Goal: Task Accomplishment & Management: Manage account settings

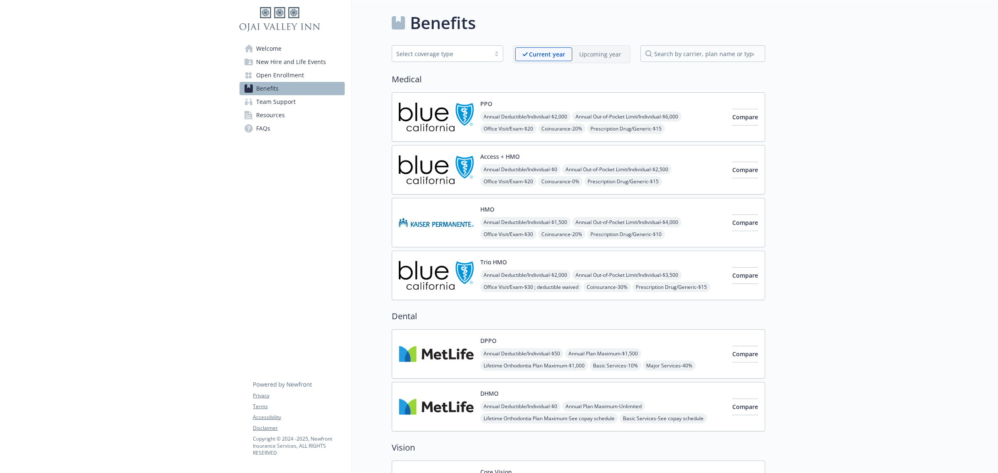
click at [267, 44] on span "Welcome" at bounding box center [268, 48] width 25 height 13
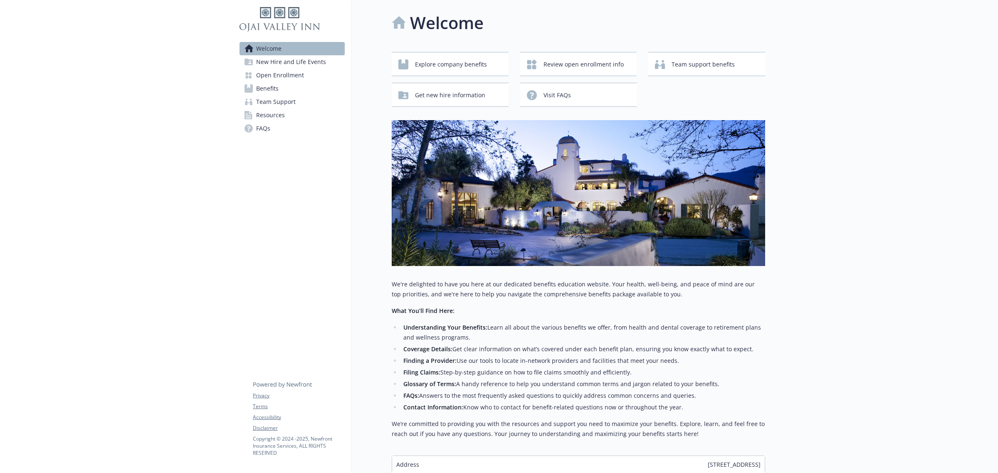
click at [262, 59] on span "New Hire and Life Events" at bounding box center [291, 61] width 70 height 13
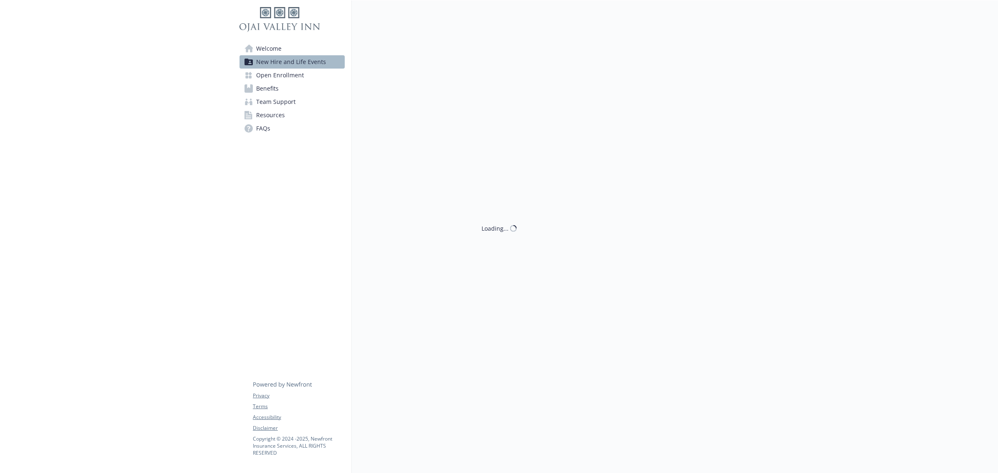
click at [271, 77] on span "Open Enrollment" at bounding box center [280, 75] width 48 height 13
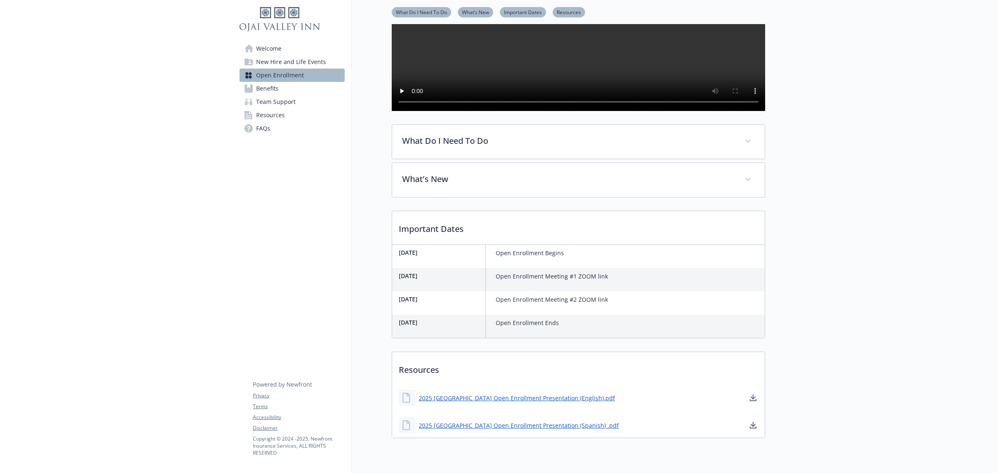
scroll to position [201, 0]
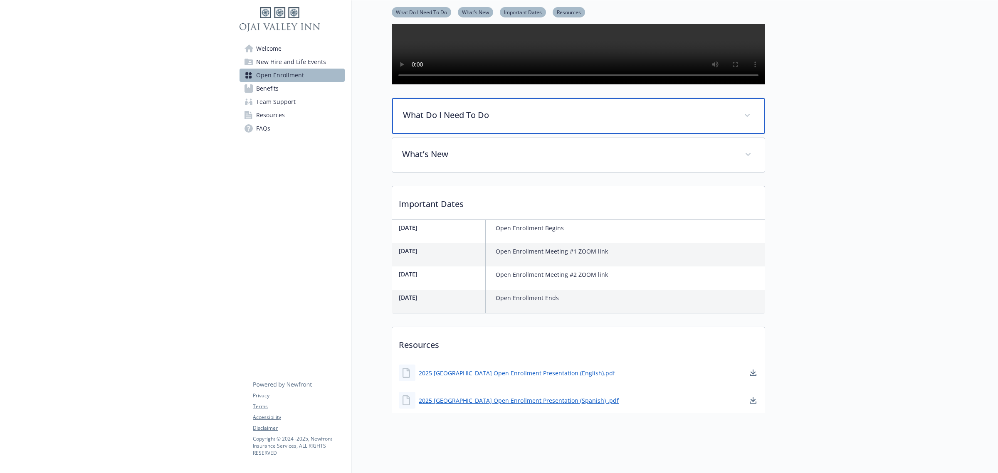
click at [516, 109] on p "What Do I Need To Do" at bounding box center [568, 115] width 331 height 12
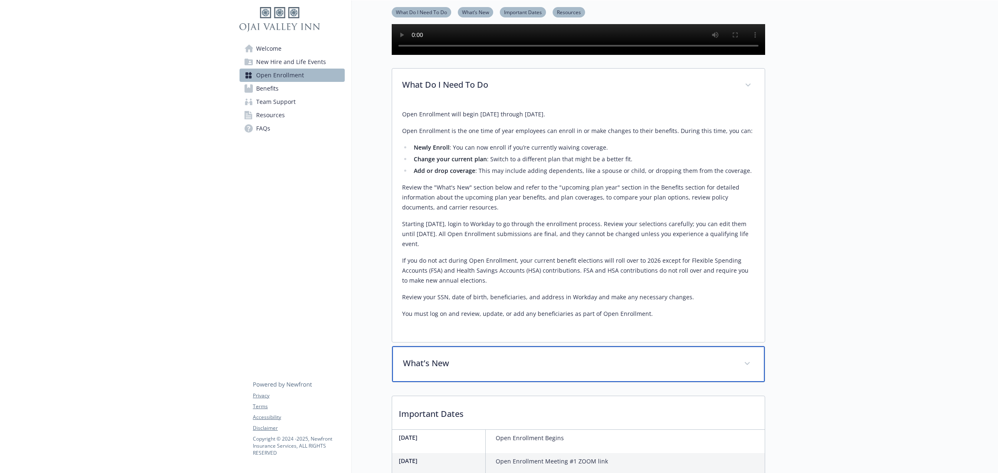
click at [425, 370] on p "What’s New" at bounding box center [568, 363] width 331 height 12
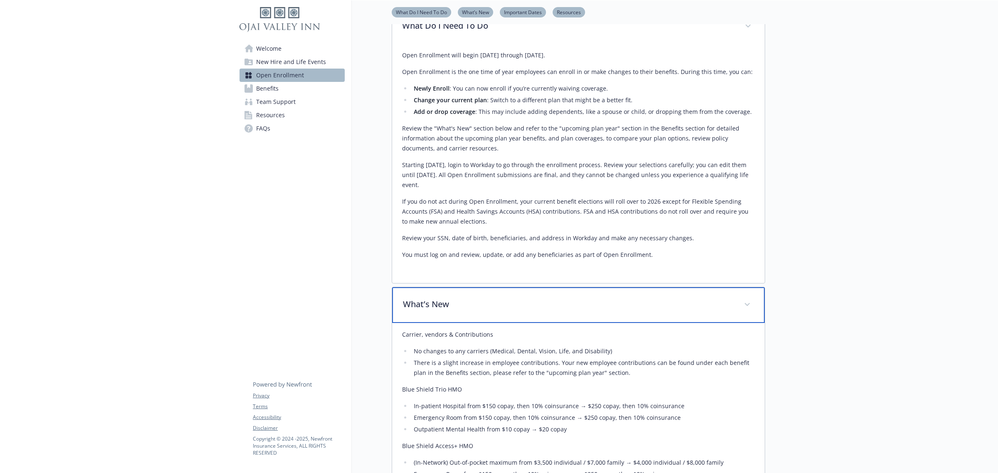
scroll to position [149, 0]
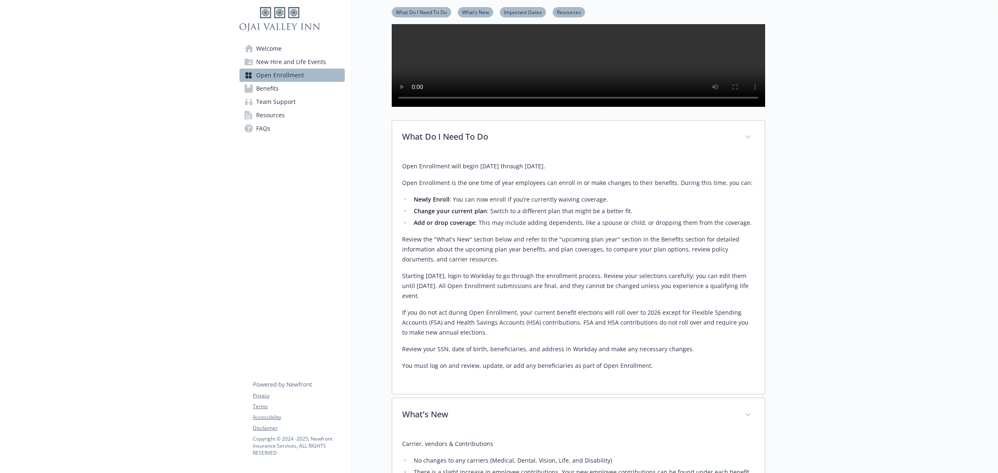
click at [281, 63] on span "New Hire and Life Events" at bounding box center [291, 61] width 70 height 13
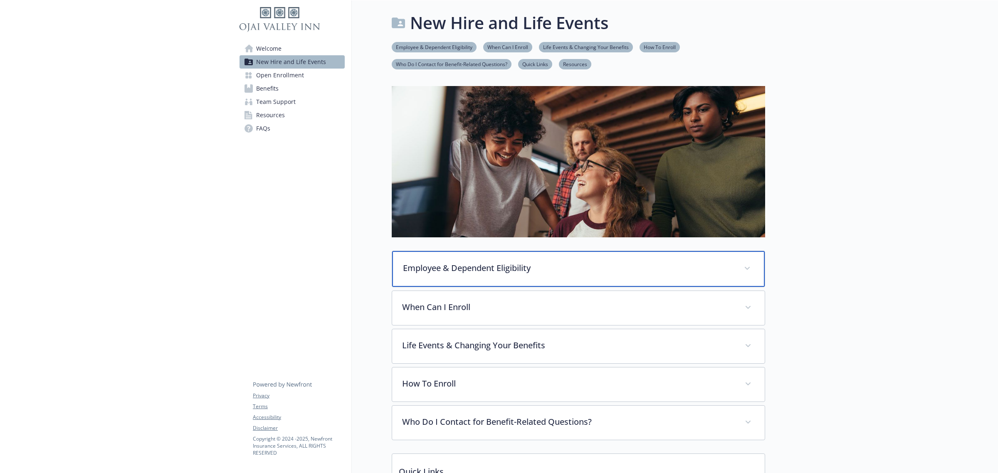
click at [452, 269] on p "Employee & Dependent Eligibility" at bounding box center [568, 268] width 331 height 12
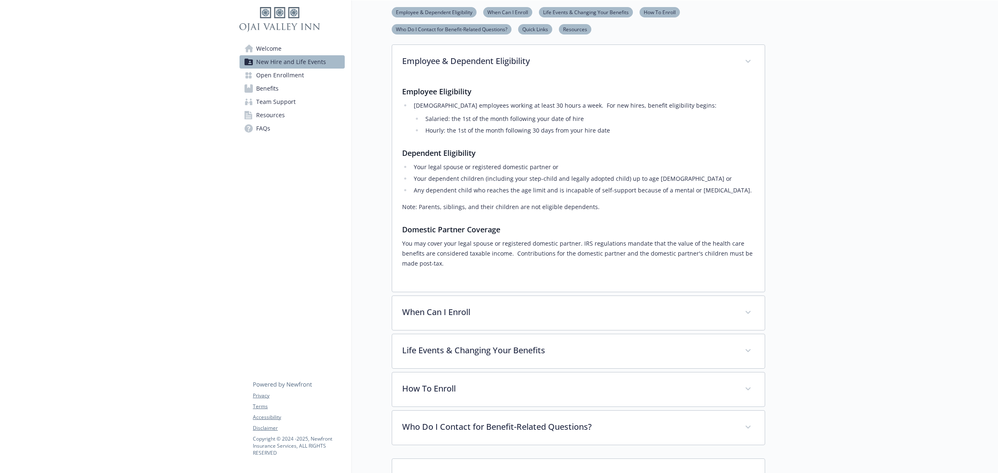
scroll to position [208, 0]
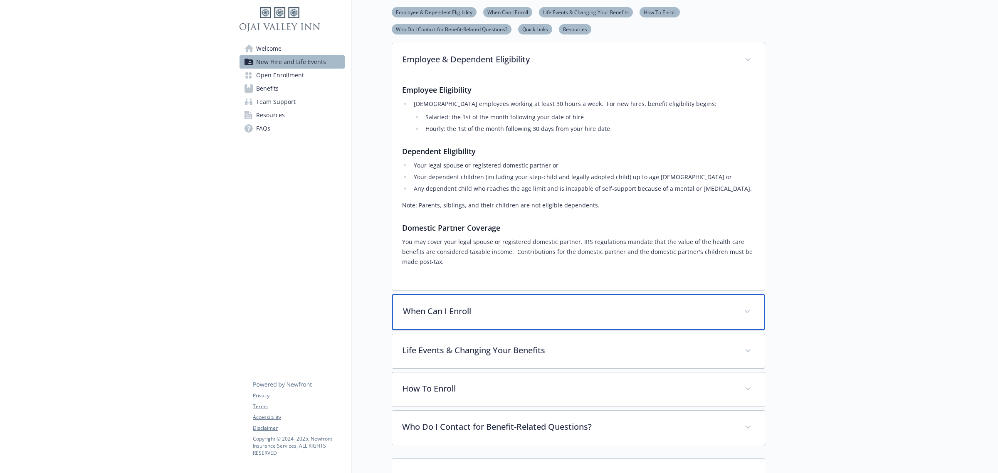
click at [451, 314] on p "When Can I Enroll" at bounding box center [568, 311] width 331 height 12
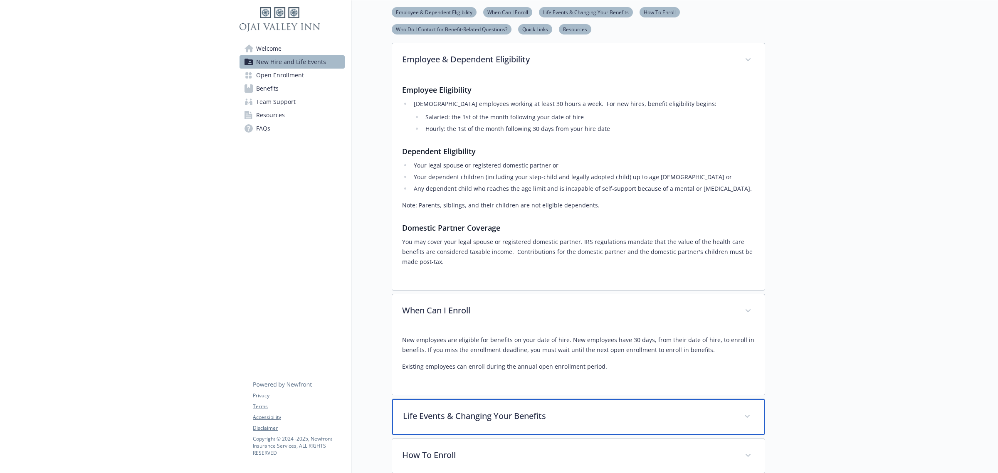
click at [439, 416] on p "Life Events & Changing Your Benefits" at bounding box center [568, 416] width 331 height 12
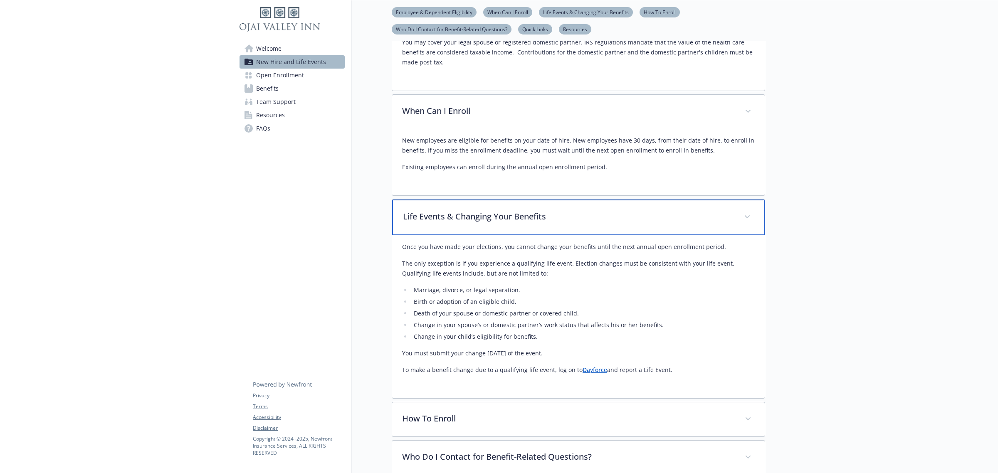
scroll to position [468, 0]
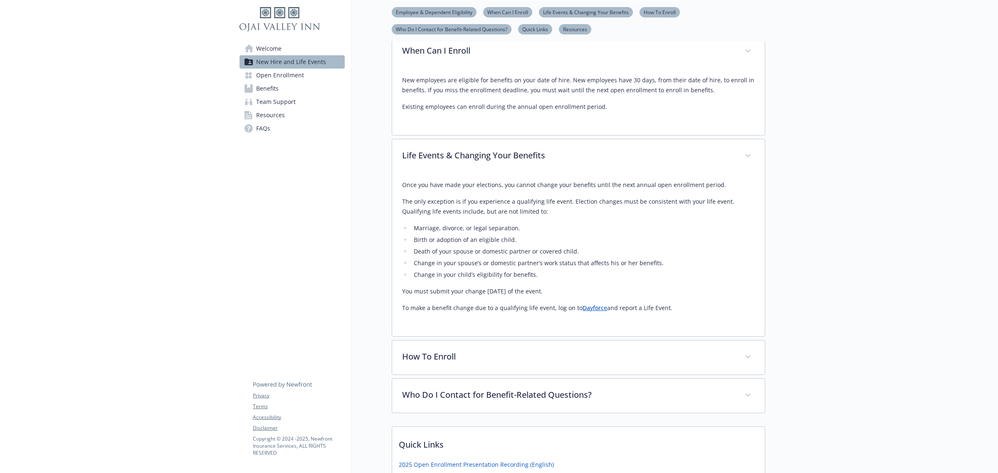
click at [590, 310] on link "Dayforce" at bounding box center [595, 308] width 25 height 8
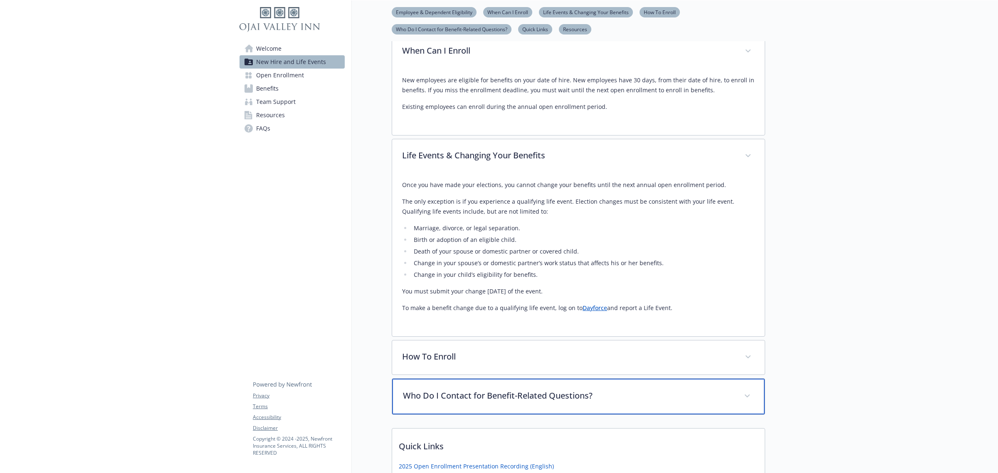
click at [525, 398] on p "Who Do I Contact for Benefit-Related Questions?" at bounding box center [568, 396] width 331 height 12
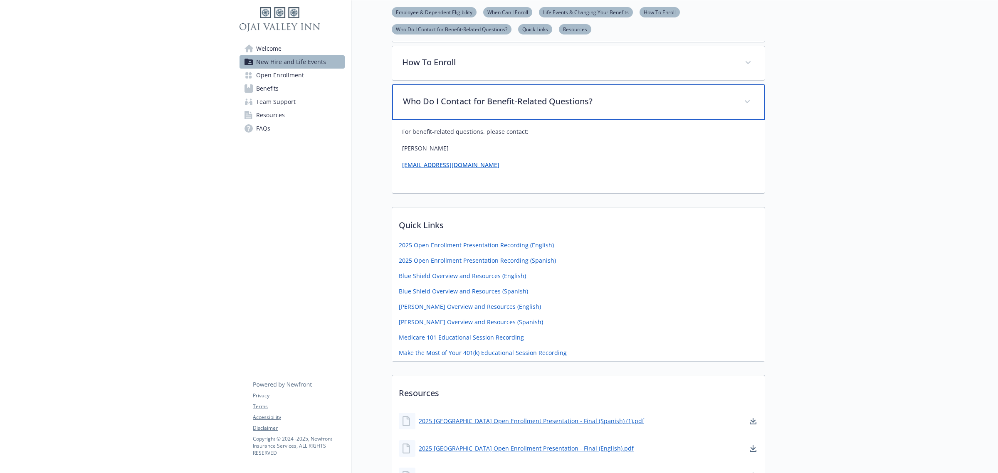
scroll to position [832, 0]
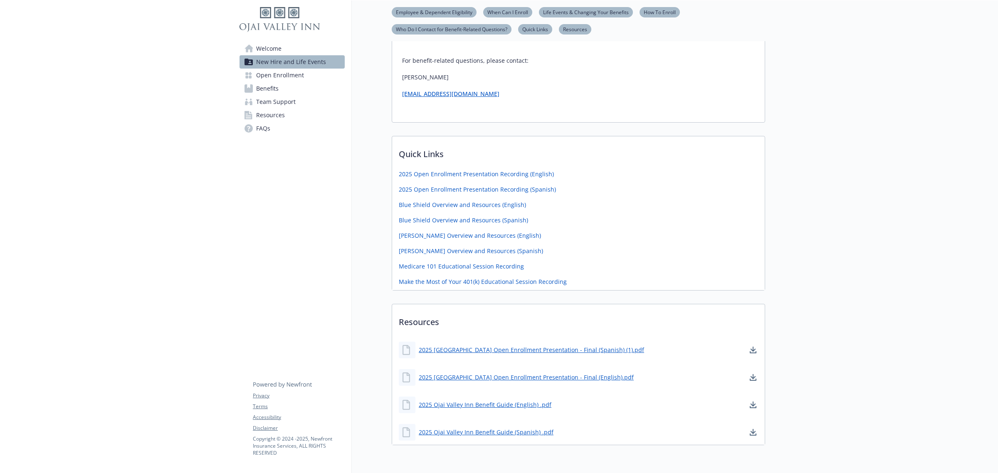
click at [739, 353] on div "2025 Ojai Valley Inn Open Enrollment Presentation - Final (Spanish) (1).pdf" at bounding box center [578, 350] width 373 height 25
click at [266, 74] on span "Open Enrollment" at bounding box center [280, 75] width 48 height 13
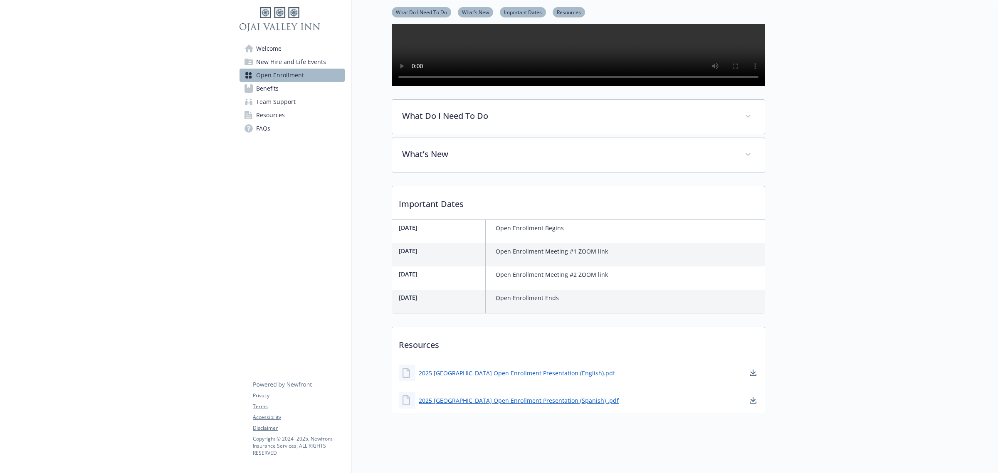
scroll to position [202, 0]
click at [268, 63] on span "New Hire and Life Events" at bounding box center [291, 61] width 70 height 13
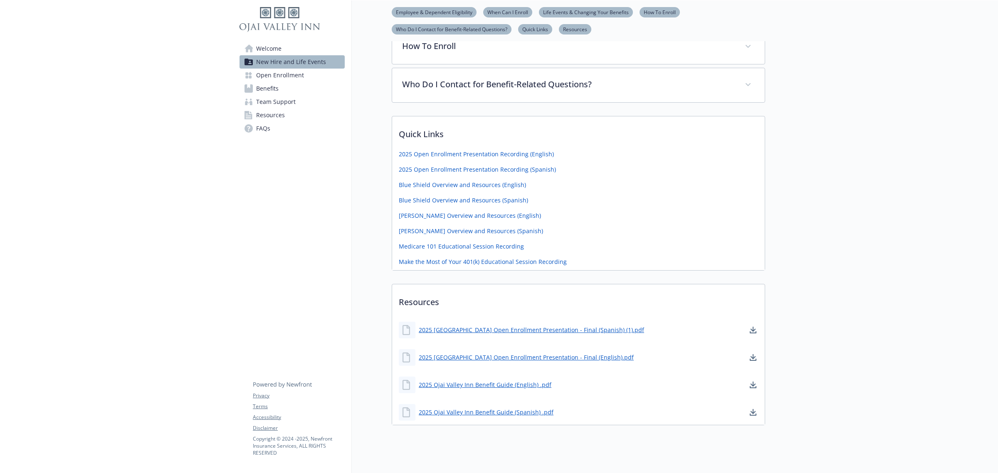
scroll to position [356, 0]
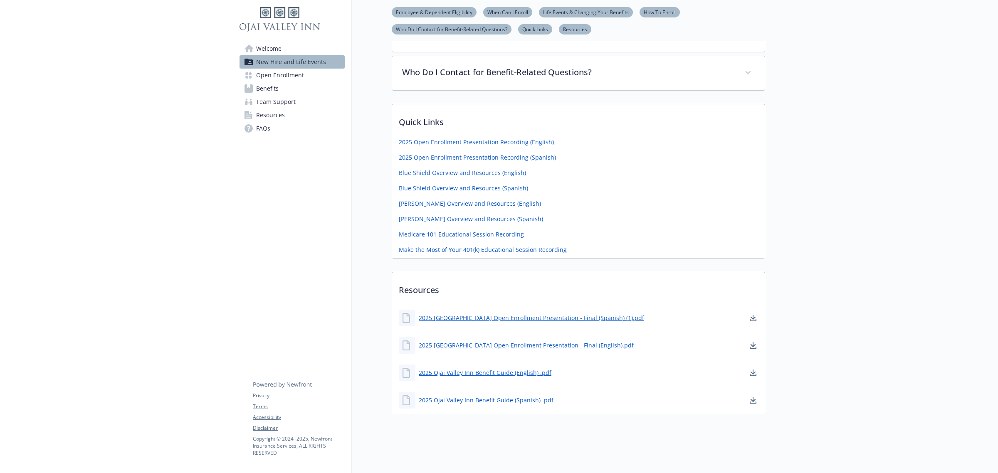
drag, startPoint x: 105, startPoint y: 235, endPoint x: 192, endPoint y: 234, distance: 86.9
click at [105, 235] on div at bounding box center [116, 62] width 233 height 821
click at [175, 189] on div at bounding box center [116, 62] width 233 height 821
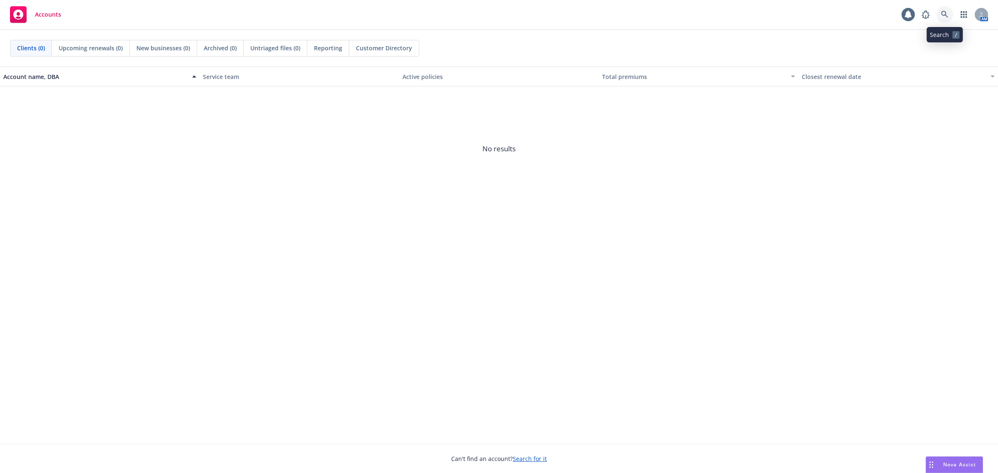
click at [945, 12] on icon at bounding box center [944, 14] width 7 height 7
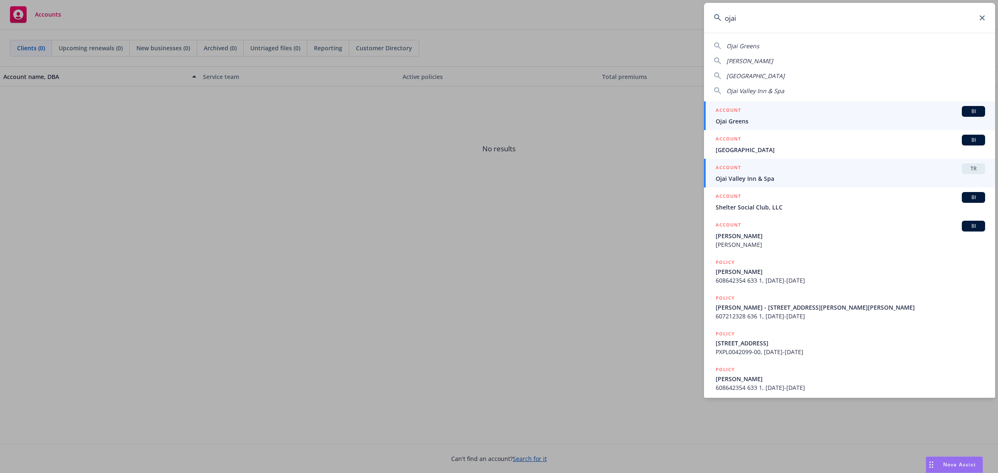
type input "ojai"
click at [739, 175] on span "Ojai Valley Inn & Spa" at bounding box center [850, 178] width 269 height 9
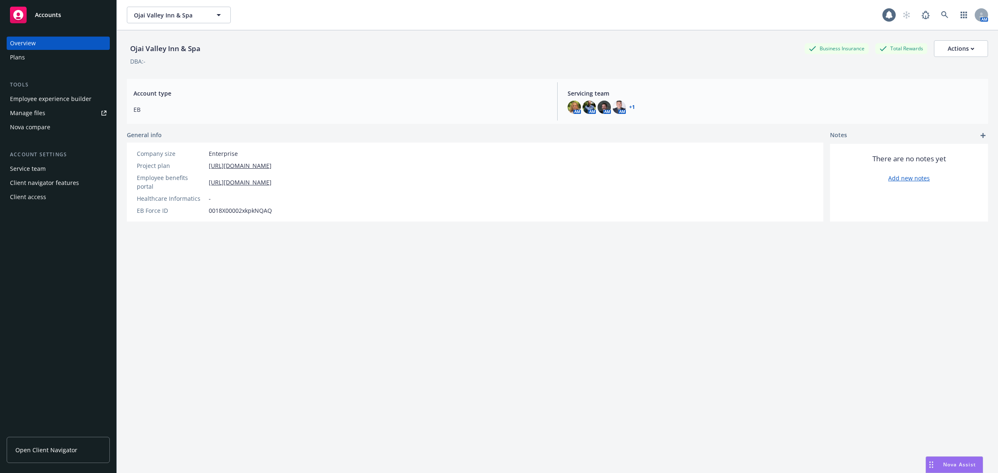
click at [77, 94] on div "Employee experience builder" at bounding box center [51, 98] width 82 height 13
click at [22, 63] on div "Plans" at bounding box center [17, 57] width 15 height 13
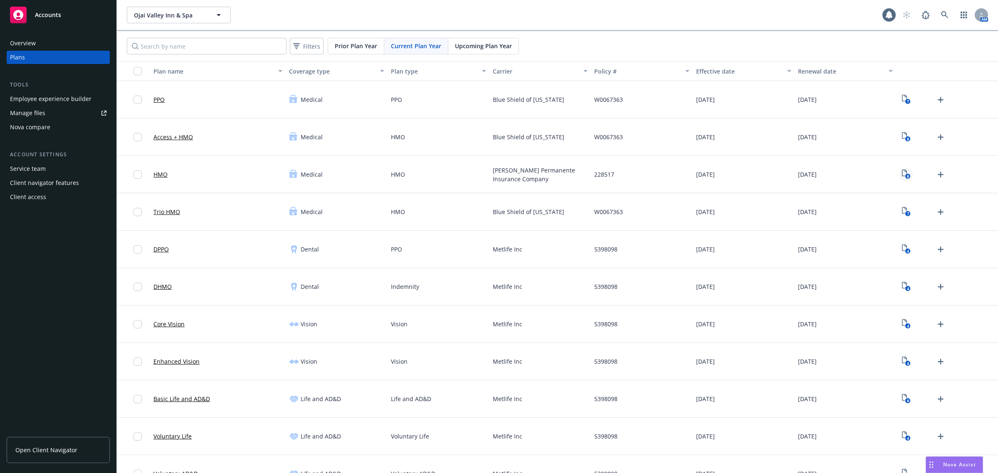
click at [905, 178] on rect "View Plan Documents" at bounding box center [907, 176] width 5 height 5
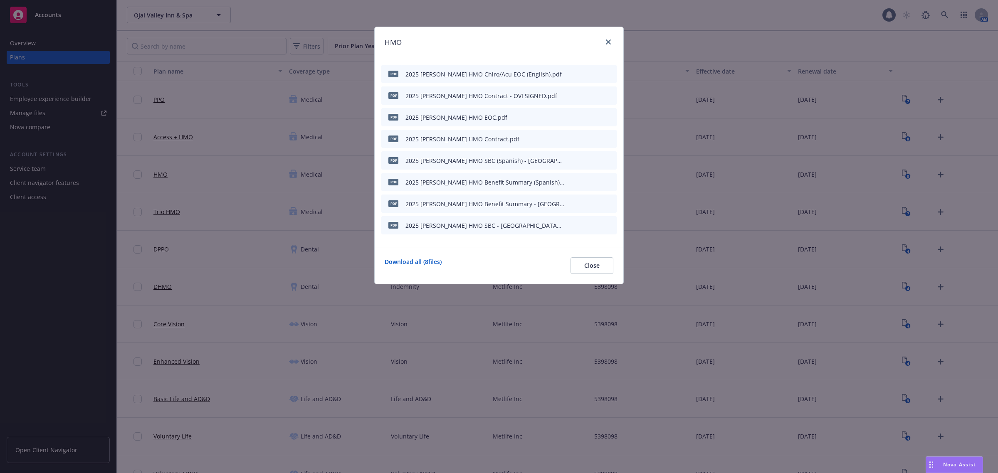
click at [569, 225] on icon "button" at bounding box center [569, 225] width 5 height 5
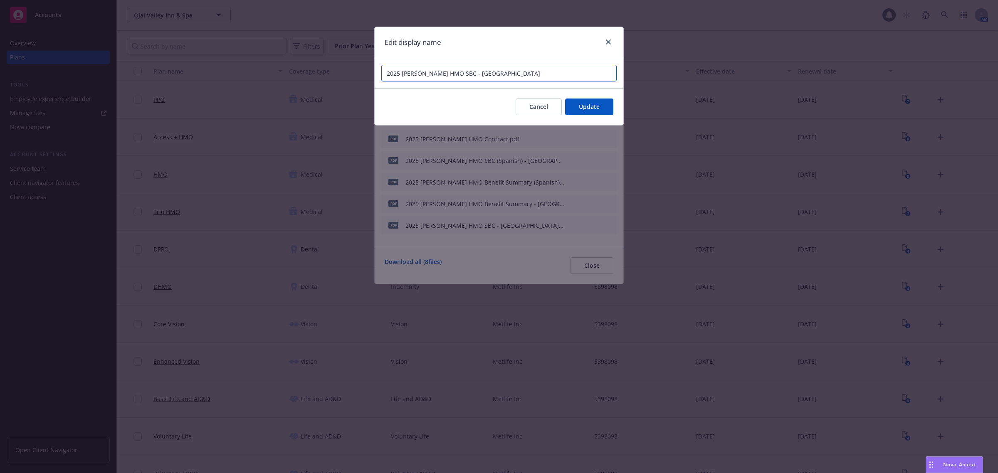
click at [448, 76] on input "2025 Kaiser HMO SBC - Ojai Valley Inn" at bounding box center [498, 73] width 235 height 17
type input "2025 Kaiser HMO SBC (English) - Ojai Valley Inn"
click at [597, 110] on span "Update" at bounding box center [589, 107] width 21 height 8
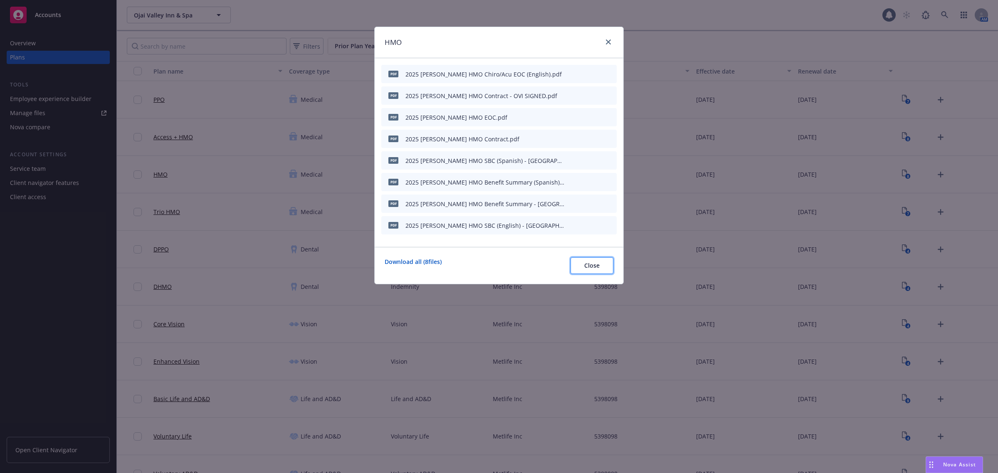
click at [586, 262] on span "Close" at bounding box center [591, 266] width 15 height 8
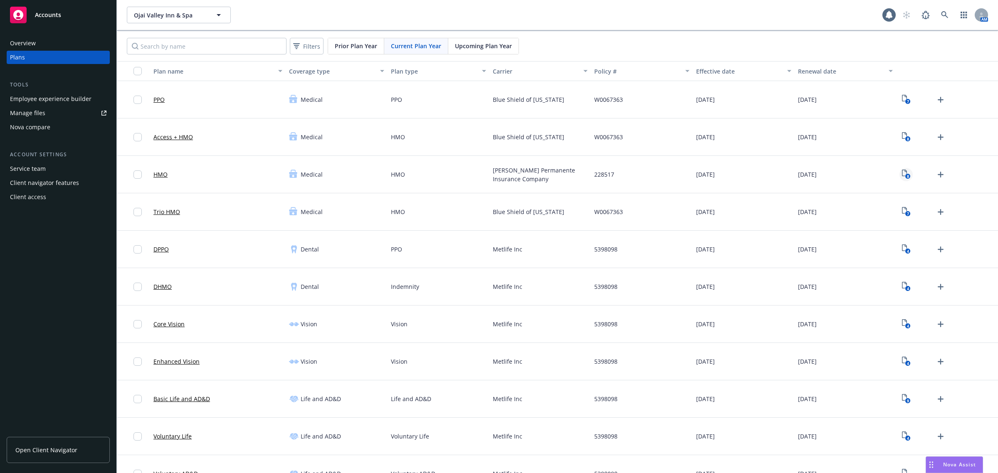
click at [907, 176] on text "8" at bounding box center [908, 176] width 2 height 5
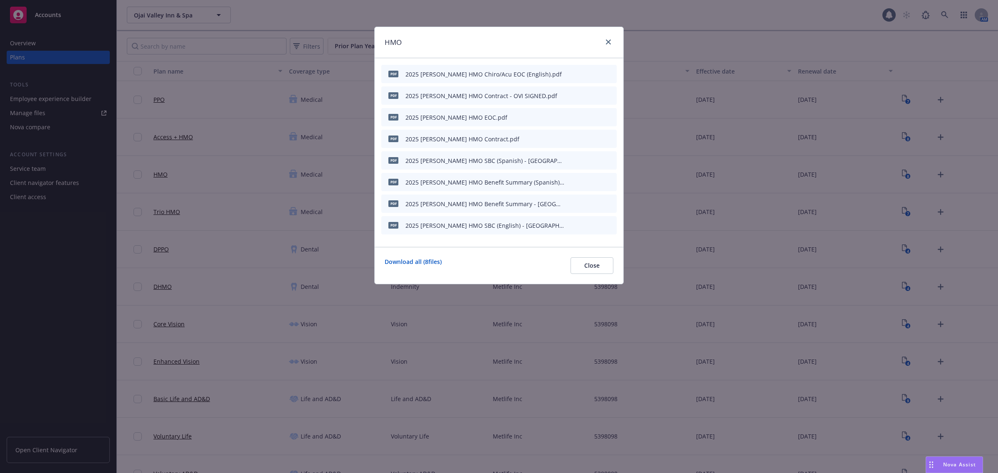
click at [568, 202] on icon "button" at bounding box center [569, 203] width 5 height 5
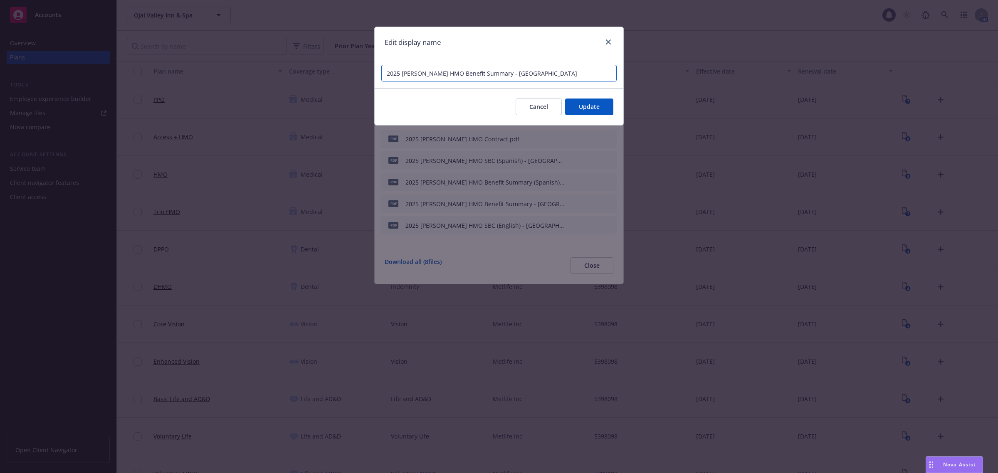
click at [483, 75] on input "2025 Kaiser HMO Benefit Summary - Ojai Valley Inn" at bounding box center [498, 73] width 235 height 17
type input "2025 Kaiser HMO Benefit Summary (English) - Ojai Valley Inn"
click at [588, 99] on button "Update" at bounding box center [589, 107] width 48 height 17
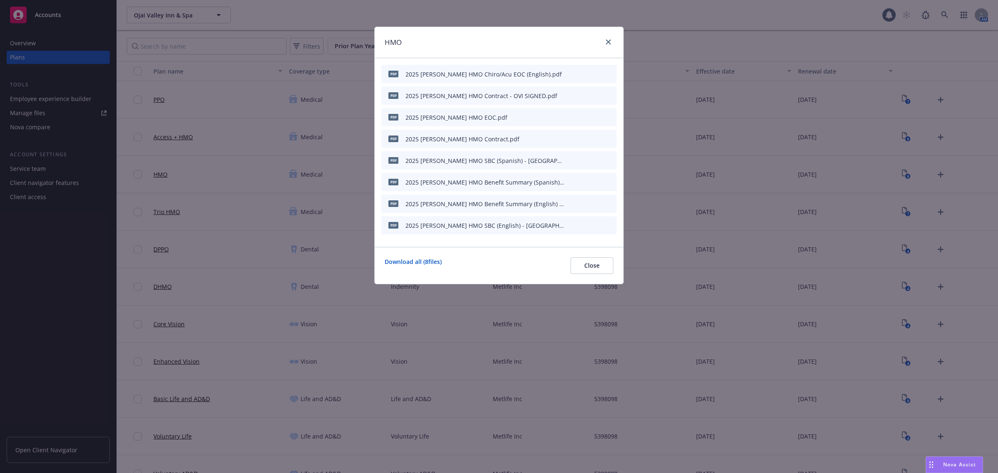
click at [588, 277] on div "Download all ( 8 files) Close" at bounding box center [499, 265] width 249 height 37
click at [593, 265] on span "Close" at bounding box center [591, 266] width 15 height 8
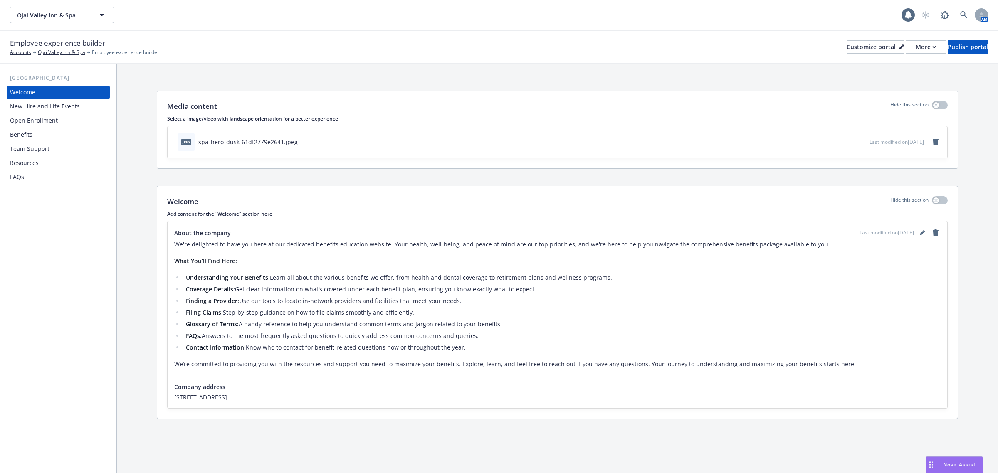
click at [30, 111] on div "New Hire and Life Events" at bounding box center [45, 106] width 70 height 13
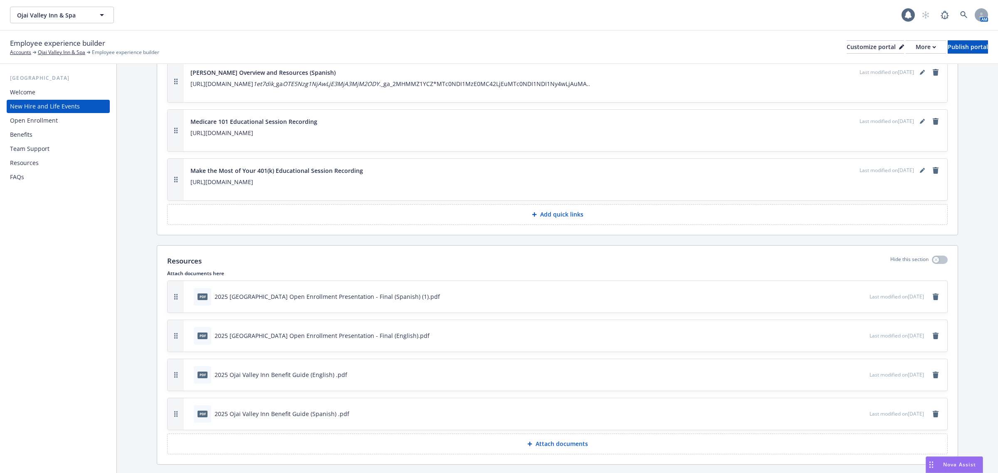
scroll to position [1426, 0]
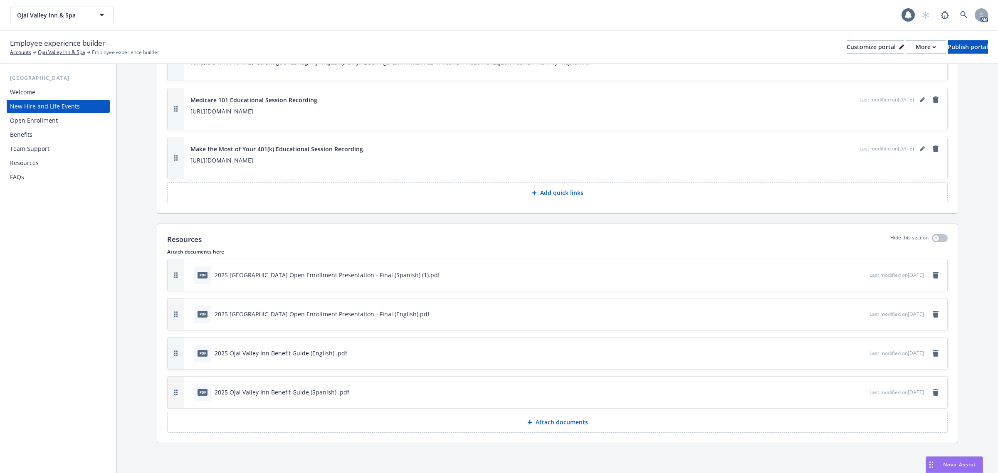
click at [833, 276] on icon "button" at bounding box center [835, 274] width 5 height 5
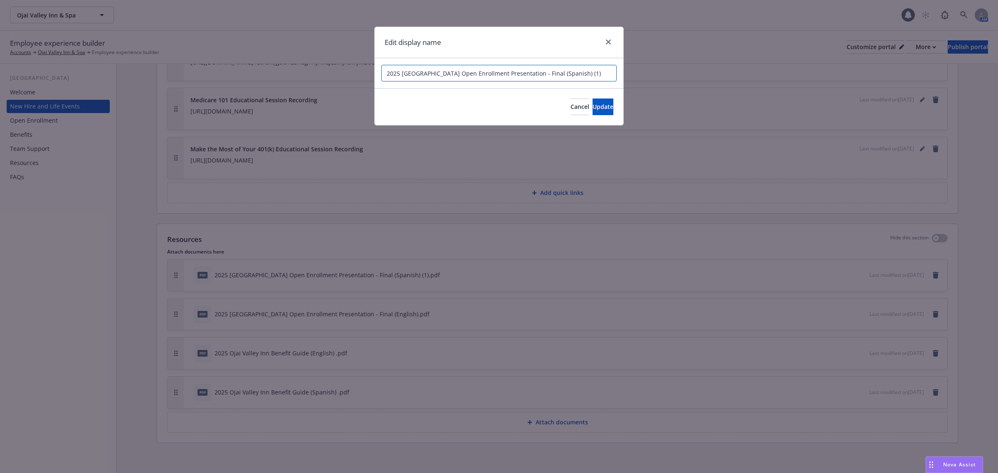
click at [590, 73] on input "2025 Ojai Valley Inn Open Enrollment Presentation - Final (Spanish) (1)" at bounding box center [498, 73] width 235 height 17
type input "2025 Ojai Valley Inn Open Enrollment Presentation - Final (Spanish)"
click at [593, 110] on span "Update" at bounding box center [603, 107] width 21 height 8
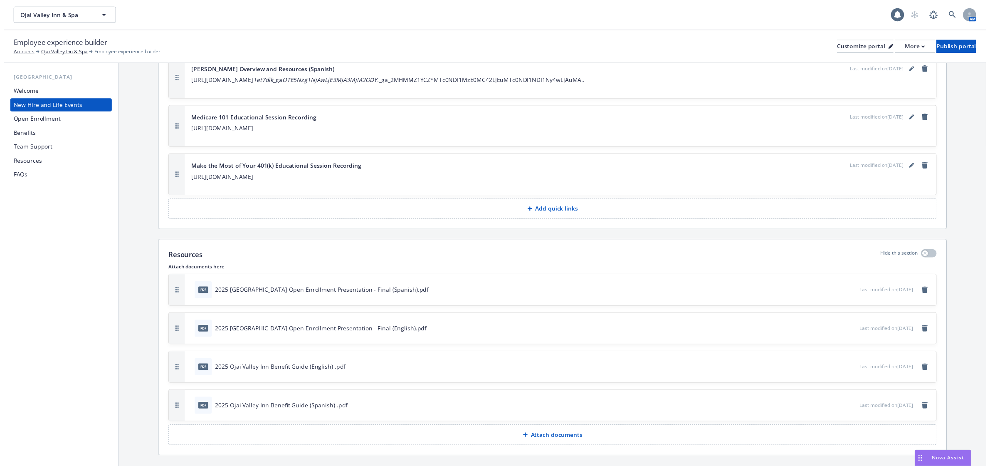
scroll to position [1374, 0]
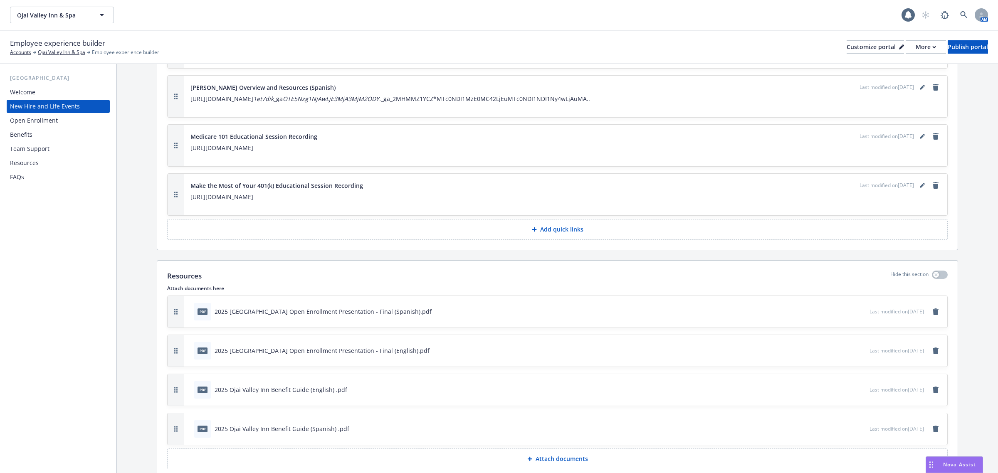
click at [62, 119] on div "Open Enrollment" at bounding box center [58, 120] width 96 height 13
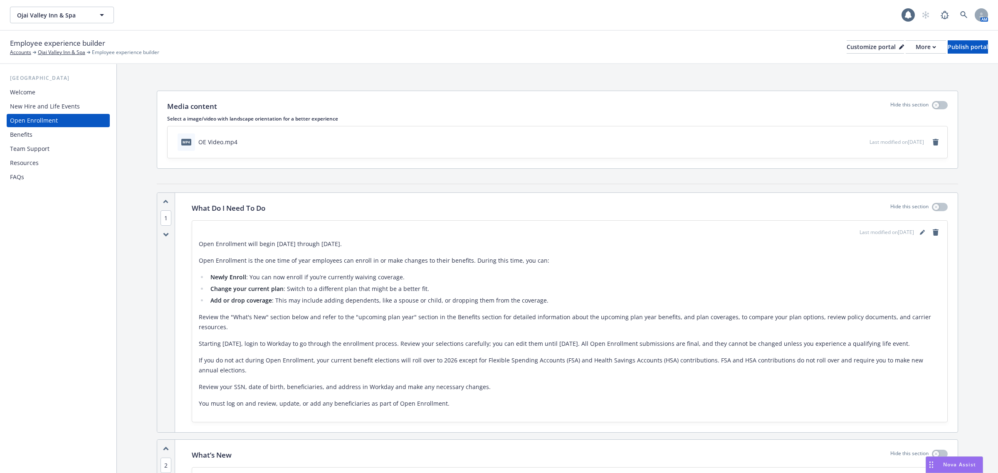
click at [30, 134] on div "Benefits" at bounding box center [21, 134] width 22 height 13
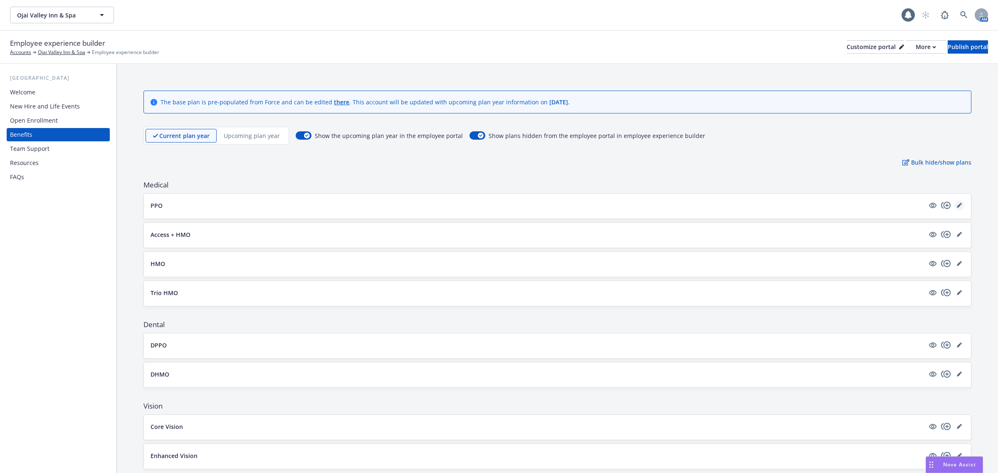
click at [957, 208] on icon "editPencil" at bounding box center [959, 206] width 4 height 4
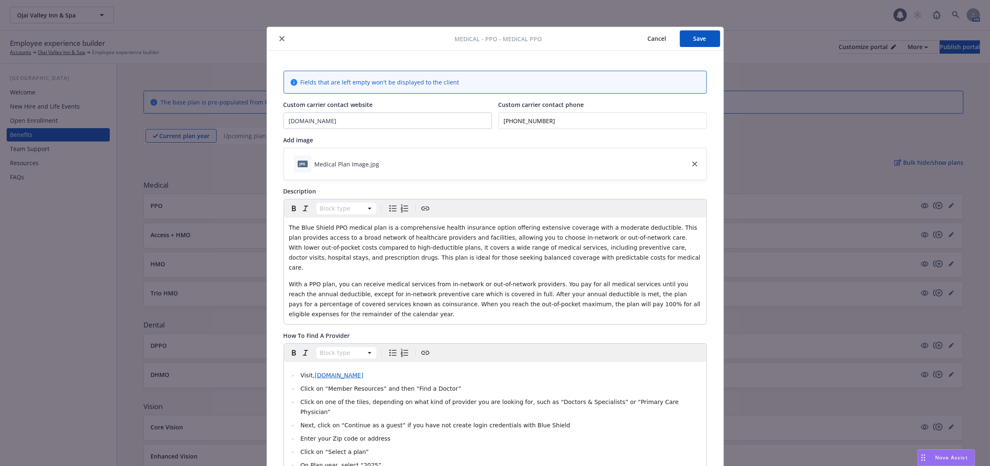
click at [277, 36] on button "close" at bounding box center [282, 39] width 10 height 10
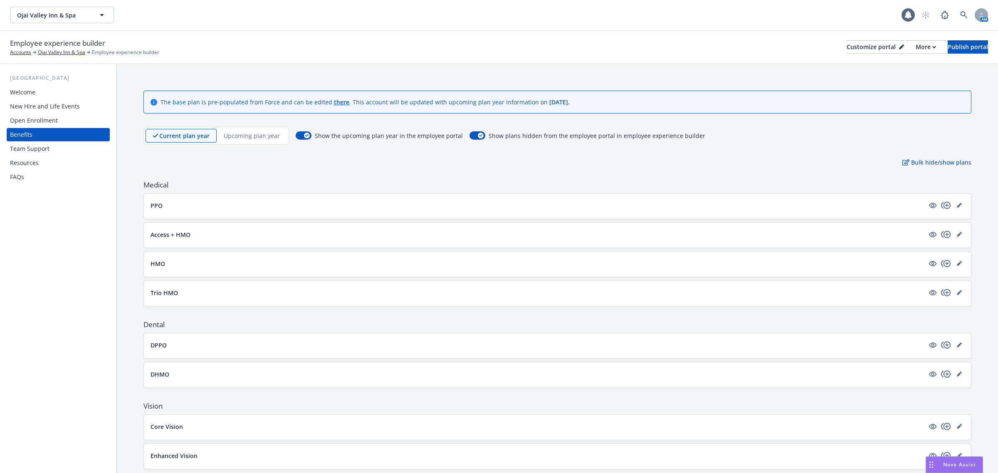
click at [857, 234] on button "Access + HMO" at bounding box center [538, 234] width 774 height 9
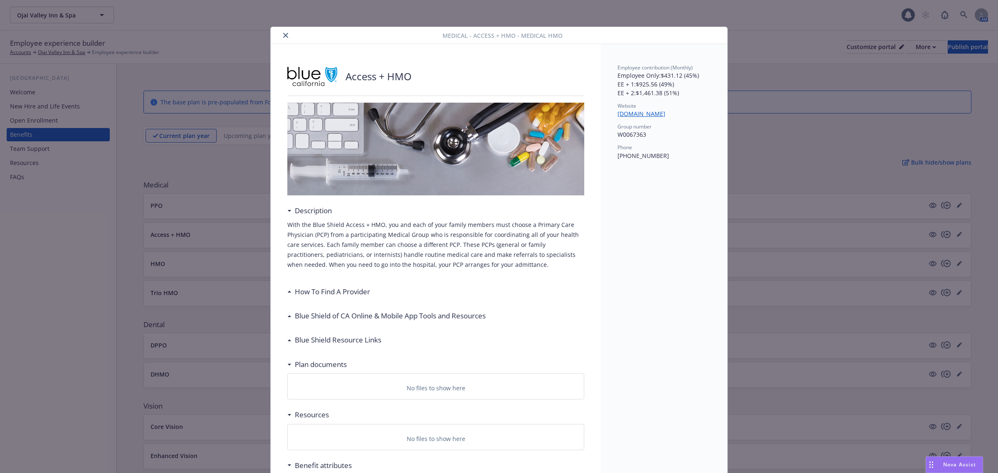
scroll to position [25, 0]
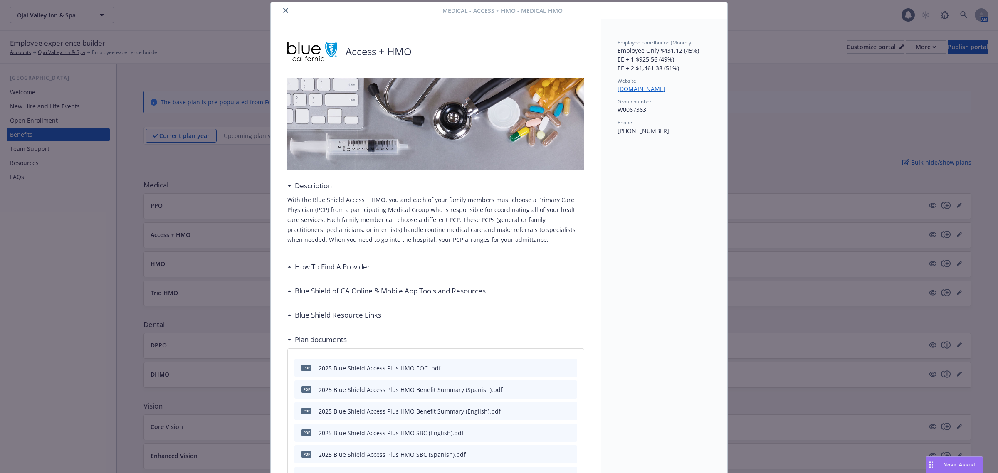
click at [341, 267] on h3 "How To Find A Provider" at bounding box center [332, 267] width 75 height 11
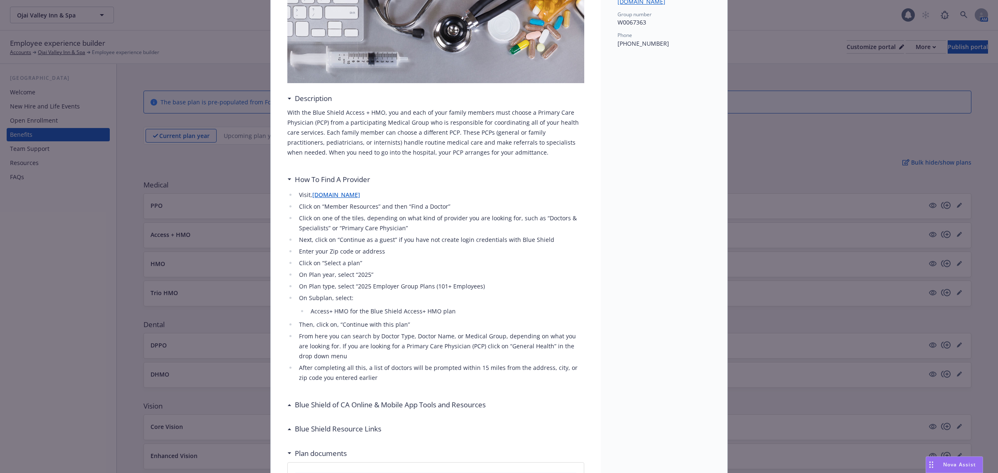
scroll to position [129, 0]
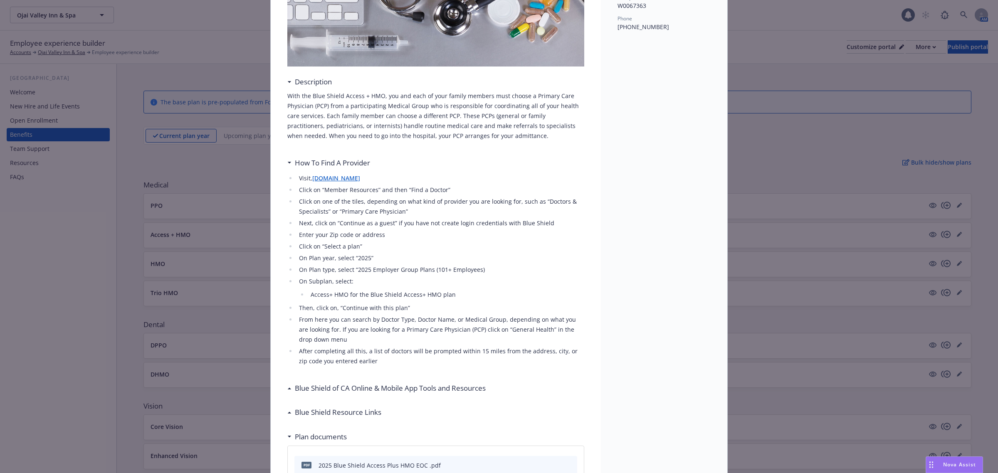
click at [358, 175] on link "www.blueshieldca.com" at bounding box center [336, 178] width 48 height 8
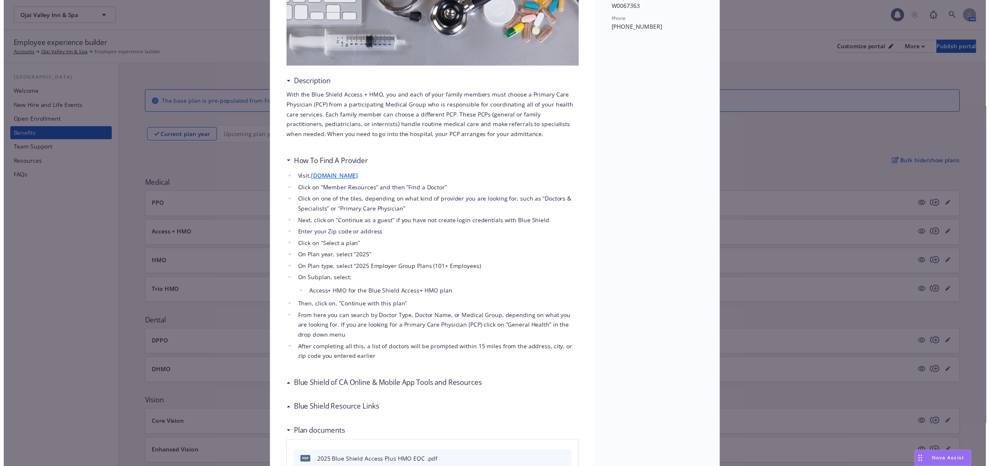
scroll to position [0, 0]
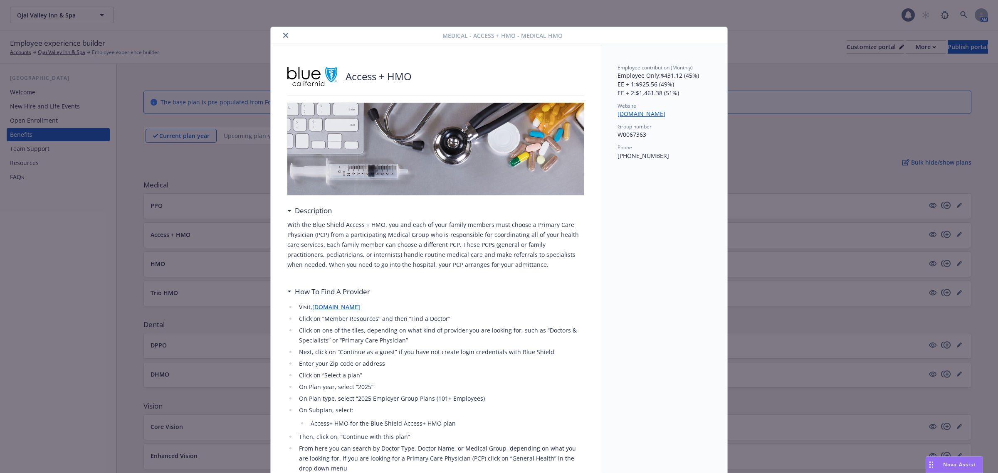
click at [283, 33] on icon "close" at bounding box center [285, 35] width 5 height 5
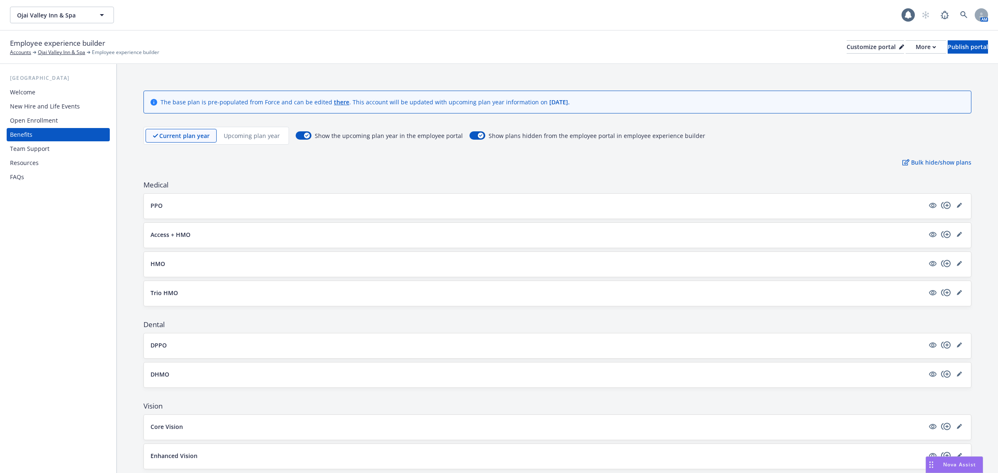
click at [945, 235] on div at bounding box center [946, 235] width 37 height 10
click at [957, 234] on icon "editPencil" at bounding box center [959, 234] width 5 height 5
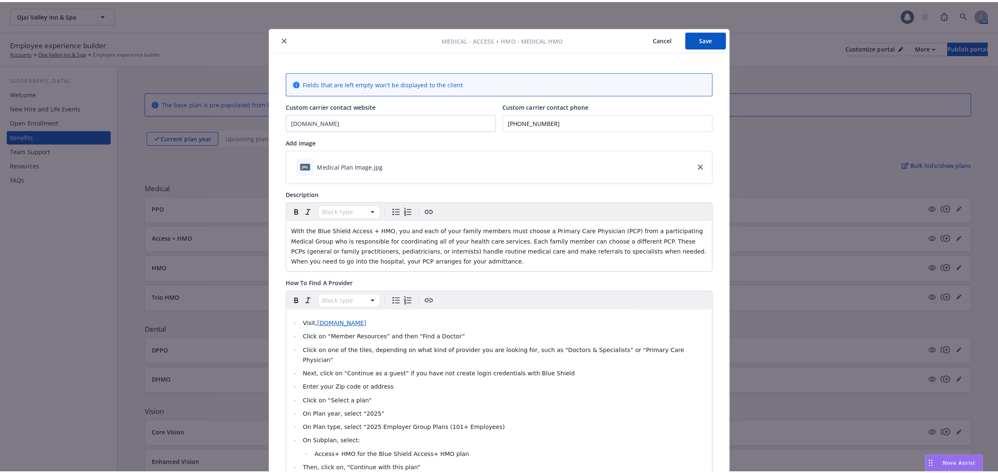
scroll to position [25, 0]
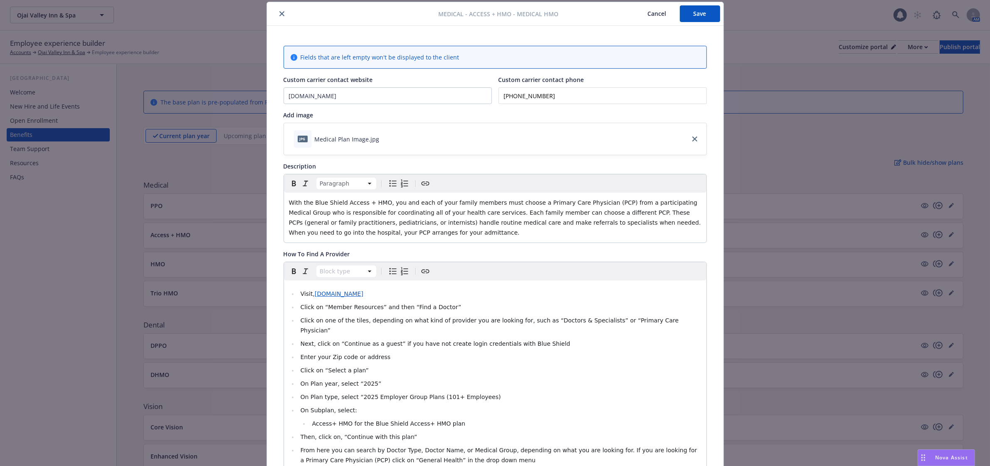
click at [377, 203] on span "With the Blue Shield Access + HMO, you and each of your family members must cho…" at bounding box center [496, 217] width 414 height 37
click at [692, 17] on button "Save" at bounding box center [700, 13] width 40 height 17
click at [691, 12] on button "Save" at bounding box center [700, 13] width 40 height 17
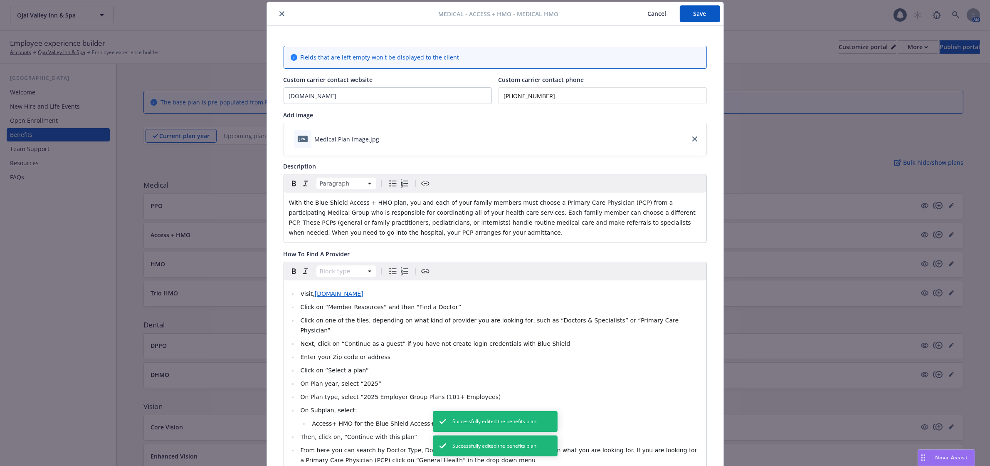
click at [279, 12] on icon "close" at bounding box center [281, 13] width 5 height 5
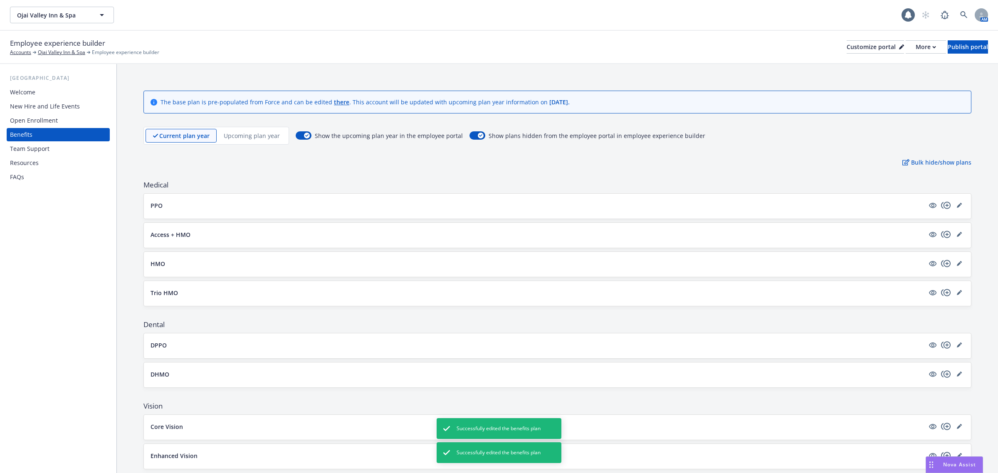
click at [217, 235] on button "Access + HMO" at bounding box center [538, 234] width 774 height 9
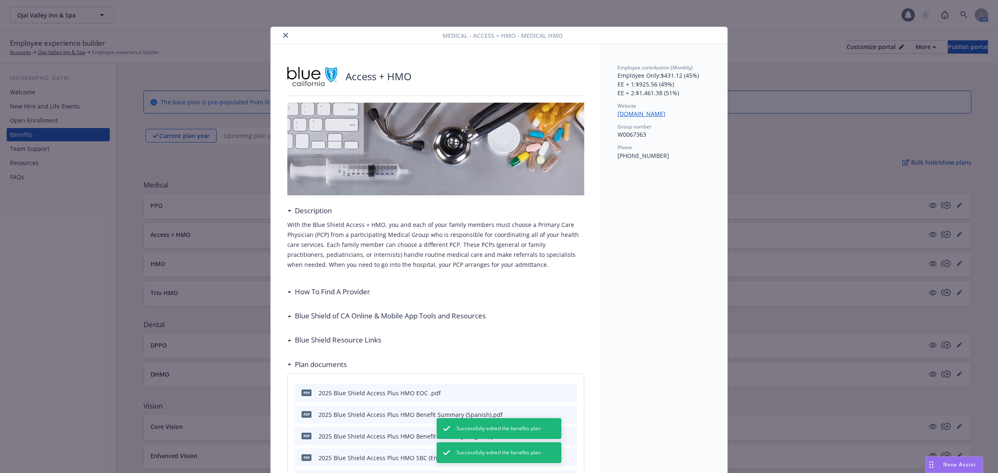
scroll to position [25, 0]
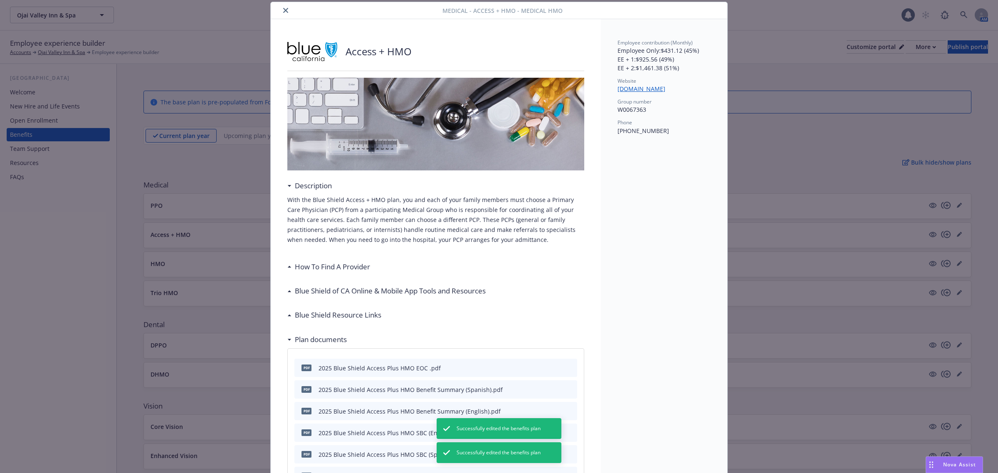
click at [324, 264] on h3 "How To Find A Provider" at bounding box center [332, 267] width 75 height 11
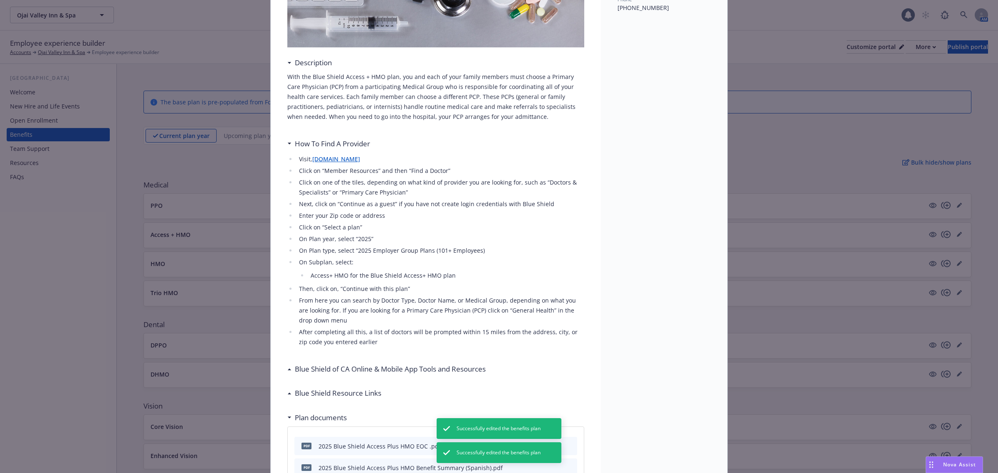
scroll to position [181, 0]
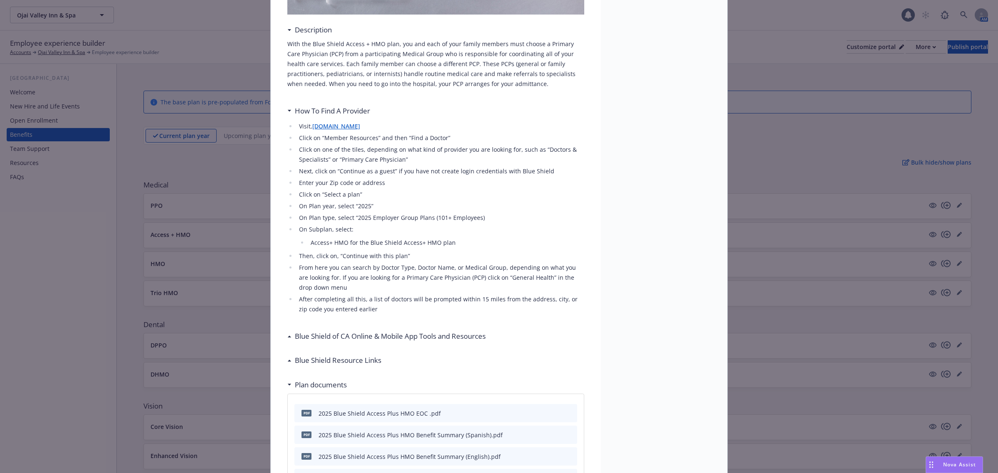
click at [311, 341] on h3 "Blue Shield of CA Online & Mobile App Tools and Resources" at bounding box center [390, 336] width 191 height 11
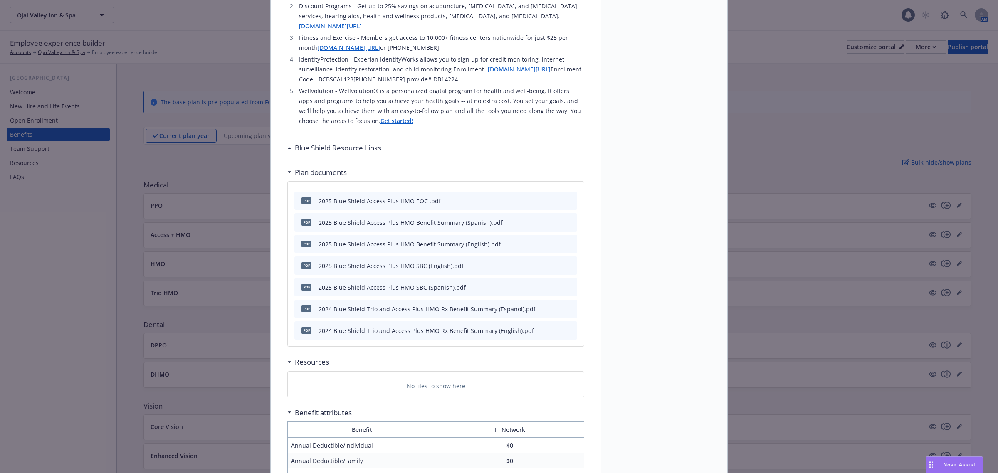
scroll to position [649, 0]
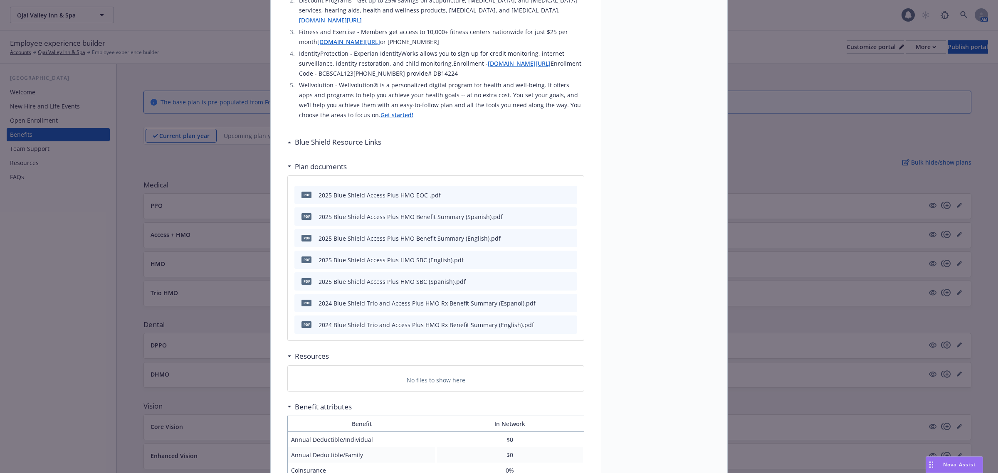
click at [371, 140] on h3 "Blue Shield Resource Links" at bounding box center [338, 142] width 86 height 11
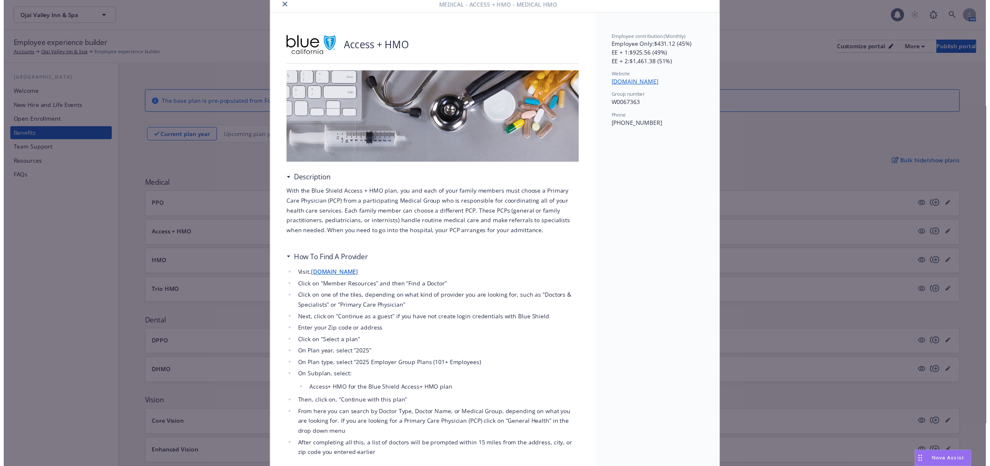
scroll to position [0, 0]
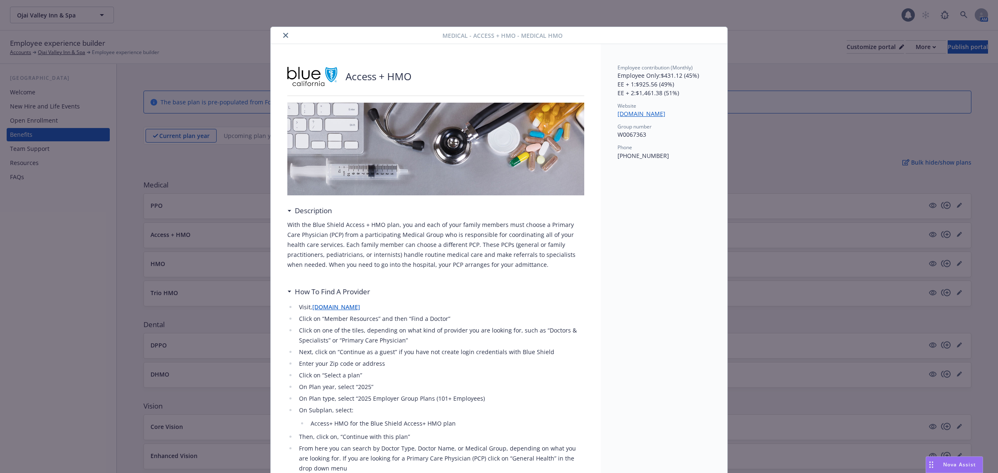
click at [281, 32] on button "close" at bounding box center [286, 35] width 10 height 10
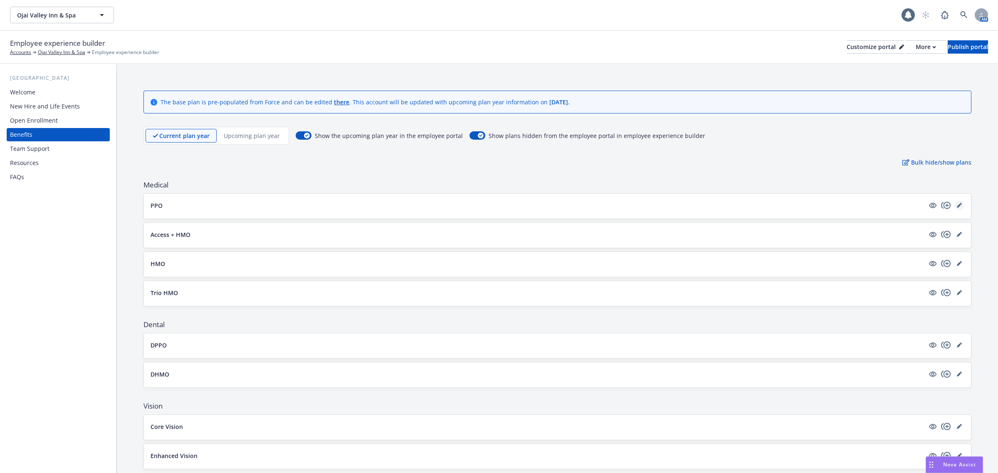
click at [954, 208] on link "editPencil" at bounding box center [959, 205] width 10 height 10
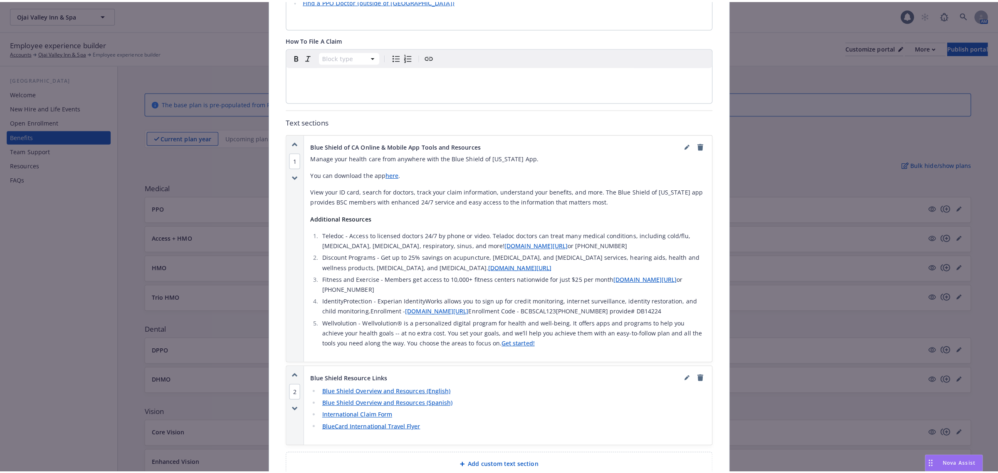
scroll to position [805, 0]
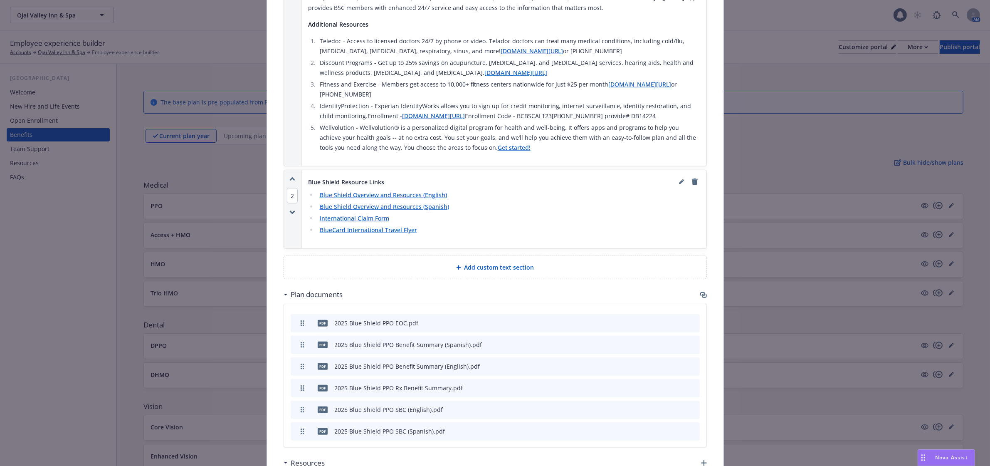
click at [371, 191] on link "Blue Shield Overview and Resources (English)" at bounding box center [383, 195] width 127 height 8
click at [677, 177] on link "editPencil" at bounding box center [682, 182] width 10 height 10
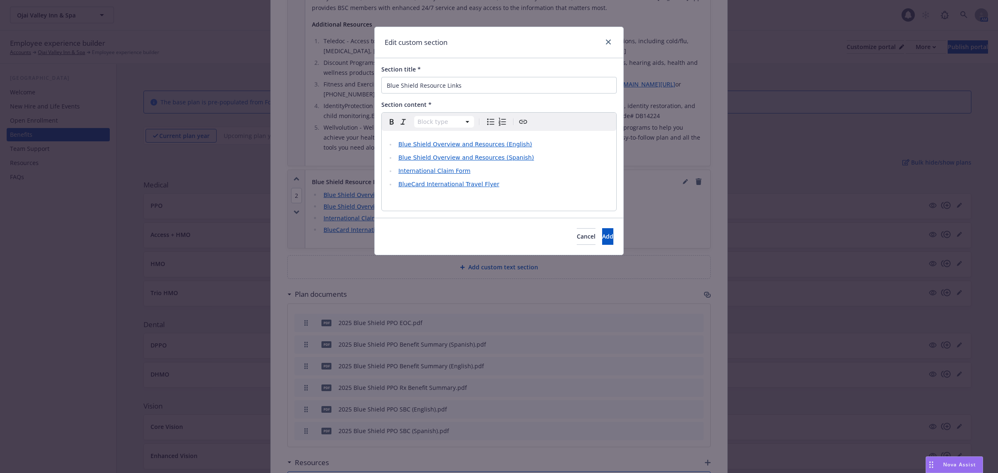
select select
click at [398, 146] on span "Blue Shield Overview and Resources (English)" at bounding box center [465, 144] width 134 height 7
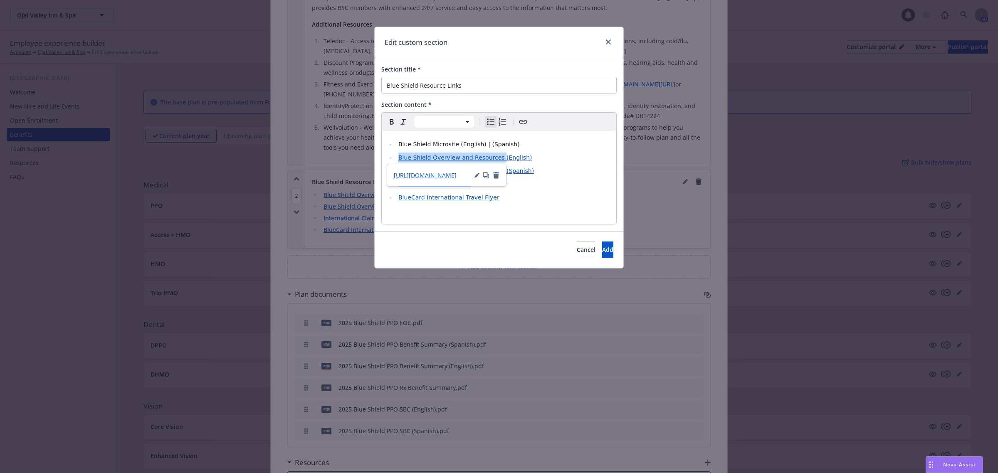
drag, startPoint x: 496, startPoint y: 159, endPoint x: 396, endPoint y: 159, distance: 99.4
click at [396, 159] on li "Blue Shield Overview and Resources (English)" at bounding box center [503, 158] width 215 height 10
click at [521, 122] on icon "Create link" at bounding box center [523, 122] width 10 height 10
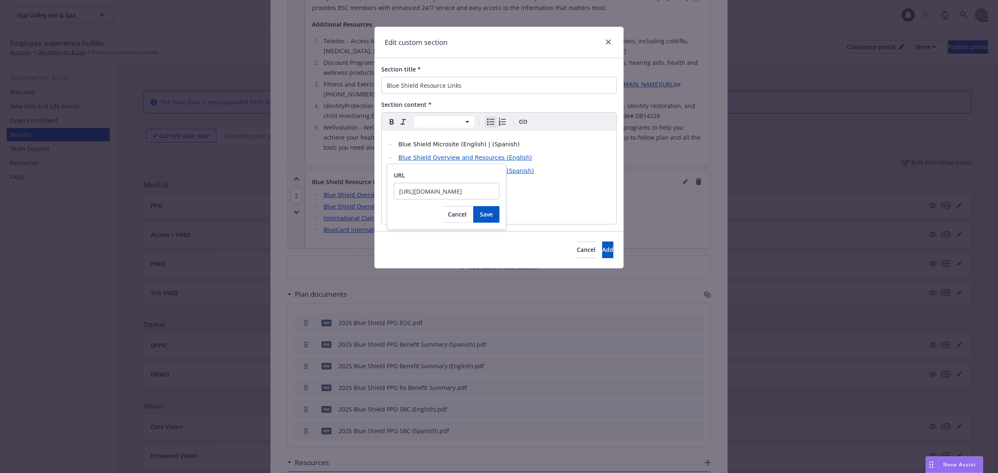
scroll to position [0, 25]
click at [454, 214] on span "Cancel" at bounding box center [457, 214] width 19 height 8
click at [549, 149] on li "Blue Shield Microsite (English) | (Spanish)" at bounding box center [503, 144] width 215 height 10
drag, startPoint x: 475, startPoint y: 146, endPoint x: 494, endPoint y: 139, distance: 19.9
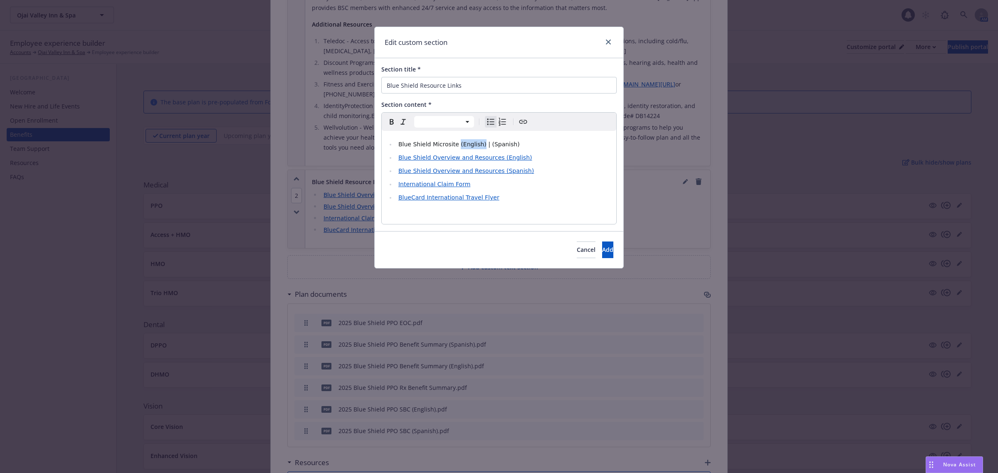
click at [453, 148] on span "Blue Shield Microsite (English) | (Spanish)" at bounding box center [458, 144] width 121 height 7
click at [521, 123] on icon "Create link" at bounding box center [523, 122] width 10 height 10
type input "https://www.bscaplan.com/nnirk4"
click at [506, 200] on span "Save" at bounding box center [504, 202] width 13 height 8
click at [570, 186] on li "International Claim Form" at bounding box center [503, 184] width 215 height 10
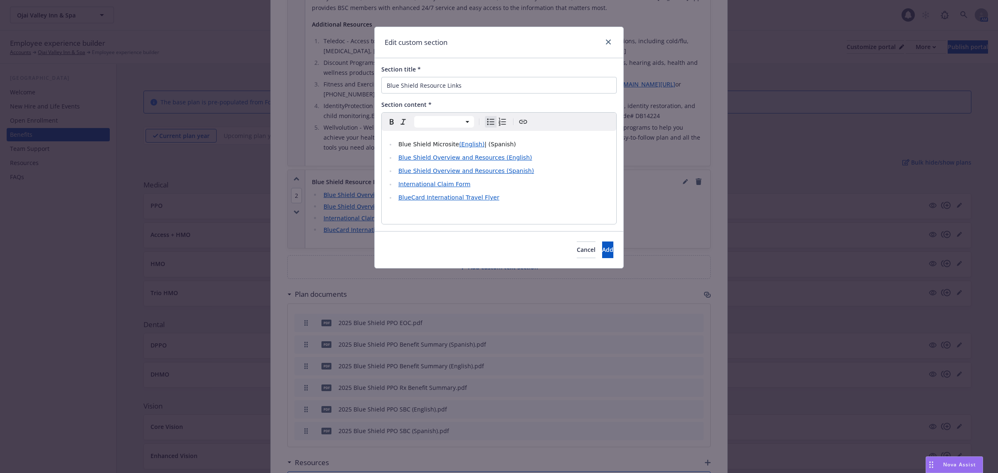
drag, startPoint x: 508, startPoint y: 143, endPoint x: 481, endPoint y: 144, distance: 26.6
click at [481, 144] on li "Blue Shield Microsite (English) | (Spanish)" at bounding box center [503, 144] width 215 height 10
click at [522, 124] on icon "Create link" at bounding box center [523, 122] width 10 height 10
type input "https://www.bscaplan.com/azp3k6"
click at [526, 202] on span "Save" at bounding box center [532, 202] width 13 height 8
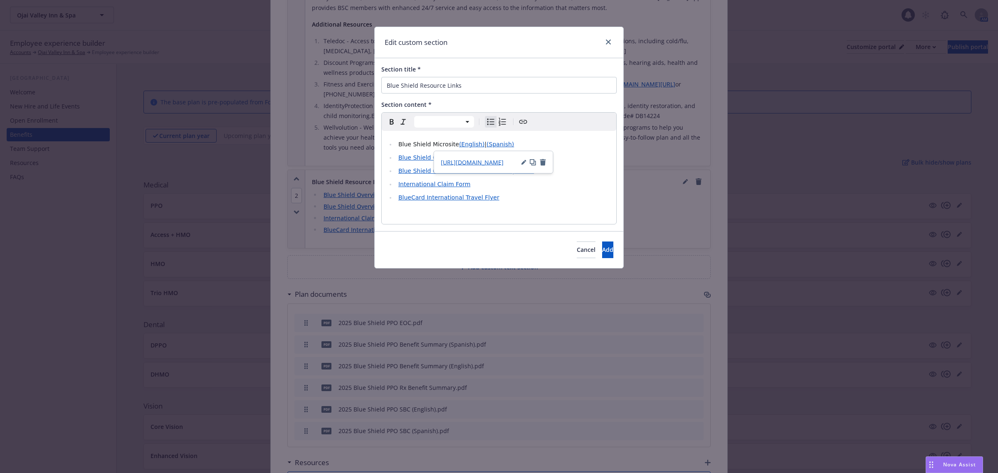
click at [598, 190] on ul "Blue Shield Microsite (English) | (Spanish) Blue Shield Overview and Resources …" at bounding box center [499, 170] width 225 height 63
click at [498, 158] on span "Blue Shield Overview and Resources (English)" at bounding box center [465, 157] width 134 height 7
click at [471, 155] on span "Blue Shield Overview and Resources (English)" at bounding box center [465, 157] width 134 height 7
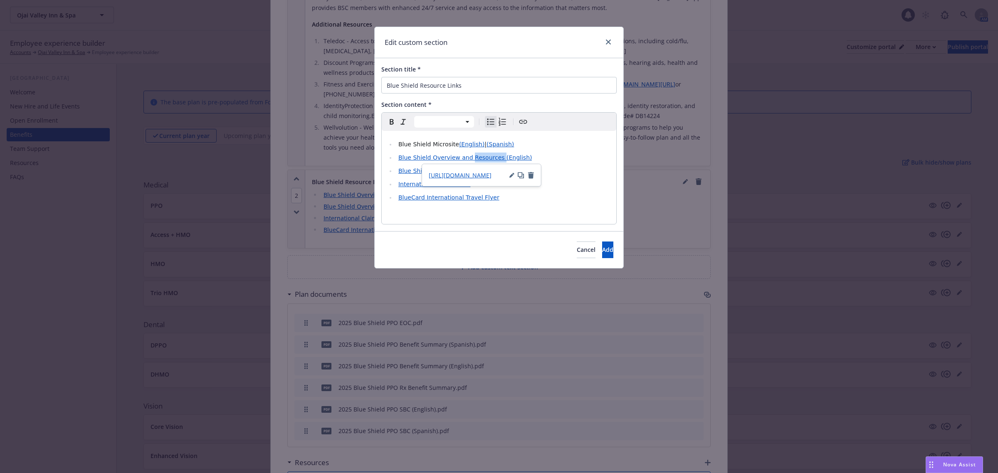
click at [510, 175] on icon "button" at bounding box center [511, 176] width 4 height 4
drag, startPoint x: 531, startPoint y: 188, endPoint x: 433, endPoint y: 189, distance: 97.3
click at [433, 189] on input "https://vimeo.com/1020317350/4cdbdf381d" at bounding box center [482, 191] width 106 height 17
click at [490, 215] on span "Cancel" at bounding box center [492, 214] width 19 height 8
click at [550, 161] on li "Blue Shield Overview and Resources (English)" at bounding box center [503, 158] width 215 height 10
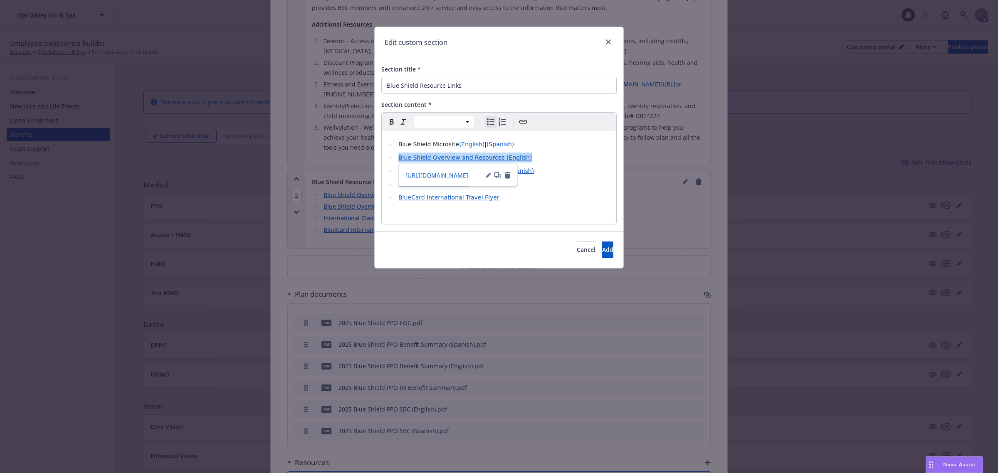
drag, startPoint x: 533, startPoint y: 160, endPoint x: 393, endPoint y: 159, distance: 139.7
click at [393, 159] on ul "Blue Shield Microsite (English) | (Spanish) Blue Shield Overview and Resources …" at bounding box center [499, 170] width 225 height 63
click at [522, 121] on icon "Create link" at bounding box center [523, 122] width 10 height 10
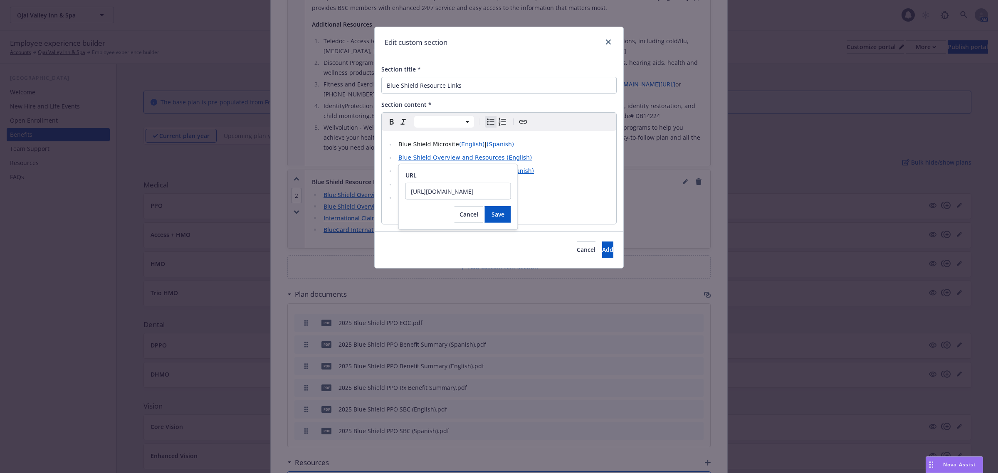
scroll to position [0, 25]
click at [529, 163] on ul "Blue Shield Microsite (English) | (Spanish) Blue Shield Overview and Resources …" at bounding box center [499, 170] width 225 height 63
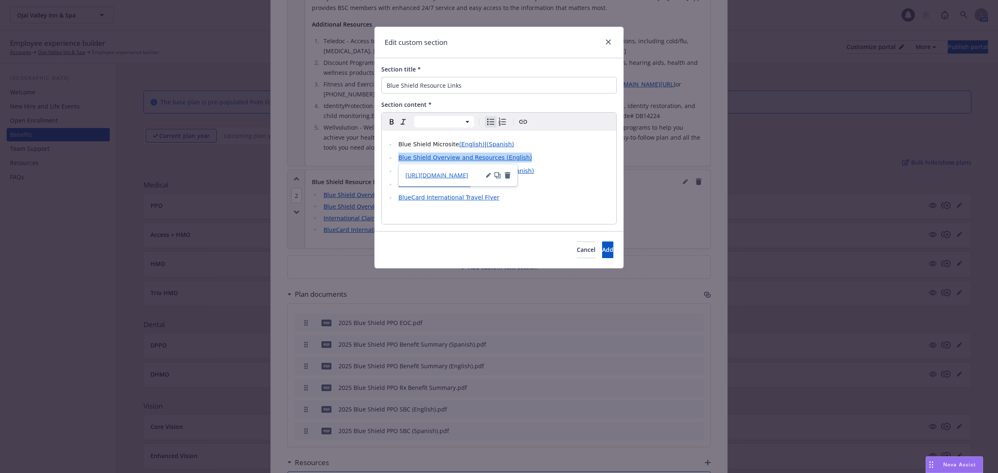
drag, startPoint x: 524, startPoint y: 155, endPoint x: 435, endPoint y: 166, distance: 89.6
click at [400, 158] on li "Blue Shield Overview and Resources (English)" at bounding box center [503, 158] width 215 height 10
click at [487, 173] on icon "button" at bounding box center [488, 175] width 5 height 5
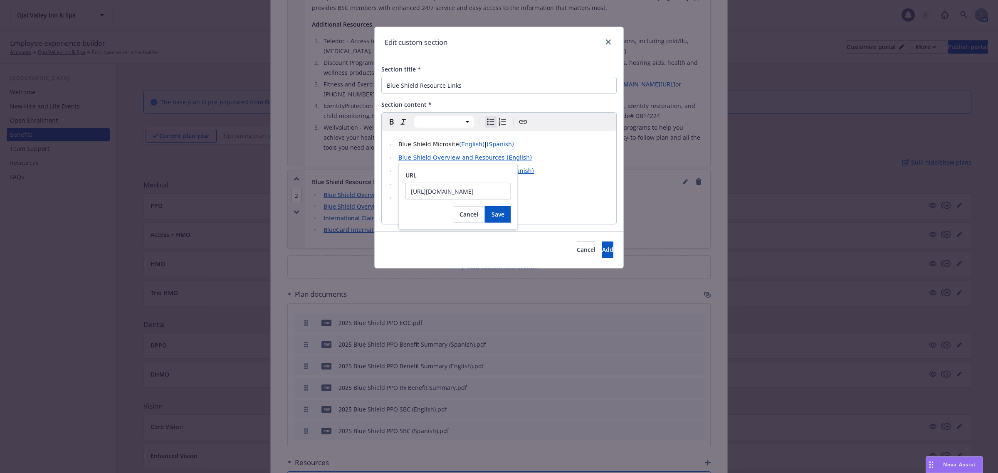
drag, startPoint x: 506, startPoint y: 191, endPoint x: 417, endPoint y: 182, distance: 89.5
click at [400, 172] on div "URL https://vimeo.com/1020317350/4cdbdf381d Cancel Save" at bounding box center [458, 197] width 120 height 66
click at [473, 211] on span "Cancel" at bounding box center [468, 214] width 19 height 8
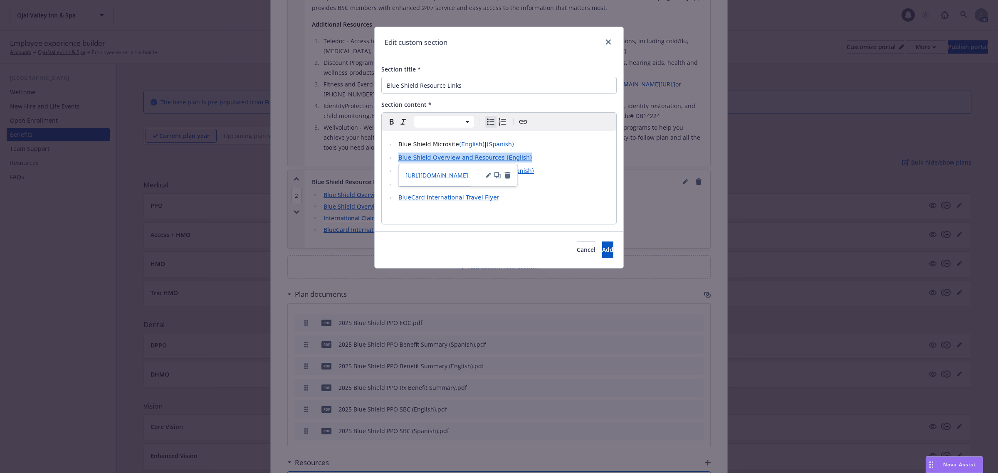
click at [510, 176] on icon "button" at bounding box center [507, 175] width 7 height 7
click at [541, 155] on li "Blue Shield Overview and Resources (English)" at bounding box center [503, 158] width 215 height 10
drag, startPoint x: 523, startPoint y: 157, endPoint x: 493, endPoint y: 156, distance: 30.4
click at [493, 156] on li "Blue Shield Overview and Resources (English)" at bounding box center [503, 158] width 215 height 10
click at [525, 124] on icon "Create link" at bounding box center [523, 122] width 10 height 10
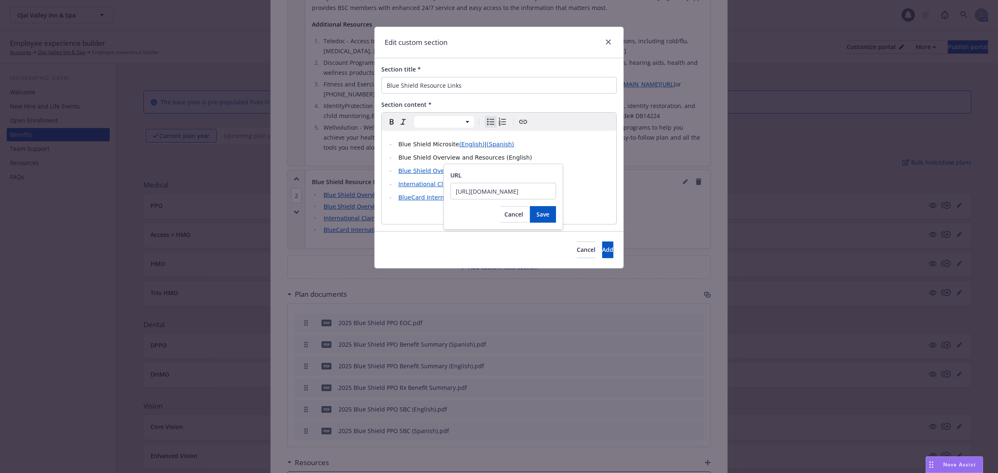
scroll to position [0, 25]
type input "https://vimeo.com/1020317350/4cdbdf381d"
click at [536, 214] on span "Save" at bounding box center [542, 214] width 13 height 8
click at [588, 186] on li "International Claim Form" at bounding box center [503, 184] width 215 height 10
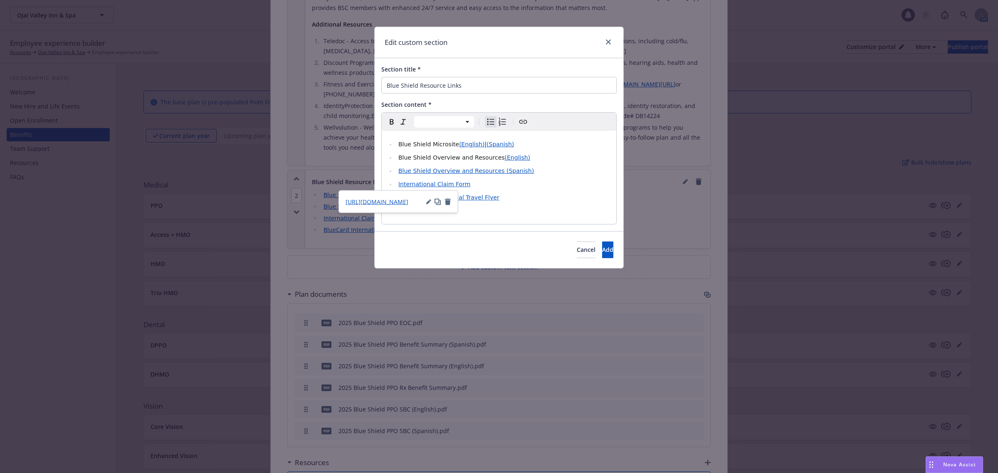
click at [521, 158] on li "Blue Shield Overview and Resources (English)" at bounding box center [503, 158] width 215 height 10
drag, startPoint x: 509, startPoint y: 174, endPoint x: 425, endPoint y: 188, distance: 85.2
click at [426, 188] on icon "button" at bounding box center [428, 188] width 5 height 5
click at [521, 190] on ul "Blue Shield Microsite (English) | (Spanish) Blue Shield Overview and Resources …" at bounding box center [499, 170] width 225 height 63
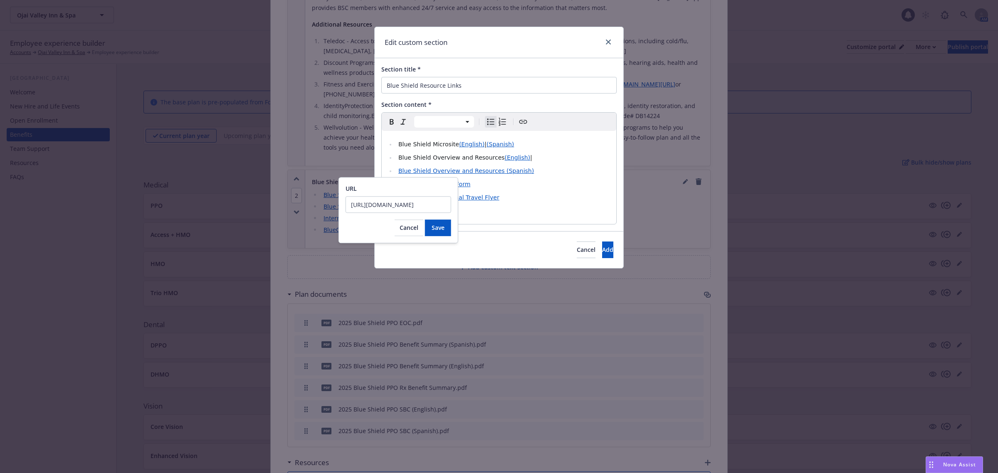
scroll to position [0, 0]
click at [513, 170] on span "Blue Shield Overview and Resources (Spanish)" at bounding box center [466, 171] width 136 height 7
click at [525, 120] on icon "Create link" at bounding box center [523, 122] width 10 height 10
drag, startPoint x: 447, startPoint y: 204, endPoint x: 348, endPoint y: 200, distance: 99.5
click at [346, 200] on input "https://vimeo.com/1020741591/e0388bc342" at bounding box center [399, 204] width 106 height 17
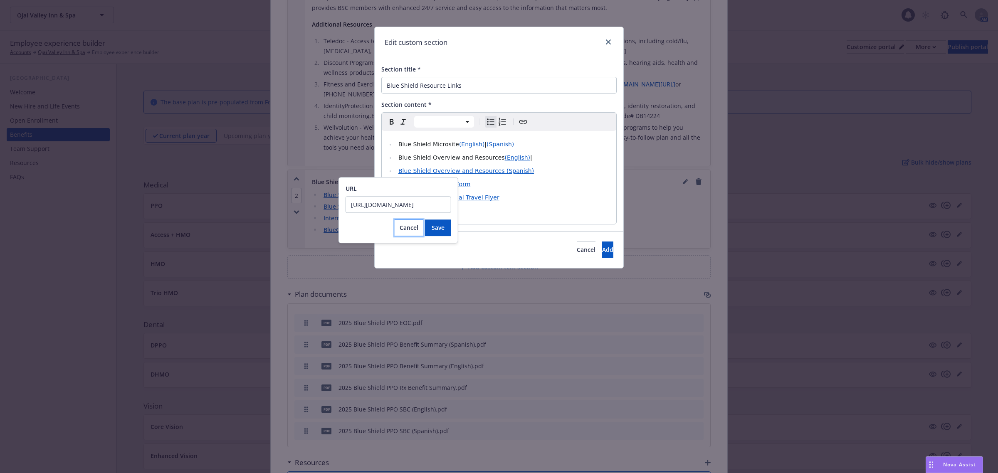
click at [408, 229] on span "Cancel" at bounding box center [409, 228] width 19 height 8
click at [525, 119] on icon "Create link" at bounding box center [523, 122] width 10 height 10
click at [527, 178] on ul "Blue Shield Microsite (English) | (Spanish) Blue Shield Overview and Resources …" at bounding box center [499, 170] width 225 height 63
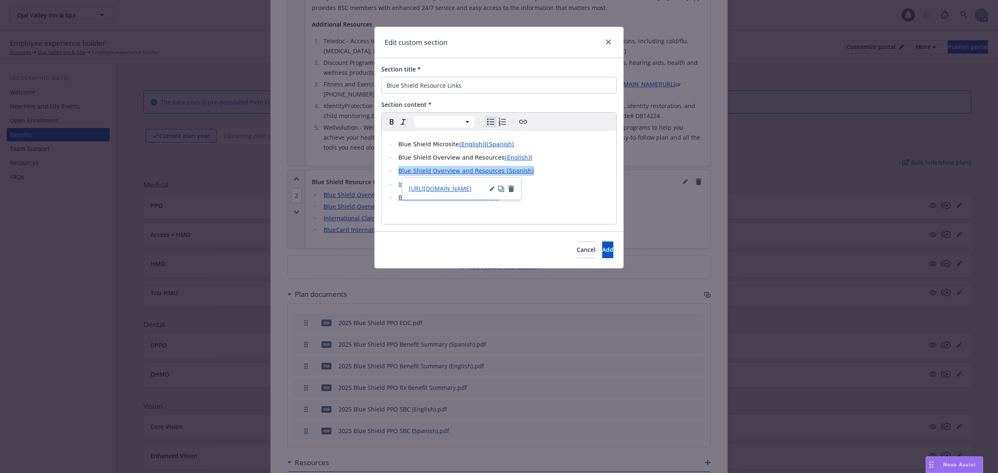
drag, startPoint x: 523, startPoint y: 170, endPoint x: 398, endPoint y: 168, distance: 124.8
click at [398, 168] on li "Blue Shield Overview and Resources (Spanish)" at bounding box center [503, 171] width 215 height 10
click at [525, 121] on icon "Create link" at bounding box center [523, 122] width 10 height 10
click at [474, 229] on span "Cancel" at bounding box center [469, 228] width 19 height 8
click at [523, 124] on icon "Create link" at bounding box center [523, 122] width 10 height 10
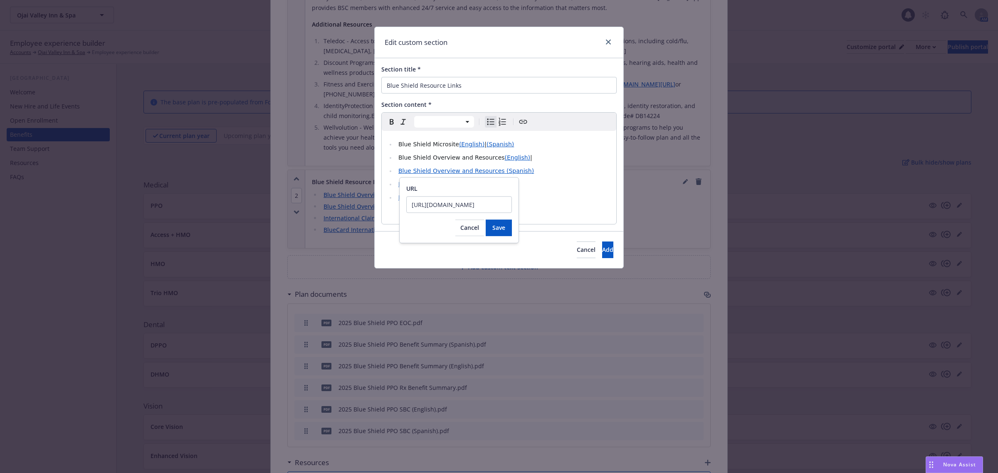
click at [523, 124] on icon "Create link" at bounding box center [523, 122] width 10 height 10
click at [506, 187] on icon "button" at bounding box center [509, 188] width 6 height 7
click at [523, 168] on li "Blue Shield Overview and Resources (Spanish)" at bounding box center [503, 171] width 215 height 10
click at [523, 158] on li "Blue Shield Overview and Resources (English) |" at bounding box center [503, 158] width 215 height 10
drag, startPoint x: 547, startPoint y: 154, endPoint x: 525, endPoint y: 146, distance: 23.4
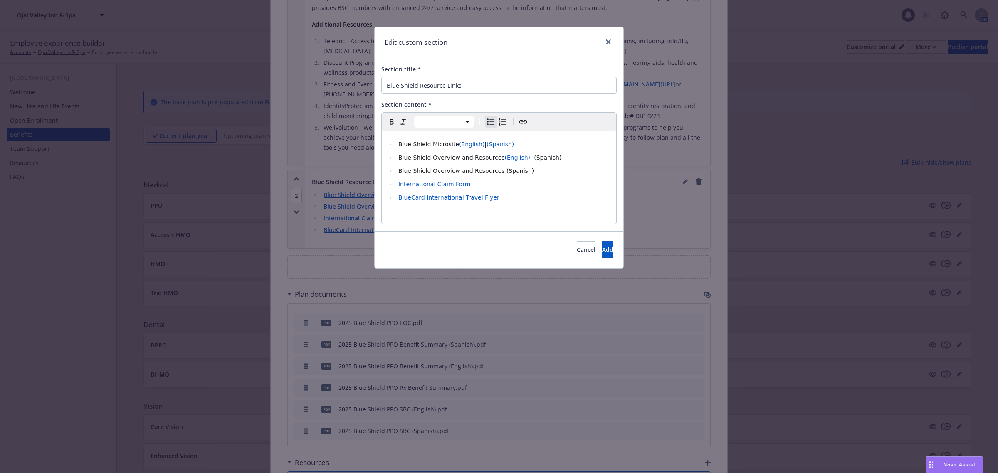
click at [519, 155] on li "Blue Shield Overview and Resources (English) | (Spanish)" at bounding box center [503, 158] width 215 height 10
click at [525, 124] on icon "Create link" at bounding box center [523, 122] width 10 height 10
type input "https://vimeo.com/1020741591/e0388bc342"
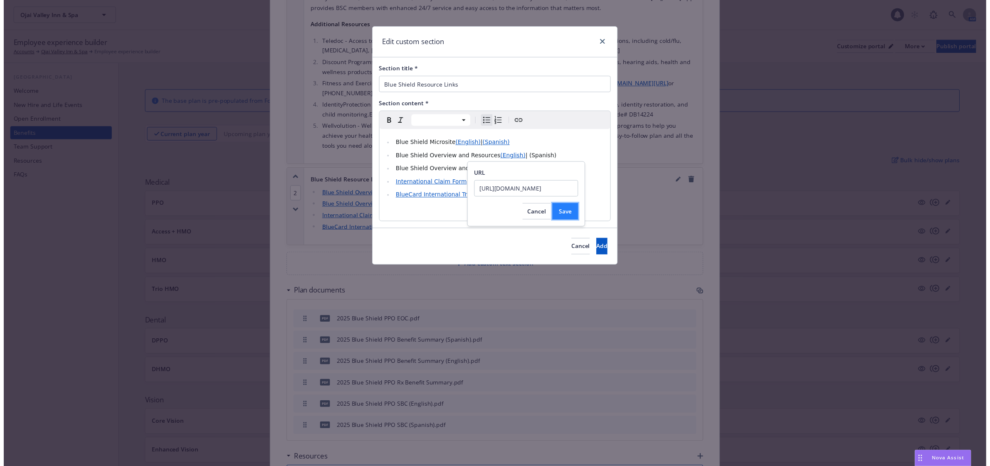
scroll to position [0, 0]
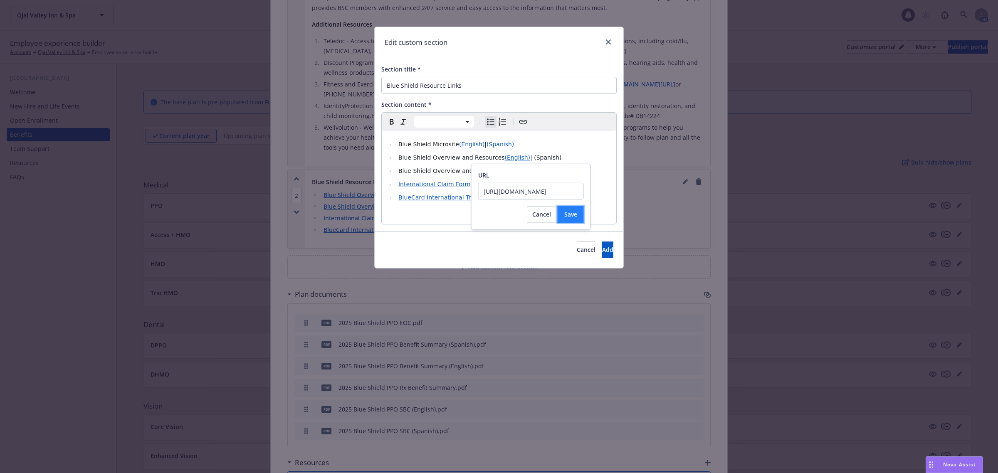
click at [566, 211] on span "Save" at bounding box center [570, 214] width 13 height 8
select select "paragraph"
click at [573, 210] on p "editable markdown" at bounding box center [499, 214] width 225 height 10
drag, startPoint x: 492, startPoint y: 168, endPoint x: 393, endPoint y: 173, distance: 98.7
click at [392, 171] on ul "Blue Shield Microsite (English) | (Spanish) Blue Shield Overview and Resources …" at bounding box center [499, 170] width 225 height 63
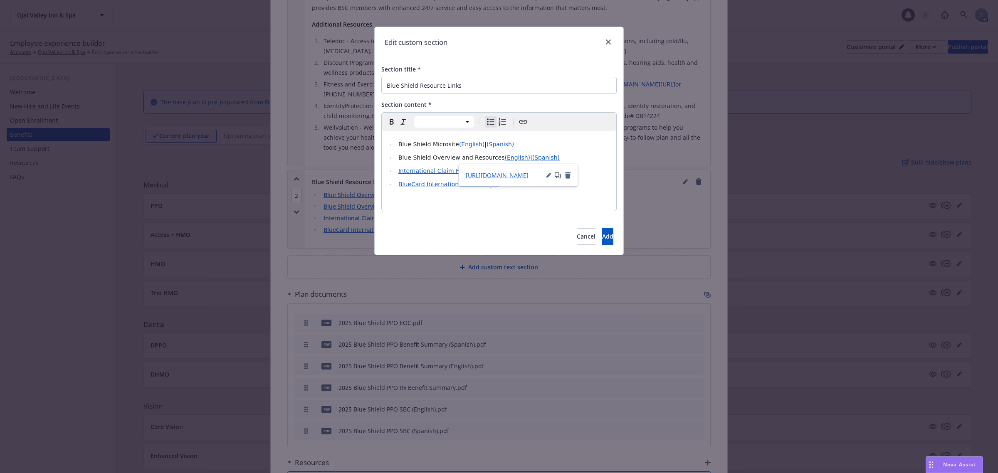
select select "paragraph"
click at [560, 205] on p "editable markdown" at bounding box center [499, 201] width 225 height 10
click at [505, 184] on li "BlueCard International Travel Flyer" at bounding box center [503, 184] width 215 height 10
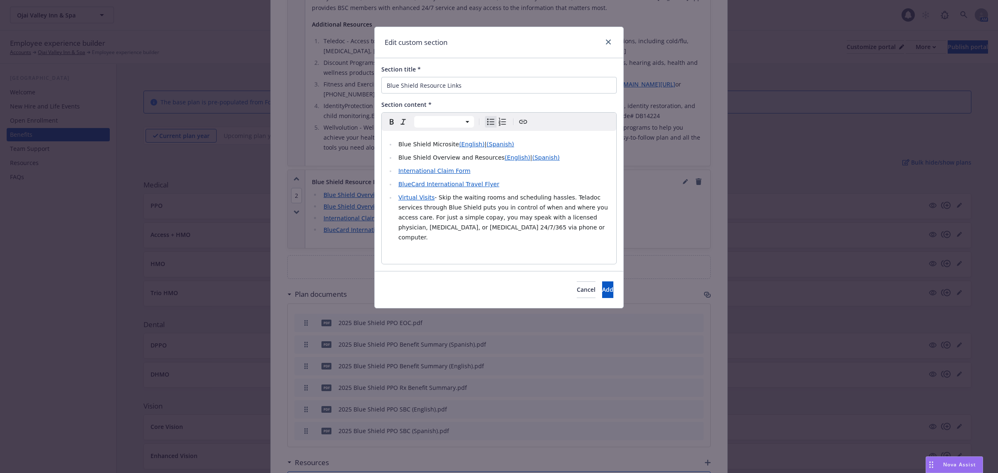
select select "paragraph"
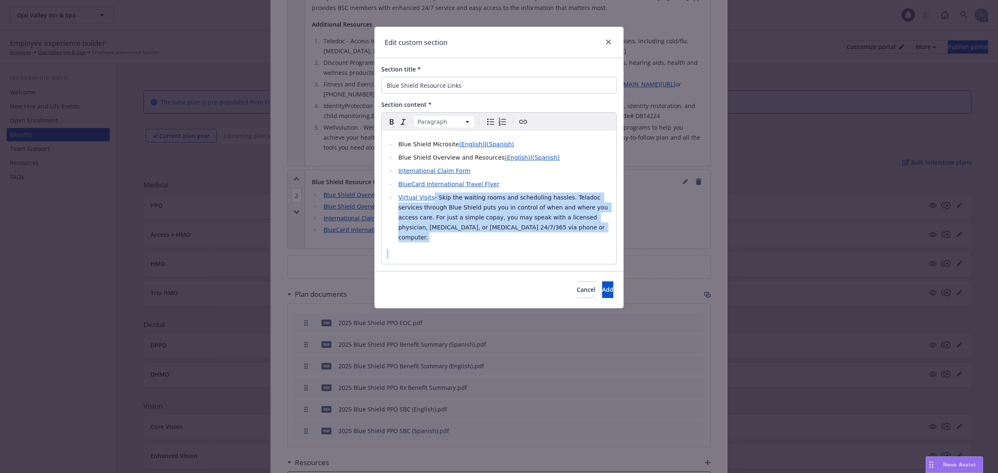
drag, startPoint x: 537, startPoint y: 235, endPoint x: 658, endPoint y: 254, distance: 122.1
click at [434, 201] on div "Blue Shield Microsite (English) | (Spanish) Blue Shield Overview and Resources …" at bounding box center [499, 197] width 235 height 133
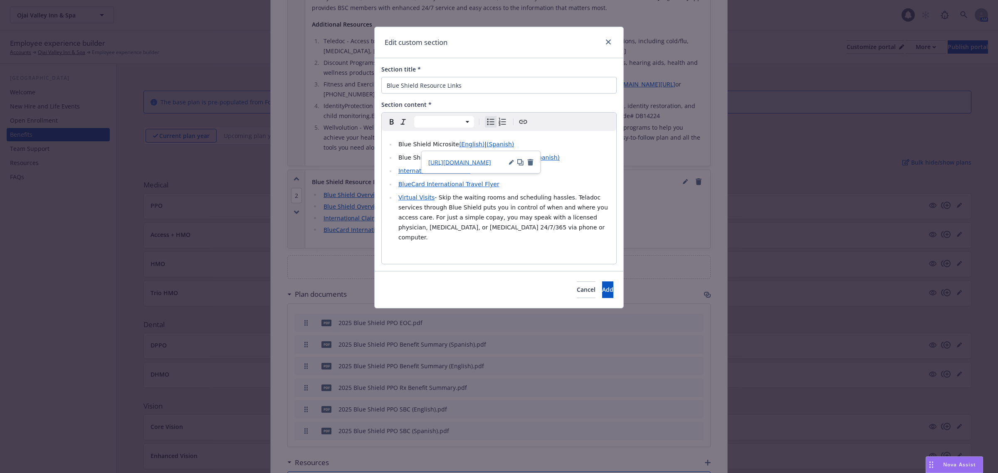
click at [509, 142] on li "Blue Shield Microsite (English) | (Spanish)" at bounding box center [503, 144] width 215 height 10
select select "paragraph"
click at [526, 237] on div "Blue Shield Microsite (English) | (Spanish) Blue Shield Overview and Resources …" at bounding box center [499, 197] width 235 height 133
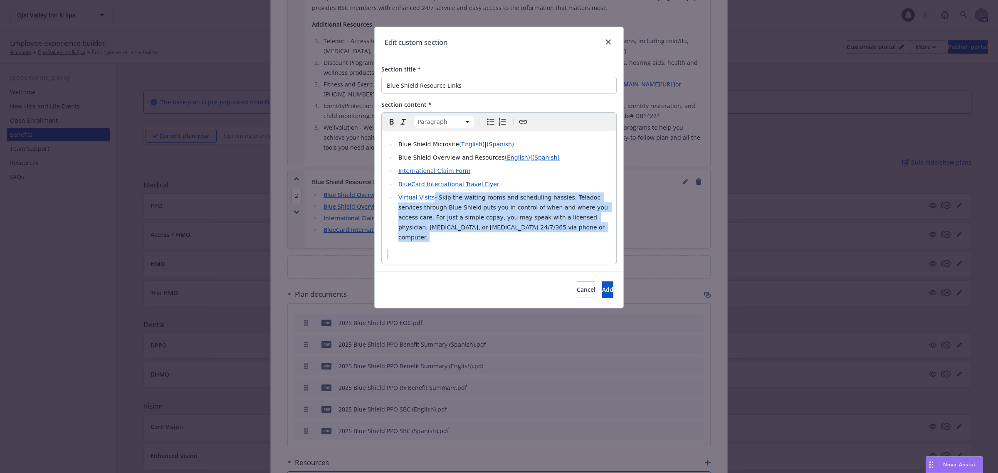
drag, startPoint x: 526, startPoint y: 235, endPoint x: 431, endPoint y: 198, distance: 101.6
click at [431, 198] on div "Blue Shield Microsite (English) | (Spanish) Blue Shield Overview and Resources …" at bounding box center [499, 197] width 235 height 133
select select
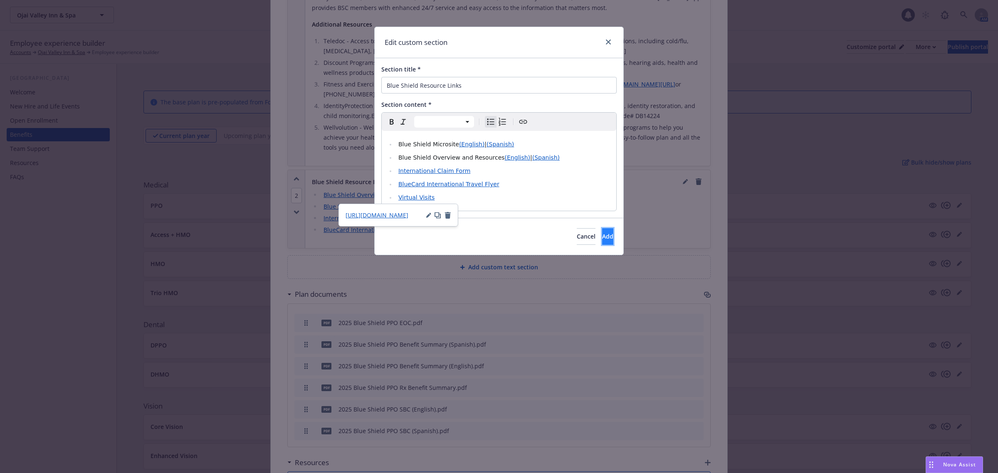
click at [602, 242] on button "Add" at bounding box center [607, 236] width 11 height 17
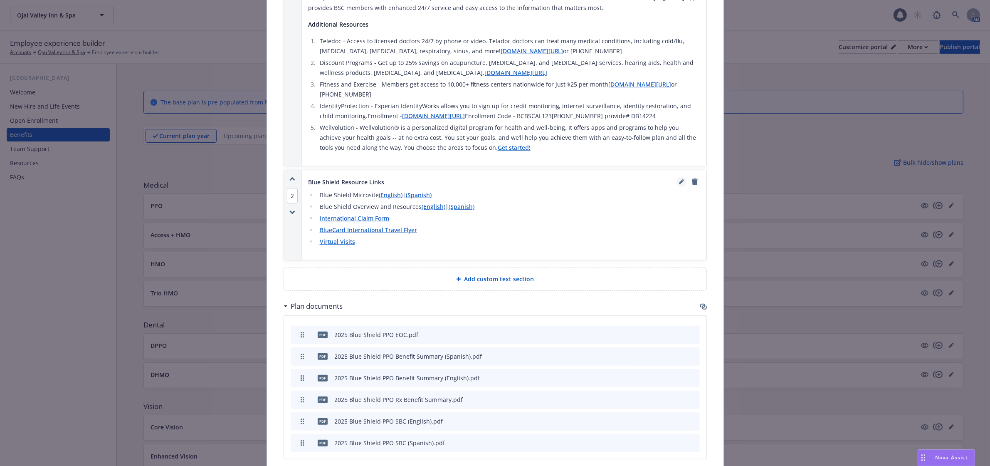
click at [677, 177] on link "editPencil" at bounding box center [682, 182] width 10 height 10
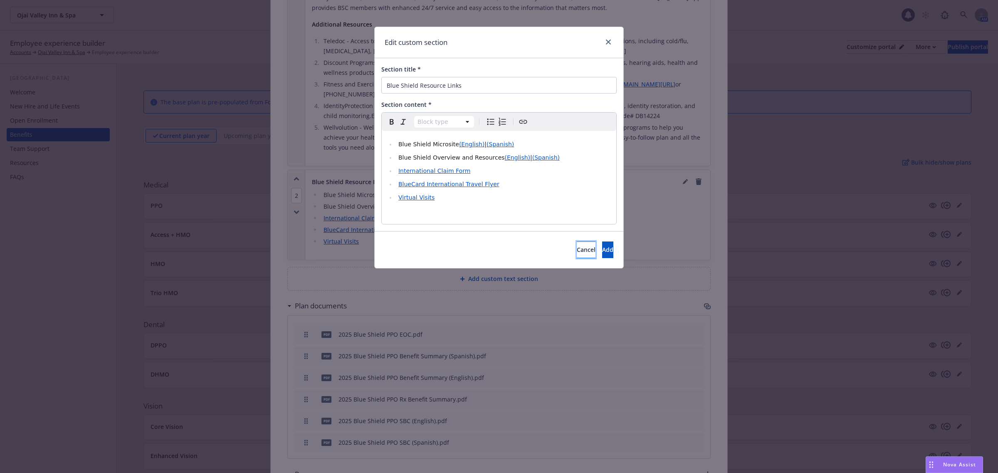
click at [577, 252] on span "Cancel" at bounding box center [586, 250] width 19 height 8
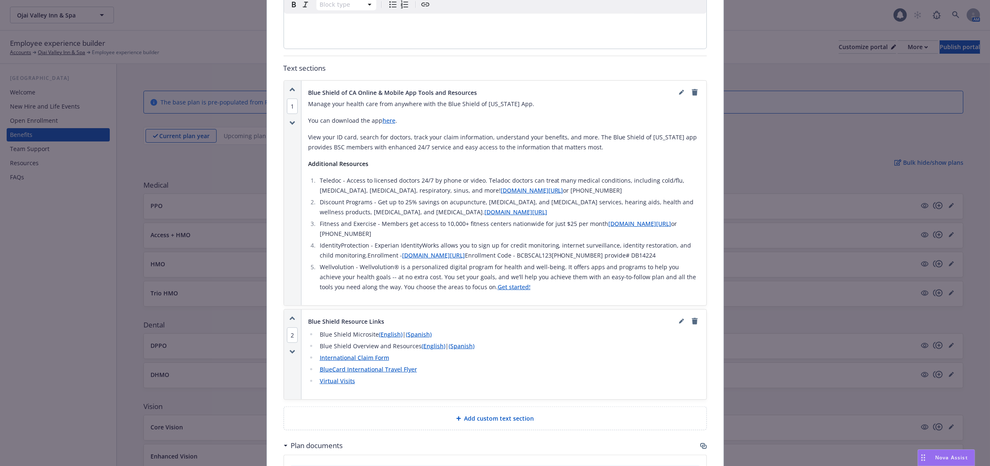
scroll to position [649, 0]
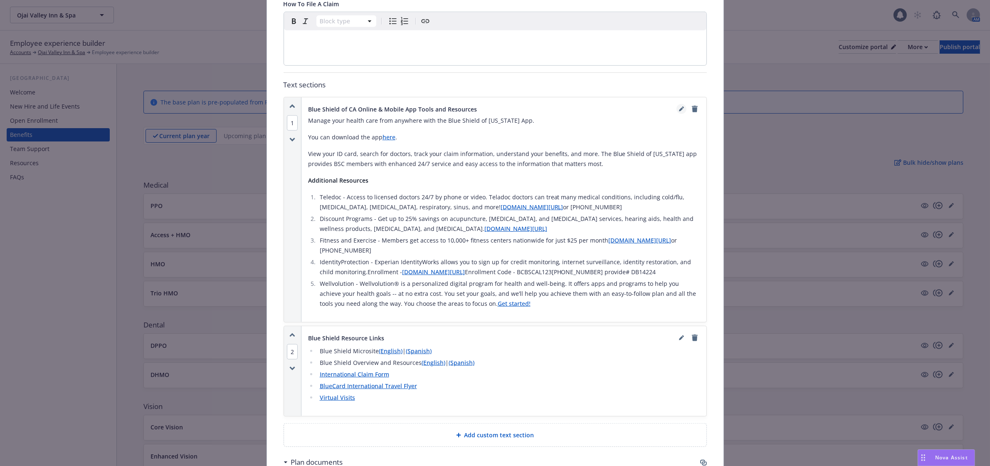
click at [677, 104] on link "editPencil" at bounding box center [682, 109] width 10 height 10
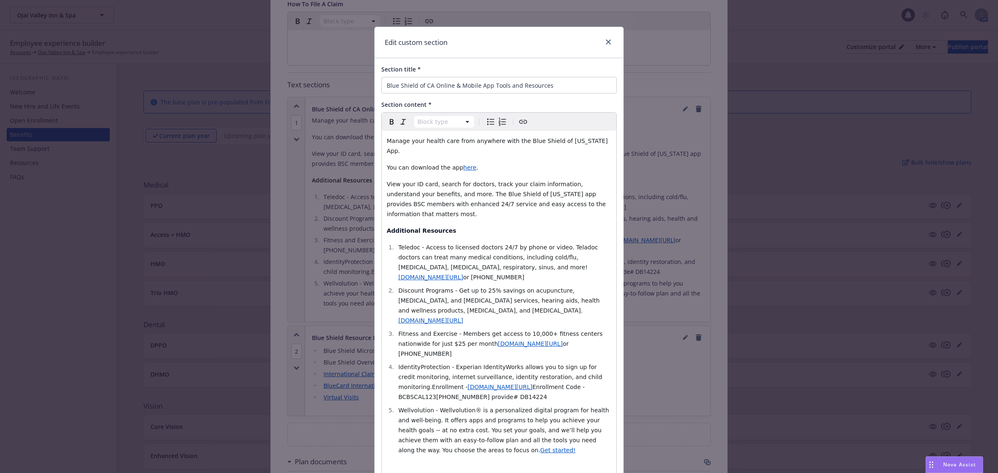
select select
drag, startPoint x: 417, startPoint y: 227, endPoint x: 389, endPoint y: 227, distance: 28.3
click at [396, 242] on li "Teledoc​ - Access to licensed doctors 24/7 by phone or video. Teladoc doctors c…" at bounding box center [503, 262] width 215 height 40
click at [409, 244] on span "Teledoc​ - Access to licensed doctors 24/7 by phone or video. Teladoc doctors c…" at bounding box center [498, 257] width 201 height 27
drag, startPoint x: 415, startPoint y: 229, endPoint x: 394, endPoint y: 226, distance: 21.0
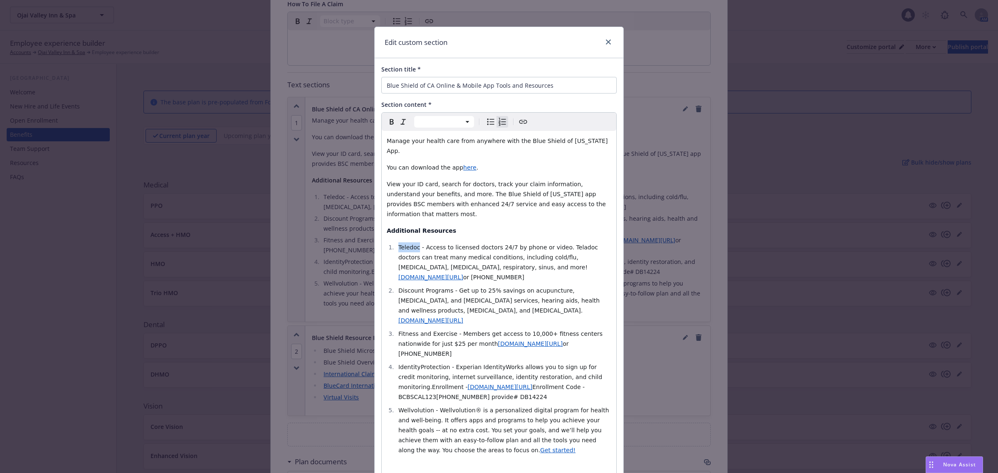
click at [396, 242] on li "Teledoc​ - Access to licensed doctors 24/7 by phone or video. Teladoc doctors c…" at bounding box center [503, 262] width 215 height 40
drag, startPoint x: 442, startPoint y: 262, endPoint x: 432, endPoint y: 259, distance: 9.7
click at [402, 287] on span "Discount Programs​ - Get up to 25% savings on acupuncture, chiropractic, and th…" at bounding box center [499, 300] width 203 height 27
drag, startPoint x: 442, startPoint y: 261, endPoint x: 420, endPoint y: 276, distance: 26.6
click at [396, 286] on li "Discount Programs​ - Get up to 25% savings on acupuncture, chiropractic, and th…" at bounding box center [503, 306] width 215 height 40
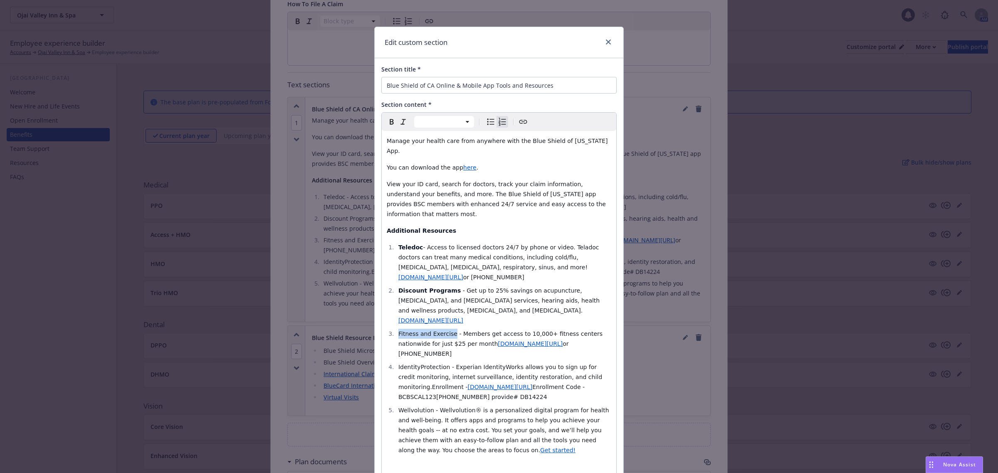
drag, startPoint x: 445, startPoint y: 296, endPoint x: 395, endPoint y: 291, distance: 49.8
click at [398, 331] on span "Fitness and Exercise​ - Members get access to 10,000+ fitness centers nationwid…" at bounding box center [501, 339] width 206 height 17
drag, startPoint x: 441, startPoint y: 318, endPoint x: 396, endPoint y: 316, distance: 45.4
click at [396, 362] on li "IdentityProtection​ - Experian IdentityWorks allows you to sign up for credit m…" at bounding box center [503, 382] width 215 height 40
drag, startPoint x: 469, startPoint y: 362, endPoint x: 421, endPoint y: 362, distance: 47.4
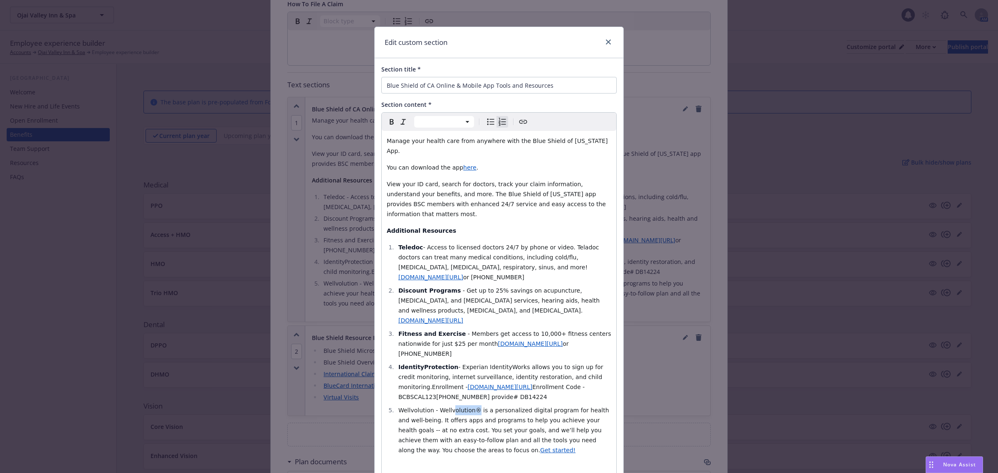
click at [446, 407] on span "Wellvolution - Wellvolution® is a personalized digital program for health and w…" at bounding box center [504, 430] width 212 height 47
drag, startPoint x: 426, startPoint y: 362, endPoint x: 394, endPoint y: 360, distance: 32.1
click at [398, 407] on span "Wellvolution - Wellvolution® is a personalized digital program for health and w…" at bounding box center [504, 430] width 212 height 47
click at [482, 405] on li "Wellvolution - Wellvolution® is a personalized digital program for health and w…" at bounding box center [503, 430] width 215 height 50
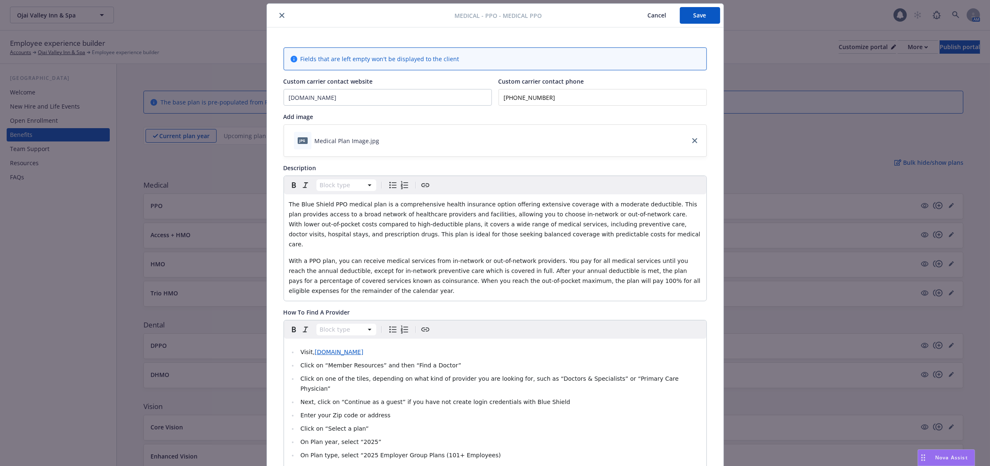
scroll to position [0, 0]
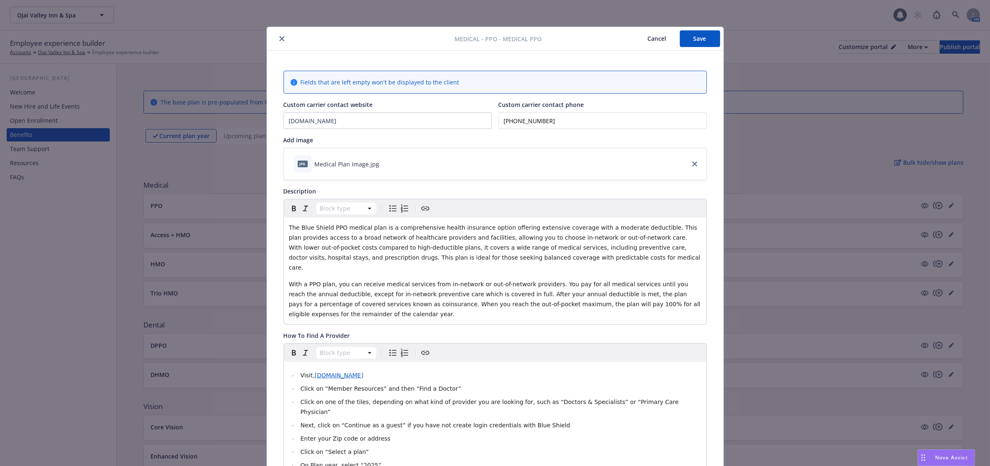
click at [704, 37] on button "Save" at bounding box center [700, 38] width 40 height 17
click at [279, 39] on icon "close" at bounding box center [281, 38] width 5 height 5
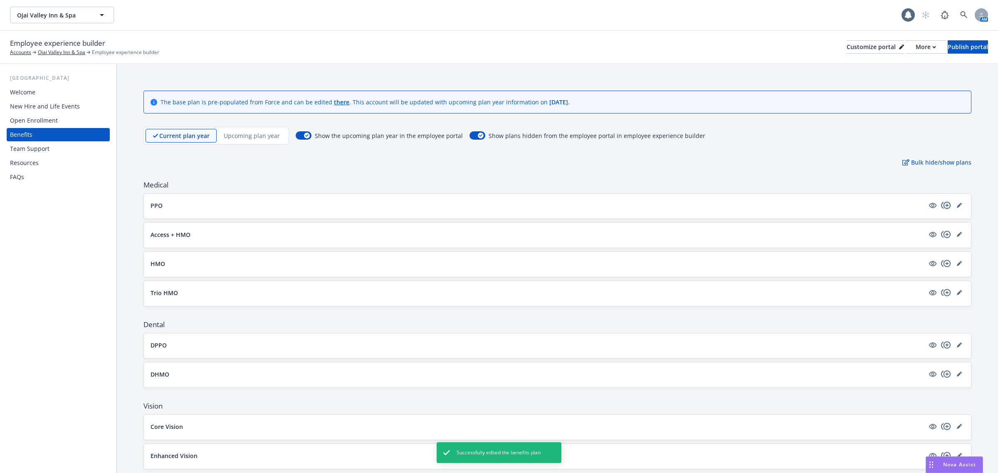
click at [941, 203] on icon "copyPlus" at bounding box center [946, 205] width 10 height 7
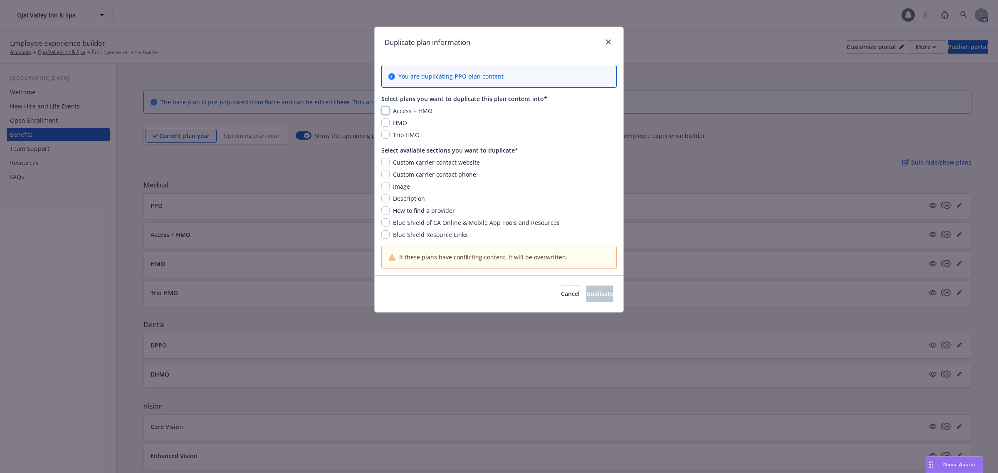
click at [389, 113] on input "checkbox" at bounding box center [385, 110] width 8 height 8
checkbox input "true"
click at [386, 134] on input "checkbox" at bounding box center [385, 135] width 8 height 8
checkbox input "true"
click at [386, 225] on input "checkbox" at bounding box center [385, 222] width 8 height 8
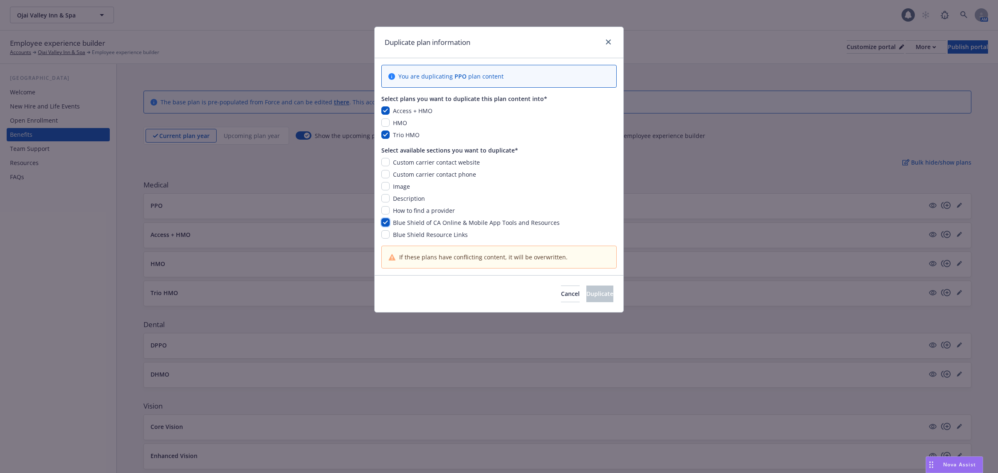
checkbox input "true"
click at [385, 233] on input "checkbox" at bounding box center [385, 234] width 8 height 8
checkbox input "true"
click at [588, 299] on button "Duplicate" at bounding box center [599, 294] width 27 height 17
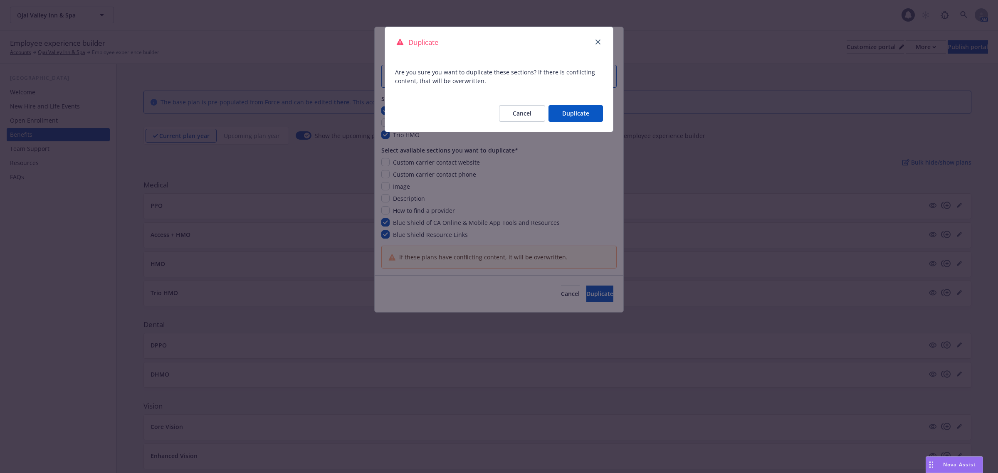
click at [581, 106] on button "Duplicate" at bounding box center [575, 113] width 54 height 17
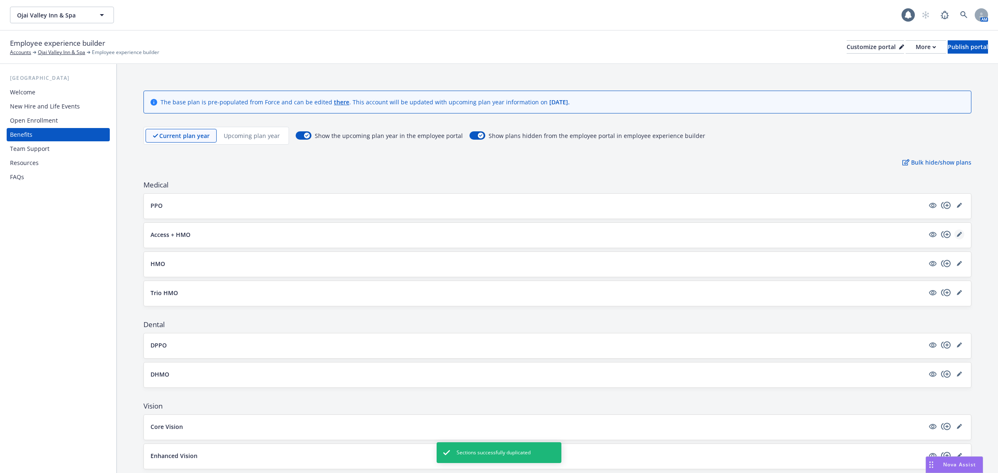
click at [957, 235] on icon "editPencil" at bounding box center [959, 234] width 5 height 5
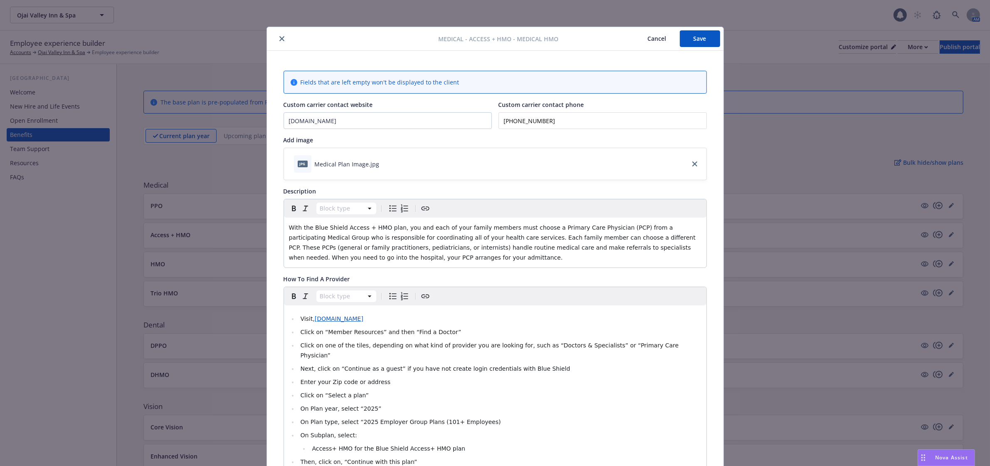
click at [277, 34] on button "close" at bounding box center [282, 39] width 10 height 10
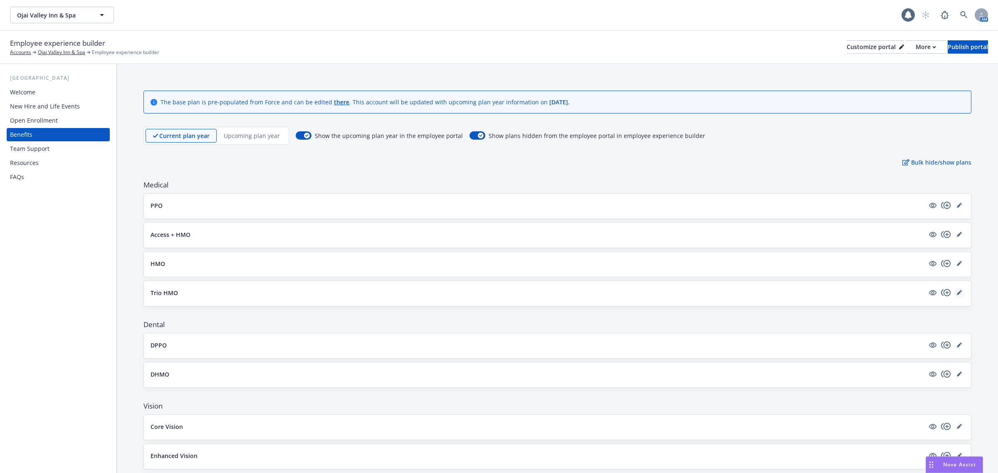
click at [957, 295] on icon "editPencil" at bounding box center [959, 293] width 4 height 4
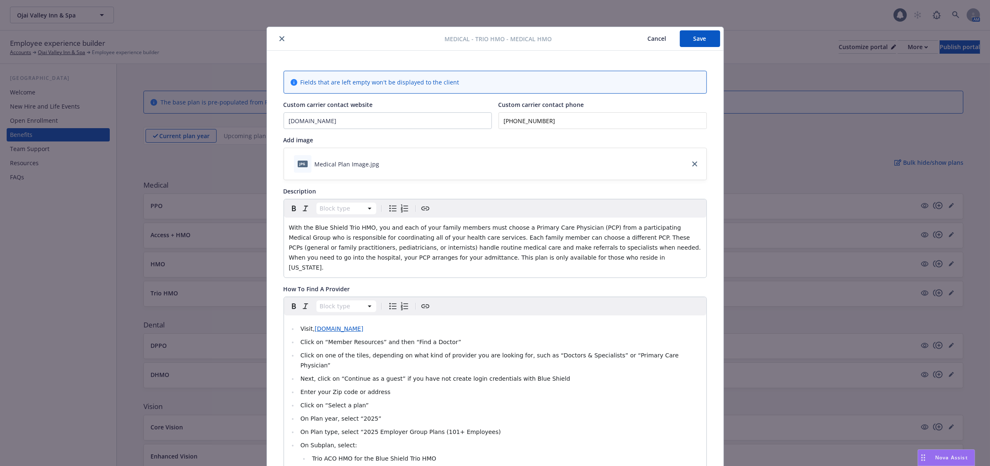
scroll to position [25, 0]
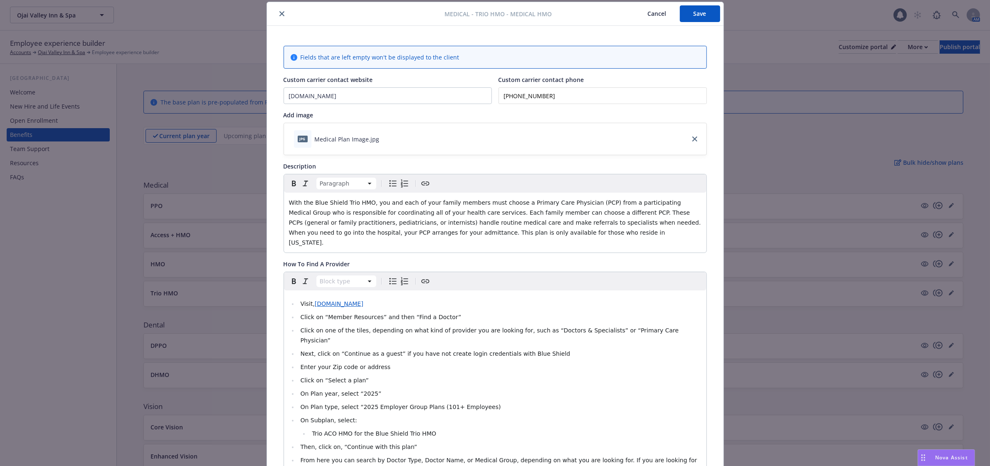
click at [362, 202] on span "With the Blue Shield Trio HMO, you and each of your family members must choose …" at bounding box center [496, 222] width 414 height 47
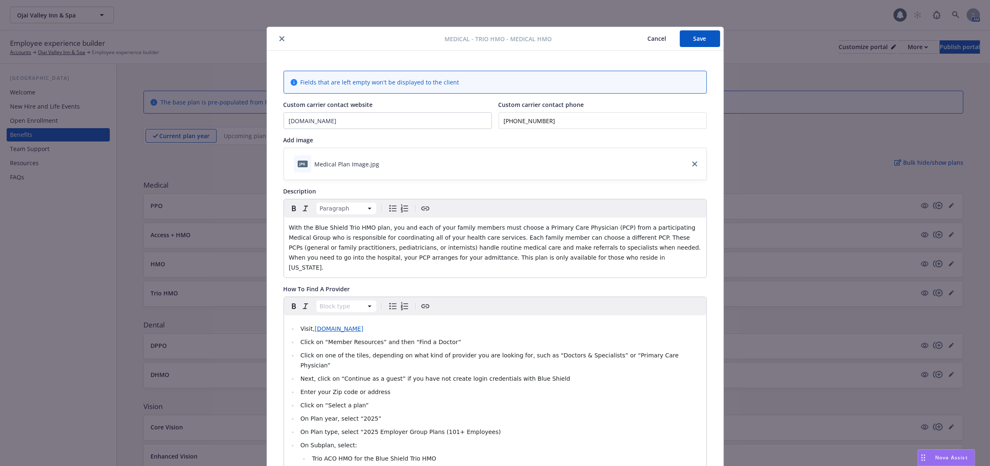
click at [695, 34] on button "Save" at bounding box center [700, 38] width 40 height 17
click at [281, 37] on button "close" at bounding box center [282, 39] width 10 height 10
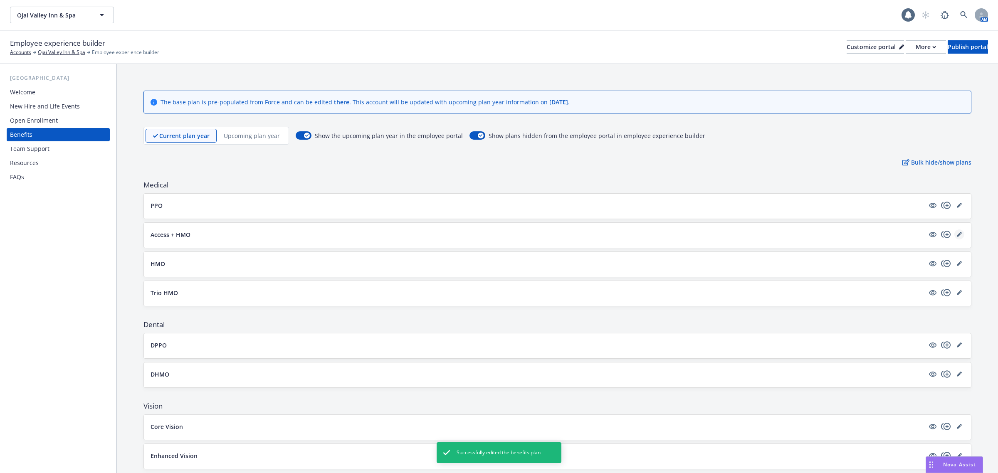
click at [957, 237] on icon "editPencil" at bounding box center [959, 235] width 4 height 4
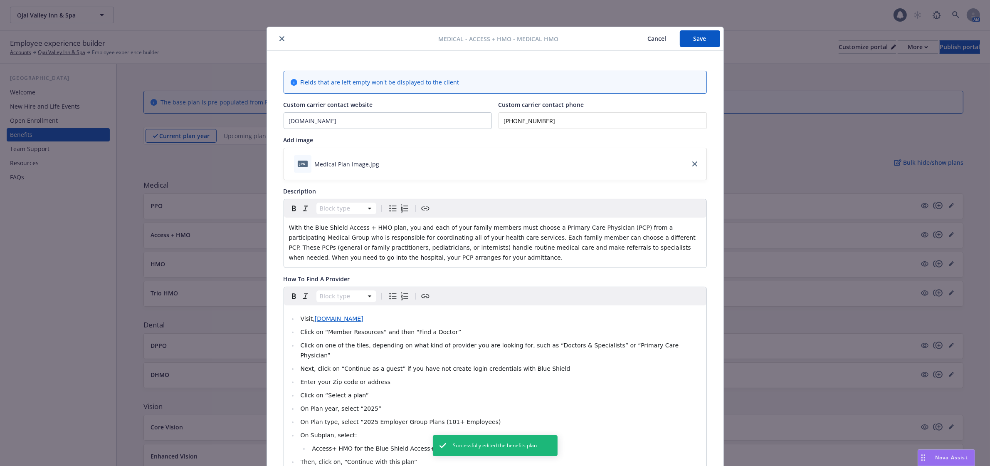
scroll to position [25, 0]
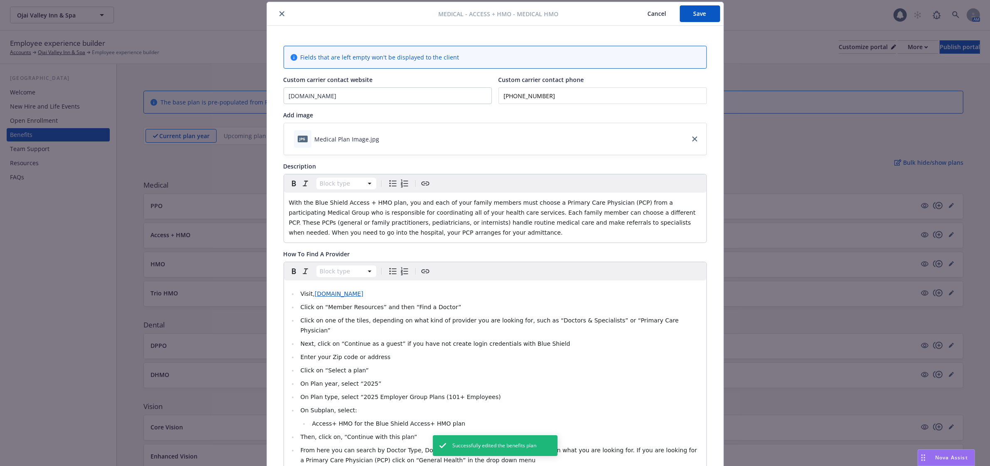
click at [281, 11] on button "close" at bounding box center [282, 14] width 10 height 10
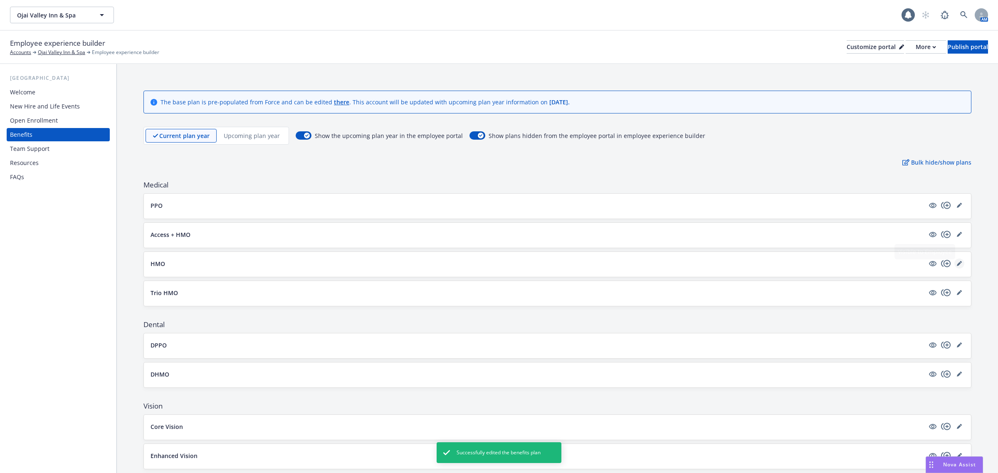
click at [956, 263] on link "editPencil" at bounding box center [959, 264] width 10 height 10
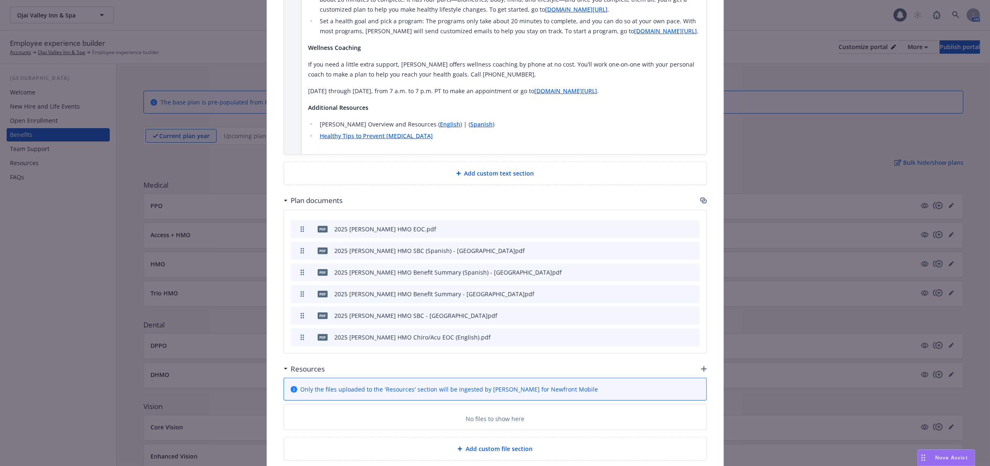
scroll to position [909, 0]
drag, startPoint x: 300, startPoint y: 306, endPoint x: 313, endPoint y: 242, distance: 64.8
click at [675, 268] on icon "preview file" at bounding box center [678, 271] width 7 height 6
click at [675, 246] on icon "preview file" at bounding box center [678, 249] width 7 height 6
click at [645, 242] on div "pdf 2025 Kaiser HMO SBC - Ojai Valley Inn.pdf" at bounding box center [495, 250] width 409 height 18
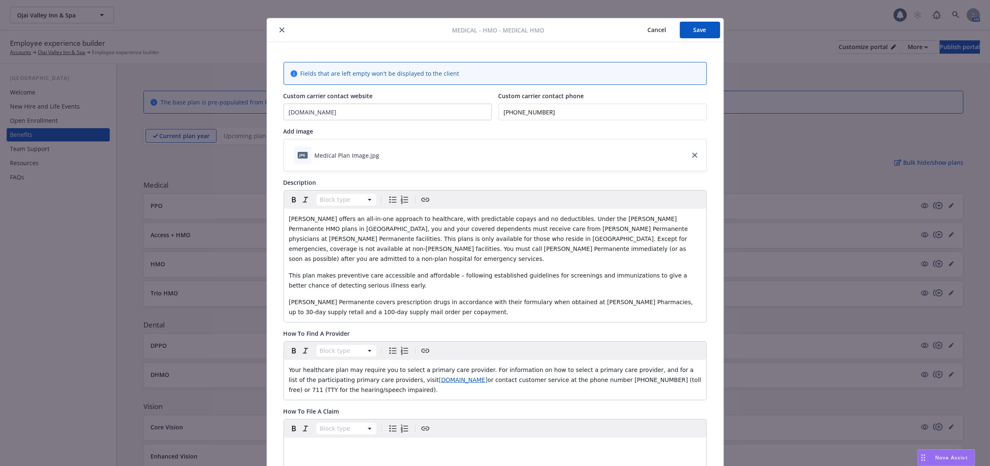
scroll to position [0, 0]
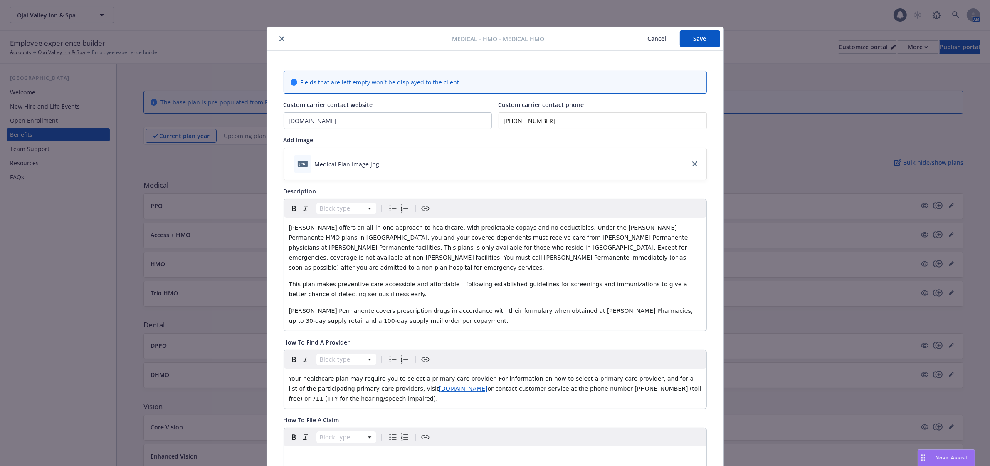
drag, startPoint x: 694, startPoint y: 40, endPoint x: 588, endPoint y: 0, distance: 112.7
click at [694, 40] on button "Save" at bounding box center [700, 38] width 40 height 17
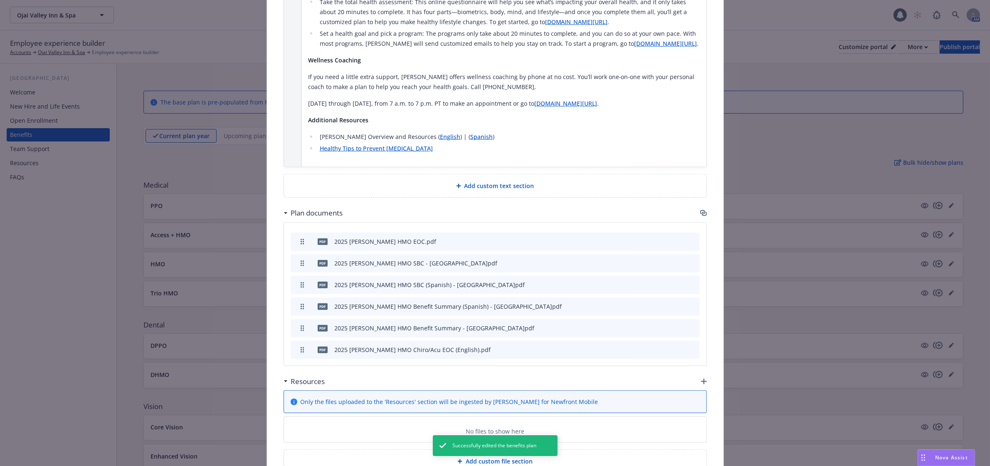
scroll to position [942, 0]
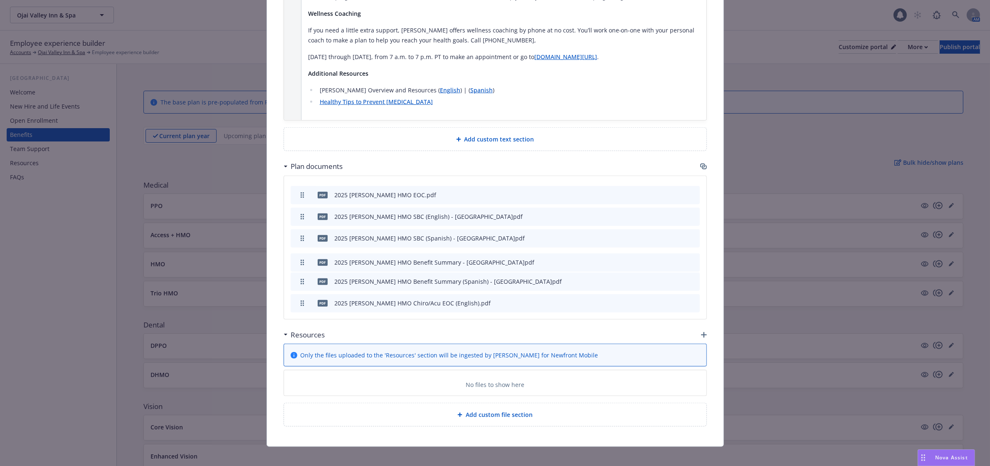
drag, startPoint x: 296, startPoint y: 273, endPoint x: 296, endPoint y: 254, distance: 19.1
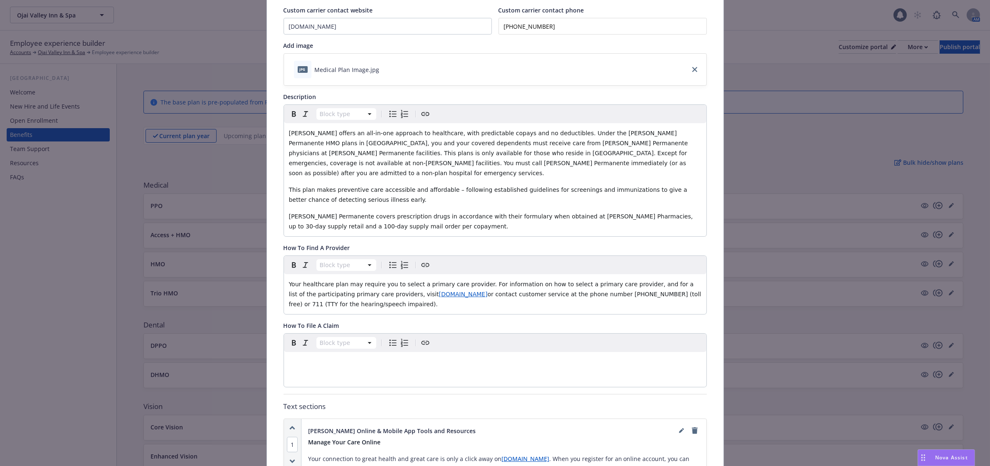
scroll to position [6, 0]
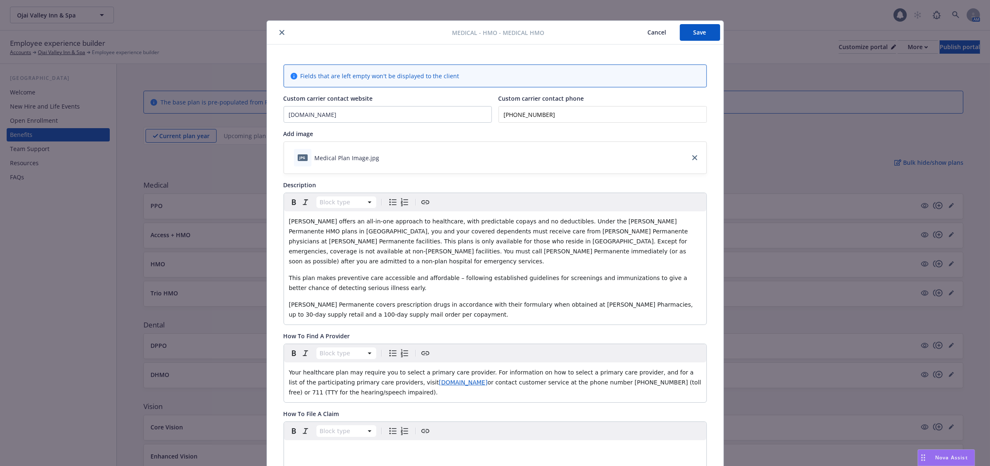
click at [687, 32] on button "Save" at bounding box center [700, 32] width 40 height 17
click at [279, 30] on icon "close" at bounding box center [281, 32] width 5 height 5
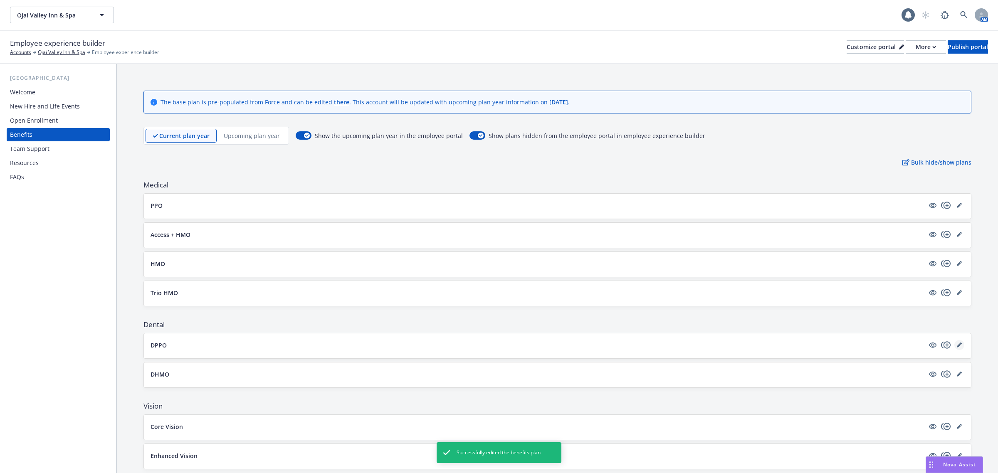
click at [954, 348] on link "editPencil" at bounding box center [959, 345] width 10 height 10
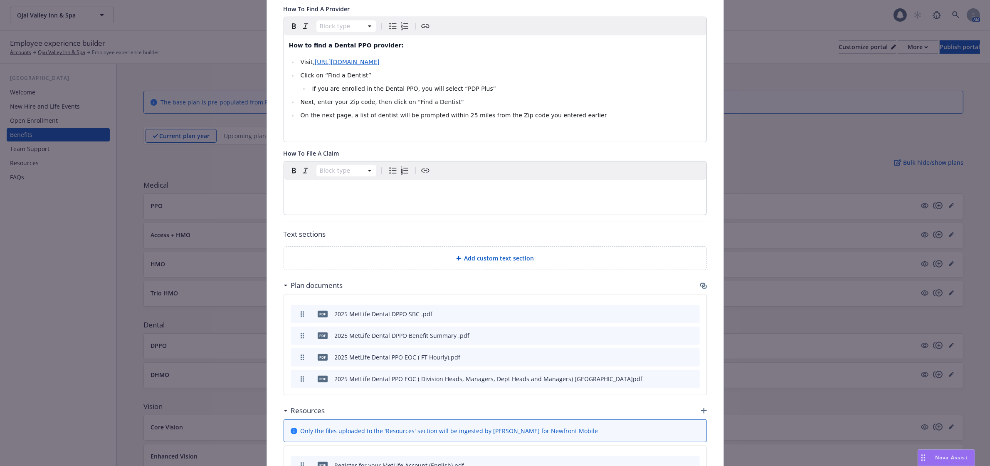
scroll to position [285, 0]
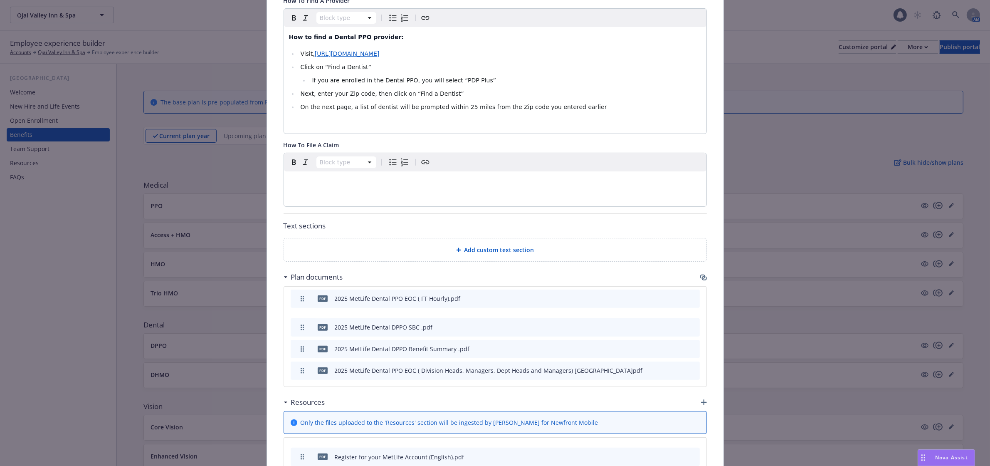
drag, startPoint x: 302, startPoint y: 352, endPoint x: 307, endPoint y: 301, distance: 50.6
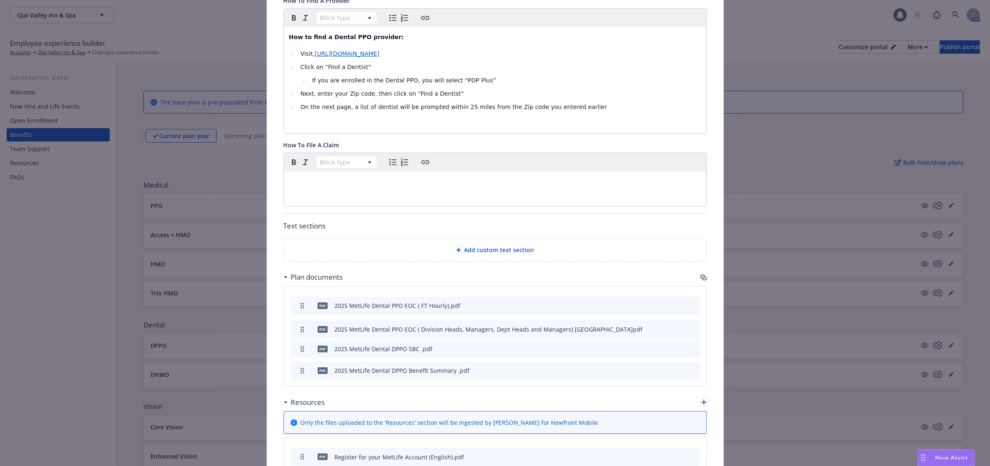
drag, startPoint x: 302, startPoint y: 373, endPoint x: 308, endPoint y: 331, distance: 41.6
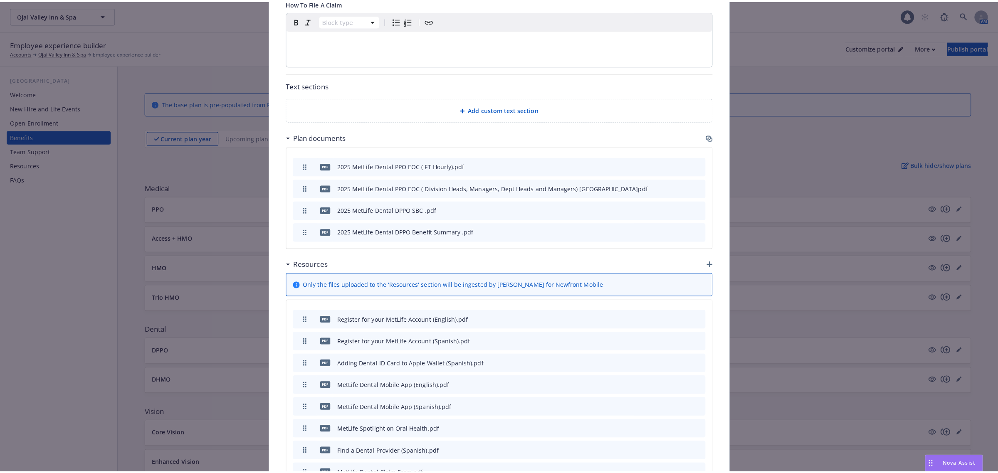
scroll to position [416, 0]
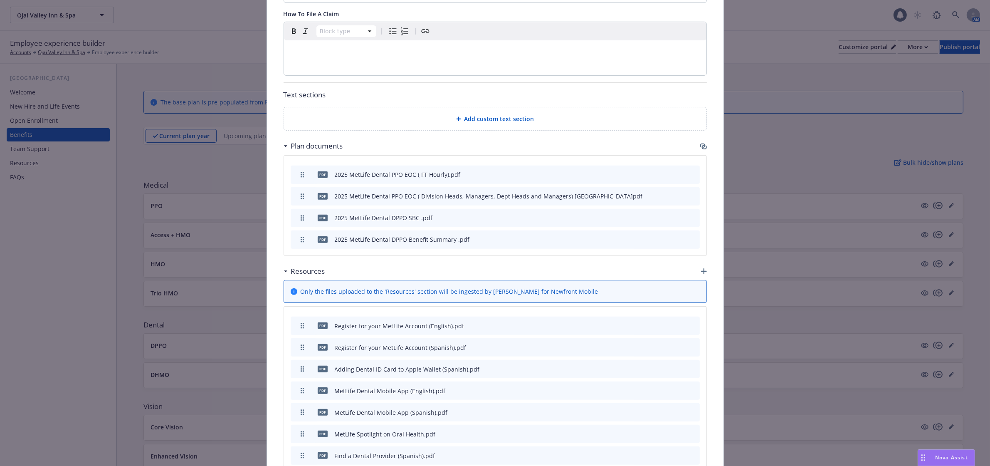
click at [465, 120] on span "Add custom text section" at bounding box center [499, 118] width 70 height 9
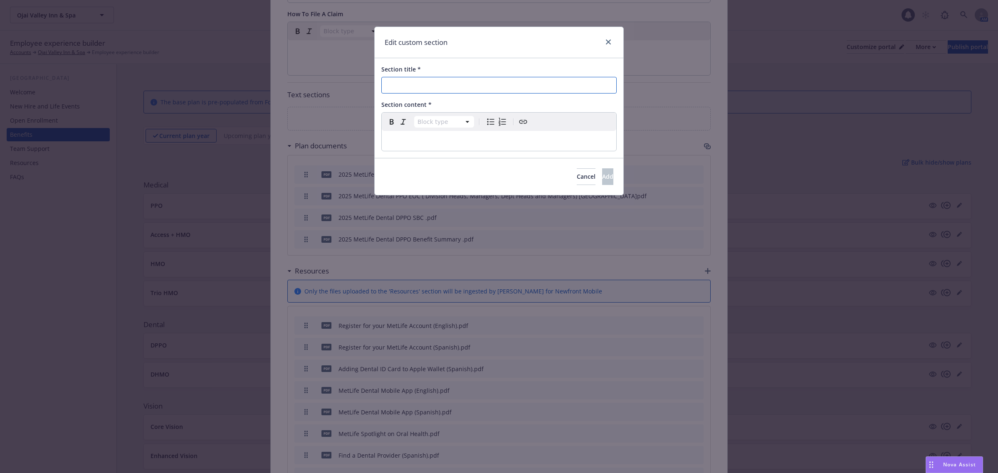
click at [443, 85] on input "Section title *" at bounding box center [498, 85] width 235 height 17
type input "Resources Links"
select select "paragraph"
drag, startPoint x: 542, startPoint y: 143, endPoint x: 526, endPoint y: 127, distance: 21.8
click at [541, 143] on p "editable markdown" at bounding box center [499, 141] width 225 height 10
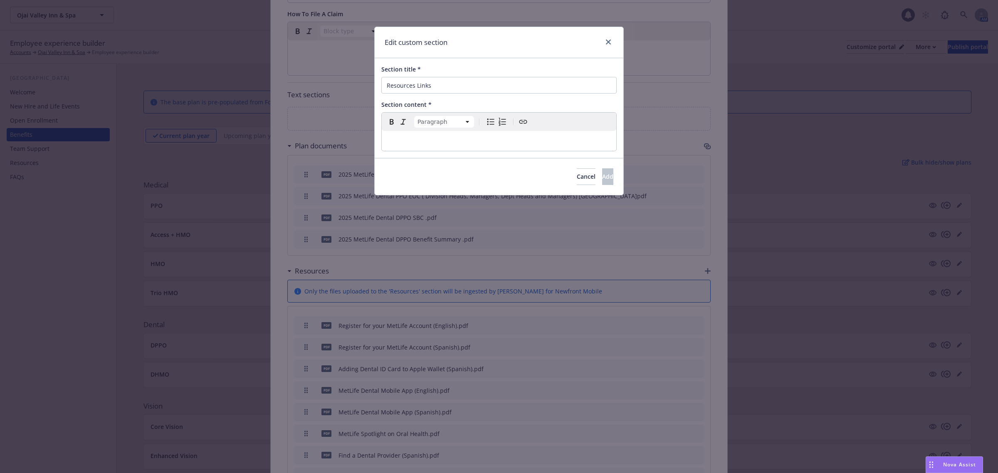
click at [523, 121] on icon "Create link" at bounding box center [523, 122] width 10 height 10
click at [477, 142] on p "editable markdown" at bounding box center [499, 141] width 225 height 10
click at [491, 125] on icon "Bulleted list" at bounding box center [491, 122] width 10 height 10
select select
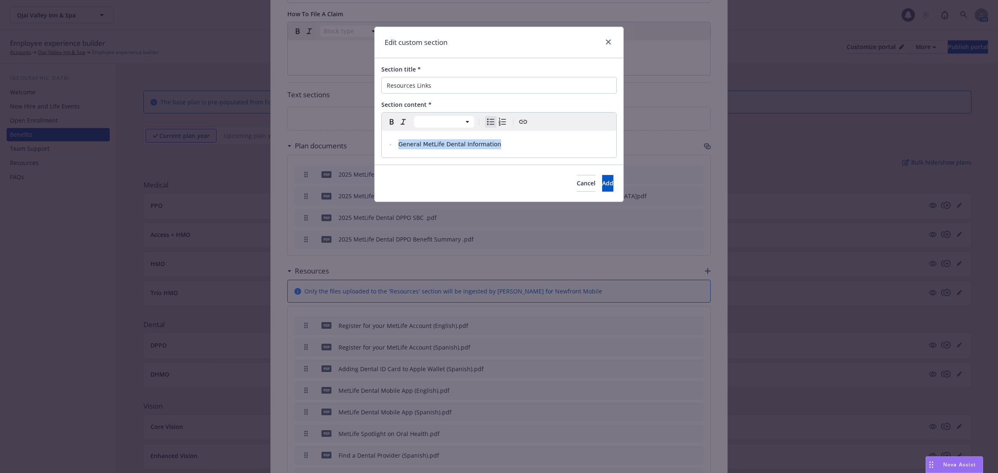
drag, startPoint x: 498, startPoint y: 148, endPoint x: 398, endPoint y: 143, distance: 100.8
click at [398, 143] on li "General MetLife Dental Information" at bounding box center [503, 144] width 215 height 10
click at [523, 126] on icon "Create link" at bounding box center [523, 122] width 10 height 10
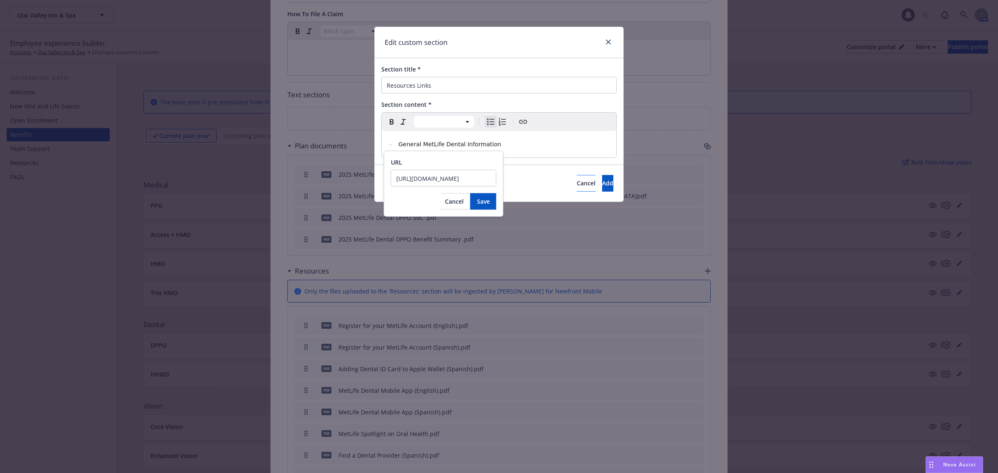
scroll to position [0, 51]
type input "https://www.metlife.com/insurance/dental-insurance/"
click at [491, 203] on button "Save" at bounding box center [483, 201] width 26 height 17
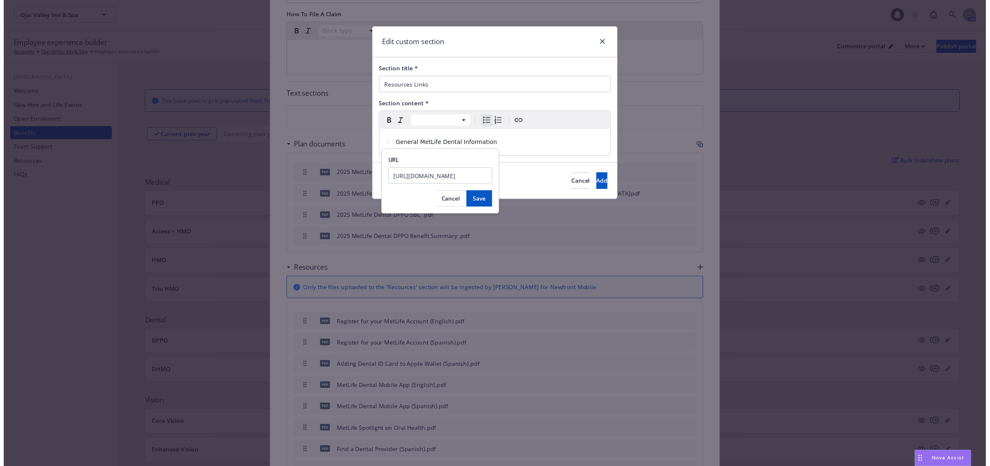
scroll to position [0, 0]
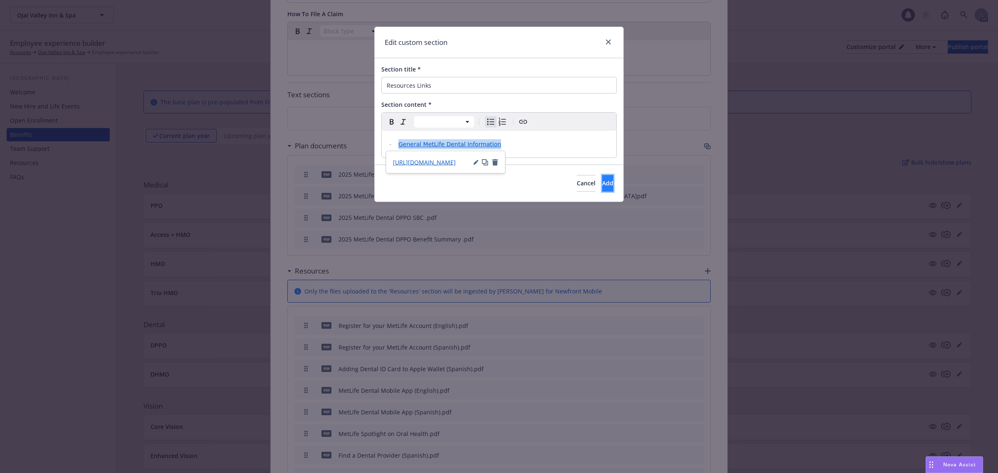
click at [602, 186] on button "Add" at bounding box center [607, 183] width 11 height 17
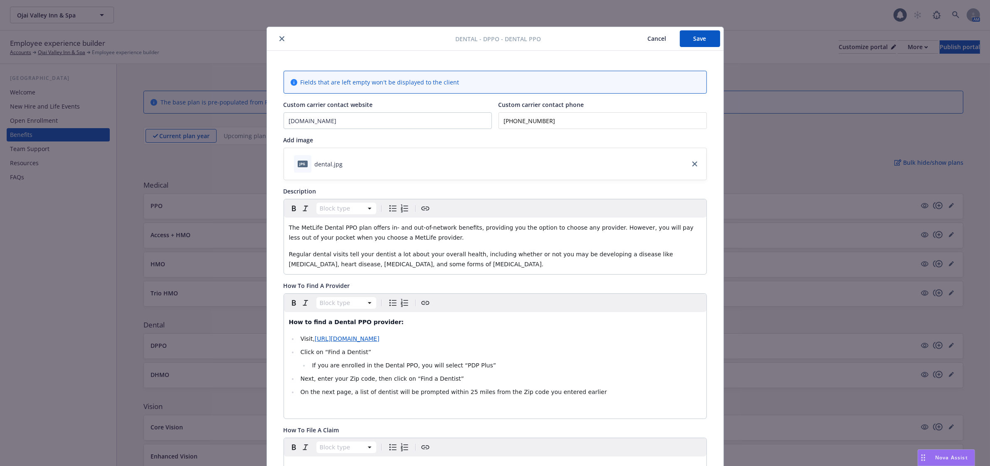
click at [692, 40] on button "Save" at bounding box center [700, 38] width 40 height 17
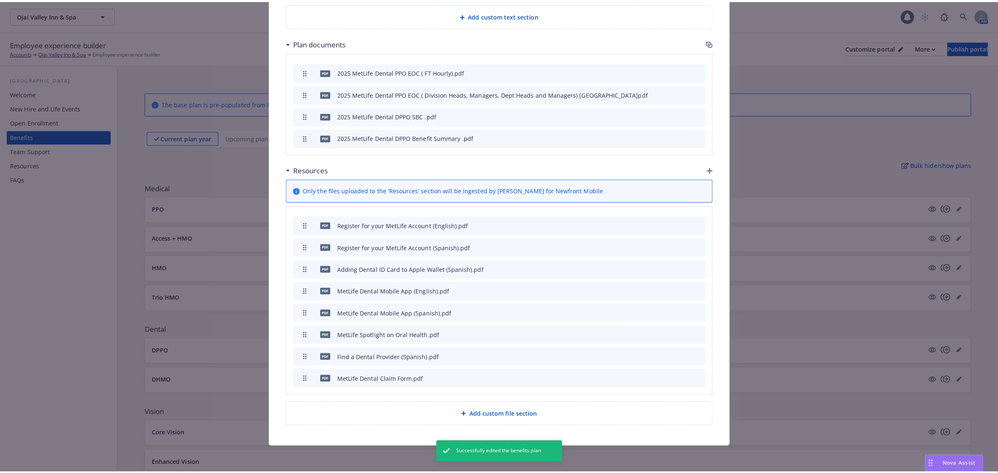
scroll to position [576, 0]
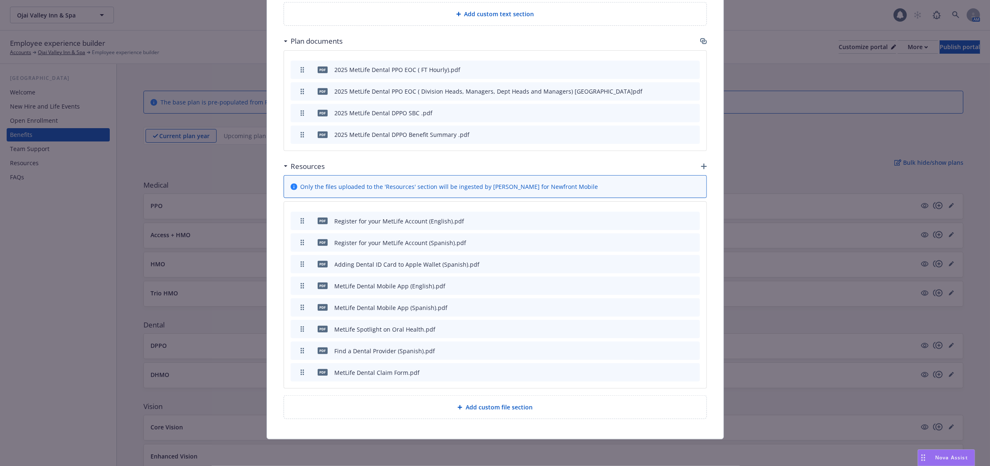
click at [675, 347] on icon "preview file" at bounding box center [678, 350] width 7 height 6
click at [701, 163] on icon "button" at bounding box center [704, 166] width 6 height 6
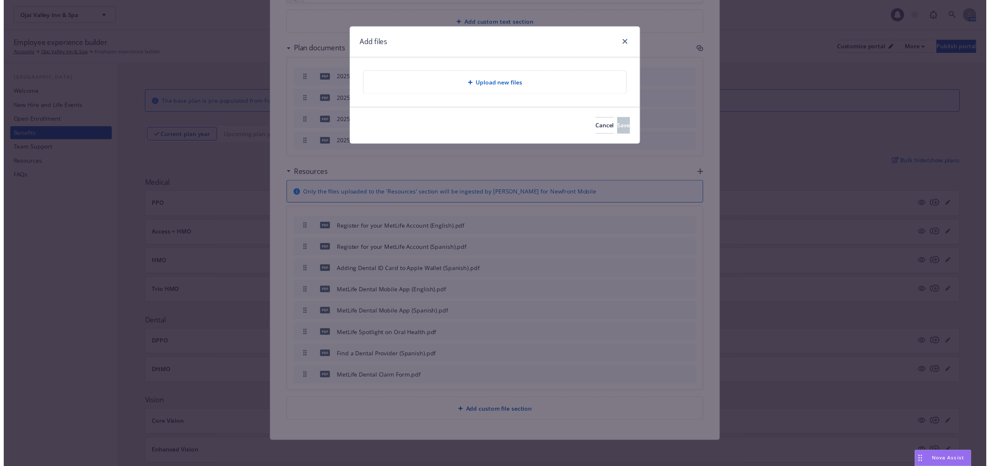
scroll to position [568, 0]
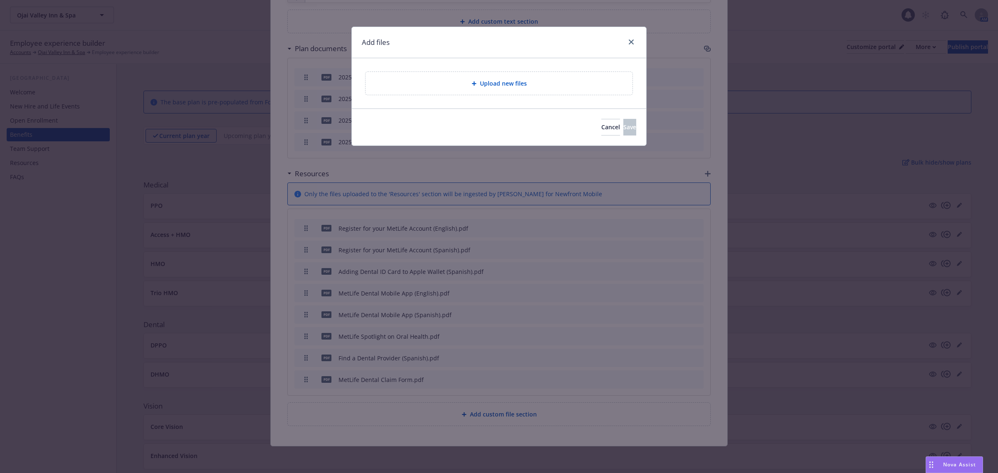
click at [496, 86] on span "Upload new files" at bounding box center [503, 83] width 47 height 9
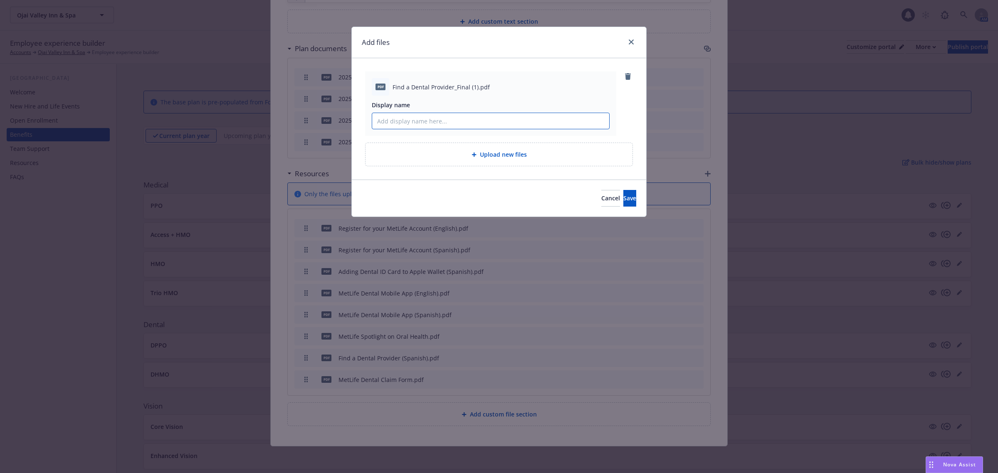
click at [466, 113] on input "Display name" at bounding box center [490, 121] width 237 height 16
type input "Find a Dental Provider (English)"
click at [623, 190] on button "Save" at bounding box center [629, 198] width 13 height 17
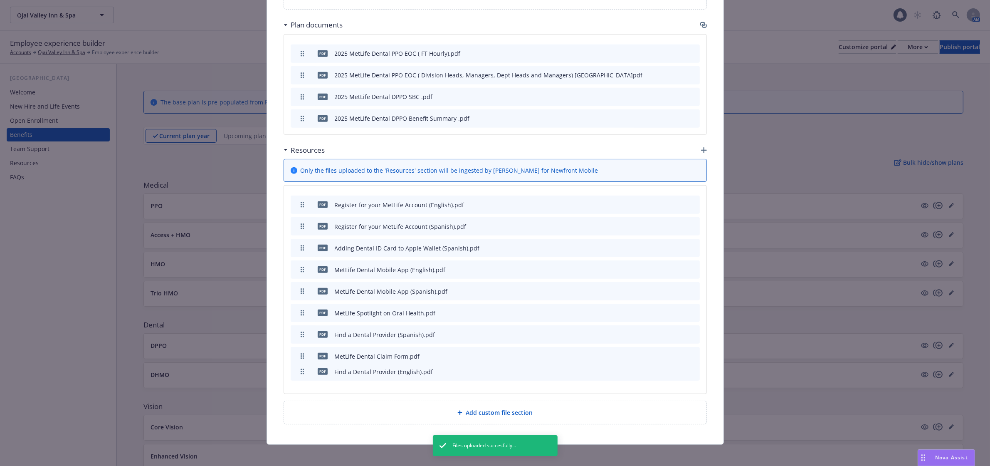
scroll to position [591, 0]
drag, startPoint x: 301, startPoint y: 400, endPoint x: 322, endPoint y: 335, distance: 69.2
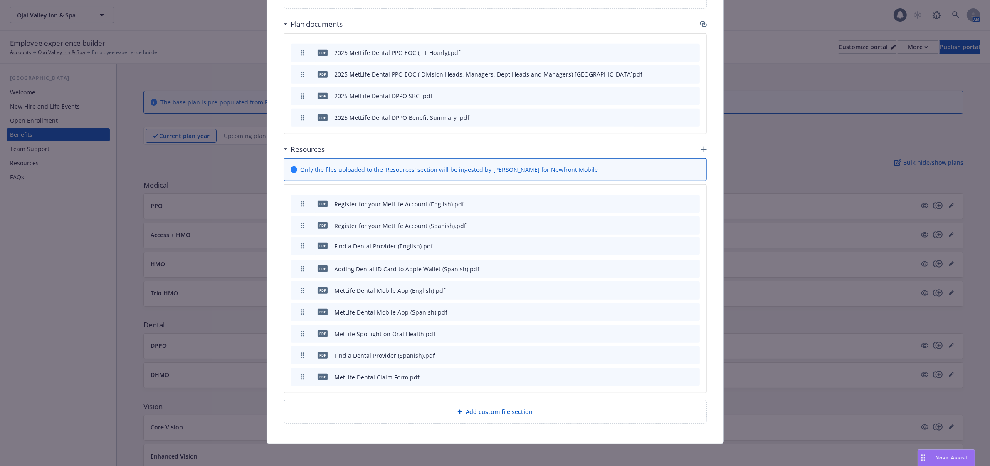
drag, startPoint x: 300, startPoint y: 333, endPoint x: 312, endPoint y: 246, distance: 88.6
drag, startPoint x: 298, startPoint y: 356, endPoint x: 294, endPoint y: 273, distance: 83.2
drag, startPoint x: 295, startPoint y: 313, endPoint x: 296, endPoint y: 294, distance: 19.2
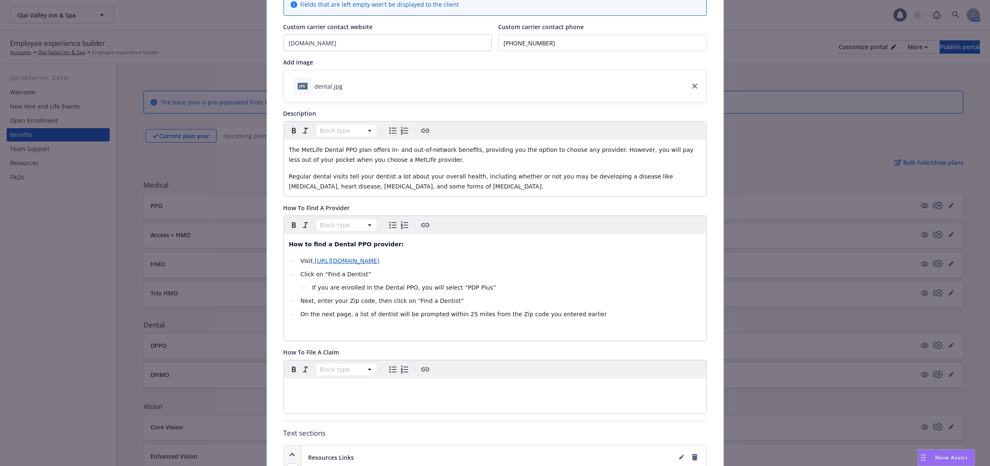
scroll to position [0, 0]
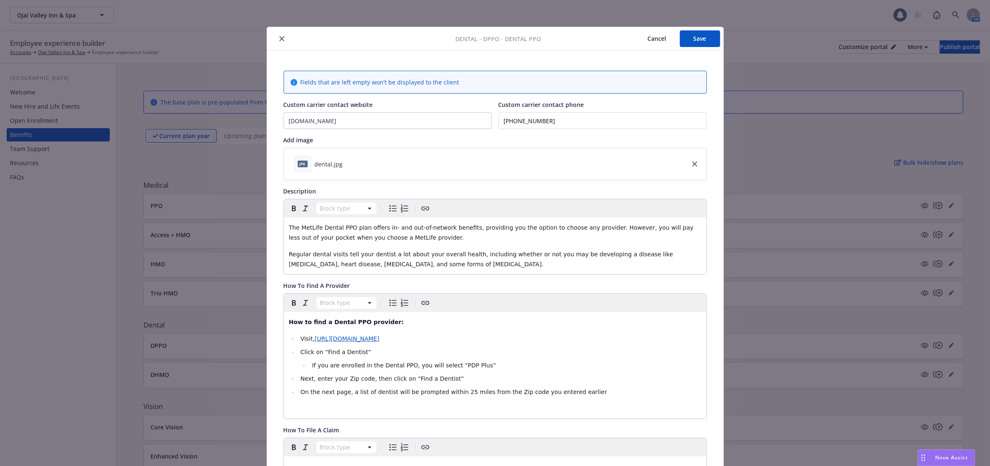
click at [689, 38] on button "Save" at bounding box center [700, 38] width 40 height 17
click at [277, 38] on button "close" at bounding box center [282, 39] width 10 height 10
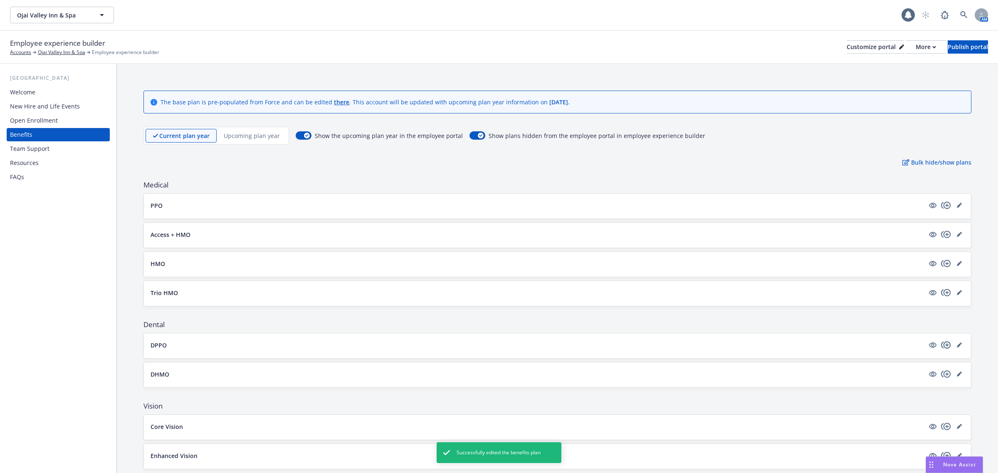
click at [941, 345] on icon "copyPlus" at bounding box center [946, 345] width 10 height 10
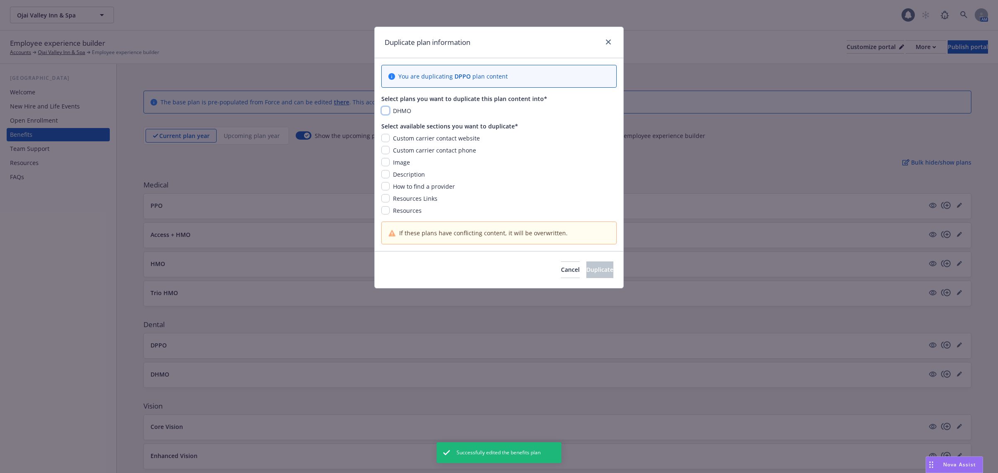
click at [386, 109] on input "checkbox" at bounding box center [385, 110] width 8 height 8
checkbox input "true"
click at [385, 198] on input "checkbox" at bounding box center [385, 198] width 8 height 8
checkbox input "true"
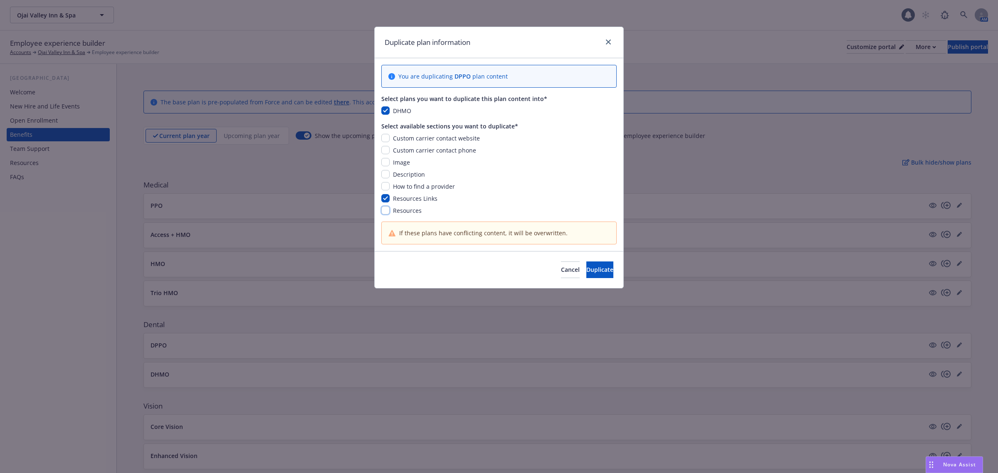
click at [385, 210] on input "checkbox" at bounding box center [385, 210] width 8 height 8
checkbox input "true"
click at [598, 273] on span "Duplicate" at bounding box center [599, 270] width 27 height 8
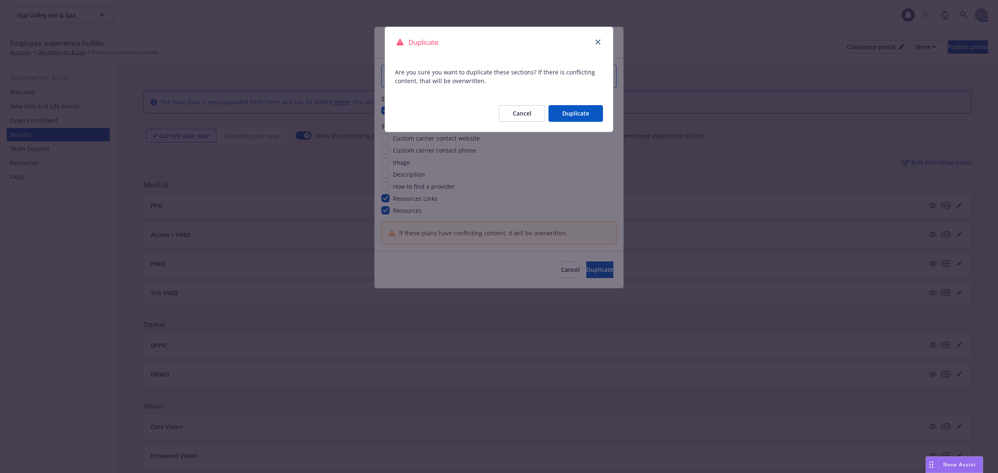
click at [570, 107] on button "Duplicate" at bounding box center [575, 113] width 54 height 17
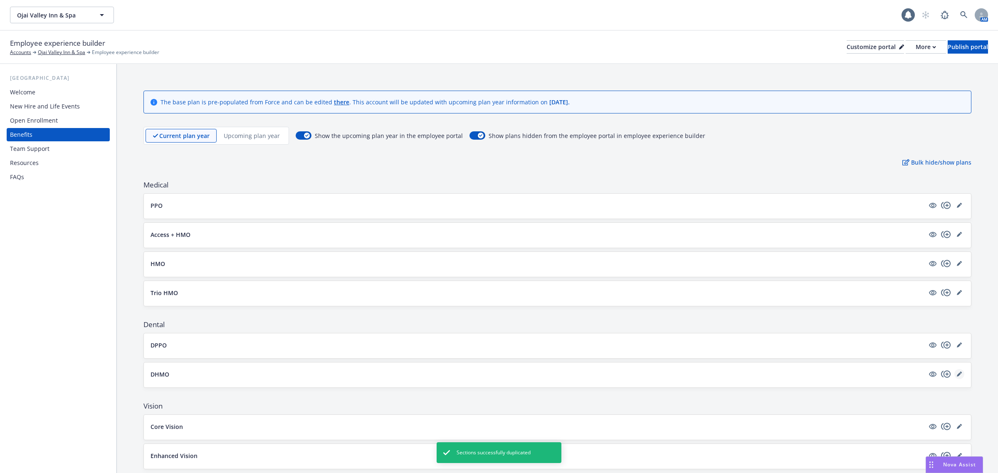
click at [957, 377] on icon "editPencil" at bounding box center [959, 374] width 5 height 5
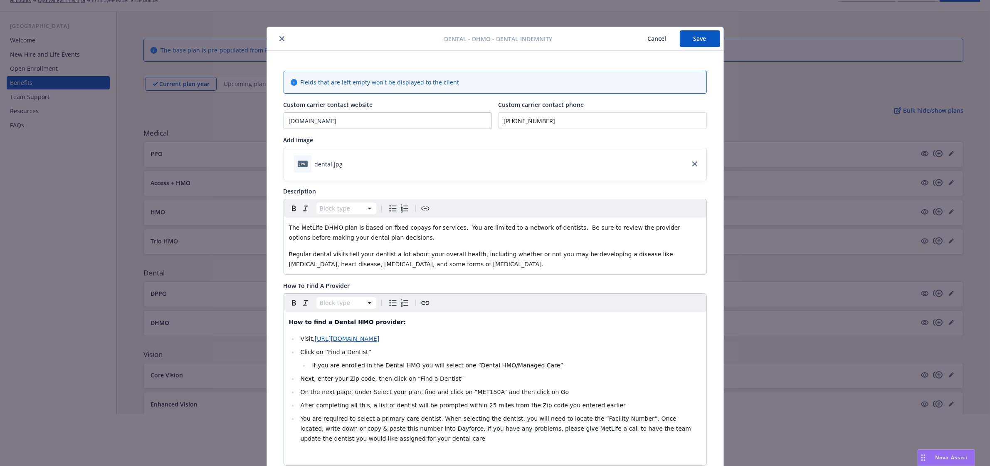
click at [691, 42] on button "Save" at bounding box center [700, 38] width 40 height 17
click at [277, 35] on button "close" at bounding box center [282, 39] width 10 height 10
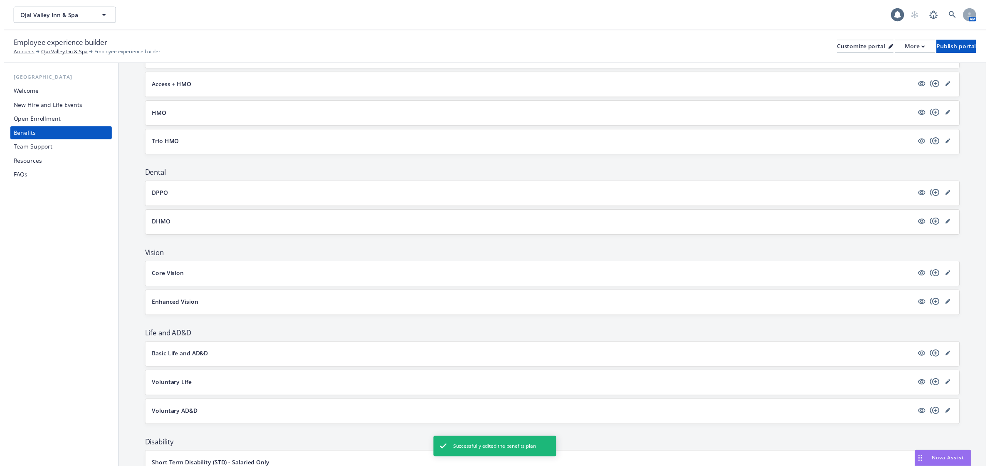
scroll to position [208, 0]
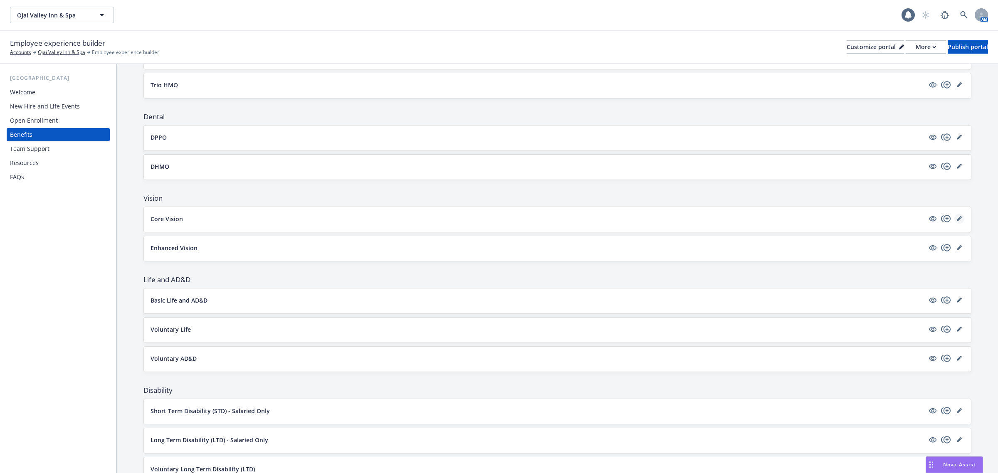
click at [957, 220] on icon "editPencil" at bounding box center [959, 218] width 5 height 5
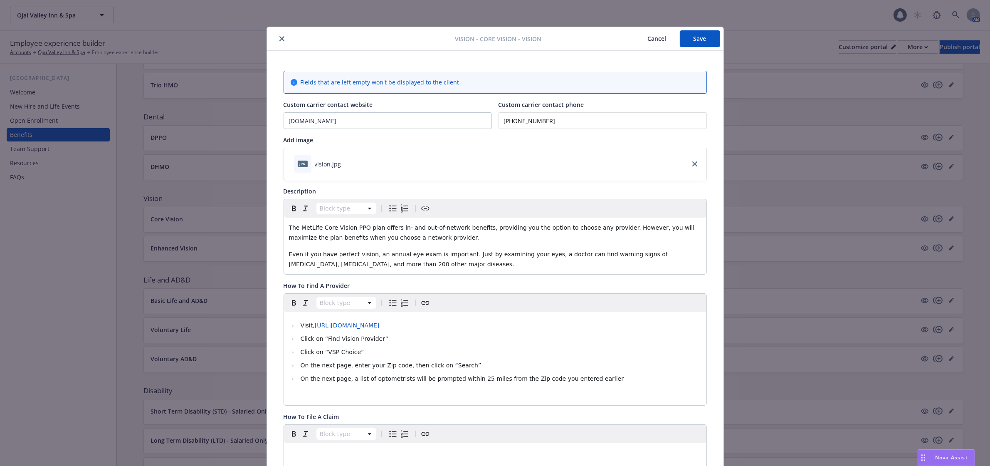
click at [695, 46] on button "Save" at bounding box center [700, 38] width 40 height 17
click at [279, 36] on icon "close" at bounding box center [281, 38] width 5 height 5
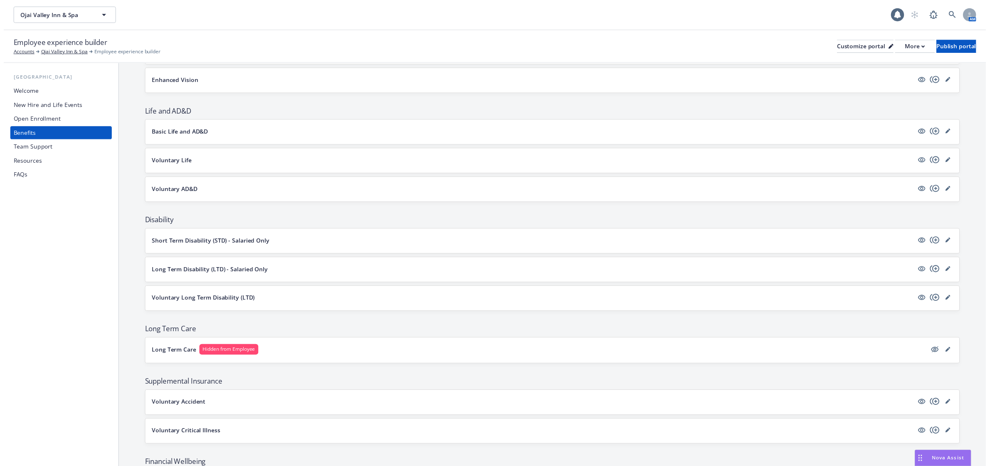
scroll to position [347, 0]
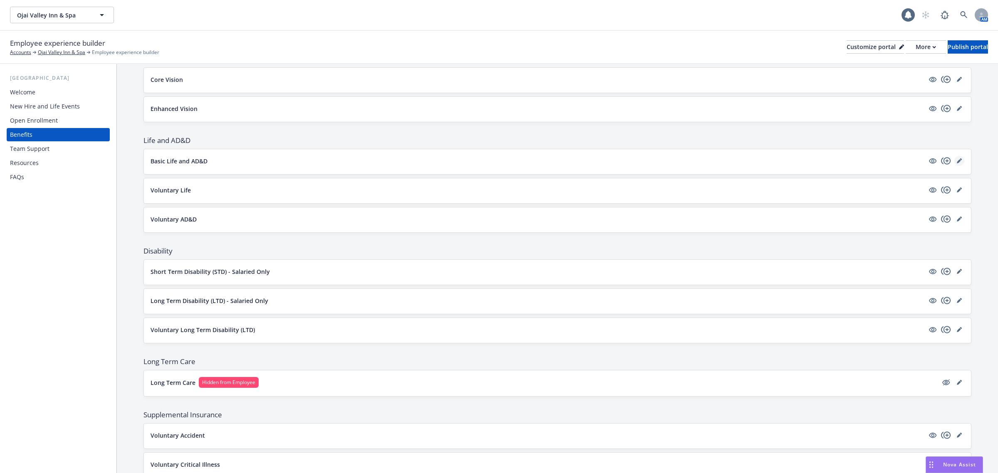
click at [954, 164] on link "editPencil" at bounding box center [959, 161] width 10 height 10
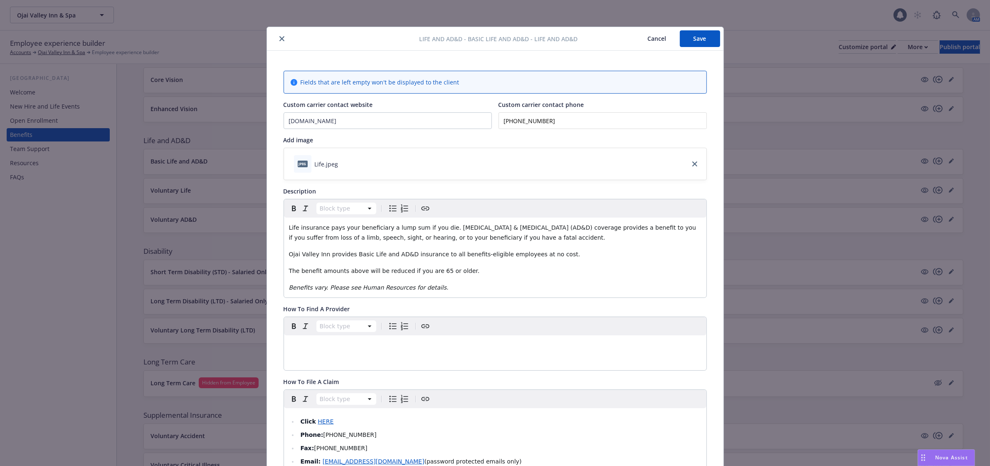
click at [279, 35] on button "close" at bounding box center [282, 39] width 10 height 10
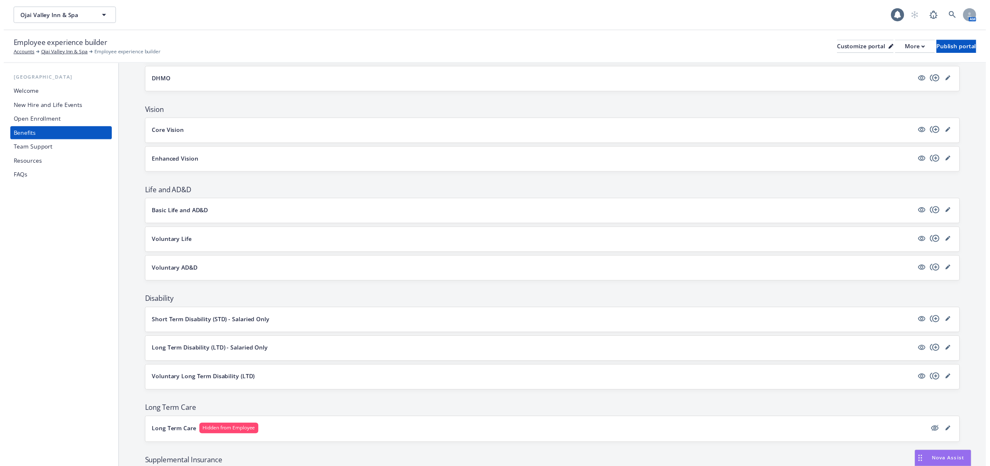
scroll to position [243, 0]
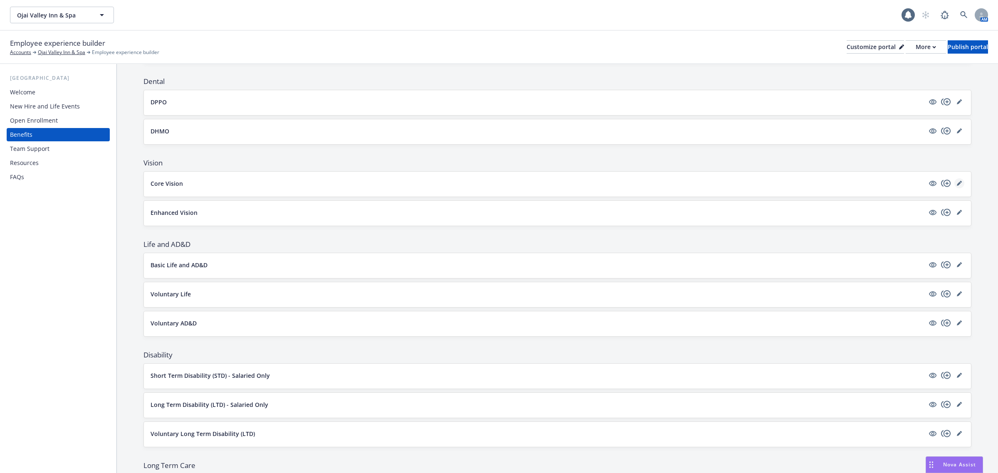
click at [957, 185] on icon "editPencil" at bounding box center [959, 183] width 5 height 5
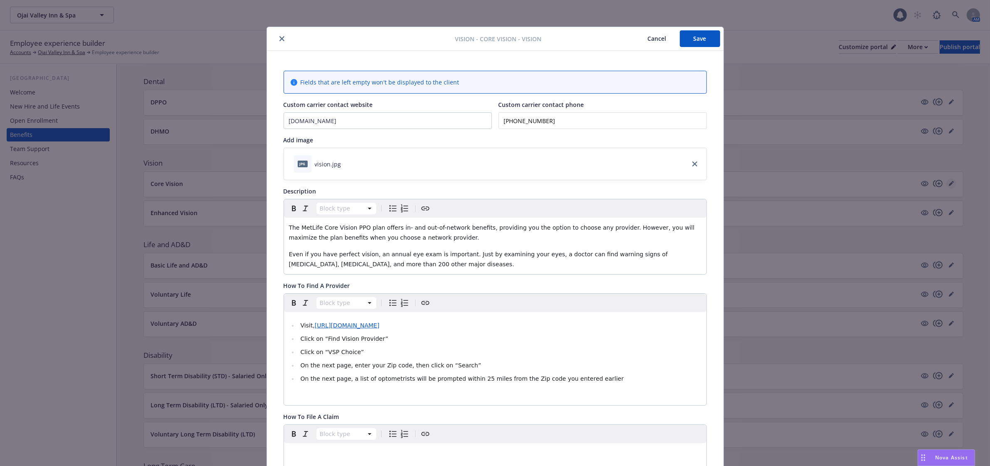
scroll to position [25, 0]
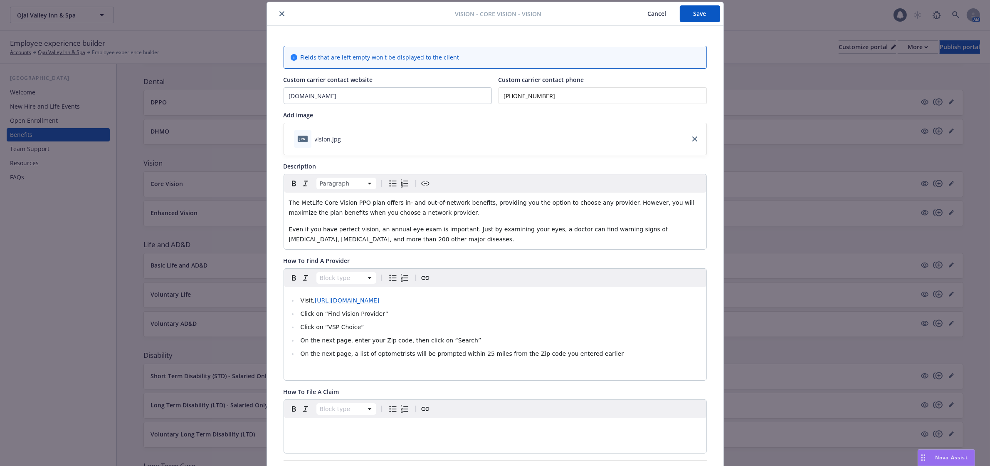
drag, startPoint x: 420, startPoint y: 240, endPoint x: 410, endPoint y: 246, distance: 11.4
click at [419, 240] on p "Even if you have perfect vision, an annual eye exam is important. Just by exami…" at bounding box center [495, 234] width 413 height 20
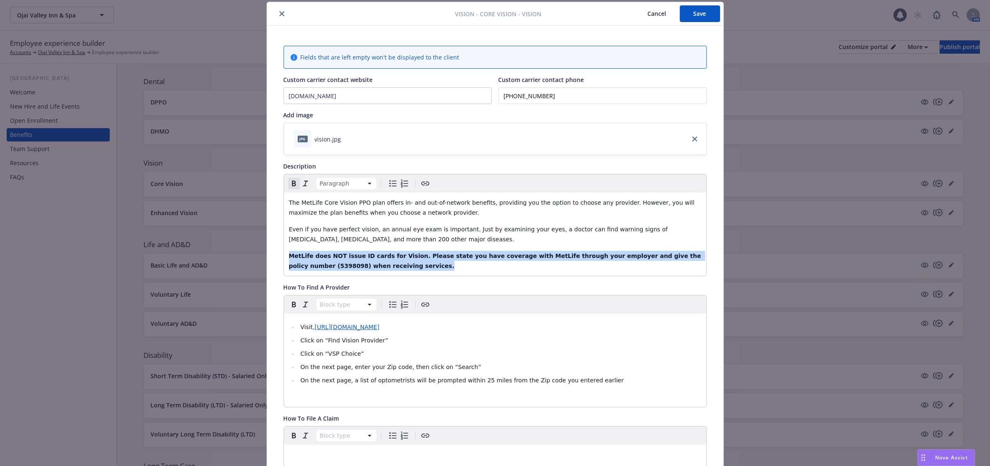
drag, startPoint x: 378, startPoint y: 267, endPoint x: 266, endPoint y: 249, distance: 112.8
click at [267, 249] on div "Fields that are left empty won't be displayed to the client Custom carrier cont…" at bounding box center [495, 433] width 457 height 814
copy strong "MetLife does NOT issue ID cards for Vision. Please state you have coverage with…"
click at [695, 11] on button "Save" at bounding box center [700, 13] width 40 height 17
click at [279, 11] on icon "close" at bounding box center [281, 13] width 5 height 5
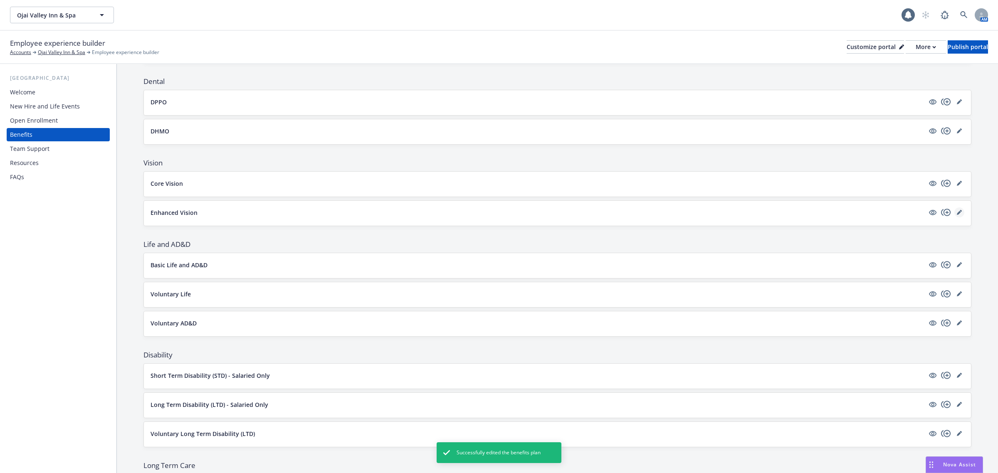
click at [954, 217] on link "editPencil" at bounding box center [959, 212] width 10 height 10
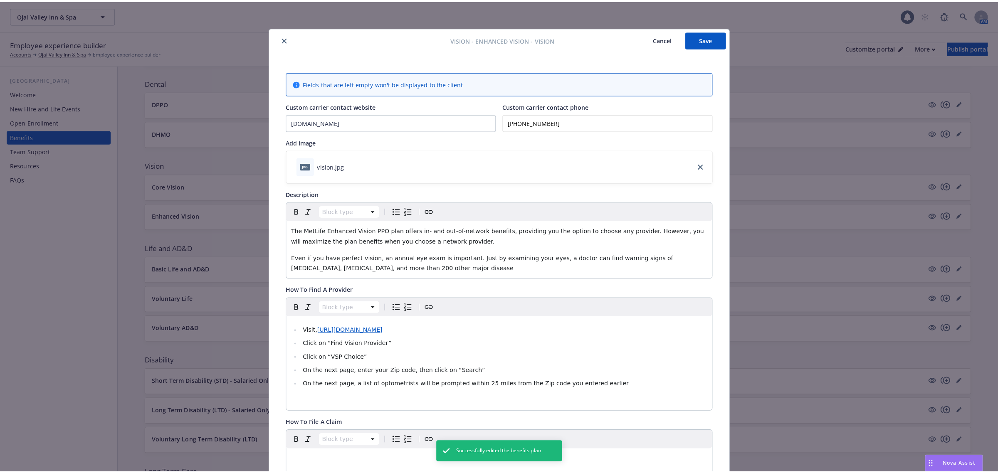
scroll to position [25, 0]
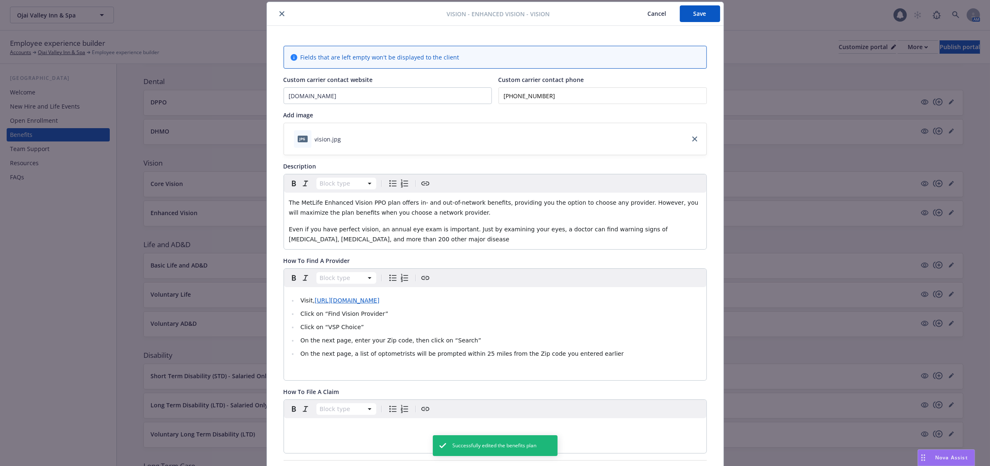
click at [410, 238] on p "Even if you have perfect vision, an annual eye exam is important. Just by exami…" at bounding box center [495, 234] width 413 height 20
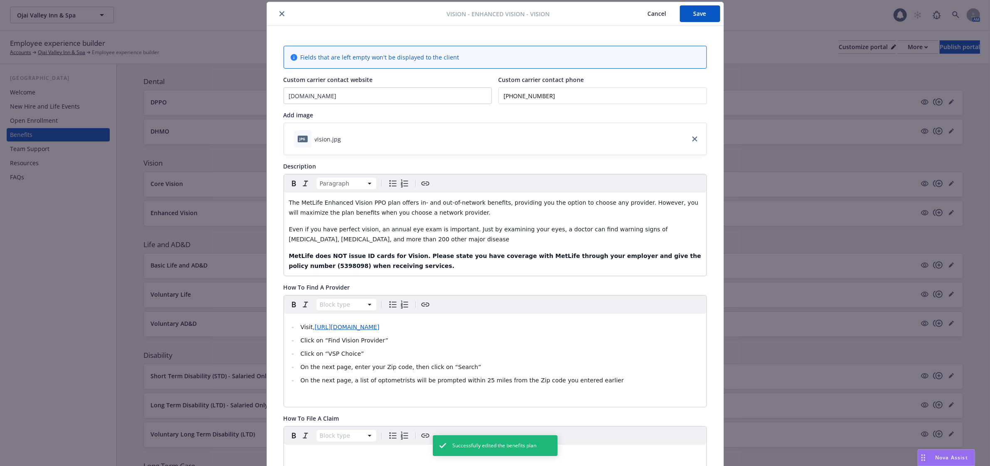
click at [696, 13] on button "Save" at bounding box center [700, 13] width 40 height 17
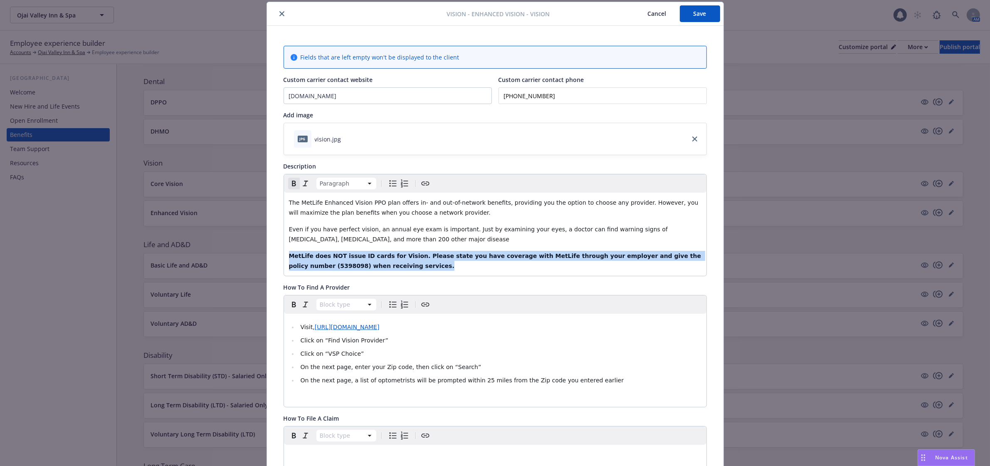
drag, startPoint x: 362, startPoint y: 265, endPoint x: 337, endPoint y: 249, distance: 29.3
click at [289, 252] on p "MetLife does NOT issue ID cards for Vision. Please state you have coverage with…" at bounding box center [495, 261] width 413 height 20
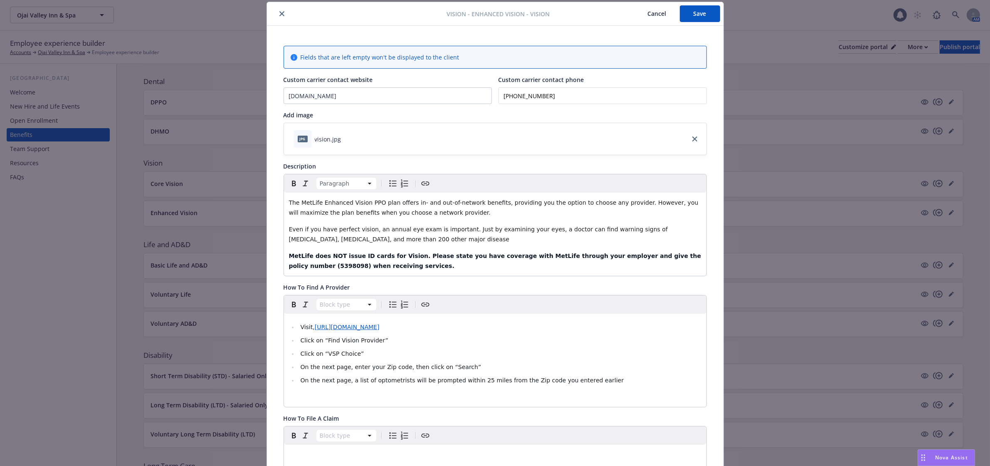
click at [415, 242] on p "Even if you have perfect vision, an annual eye exam is important. Just by exami…" at bounding box center [495, 234] width 413 height 20
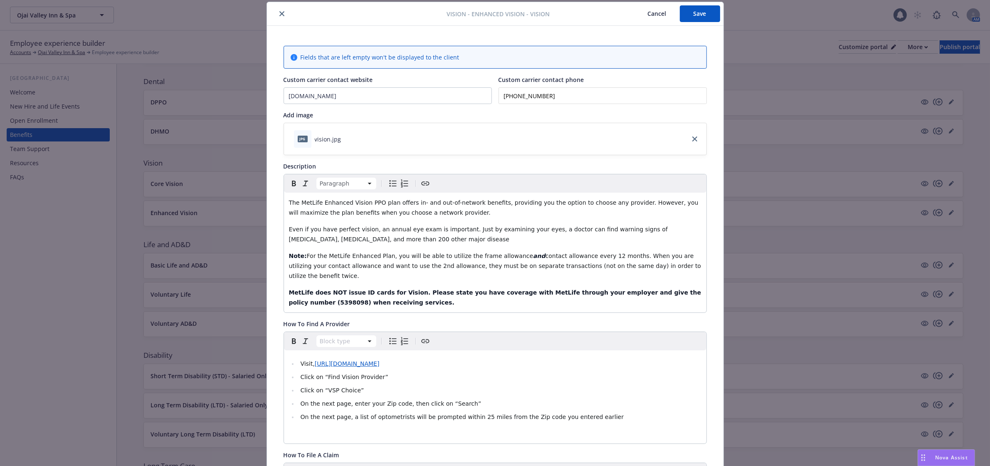
click at [699, 13] on button "Save" at bounding box center [700, 13] width 40 height 17
click at [279, 11] on icon "close" at bounding box center [281, 13] width 5 height 5
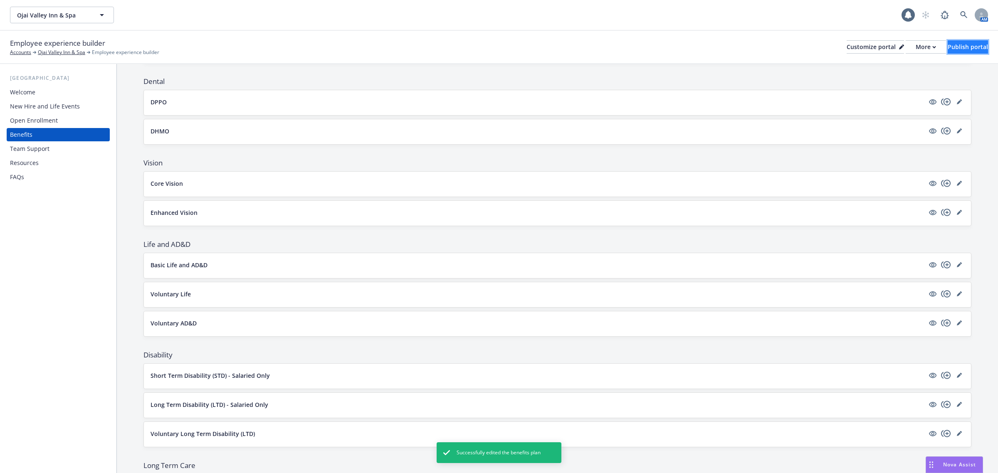
click at [954, 42] on div "Publish portal" at bounding box center [968, 47] width 40 height 12
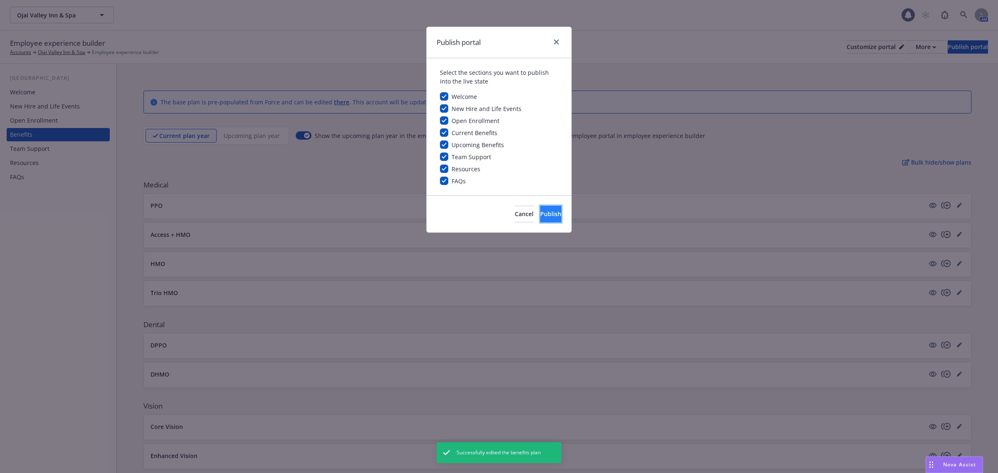
click at [540, 213] on span "Publish" at bounding box center [550, 214] width 21 height 8
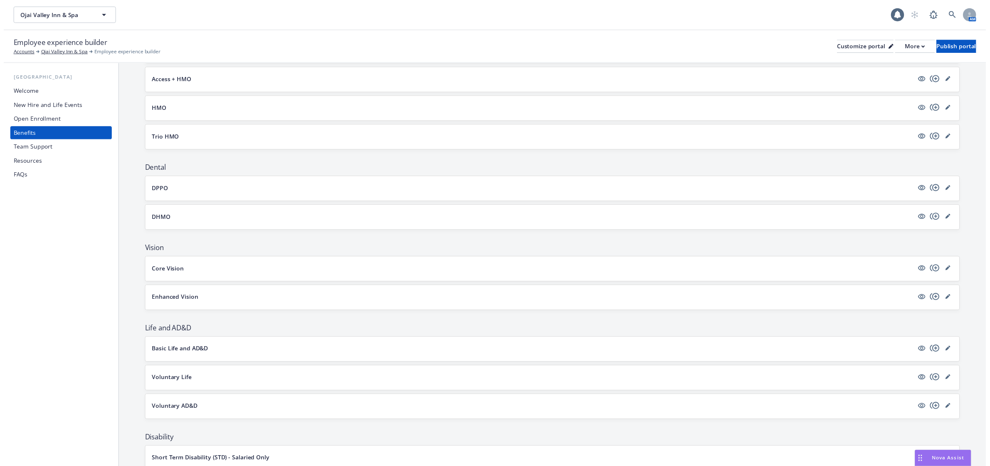
scroll to position [156, 0]
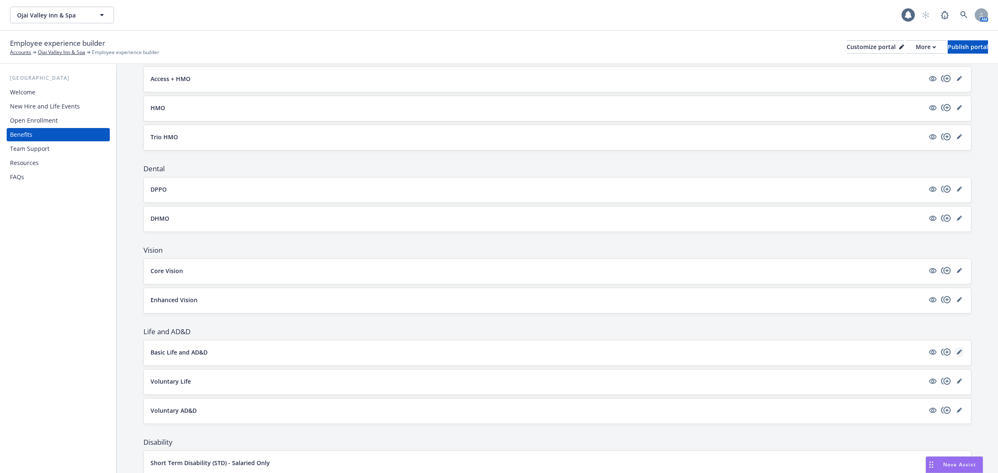
click at [957, 355] on icon "editPencil" at bounding box center [959, 353] width 4 height 4
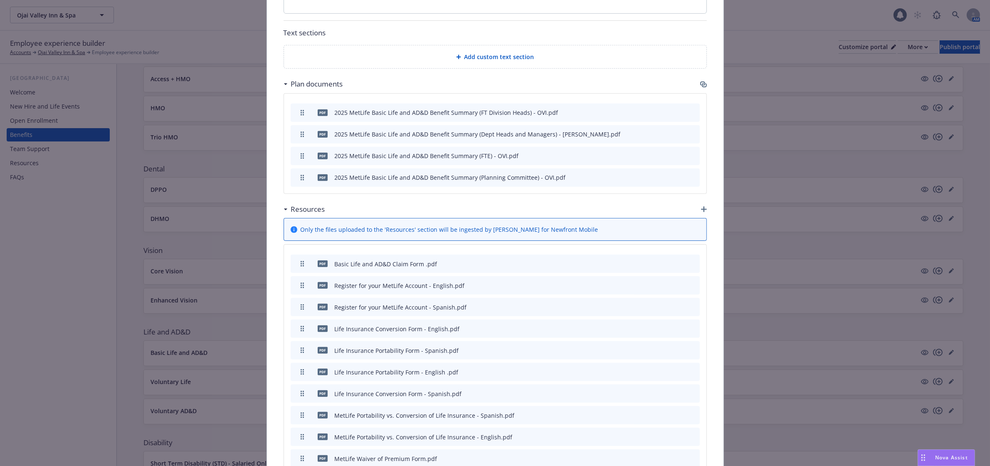
scroll to position [493, 0]
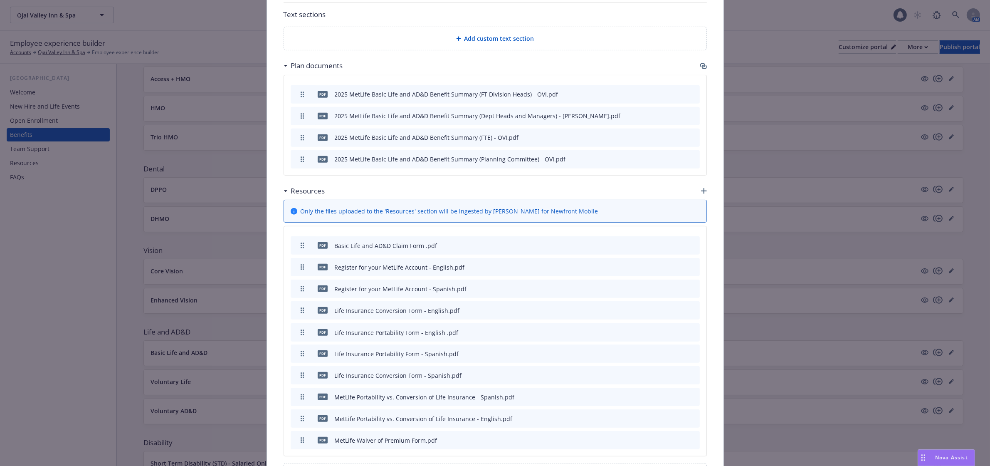
drag, startPoint x: 299, startPoint y: 356, endPoint x: 299, endPoint y: 335, distance: 21.2
click at [650, 333] on icon "button" at bounding box center [652, 332] width 4 height 4
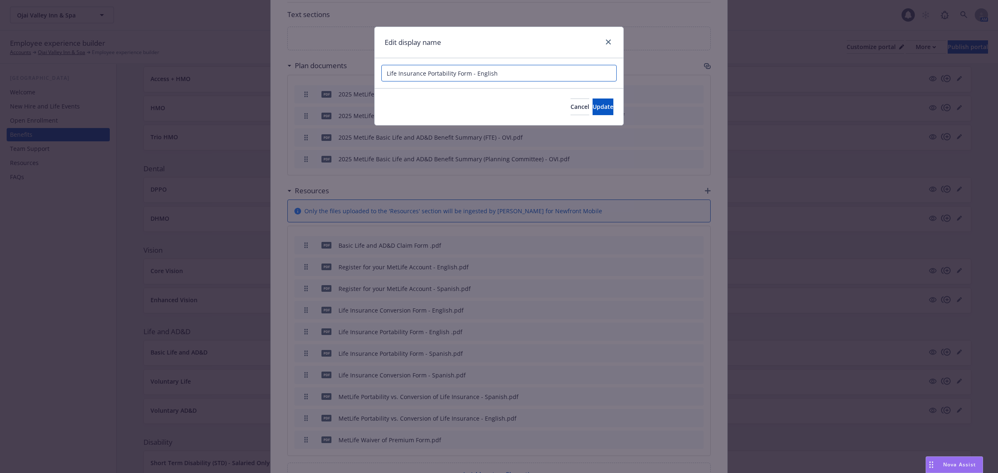
drag, startPoint x: 496, startPoint y: 74, endPoint x: 471, endPoint y: 79, distance: 25.1
click at [471, 79] on input "Life Insurance Portability Form - English" at bounding box center [498, 73] width 235 height 17
type input "Life Insurance Portability Form (English)"
click at [597, 103] on span "Update" at bounding box center [603, 107] width 21 height 8
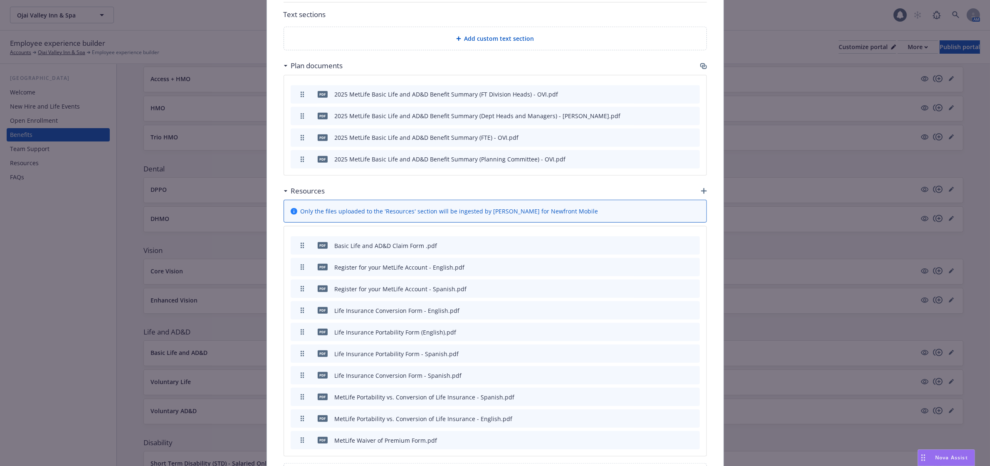
click at [650, 354] on icon "button" at bounding box center [652, 353] width 5 height 5
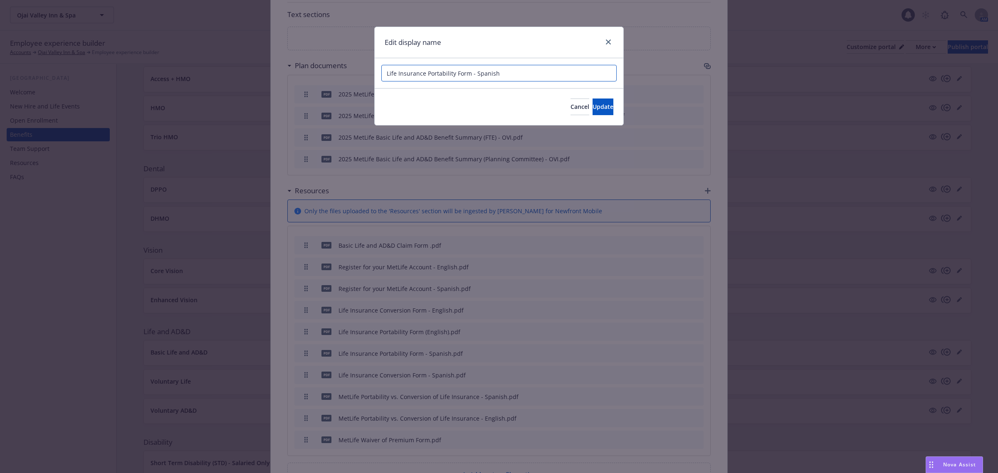
click at [506, 73] on input "Life Insurance Portability Form - Spanish" at bounding box center [498, 73] width 235 height 17
type input "Life Insurance Portability Form (Spanish)"
click at [593, 100] on button "Update" at bounding box center [603, 107] width 21 height 17
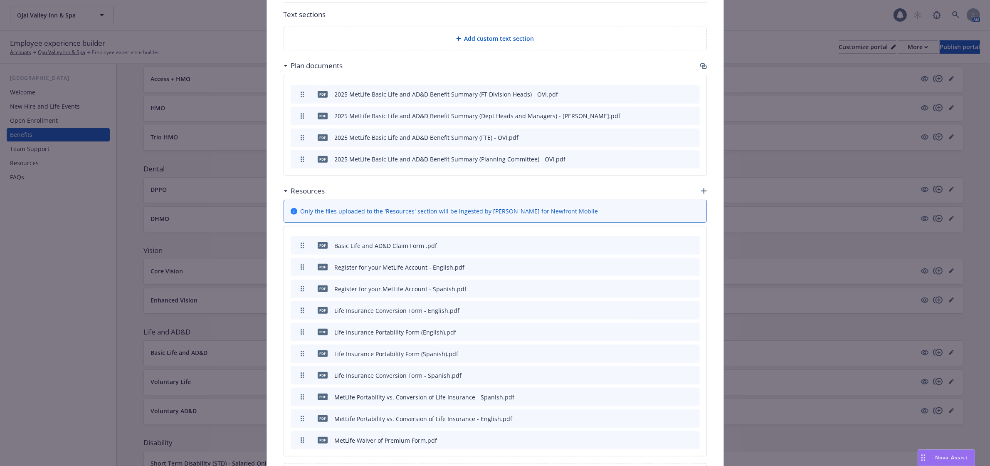
click at [645, 311] on div "pdf Life Insurance Conversion Form - English.pdf" at bounding box center [495, 310] width 409 height 18
click at [645, 268] on div "pdf Register for your MetLife Account - English.pdf" at bounding box center [495, 267] width 409 height 18
click at [652, 267] on div at bounding box center [674, 267] width 46 height 9
click at [650, 267] on icon "button" at bounding box center [652, 266] width 5 height 5
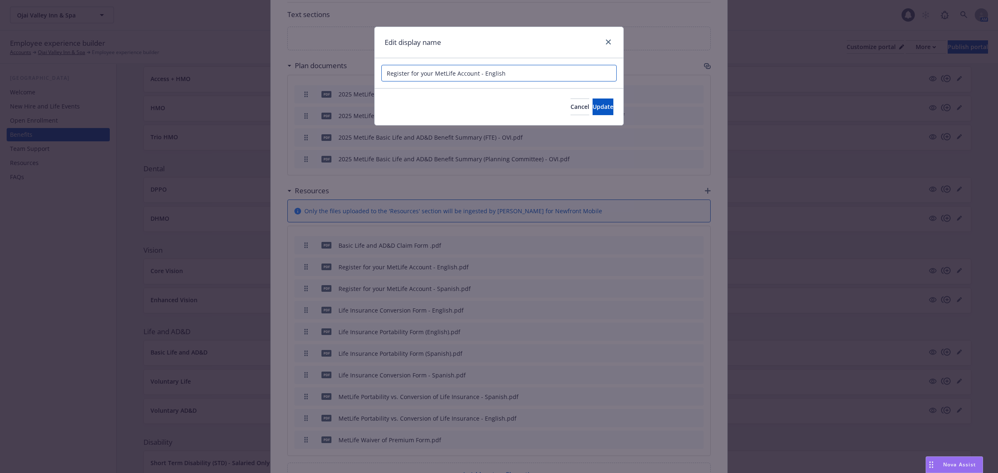
click at [504, 72] on input "Register for your MetLife Account - English" at bounding box center [498, 73] width 235 height 17
type input "Register for your MetLife Account (English)"
click at [593, 110] on span "Update" at bounding box center [603, 107] width 21 height 8
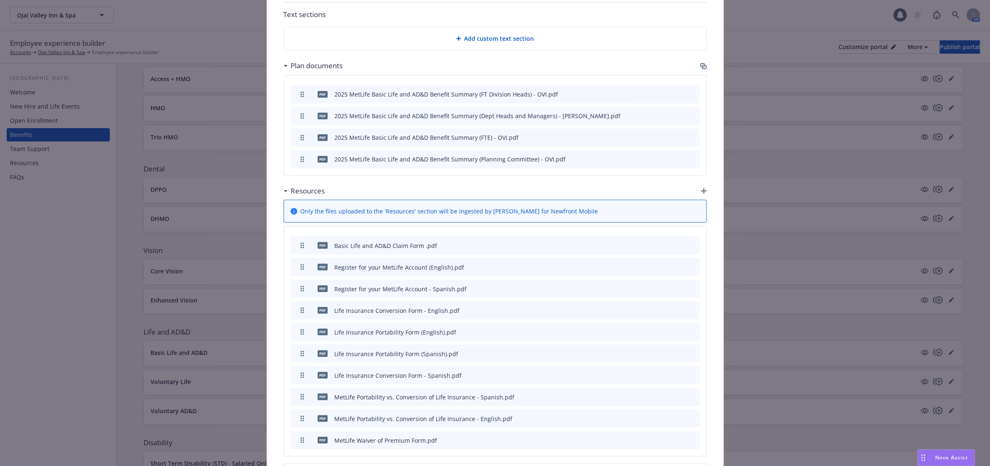
click at [650, 289] on icon "button" at bounding box center [652, 288] width 5 height 5
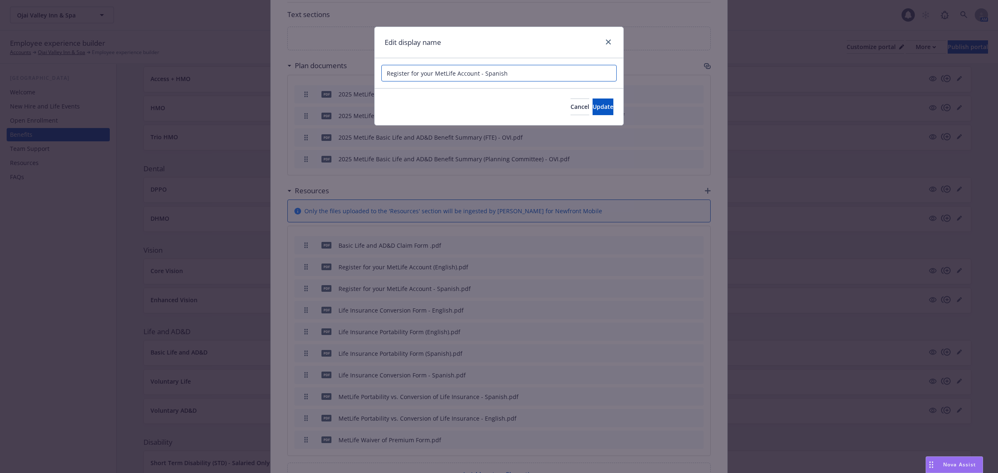
click at [506, 76] on input "Register for your MetLife Account - Spanish" at bounding box center [498, 73] width 235 height 17
type input "Register for your MetLife Account (Spanish)"
click at [588, 95] on div "Cancel Update" at bounding box center [499, 106] width 249 height 37
click at [593, 107] on span "Update" at bounding box center [603, 107] width 21 height 8
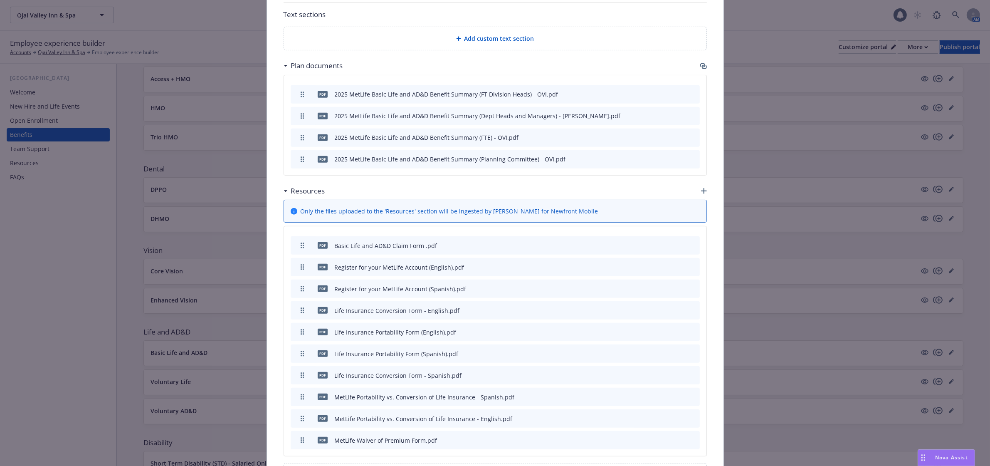
click at [650, 309] on icon "button" at bounding box center [652, 310] width 5 height 5
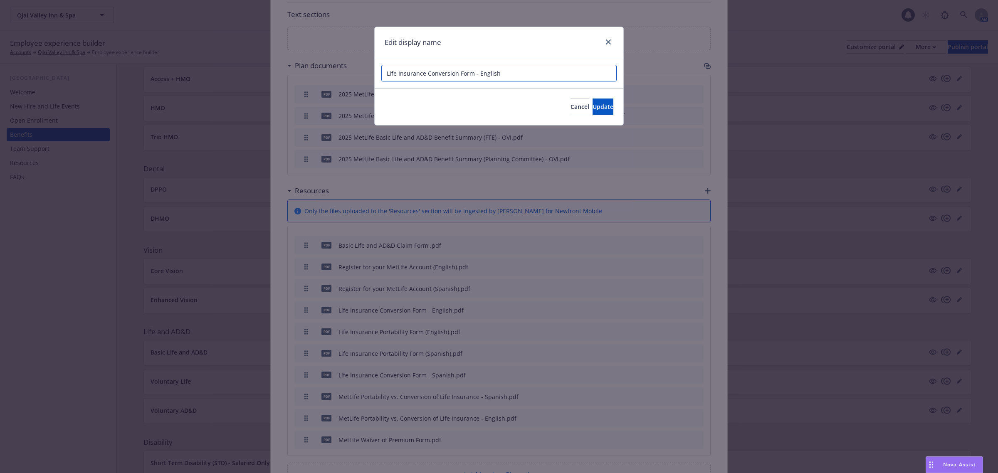
click at [519, 74] on input "Life Insurance Conversion Form - English" at bounding box center [498, 73] width 235 height 17
type input "Life Insurance Conversion Form (English)"
click at [593, 101] on button "Update" at bounding box center [603, 107] width 21 height 17
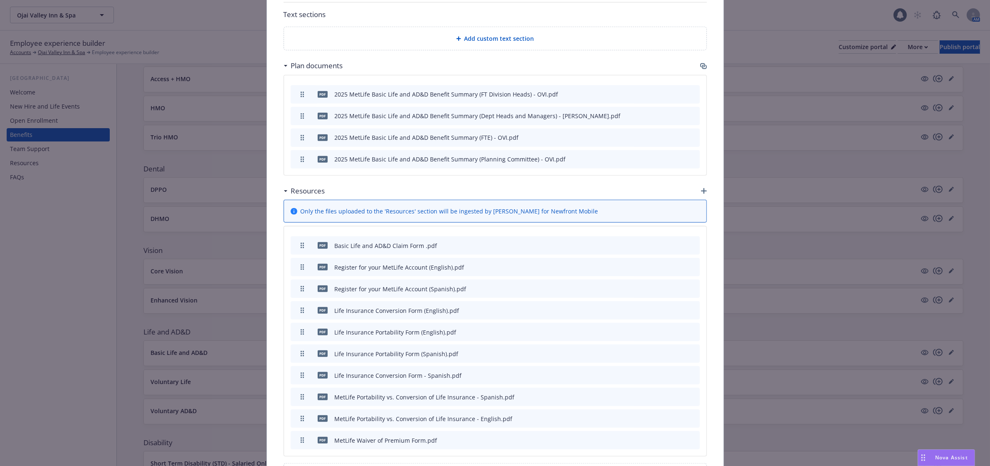
drag, startPoint x: 650, startPoint y: 371, endPoint x: 648, endPoint y: 376, distance: 6.1
click at [649, 375] on div "pdf Life Insurance Conversion Form - Spanish.pdf" at bounding box center [495, 375] width 409 height 18
click at [650, 377] on icon "button" at bounding box center [652, 375] width 4 height 4
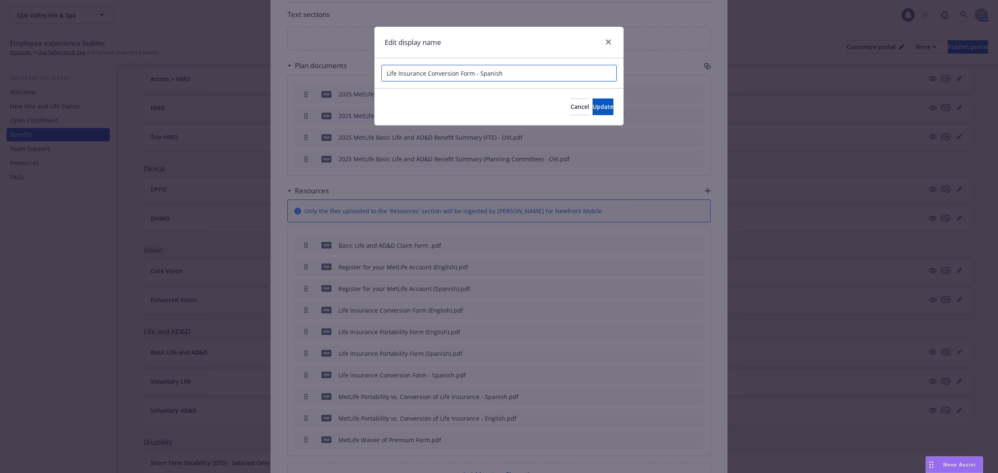
click at [512, 72] on input "Life Insurance Conversion Form - Spanish" at bounding box center [498, 73] width 235 height 17
type input "Life Insurance Conversion Form (Spanish)"
click at [593, 110] on span "Update" at bounding box center [603, 107] width 21 height 8
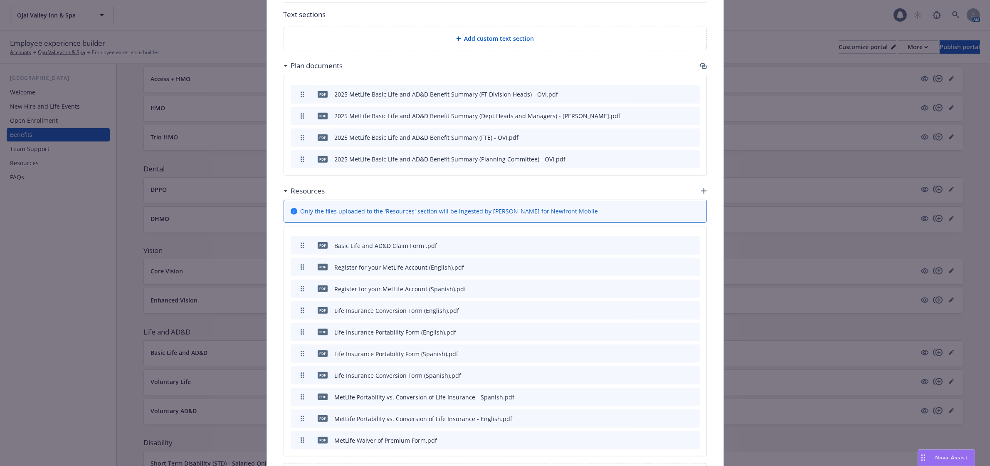
click at [650, 399] on icon "button" at bounding box center [652, 397] width 4 height 4
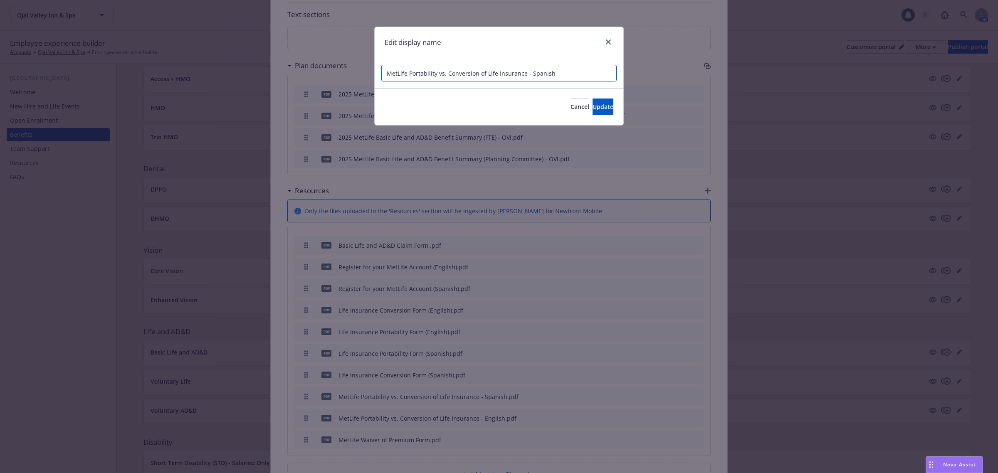
click at [561, 76] on input "MetLife Portability vs. Conversion of Life Insurance - Spanish" at bounding box center [498, 73] width 235 height 17
type input "MetLife Portability vs. Conversion of Life Insurance (Spanish)"
click at [593, 105] on span "Update" at bounding box center [603, 107] width 21 height 8
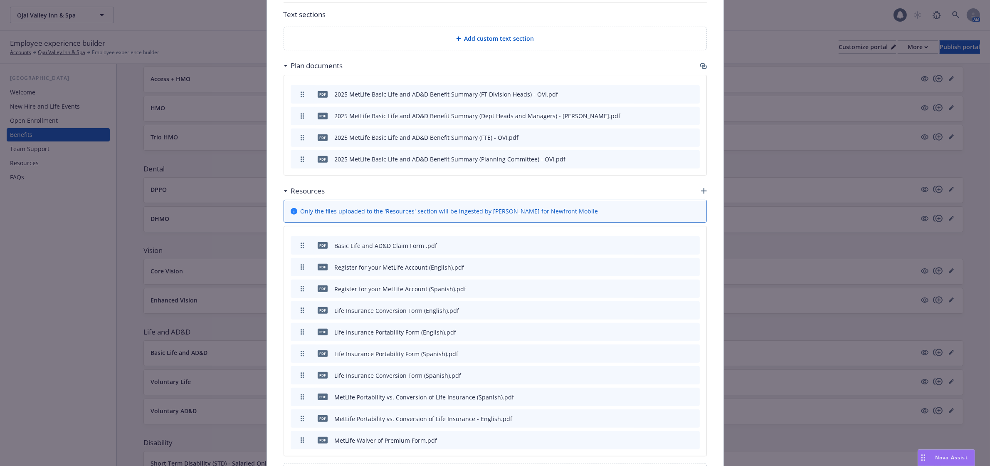
click at [651, 416] on button at bounding box center [653, 418] width 5 height 9
click at [650, 419] on icon "button" at bounding box center [652, 419] width 4 height 4
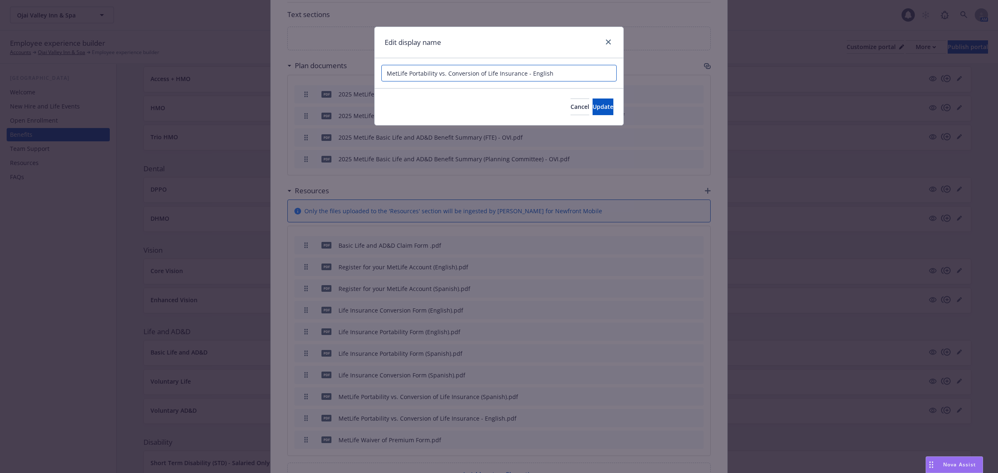
click at [573, 72] on input "MetLife Portability vs. Conversion of Life Insurance - English" at bounding box center [498, 73] width 235 height 17
type input "MetLife Portability vs. Conversion of Life Insurance (English)"
click at [593, 104] on span "Update" at bounding box center [603, 107] width 21 height 8
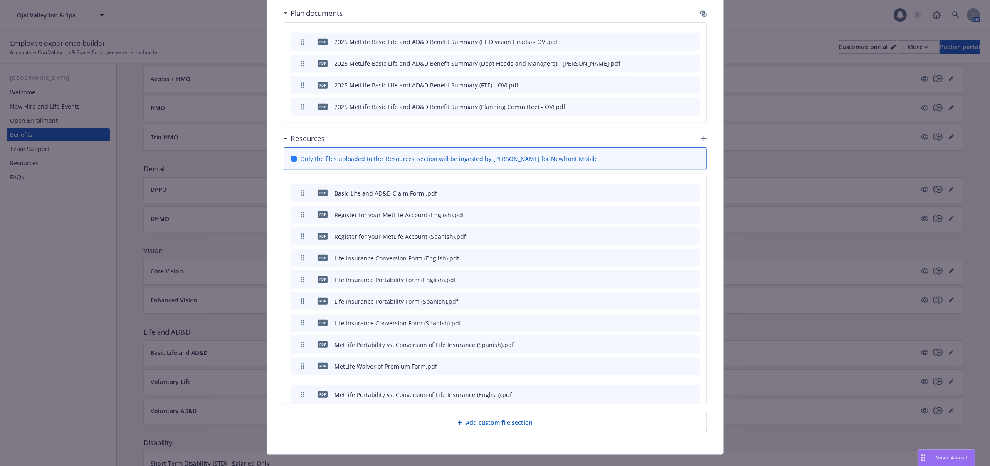
scroll to position [563, 0]
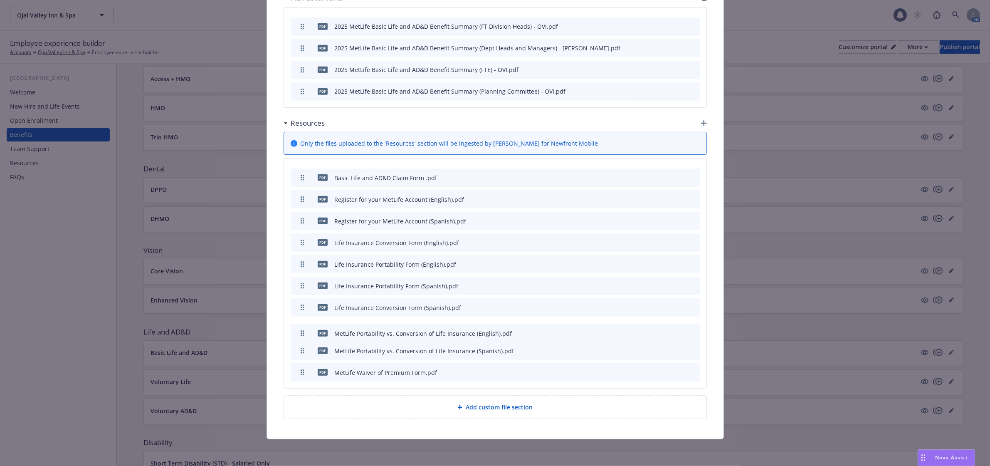
drag, startPoint x: 296, startPoint y: 422, endPoint x: 285, endPoint y: 334, distance: 88.8
drag, startPoint x: 302, startPoint y: 309, endPoint x: 295, endPoint y: 262, distance: 47.0
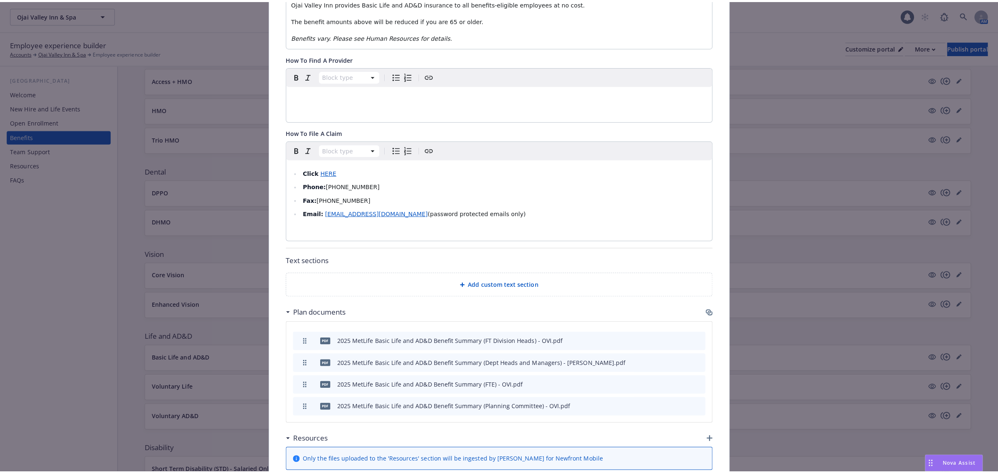
scroll to position [0, 0]
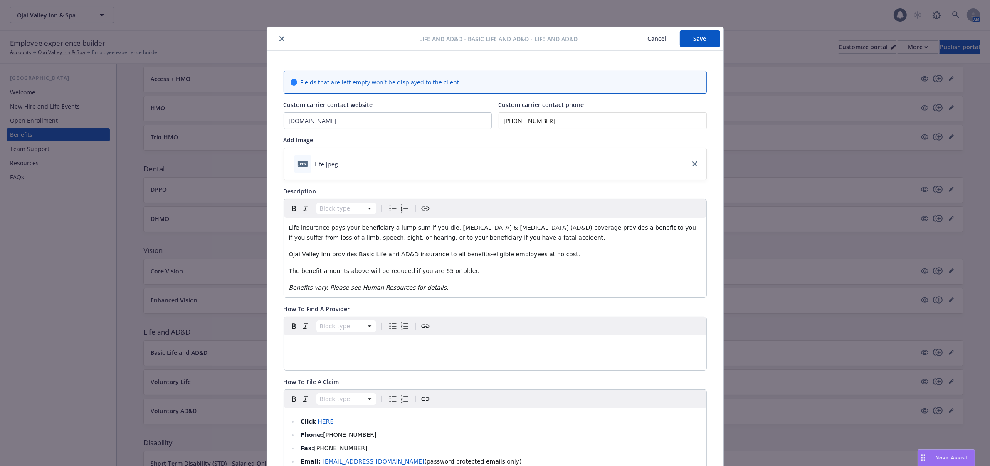
click at [691, 35] on button "Save" at bounding box center [700, 38] width 40 height 17
click at [691, 37] on button "Save" at bounding box center [700, 38] width 40 height 17
click at [277, 39] on button "close" at bounding box center [282, 39] width 10 height 10
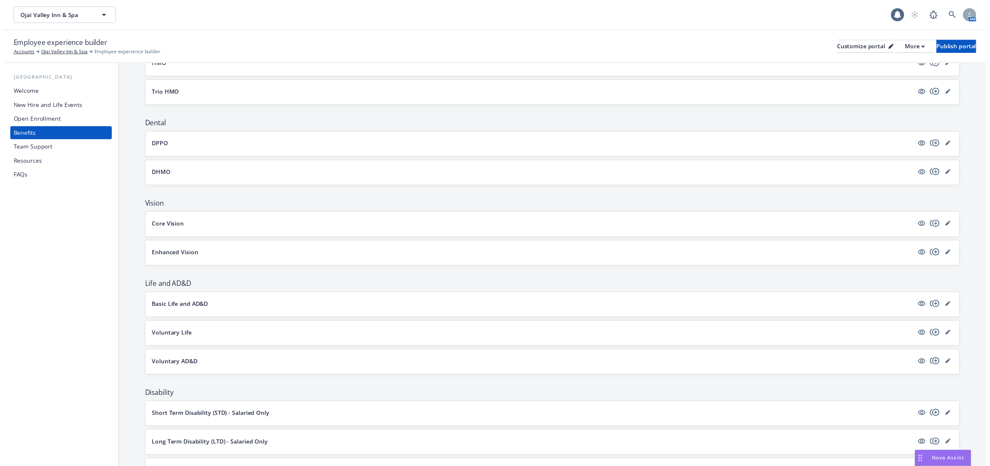
scroll to position [208, 0]
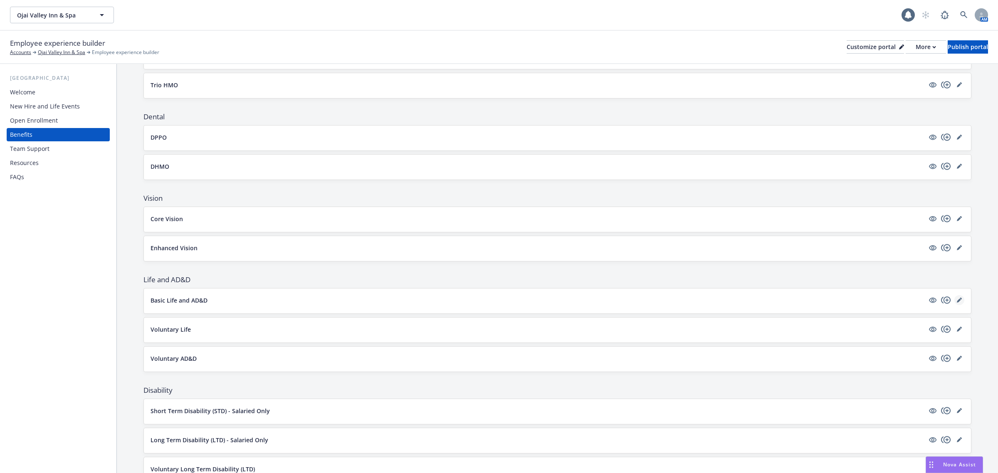
click at [957, 301] on icon "editPencil" at bounding box center [959, 300] width 5 height 5
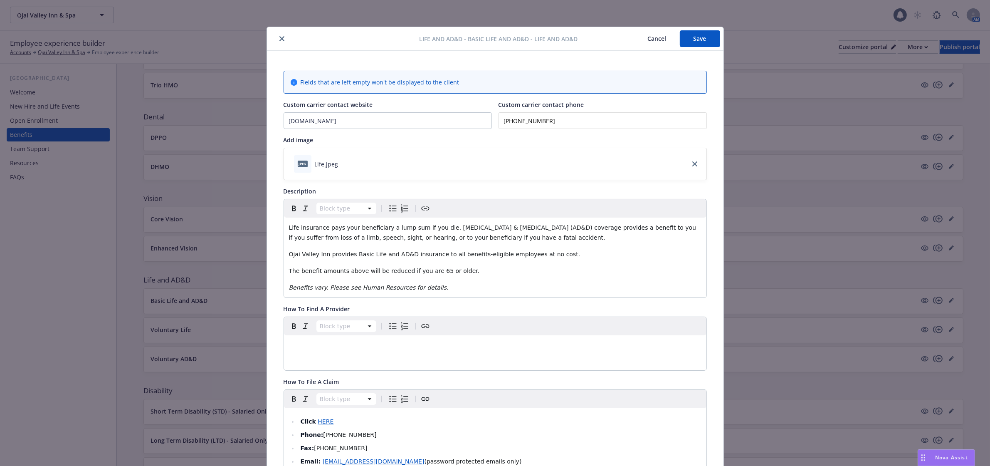
click at [277, 37] on button "close" at bounding box center [282, 39] width 10 height 10
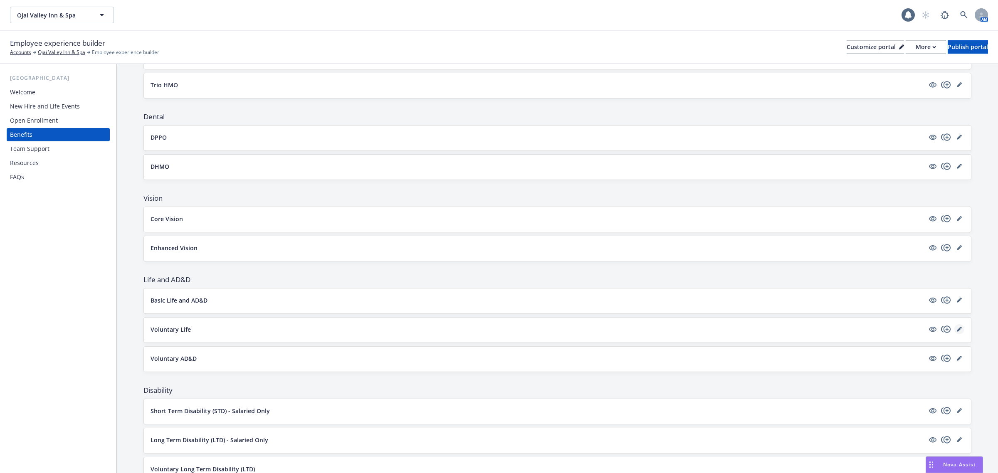
click at [957, 329] on icon "editPencil" at bounding box center [959, 329] width 5 height 5
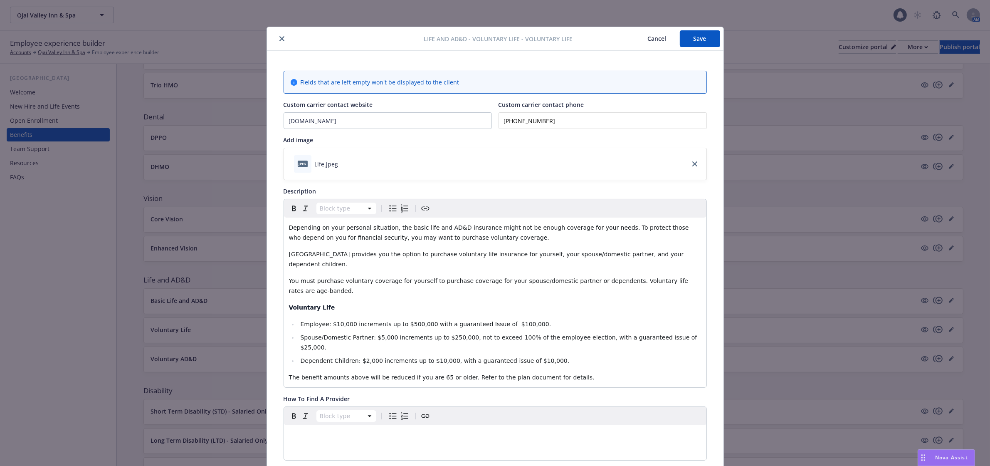
scroll to position [25, 0]
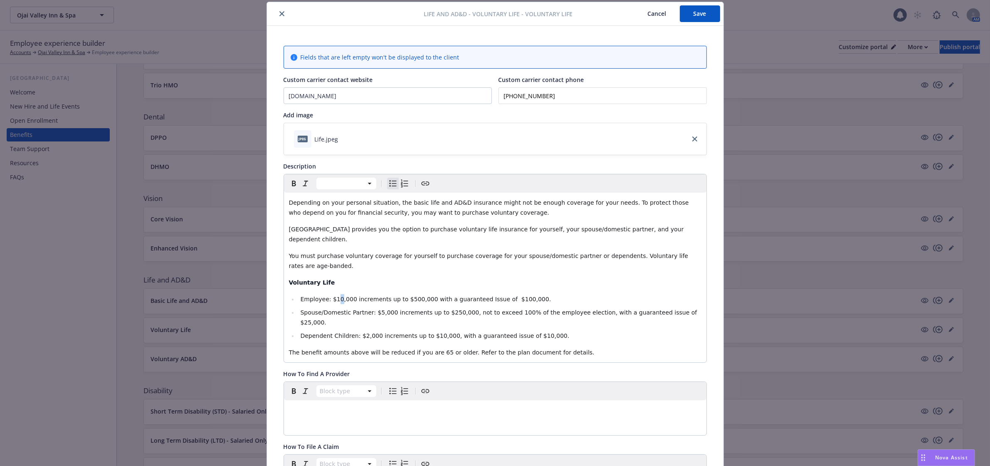
click at [330, 296] on span "Employee: $10,000 increments up to $500,000 with a guaranteed Issue of $100,000." at bounding box center [425, 299] width 251 height 7
click at [330, 296] on span "Employee: $1,000 increments up to $500,000 with a guaranteed Issue of $100,000." at bounding box center [423, 299] width 247 height 7
click at [415, 296] on span "Employee: $10,000 increments up to $500,000 with a guaranteed Issue of $100,000." at bounding box center [425, 299] width 251 height 7
drag, startPoint x: 500, startPoint y: 292, endPoint x: 492, endPoint y: 294, distance: 8.6
click at [492, 309] on span "Spouse/Domestic Partner: $5,000 increments up to $250,000, not to exceed 100% o…" at bounding box center [499, 317] width 398 height 17
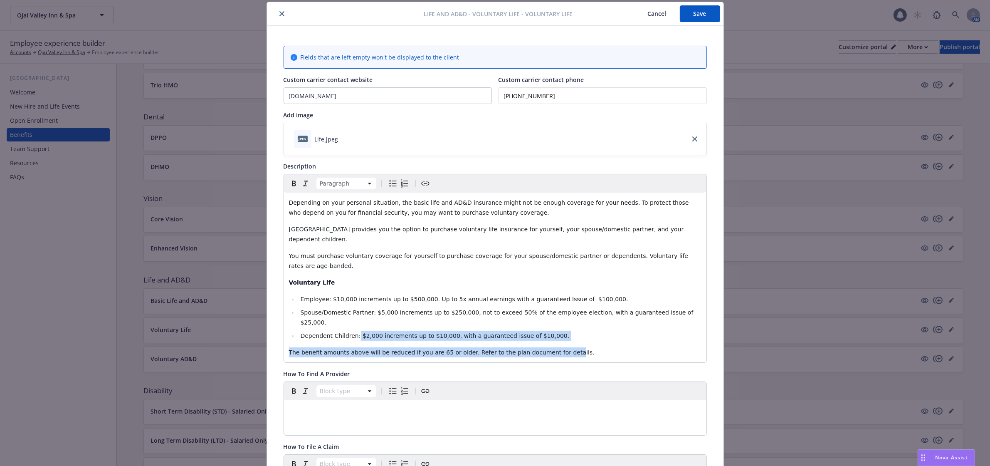
drag, startPoint x: 546, startPoint y: 312, endPoint x: 350, endPoint y: 304, distance: 196.4
click at [350, 304] on div "Depending on your personal situation, the basic life and AD&D insurance might n…" at bounding box center [495, 278] width 422 height 170
click at [356, 332] on span "Dependent Children: $2,000 increments up to $10,000, with a guaranteed issue of…" at bounding box center [434, 335] width 269 height 7
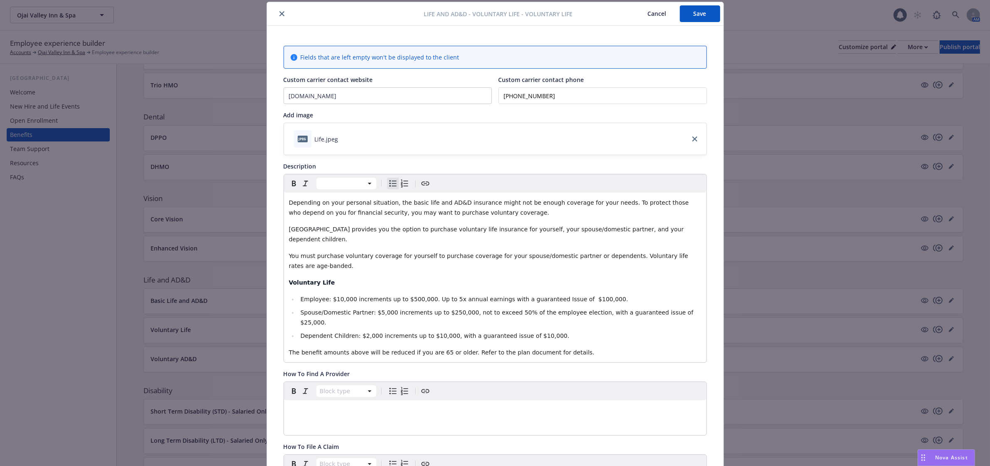
scroll to position [77, 0]
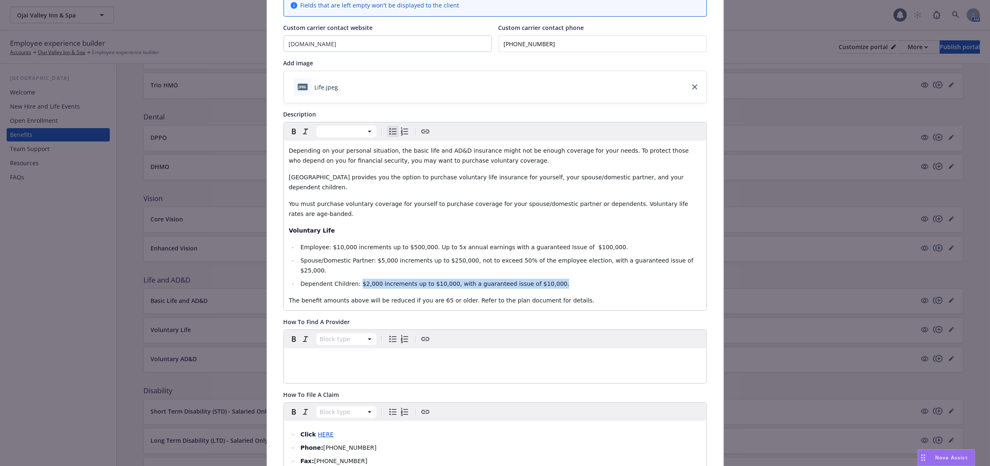
drag, startPoint x: 530, startPoint y: 252, endPoint x: 351, endPoint y: 254, distance: 179.7
click at [351, 279] on li "Dependent Children: $2,000 increments up to $10,000, with a guaranteed issue of…" at bounding box center [499, 284] width 403 height 10
drag, startPoint x: 350, startPoint y: 255, endPoint x: 354, endPoint y: 257, distance: 5.0
click at [349, 280] on span "Dependent Children: Birth to 14 days: $100, 15 days to 6 Months: $1,000. 6 Mont…" at bounding box center [438, 283] width 277 height 7
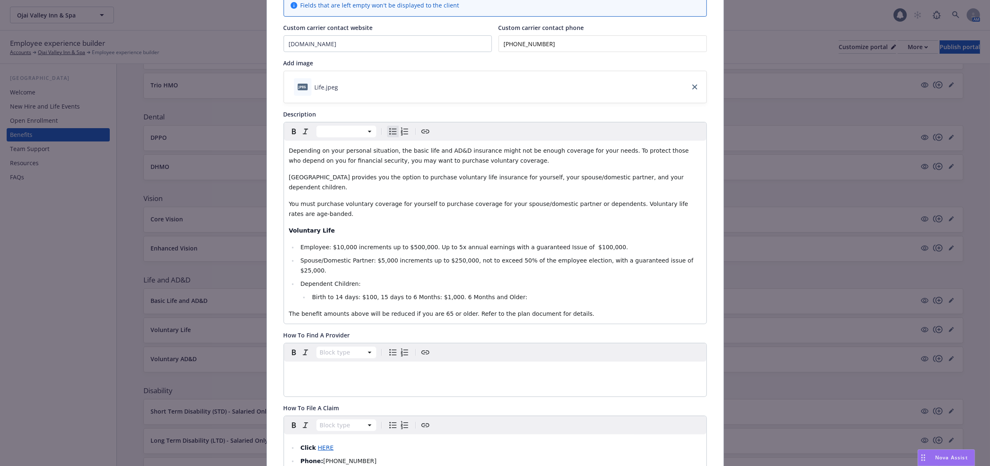
click at [367, 294] on span "Birth to 14 days: $100, 15 days to 6 Months: $1,000. 6 Months and Older:" at bounding box center [419, 297] width 215 height 7
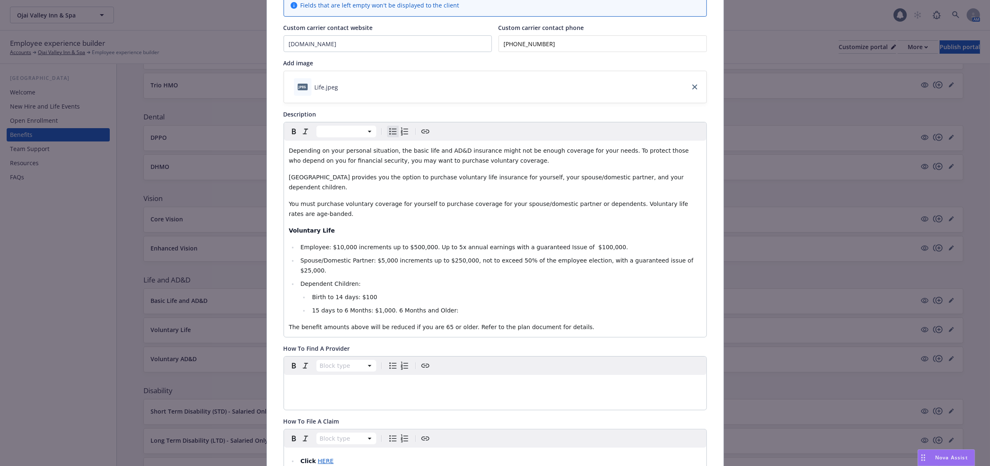
click at [383, 307] on span "15 days to 6 Months: $1,000. 6 Months and Older:" at bounding box center [385, 310] width 146 height 7
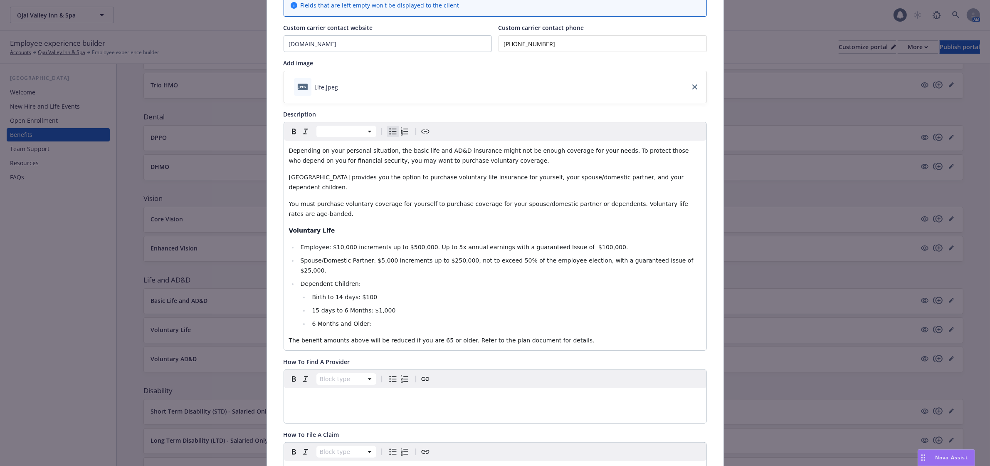
click at [382, 319] on li "6 Months and Older:" at bounding box center [505, 324] width 392 height 10
click at [563, 335] on p "The benefit amounts above will be reduced if you are 65 or older. Refer to the …" at bounding box center [495, 340] width 413 height 10
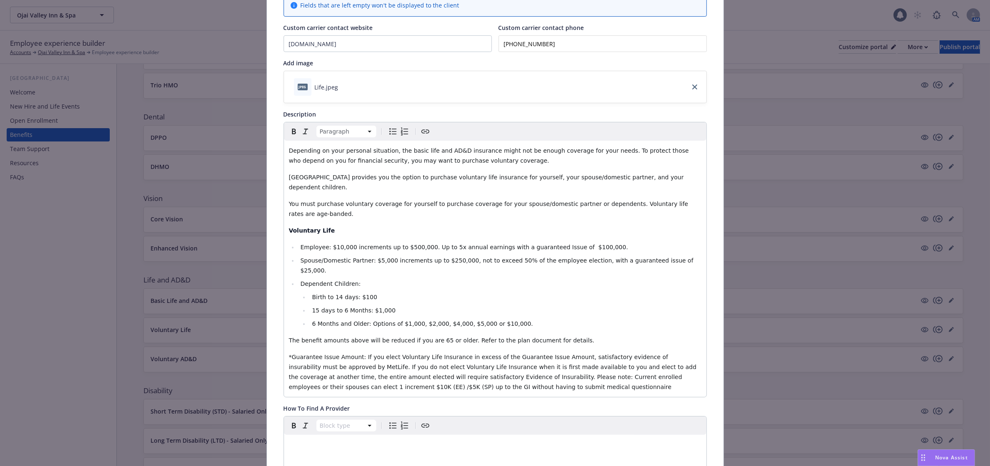
click at [428, 353] on span "*Guarantee Issue Amount: If you elect Voluntary Life Insurance in excess of the…" at bounding box center [494, 371] width 410 height 37
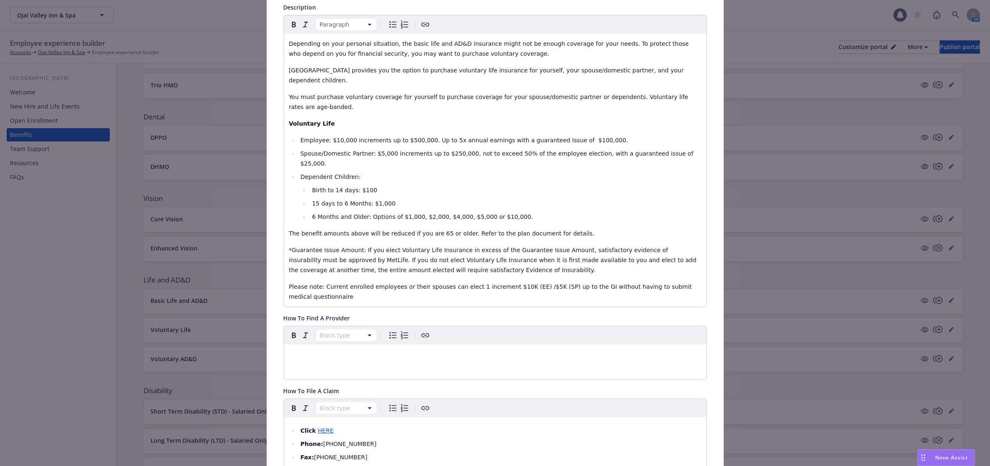
scroll to position [181, 0]
drag, startPoint x: 696, startPoint y: 264, endPoint x: 261, endPoint y: 220, distance: 437.3
click at [261, 220] on div "Life and AD&D - Voluntary Life - Voluntary Life Cancel Save Fields that are lef…" at bounding box center [495, 233] width 990 height 466
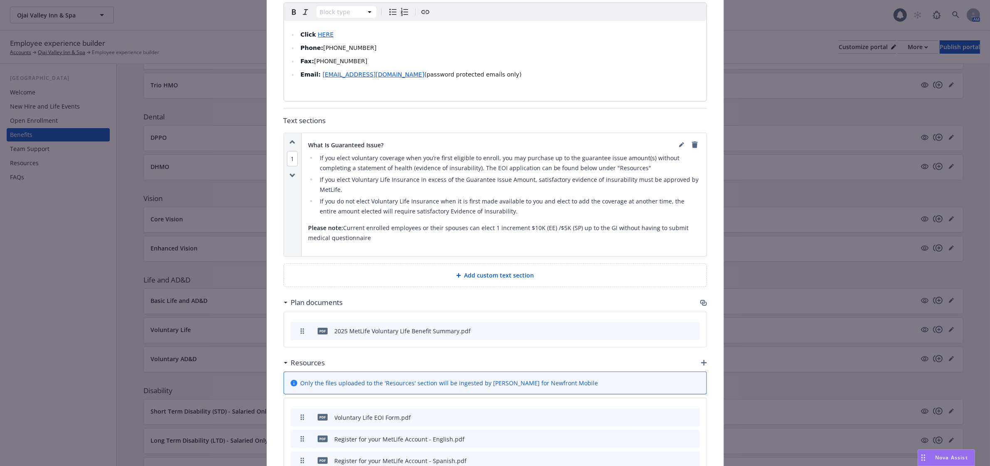
scroll to position [649, 0]
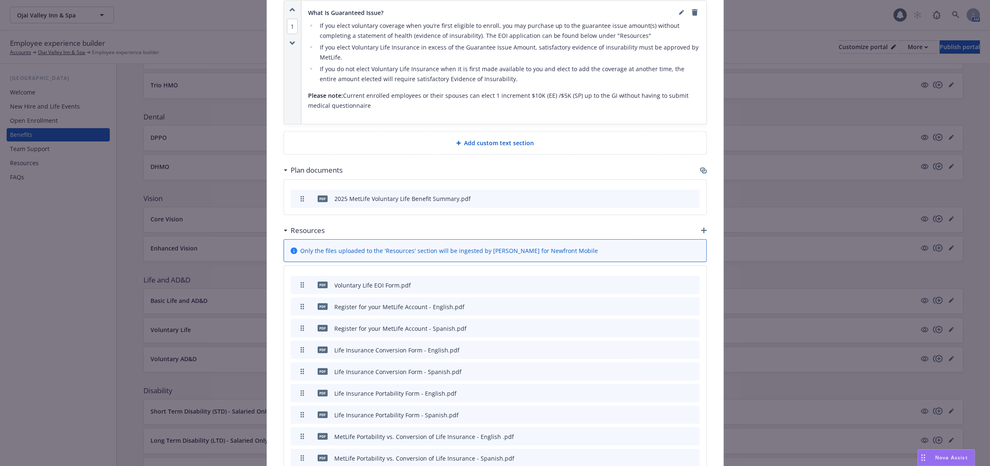
click at [650, 305] on icon "button" at bounding box center [652, 307] width 4 height 4
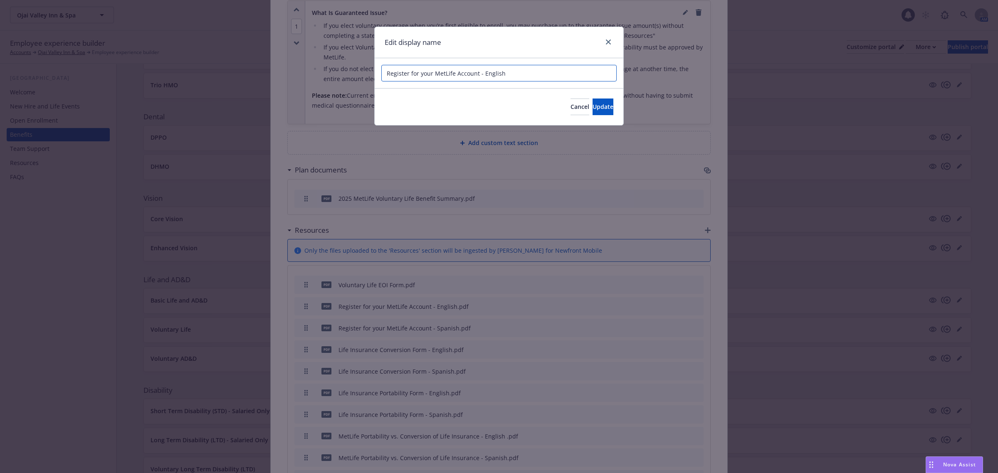
click at [538, 82] on input "Register for your MetLife Account - English" at bounding box center [498, 73] width 235 height 17
type input "Register for your MetLife Account (English)"
click at [603, 103] on button "Update" at bounding box center [603, 107] width 21 height 17
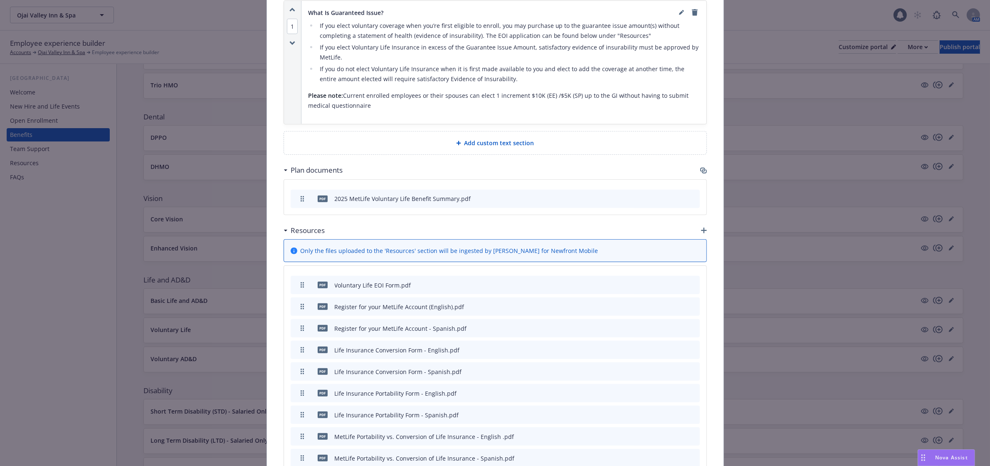
click at [650, 326] on icon "button" at bounding box center [652, 328] width 4 height 4
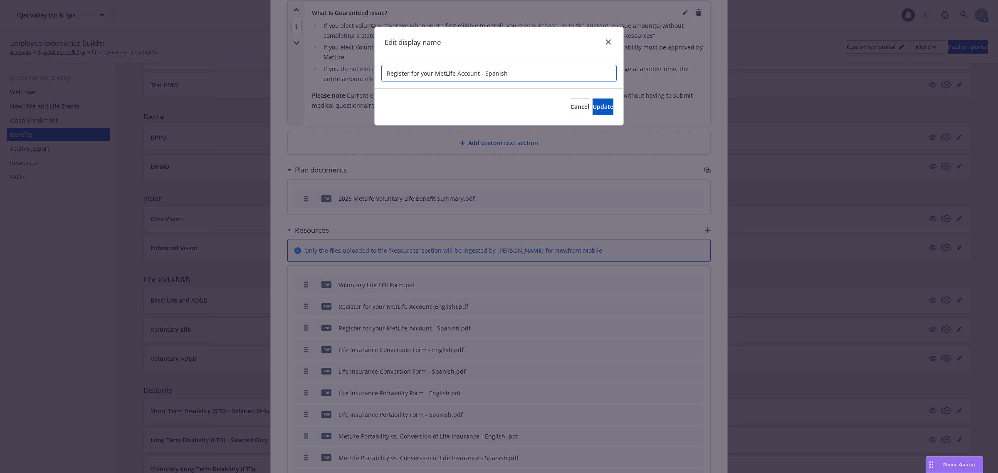
click at [554, 78] on input "Register for your MetLife Account - Spanish" at bounding box center [498, 73] width 235 height 17
type input "Register for your MetLife Account (Spanish)"
click at [593, 107] on span "Update" at bounding box center [603, 107] width 21 height 8
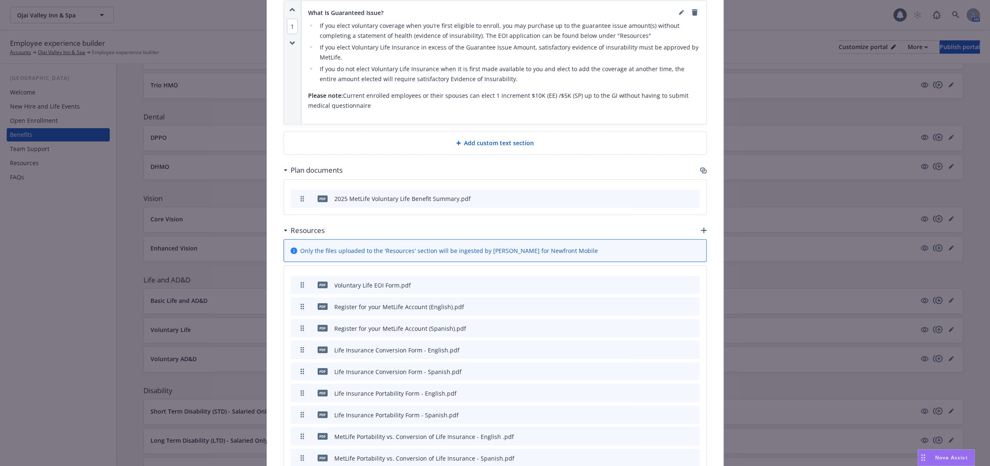
click at [650, 347] on icon "button" at bounding box center [652, 349] width 5 height 5
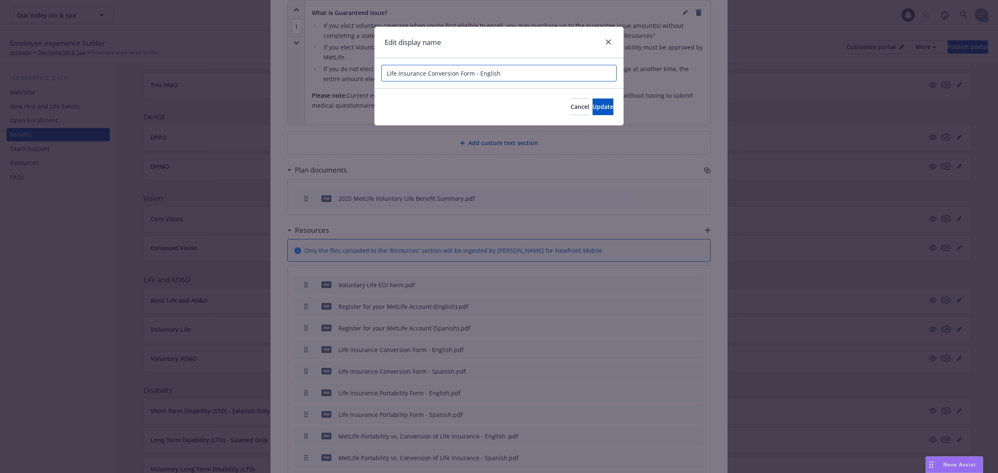
click at [520, 77] on input "Life Insurance Conversion Form - English" at bounding box center [498, 73] width 235 height 17
type input "Life Insurance Conversion Form (English)"
click at [594, 111] on button "Update" at bounding box center [603, 107] width 21 height 17
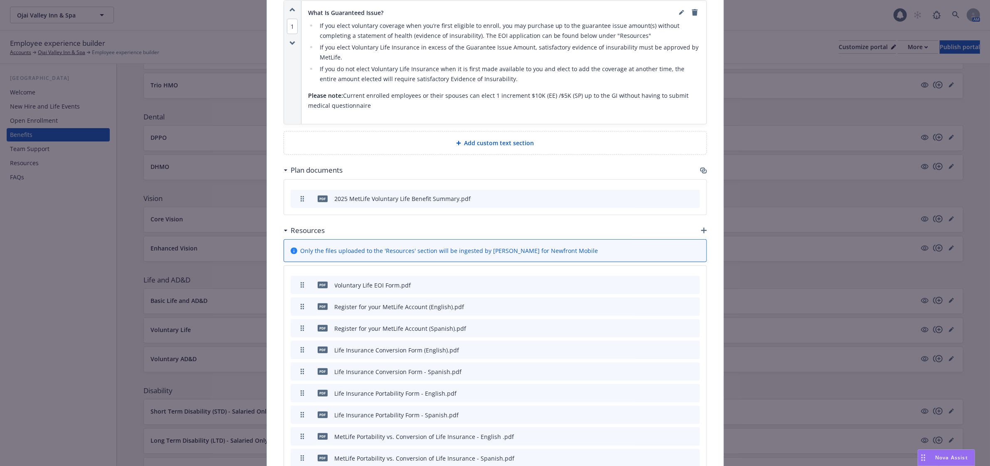
click at [645, 362] on div "pdf Life Insurance Conversion Form - Spanish.pdf" at bounding box center [495, 371] width 409 height 18
click at [650, 369] on icon "button" at bounding box center [652, 371] width 5 height 5
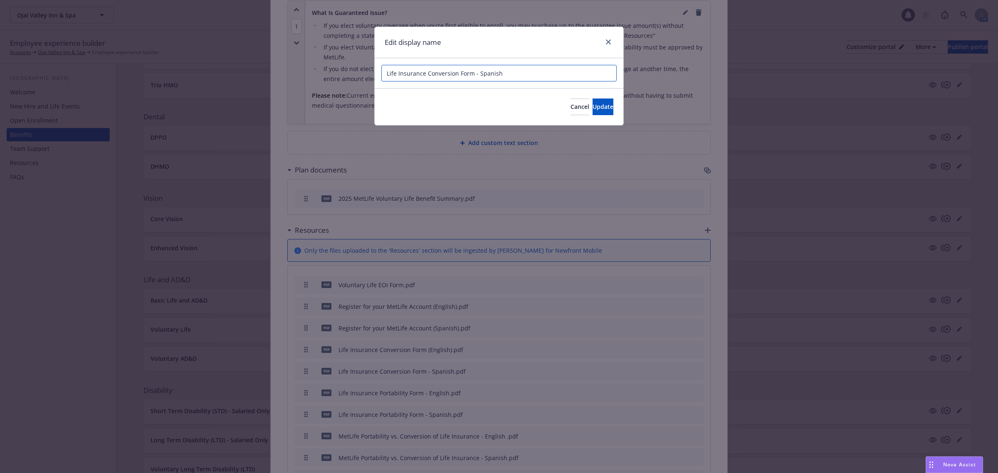
click at [506, 78] on input "Life Insurance Conversion Form - Spanish" at bounding box center [498, 73] width 235 height 17
type input "Life Insurance Conversion Form (Spanish)"
click at [593, 109] on span "Update" at bounding box center [603, 107] width 21 height 8
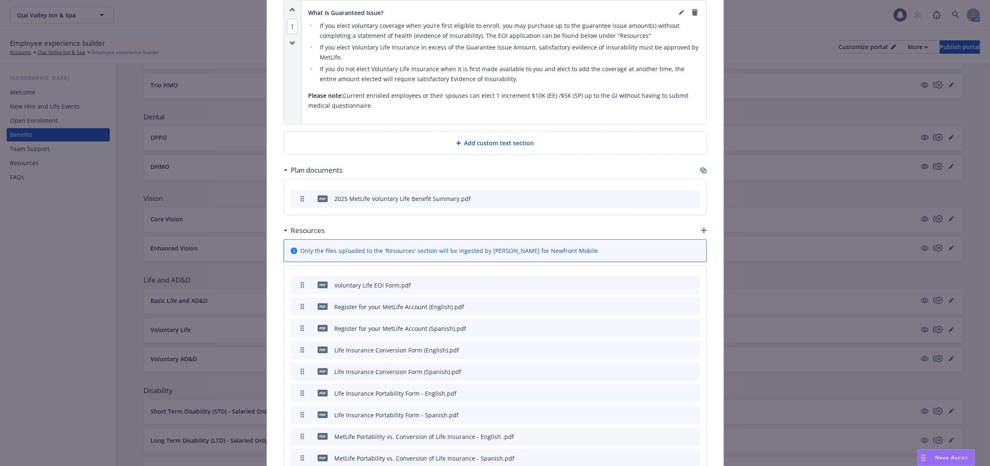
click at [650, 391] on icon "button" at bounding box center [652, 393] width 4 height 4
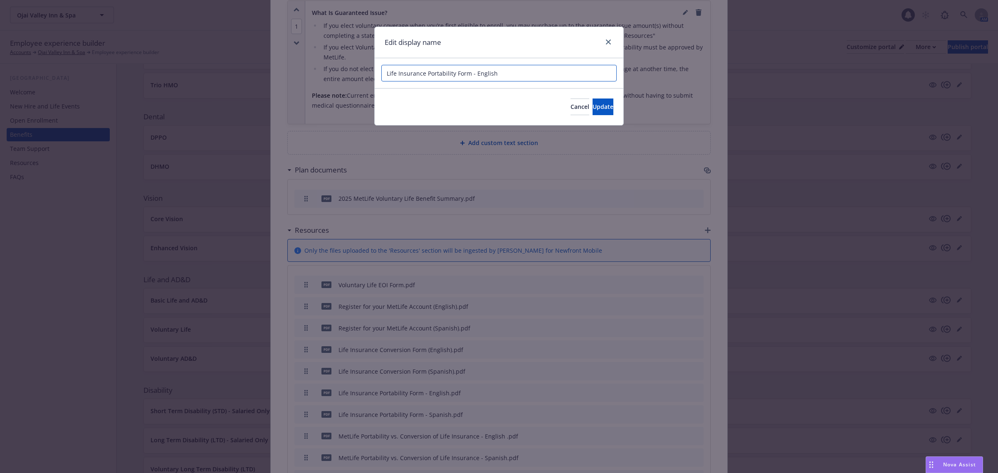
click at [504, 77] on input "Life Insurance Portability Form - English" at bounding box center [498, 73] width 235 height 17
type input "Life Insurance Portability Form (English)"
click at [595, 107] on span "Update" at bounding box center [603, 107] width 21 height 8
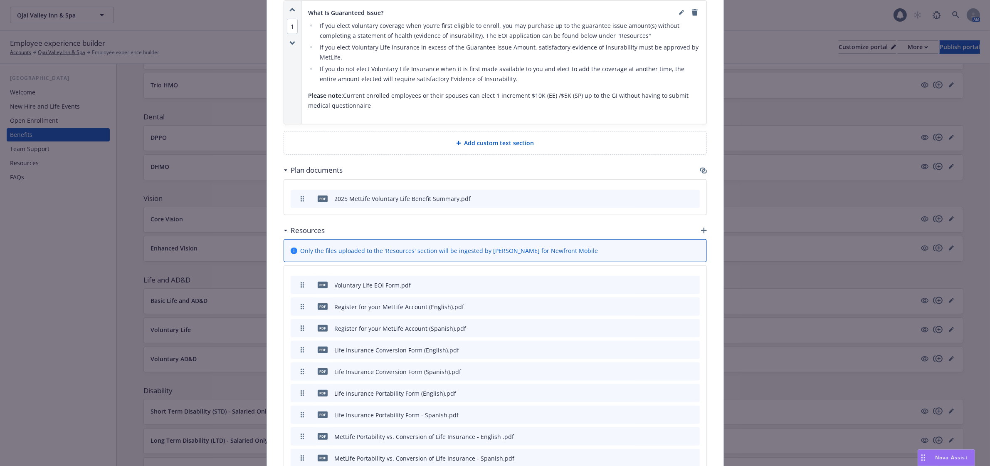
click at [650, 412] on icon "button" at bounding box center [652, 414] width 5 height 5
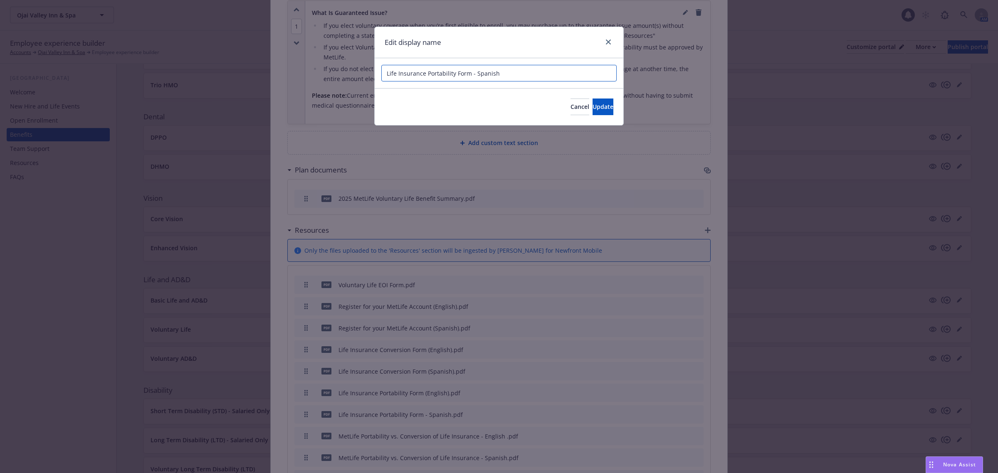
click at [506, 75] on input "Life Insurance Portability Form - Spanish" at bounding box center [498, 73] width 235 height 17
type input "Life Insurance Portability Form (Spanish)"
click at [593, 108] on span "Update" at bounding box center [603, 107] width 21 height 8
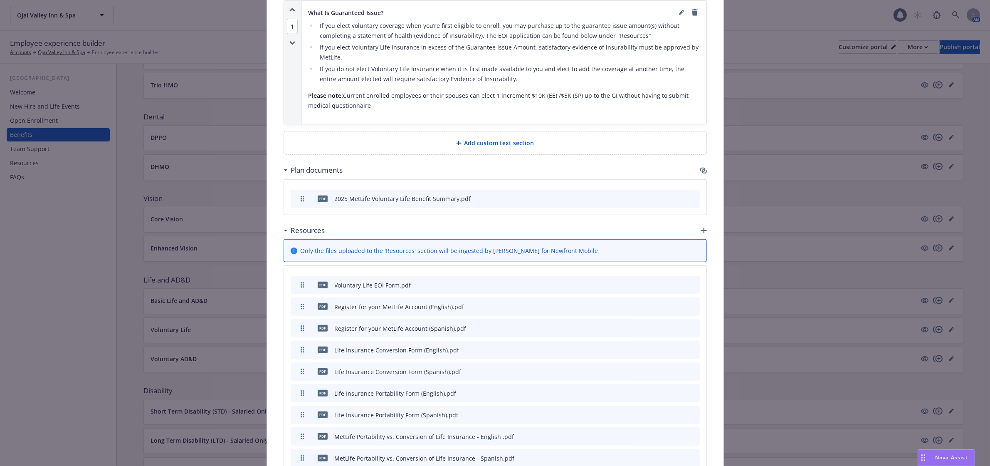
click at [650, 434] on icon "button" at bounding box center [652, 436] width 5 height 5
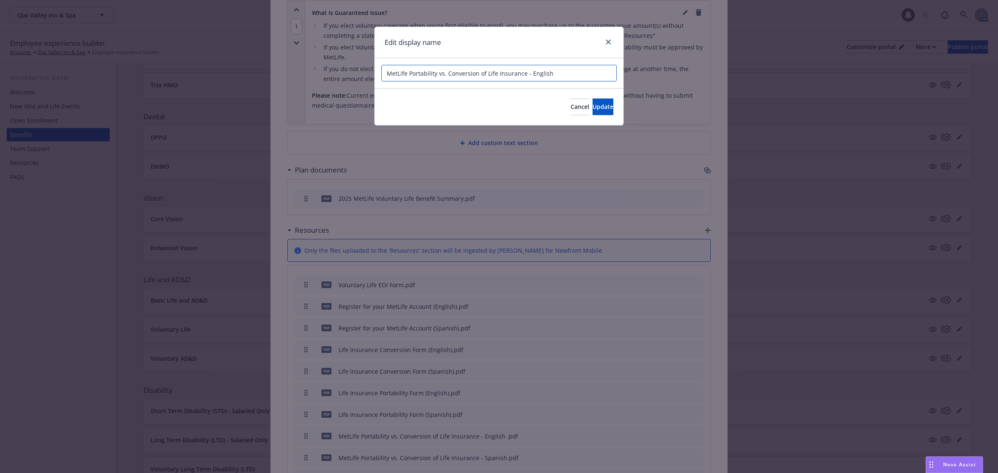
click at [552, 74] on input "MetLife Portability vs. Conversion of Life Insurance - English" at bounding box center [498, 73] width 235 height 17
type input "MetLife Portability vs. Conversion of Life Insurance (English)"
click at [593, 99] on button "Update" at bounding box center [603, 107] width 21 height 17
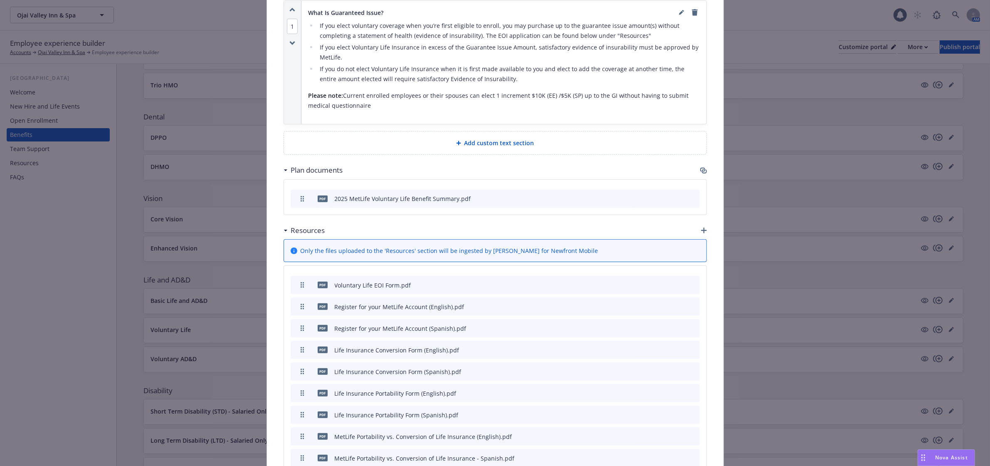
click at [650, 456] on icon "button" at bounding box center [652, 458] width 4 height 4
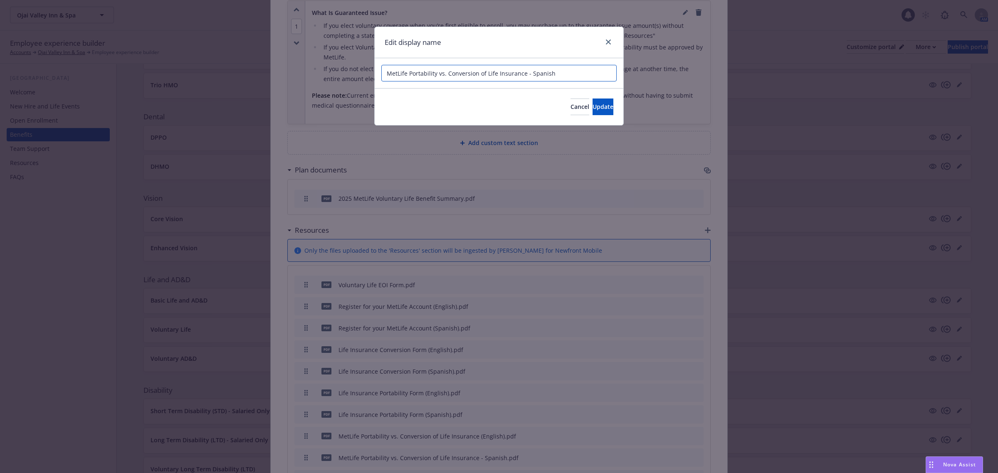
click at [557, 75] on input "MetLife Portability vs. Conversion of Life Insurance - Spanish" at bounding box center [498, 73] width 235 height 17
type input "MetLife Portability vs. Conversion of Life Insurance (Spanish)"
click at [593, 109] on span "Update" at bounding box center [603, 107] width 21 height 8
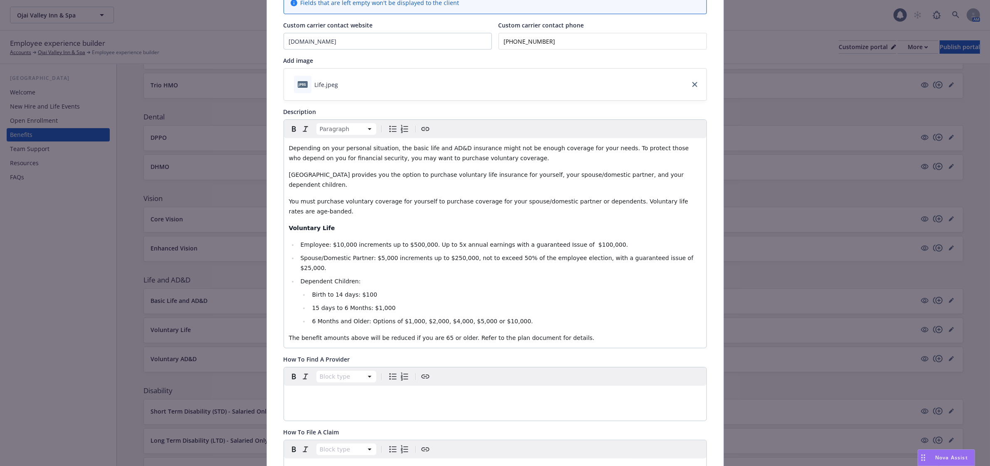
scroll to position [0, 0]
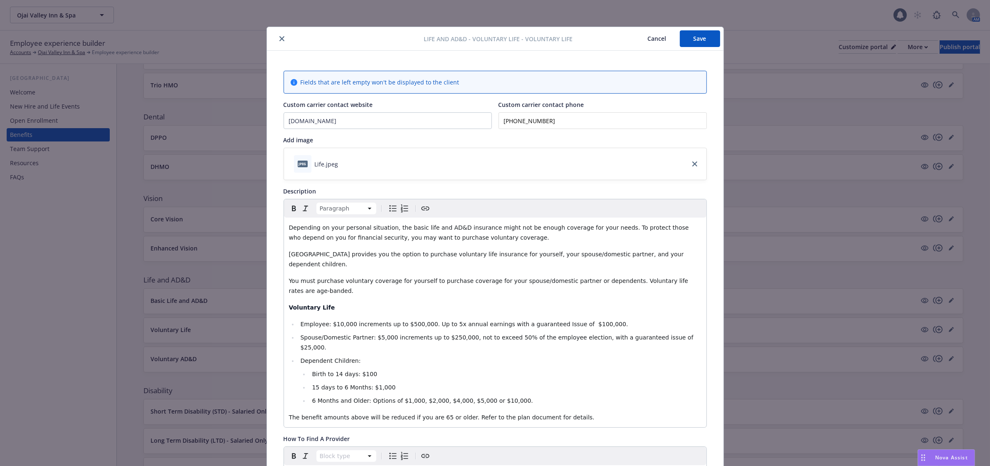
click at [697, 38] on button "Save" at bounding box center [700, 38] width 40 height 17
drag, startPoint x: 522, startPoint y: 373, endPoint x: 289, endPoint y: 301, distance: 243.1
click at [289, 319] on ul "Employee: $10,000 increments up to $500,000. Up to 5x annual earnings with a gu…" at bounding box center [495, 362] width 413 height 86
copy ul "Employee: $10,000 increments up to $500,000. Up to 5x annual earnings with a gu…"
click at [691, 38] on button "Save" at bounding box center [700, 38] width 40 height 17
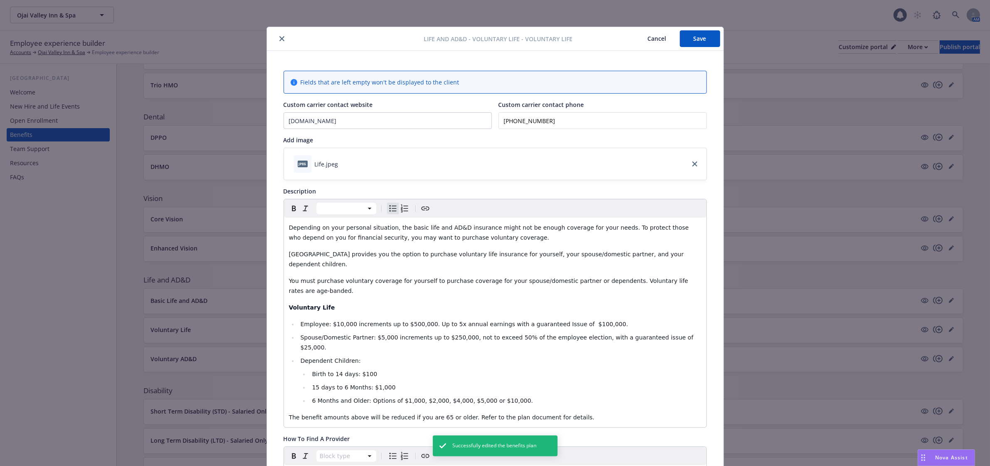
click at [277, 37] on button "close" at bounding box center [282, 39] width 10 height 10
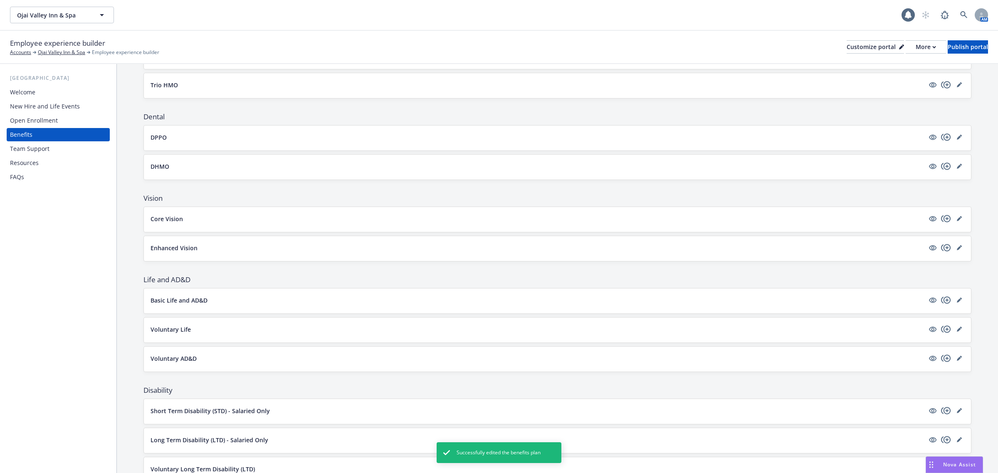
click at [950, 365] on div "Voluntary AD&D" at bounding box center [558, 359] width 814 height 12
click at [957, 360] on icon "editPencil" at bounding box center [959, 358] width 5 height 5
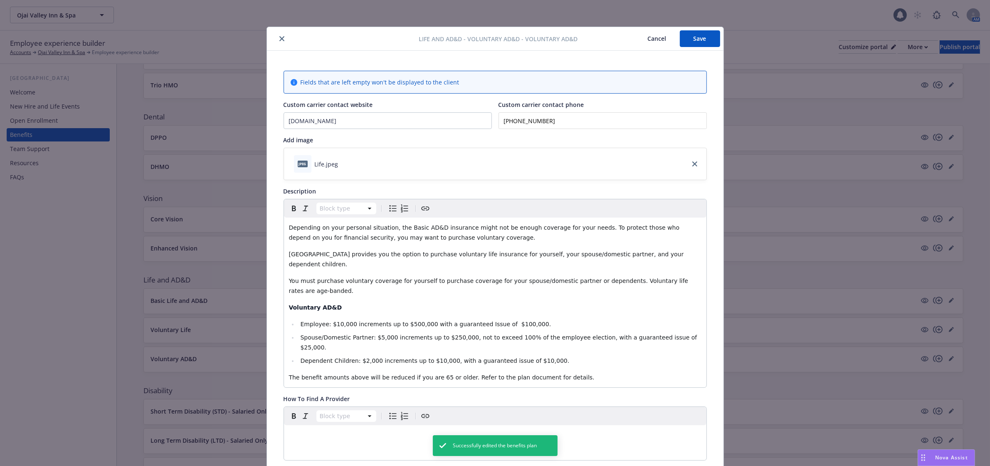
scroll to position [25, 0]
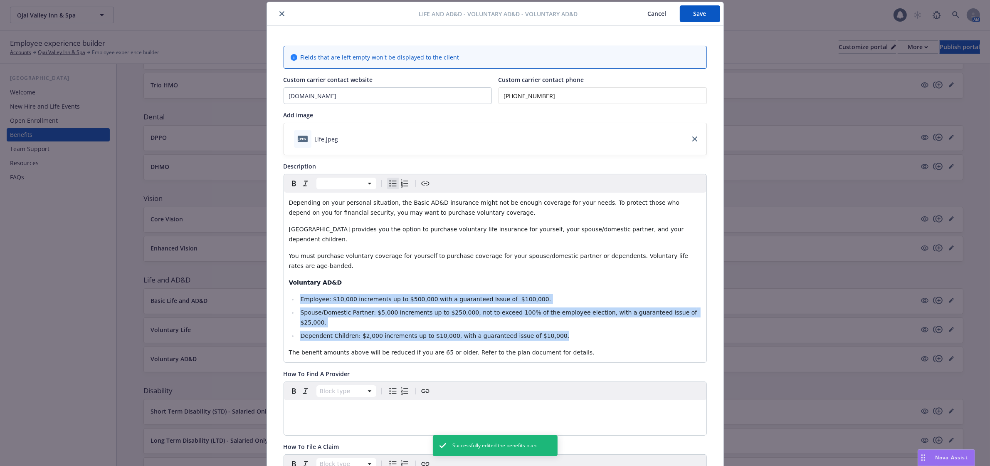
drag, startPoint x: 551, startPoint y: 306, endPoint x: 269, endPoint y: 273, distance: 284.2
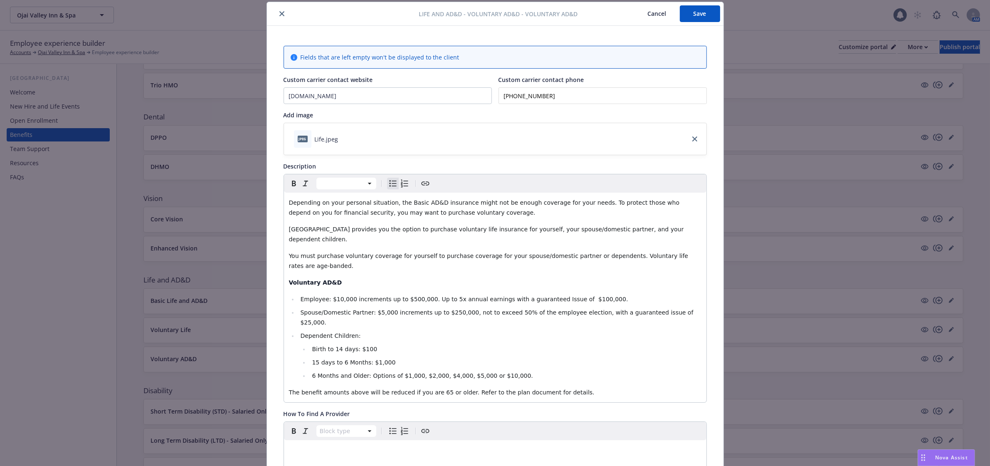
click at [690, 14] on button "Save" at bounding box center [700, 13] width 40 height 17
click at [419, 229] on span "Ojai Valley Inn provides you the option to purchase voluntary life insurance fo…" at bounding box center [487, 234] width 397 height 17
drag, startPoint x: 420, startPoint y: 228, endPoint x: 480, endPoint y: 232, distance: 60.4
click at [482, 232] on span "Ojai Valley Inn provides you the option to purchase Voluntary Life and AD&D ins…" at bounding box center [490, 234] width 403 height 17
click at [480, 232] on span "Ojai Valley Inn provides you the option to purchase Voluntary Life and AD&D ins…" at bounding box center [490, 234] width 403 height 17
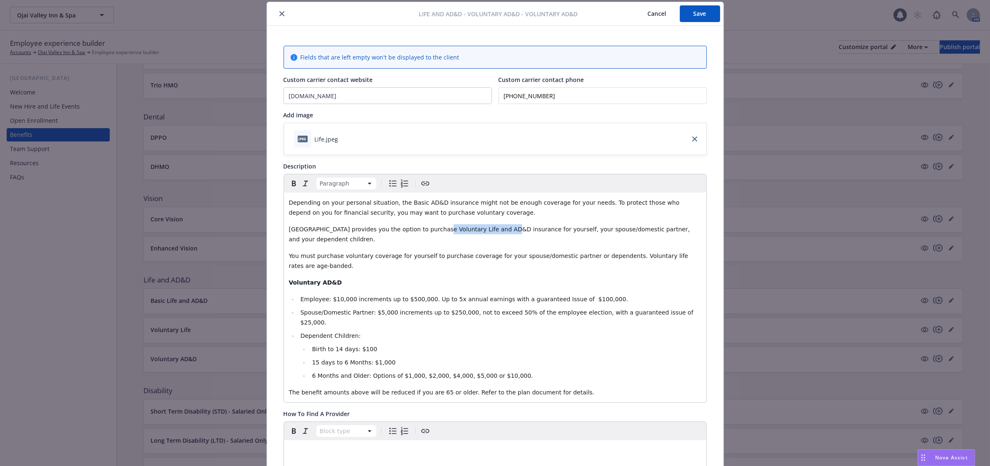
drag, startPoint x: 481, startPoint y: 232, endPoint x: 419, endPoint y: 232, distance: 62.0
click at [419, 232] on span "Ojai Valley Inn provides you the option to purchase Voluntary Life and AD&D ins…" at bounding box center [490, 234] width 403 height 17
copy span "Voluntary Life and AD&D"
click at [684, 10] on button "Save" at bounding box center [700, 13] width 40 height 17
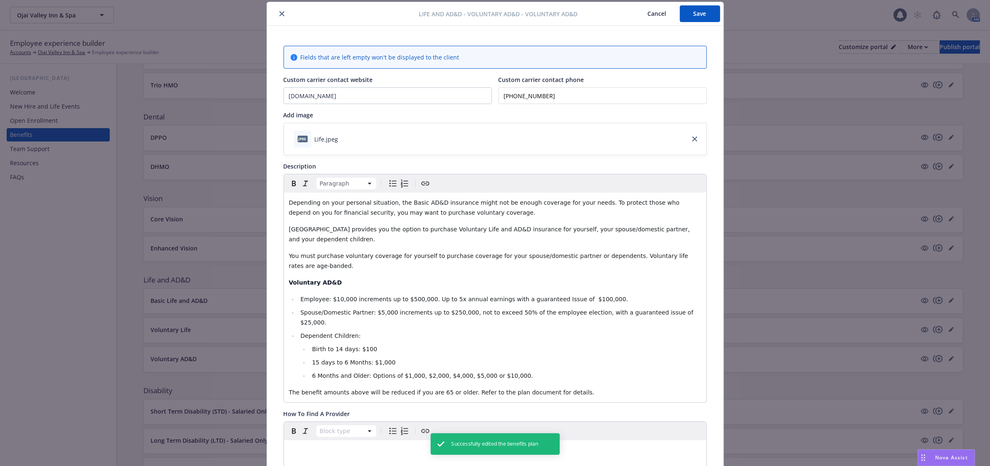
click at [284, 11] on div at bounding box center [344, 14] width 149 height 10
click at [279, 12] on icon "close" at bounding box center [281, 13] width 5 height 5
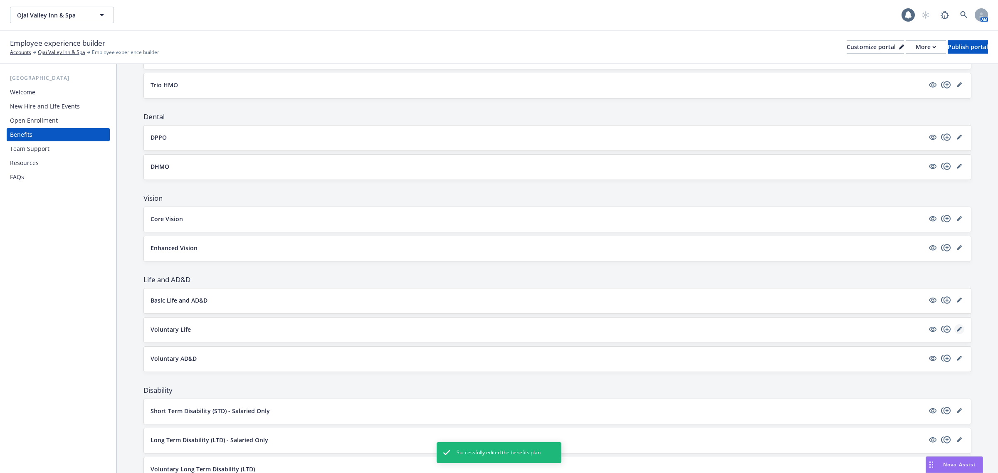
click at [957, 331] on icon "editPencil" at bounding box center [959, 330] width 4 height 4
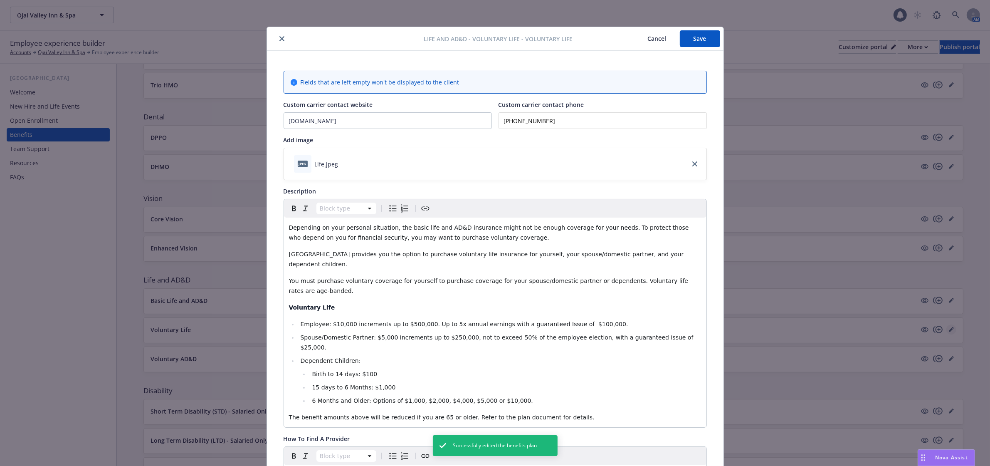
scroll to position [25, 0]
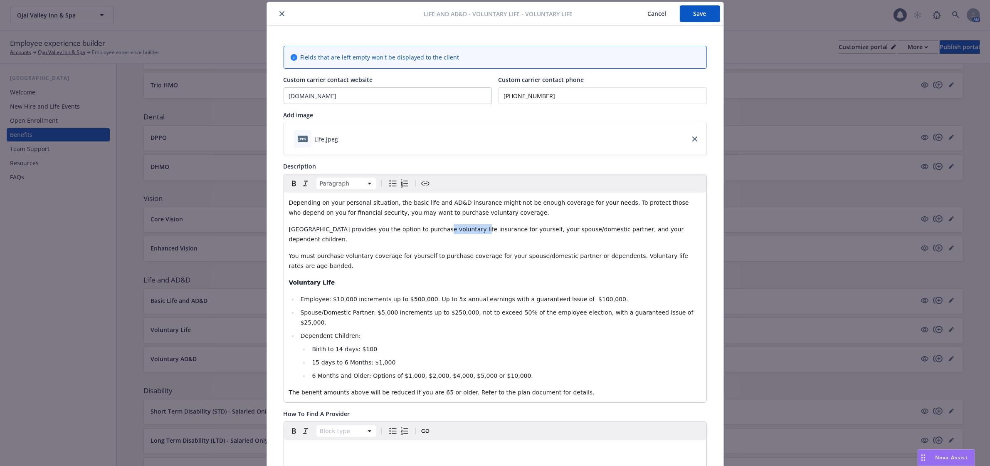
drag, startPoint x: 417, startPoint y: 229, endPoint x: 451, endPoint y: 231, distance: 34.2
click at [451, 231] on span "Ojai Valley Inn provides you the option to purchase voluntary life insurance fo…" at bounding box center [487, 234] width 397 height 17
copy span "voluntary life"
drag, startPoint x: 450, startPoint y: 232, endPoint x: 418, endPoint y: 234, distance: 31.7
click at [418, 234] on p "Ojai Valley Inn provides you the option to purchase voluntary life insurance fo…" at bounding box center [495, 234] width 413 height 20
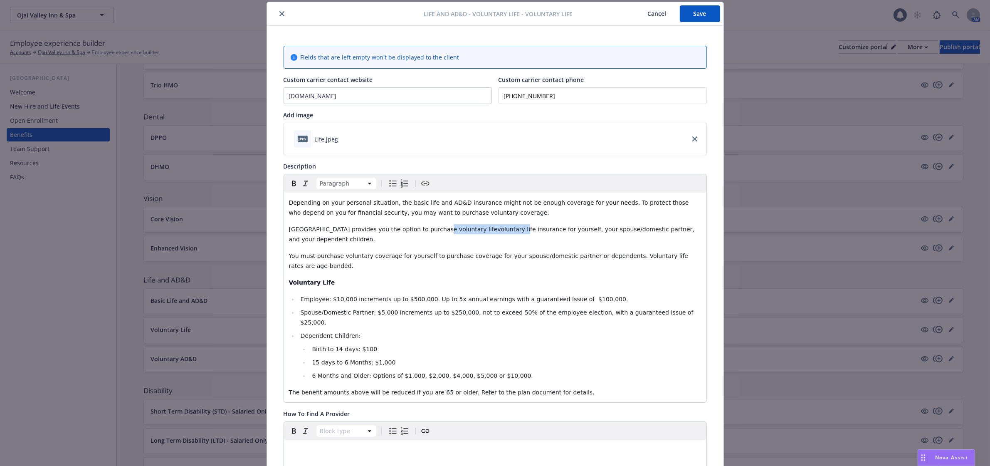
drag, startPoint x: 483, startPoint y: 231, endPoint x: 419, endPoint y: 228, distance: 64.5
click at [419, 228] on span "Ojai Valley Inn provides you the option to purchase voluntary lifevoluntary lif…" at bounding box center [493, 234] width 408 height 17
click at [680, 12] on button "Save" at bounding box center [700, 13] width 40 height 17
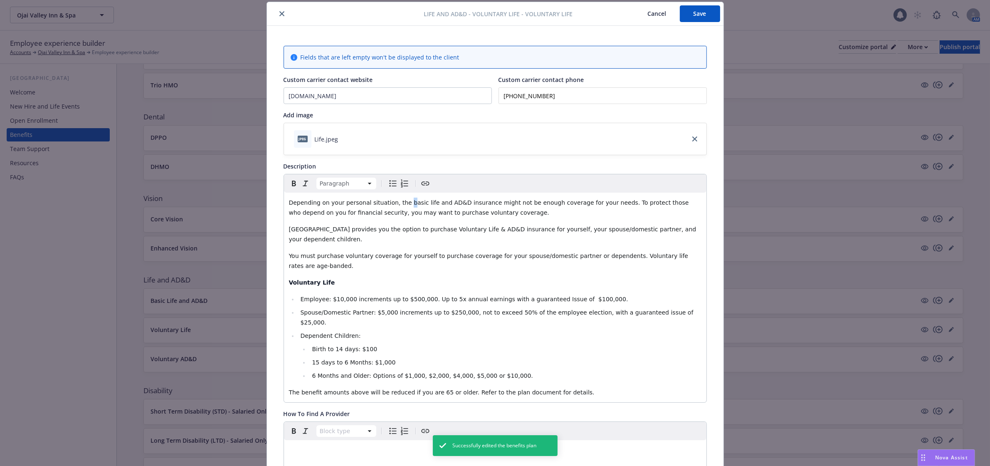
click at [397, 206] on span "Depending on your personal situation, the basic life and AD&D insurance might n…" at bounding box center [490, 207] width 402 height 17
click at [410, 204] on span "Depending on your personal situation, the Basic life and AD&D insurance might n…" at bounding box center [490, 207] width 402 height 17
click at [457, 231] on span "Ojai Valley Inn provides you the option to purchase Voluntary Life & AD&D insur…" at bounding box center [493, 234] width 409 height 17
click at [682, 13] on button "Save" at bounding box center [700, 13] width 40 height 17
click at [279, 12] on icon "close" at bounding box center [281, 13] width 5 height 5
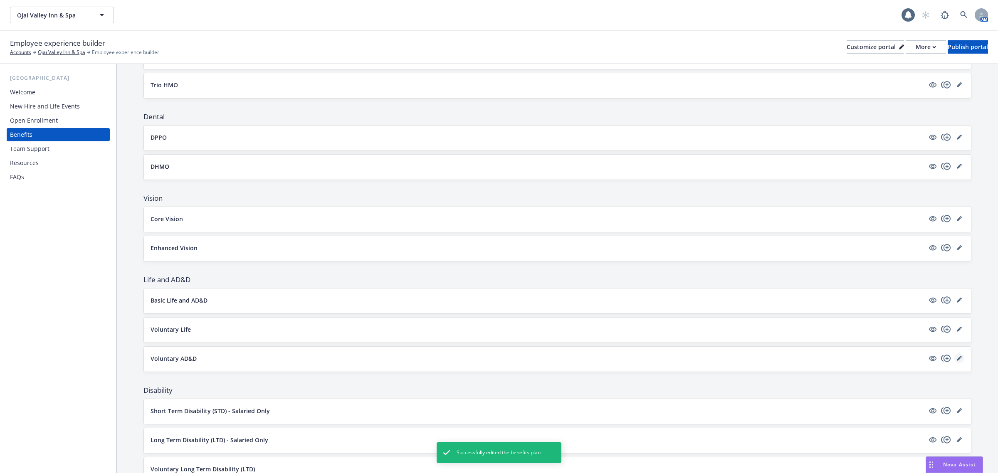
click at [954, 363] on link "editPencil" at bounding box center [959, 358] width 10 height 10
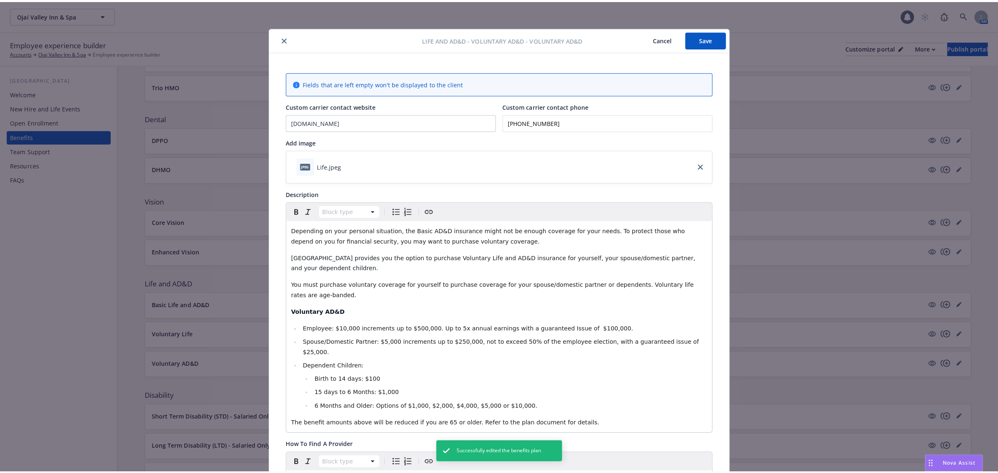
scroll to position [25, 0]
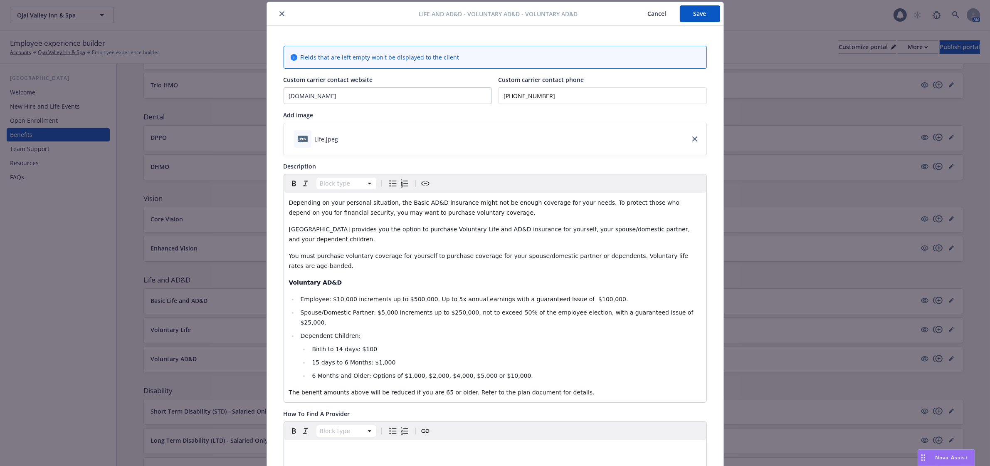
drag, startPoint x: 694, startPoint y: 19, endPoint x: 412, endPoint y: 202, distance: 336.8
click at [408, 203] on span "Depending on your personal situation, the Basic AD&D insurance might not be eno…" at bounding box center [485, 207] width 393 height 17
click at [705, 24] on div "Life and AD&D - Voluntary AD&D - Voluntary AD&D Cancel Save" at bounding box center [495, 14] width 457 height 24
click at [704, 17] on button "Save" at bounding box center [700, 13] width 40 height 17
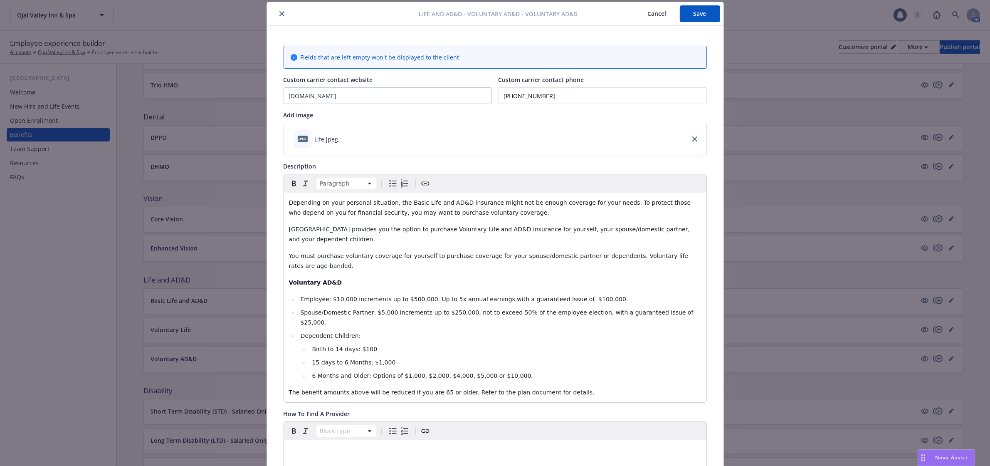
click at [279, 13] on icon "close" at bounding box center [281, 13] width 5 height 5
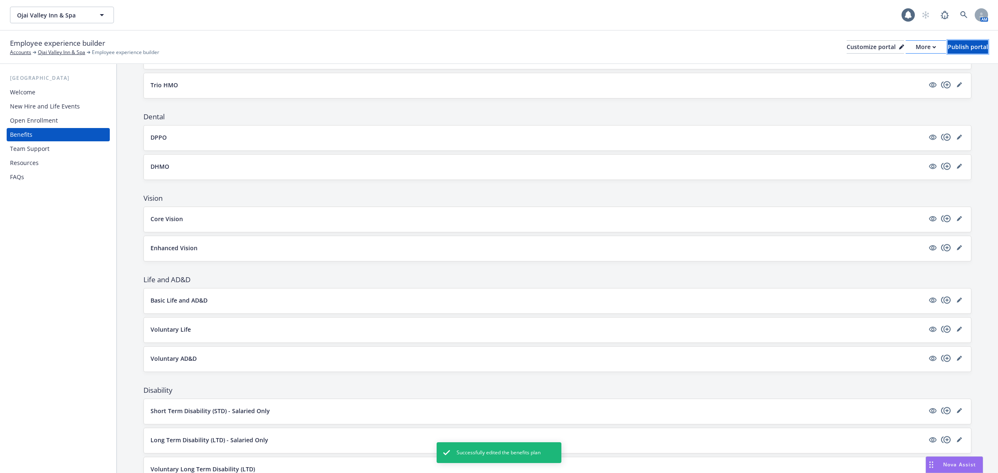
drag, startPoint x: 942, startPoint y: 43, endPoint x: 897, endPoint y: 42, distance: 44.9
click at [948, 42] on div "Publish portal" at bounding box center [968, 47] width 40 height 12
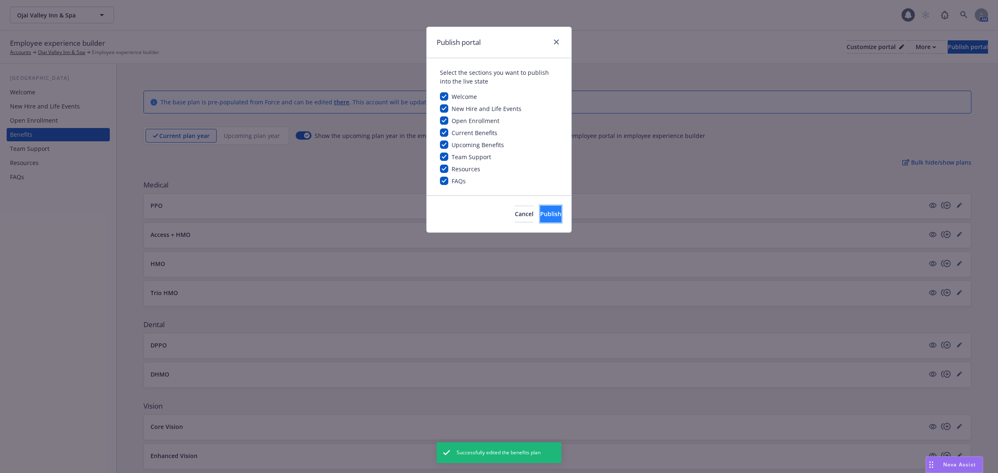
click at [540, 215] on button "Publish" at bounding box center [550, 214] width 21 height 17
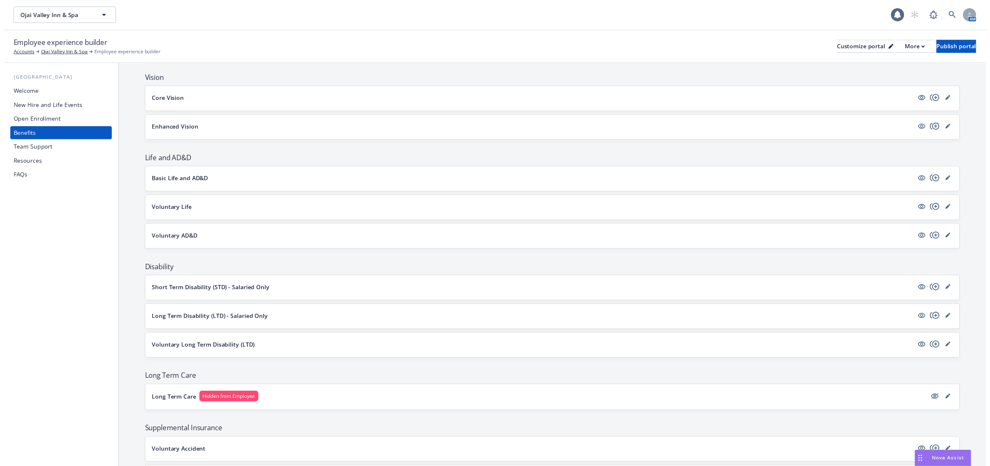
scroll to position [312, 0]
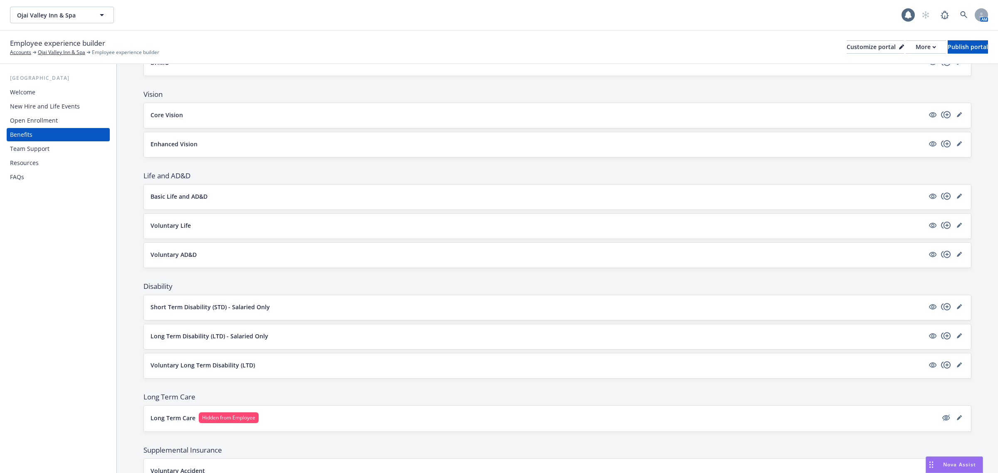
drag, startPoint x: 952, startPoint y: 308, endPoint x: 959, endPoint y: 312, distance: 7.8
click at [960, 306] on icon "editPencil" at bounding box center [961, 305] width 2 height 2
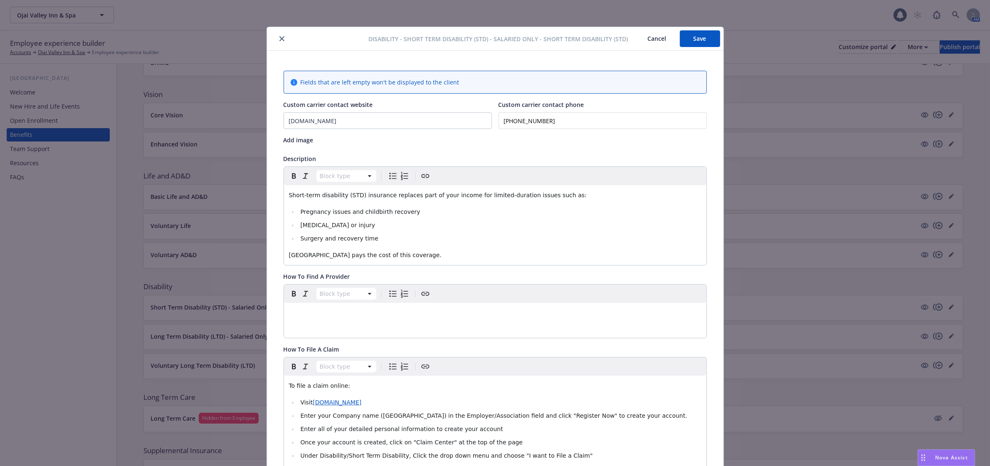
scroll to position [25, 0]
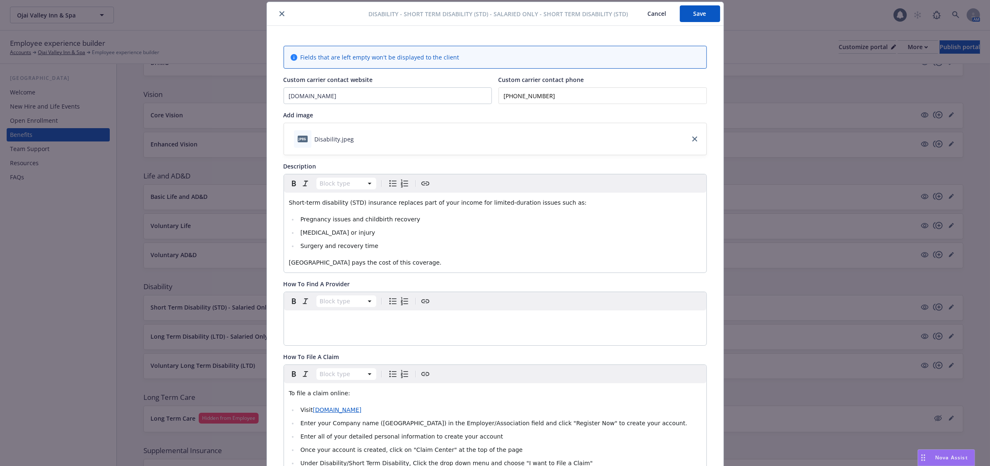
click at [425, 260] on p "Ojai Valley Inn pays the cost of this coverage." at bounding box center [495, 262] width 413 height 10
click at [289, 259] on span "Ojai Valley Inn pays the cost of this coverage." at bounding box center [365, 262] width 153 height 7
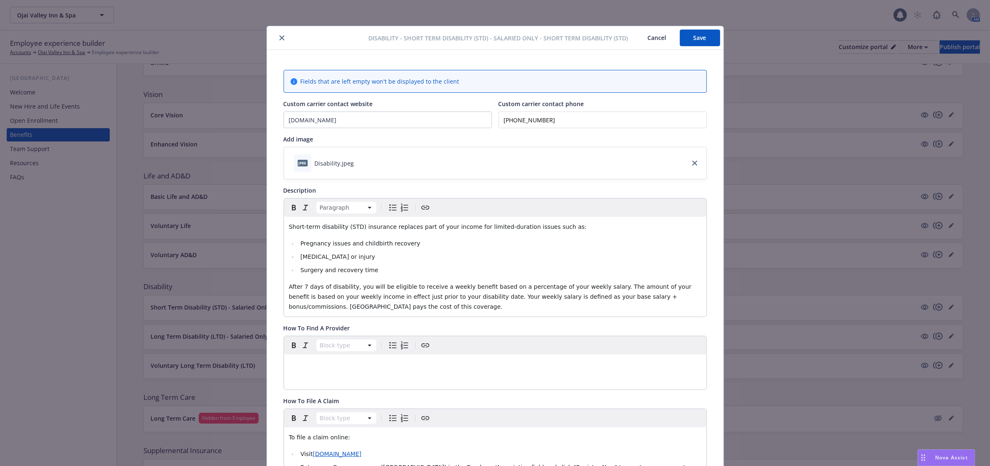
scroll to position [0, 0]
click at [690, 34] on button "Save" at bounding box center [700, 38] width 40 height 17
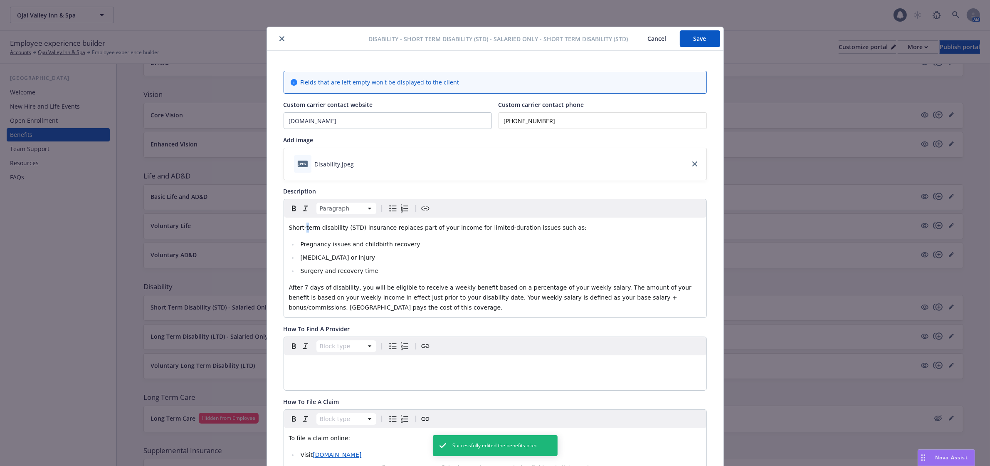
click at [301, 229] on span "Short-term disability (STD) insurance replaces part of your income for limited-…" at bounding box center [438, 227] width 298 height 7
click at [319, 227] on span "Short-Term disability (STD) insurance replaces part of your income for limited-…" at bounding box center [438, 227] width 298 height 7
click at [693, 35] on button "Save" at bounding box center [700, 38] width 40 height 17
click at [279, 38] on icon "close" at bounding box center [281, 38] width 5 height 5
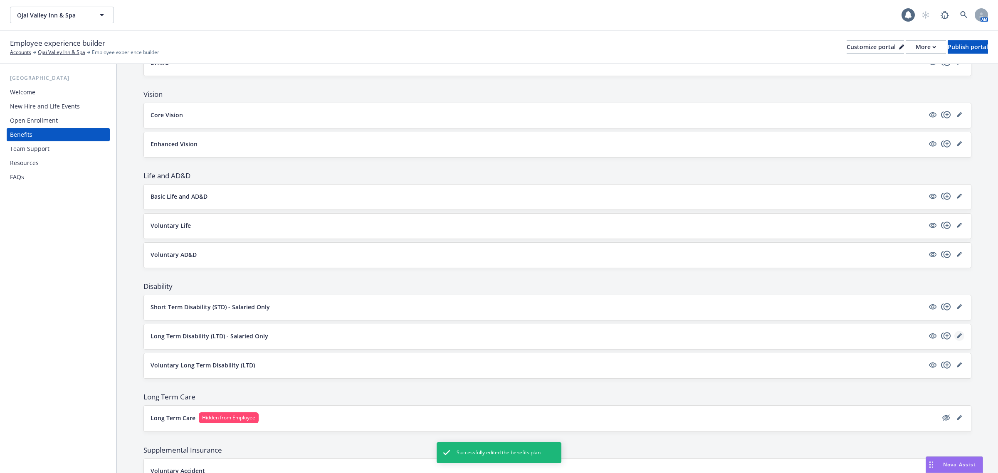
click at [954, 335] on link "editPencil" at bounding box center [959, 336] width 10 height 10
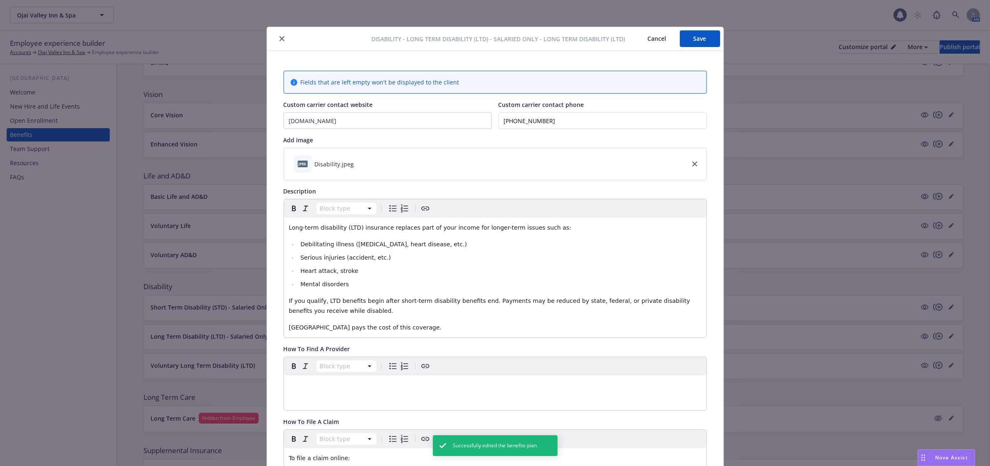
scroll to position [25, 0]
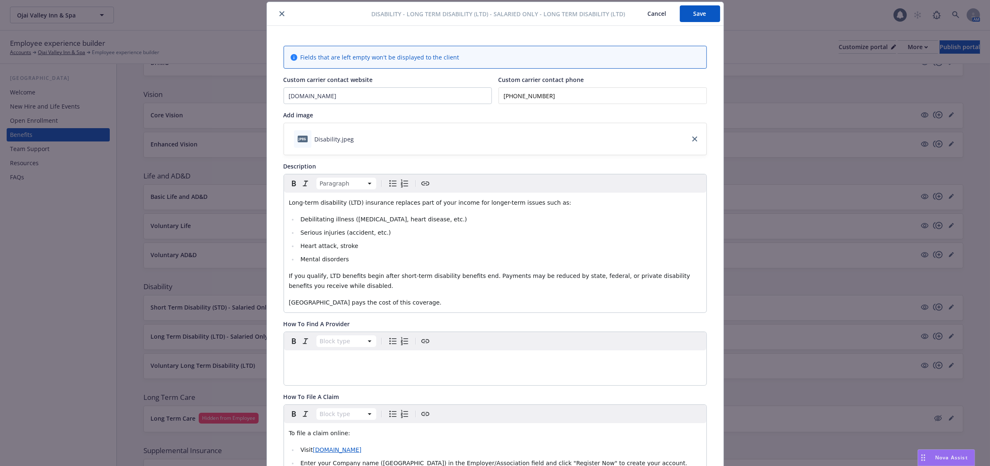
click at [338, 285] on p "If you qualify, LTD benefits begin after short-term disability benefits end. Pa…" at bounding box center [495, 281] width 413 height 20
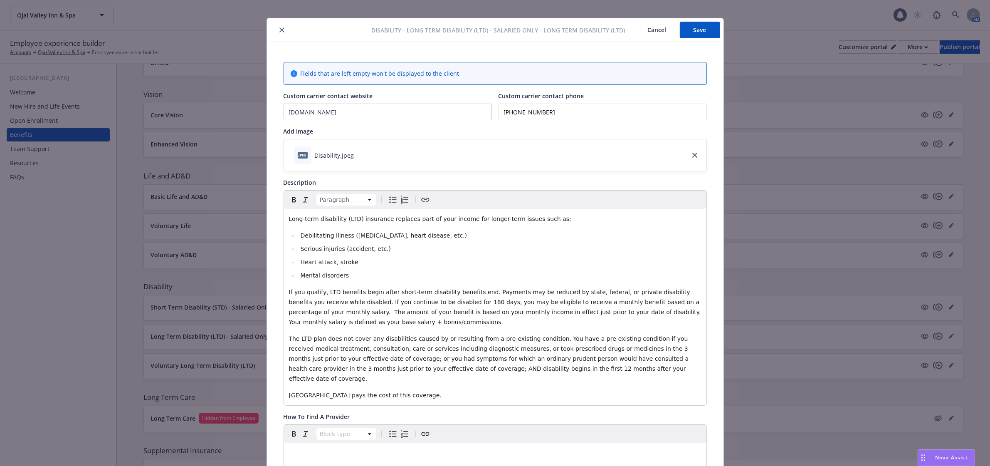
scroll to position [0, 0]
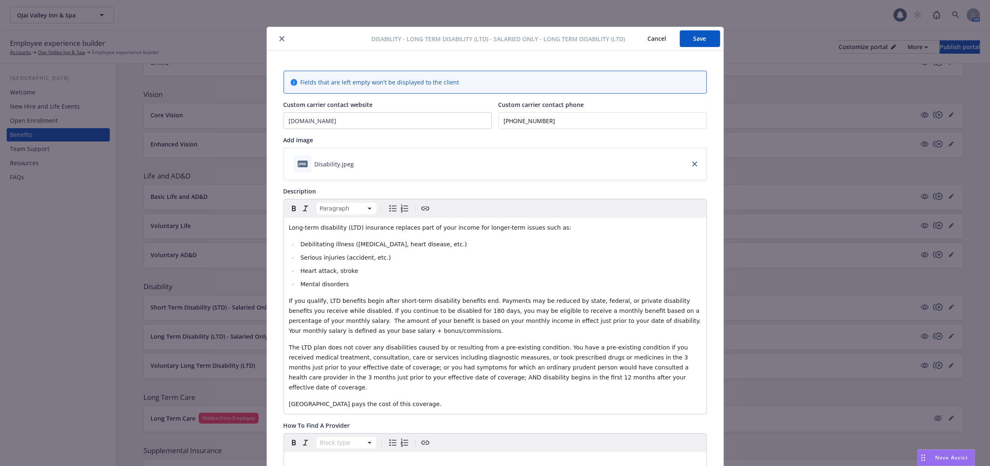
click at [687, 49] on div "Disability - Long Term Disability (LTD) - Salaried Only - Long Term Disability …" at bounding box center [495, 39] width 457 height 24
click at [688, 38] on button "Save" at bounding box center [700, 38] width 40 height 17
click at [691, 37] on button "Save" at bounding box center [700, 38] width 40 height 17
drag, startPoint x: 281, startPoint y: 35, endPoint x: 284, endPoint y: 44, distance: 8.8
click at [282, 36] on button "close" at bounding box center [282, 39] width 10 height 10
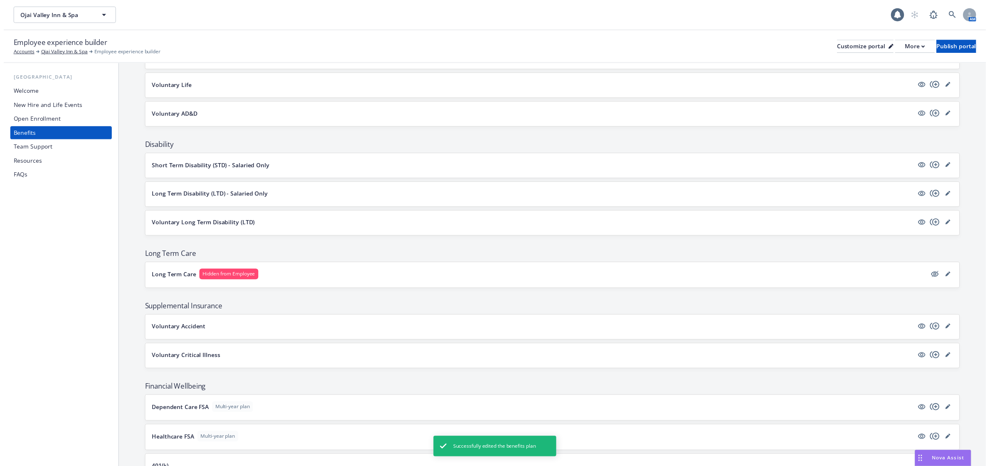
scroll to position [468, 0]
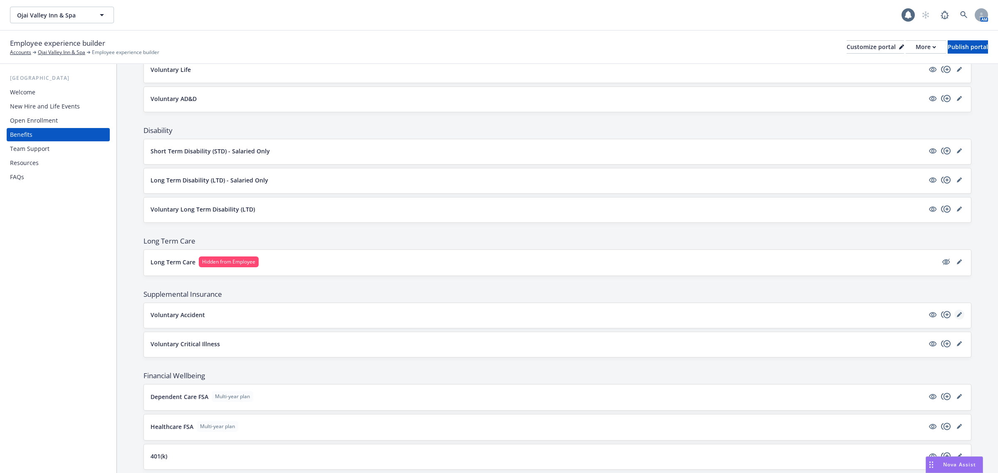
click at [954, 314] on link "editPencil" at bounding box center [959, 315] width 10 height 10
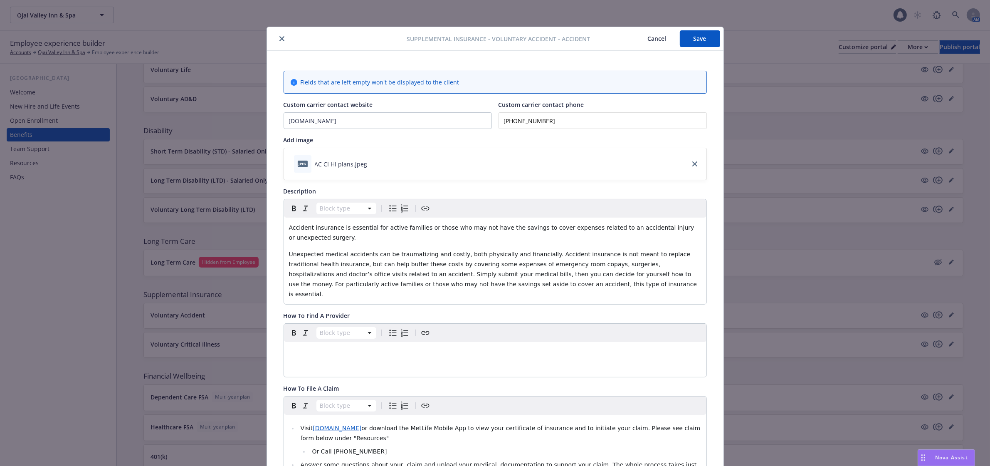
click at [694, 38] on button "Save" at bounding box center [700, 38] width 40 height 17
click at [278, 35] on button "close" at bounding box center [282, 39] width 10 height 10
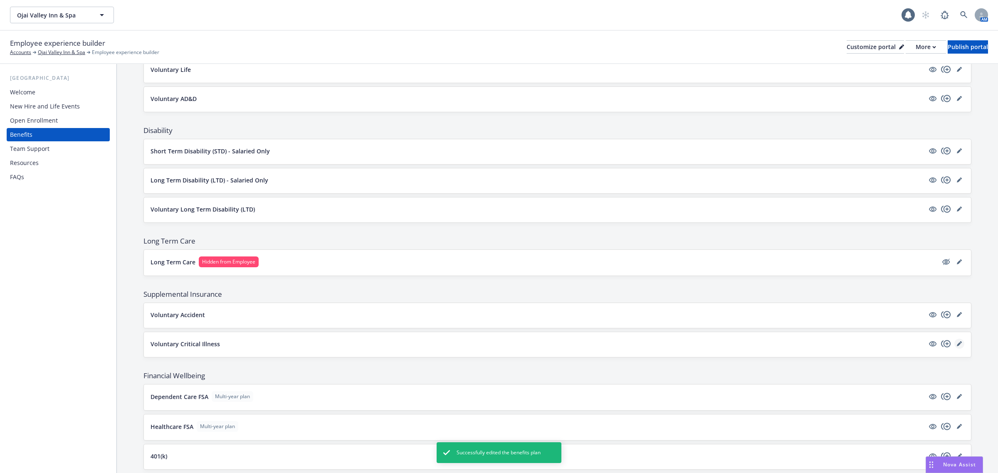
click at [957, 346] on icon "editPencil" at bounding box center [959, 344] width 4 height 4
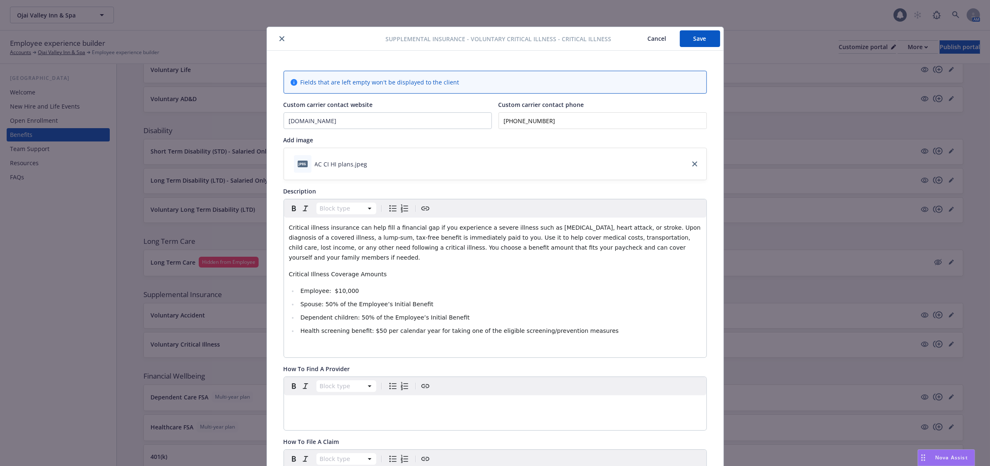
click at [279, 38] on icon "close" at bounding box center [281, 38] width 5 height 5
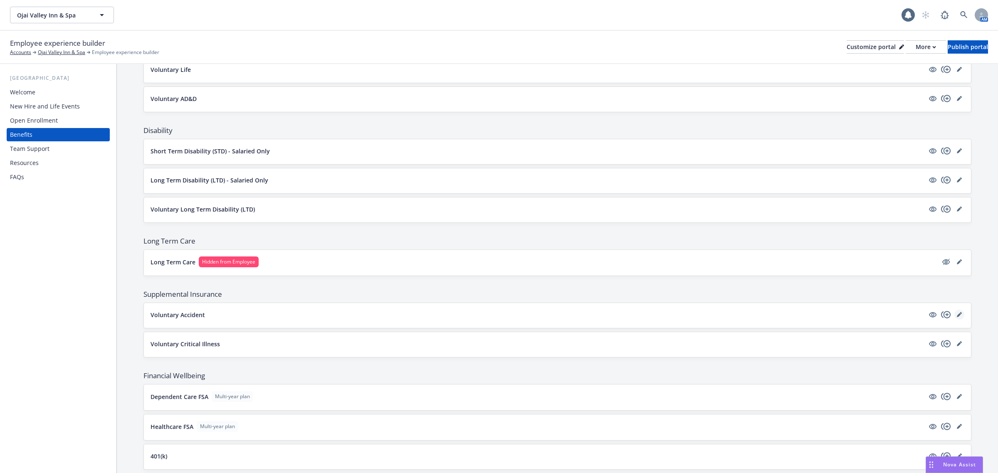
click at [954, 320] on link "editPencil" at bounding box center [959, 315] width 10 height 10
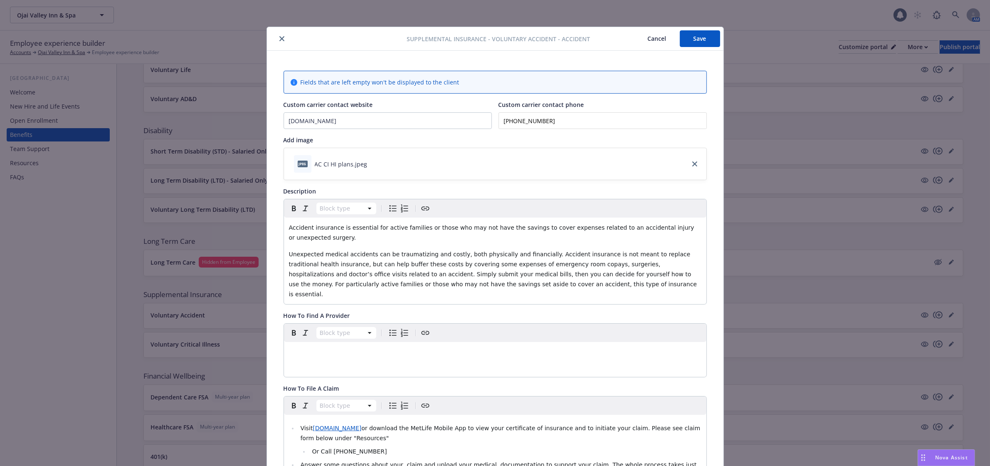
click at [279, 40] on icon "close" at bounding box center [281, 38] width 5 height 5
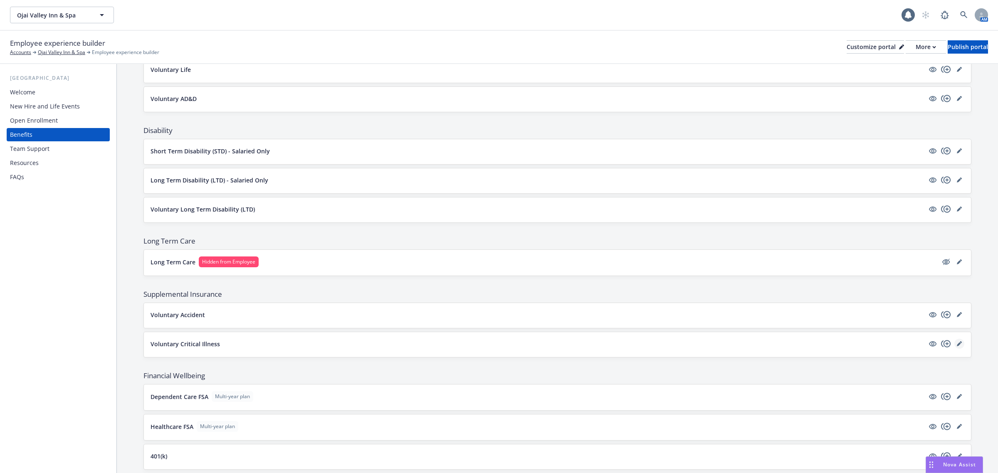
click at [954, 343] on link "editPencil" at bounding box center [959, 344] width 10 height 10
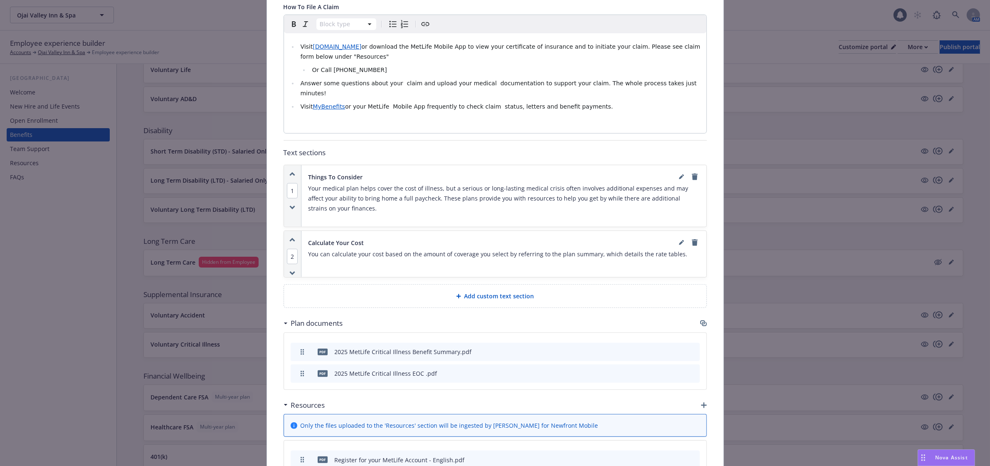
scroll to position [569, 0]
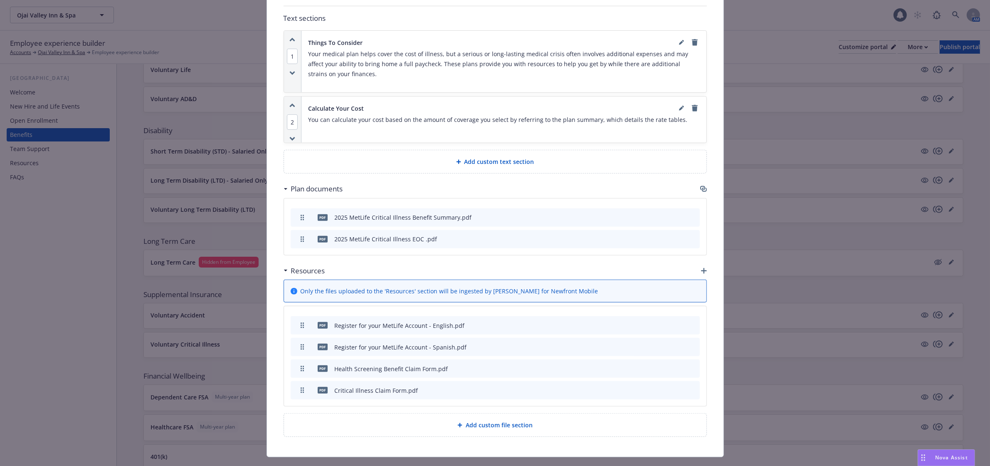
click at [651, 366] on icon "button" at bounding box center [652, 368] width 5 height 5
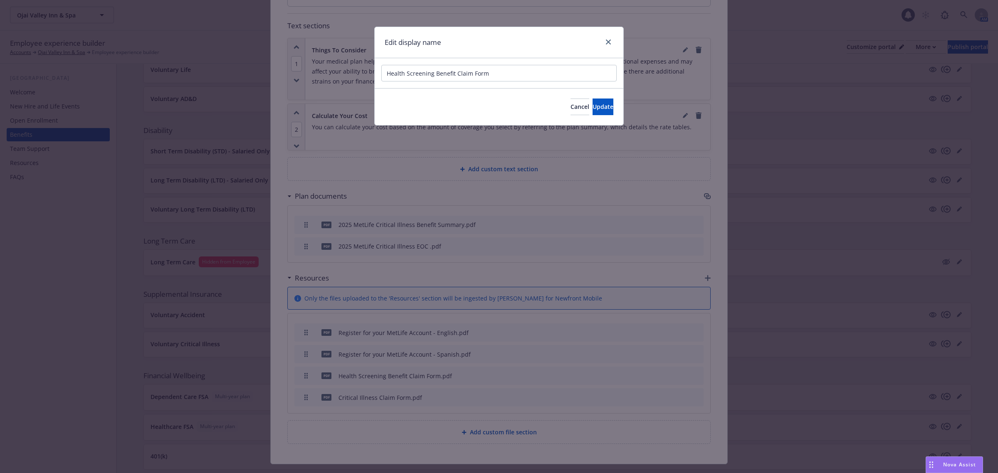
click at [606, 36] on div "Edit display name" at bounding box center [499, 42] width 249 height 31
click at [611, 42] on link "close" at bounding box center [608, 42] width 10 height 10
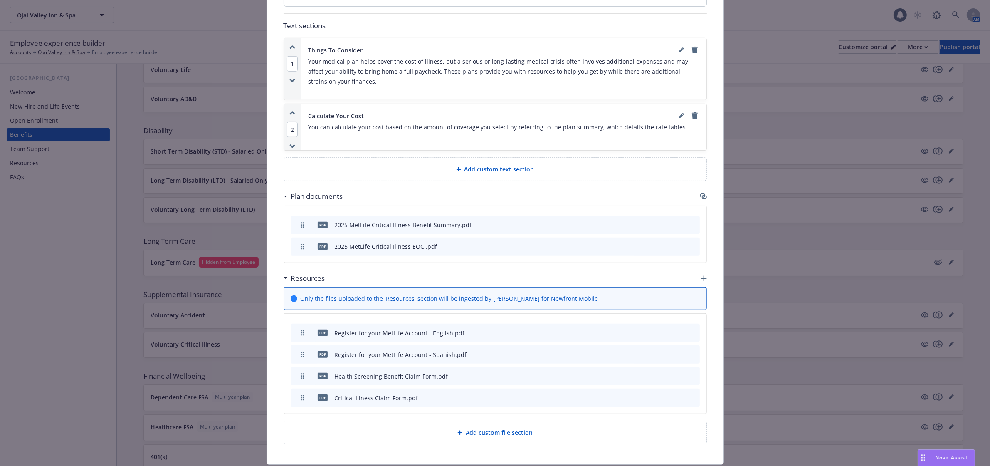
click at [662, 372] on icon "download file" at bounding box center [664, 374] width 5 height 5
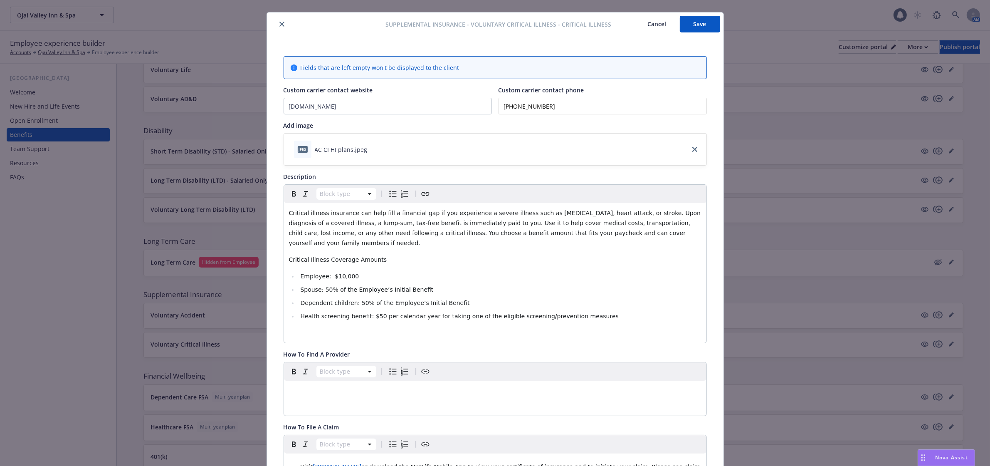
scroll to position [0, 0]
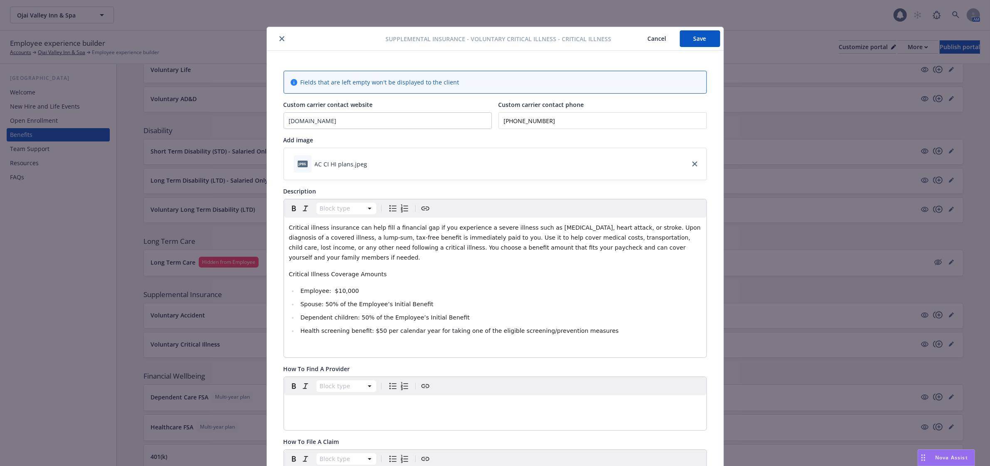
click at [279, 37] on icon "close" at bounding box center [281, 38] width 5 height 5
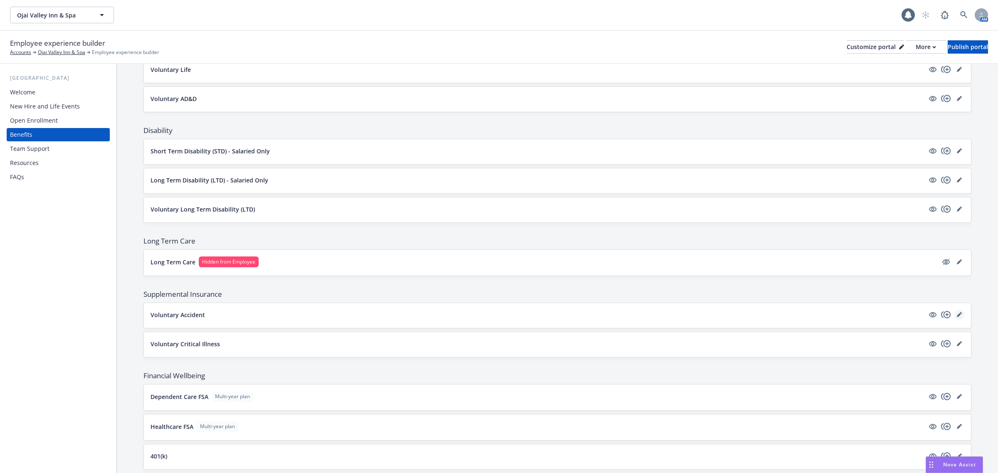
click at [957, 317] on icon "editPencil" at bounding box center [959, 314] width 5 height 5
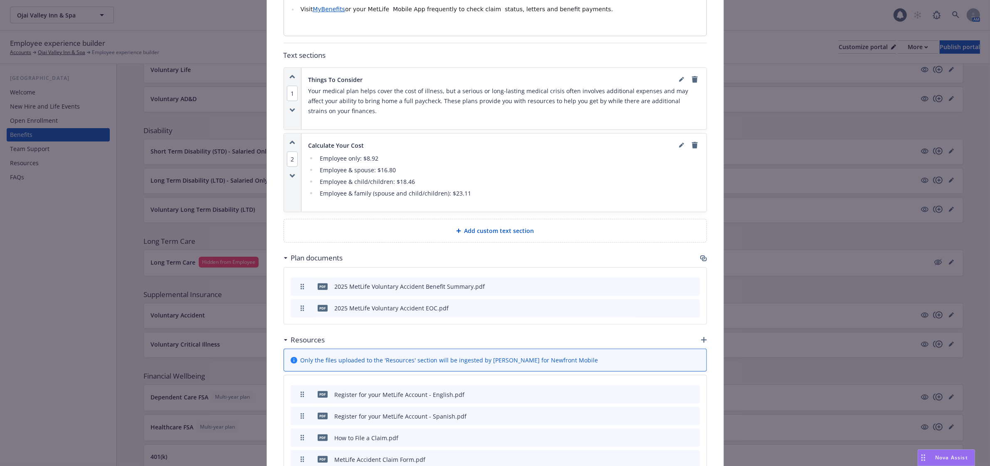
scroll to position [548, 0]
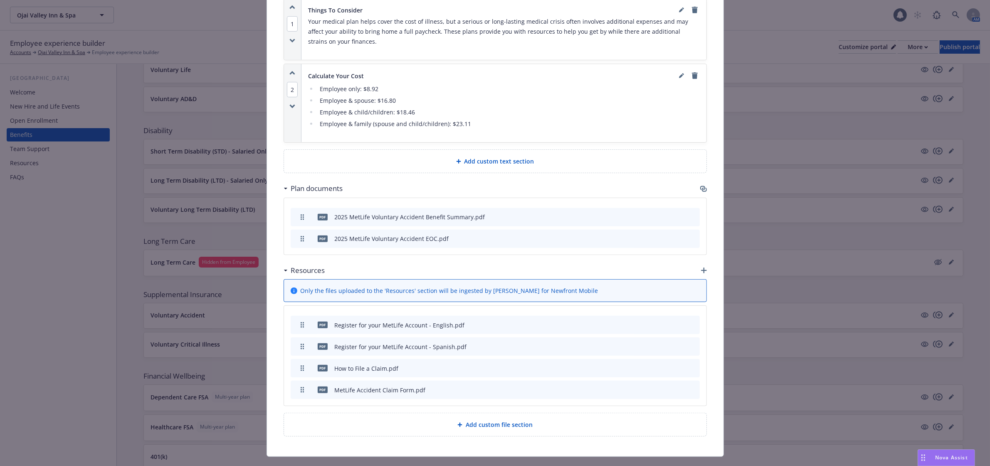
click at [695, 262] on div "Resources" at bounding box center [495, 270] width 423 height 17
click at [700, 262] on div "Resources" at bounding box center [495, 270] width 423 height 17
click at [696, 262] on div "Resources" at bounding box center [495, 270] width 423 height 17
click at [701, 267] on icon "button" at bounding box center [704, 270] width 6 height 6
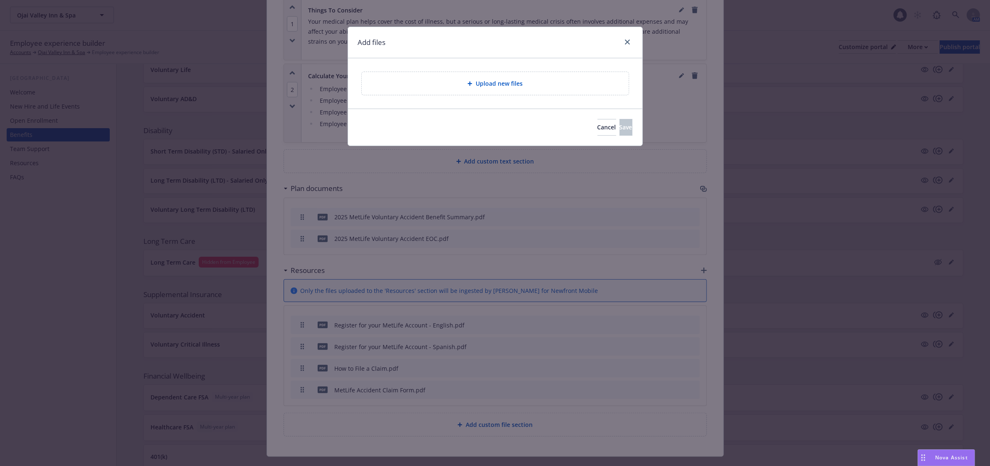
scroll to position [541, 0]
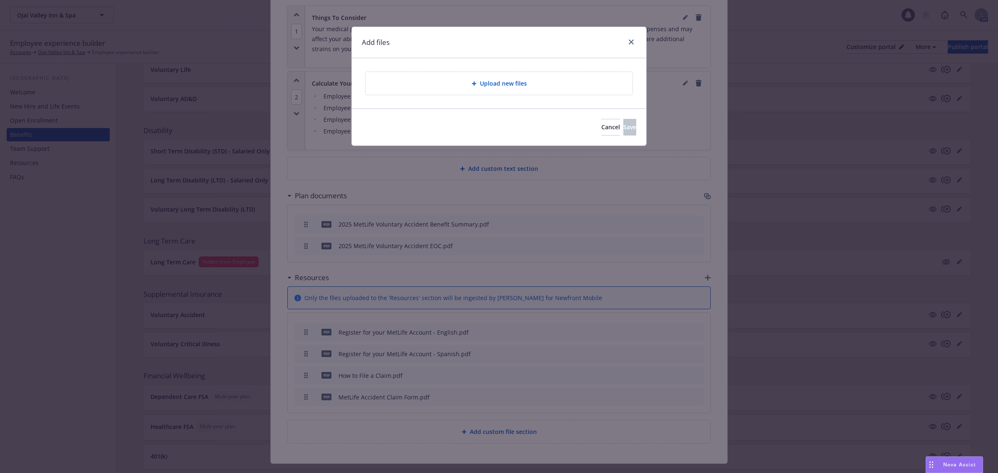
click at [495, 86] on span "Upload new files" at bounding box center [503, 83] width 47 height 9
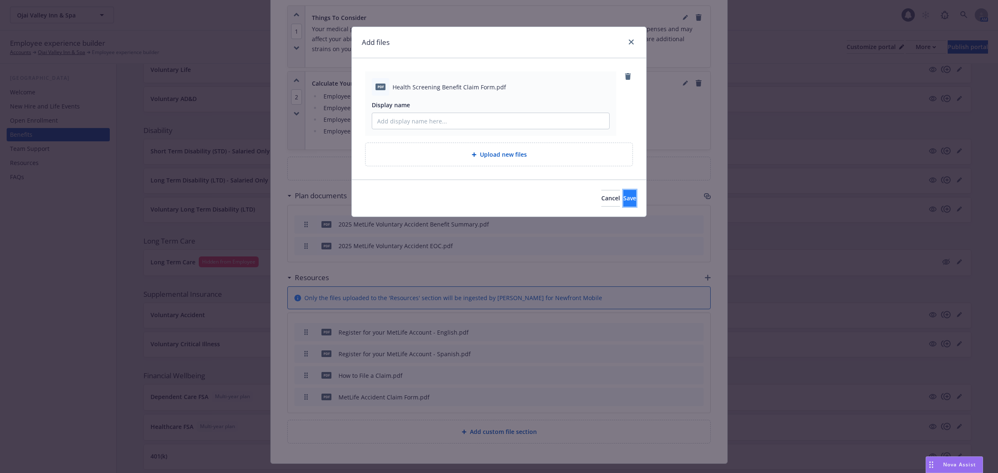
click at [623, 198] on button "Save" at bounding box center [629, 198] width 13 height 17
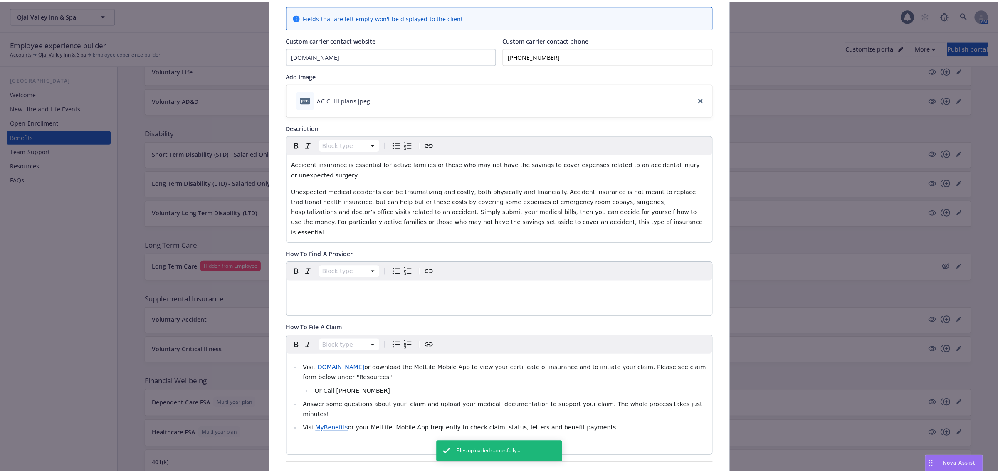
scroll to position [0, 0]
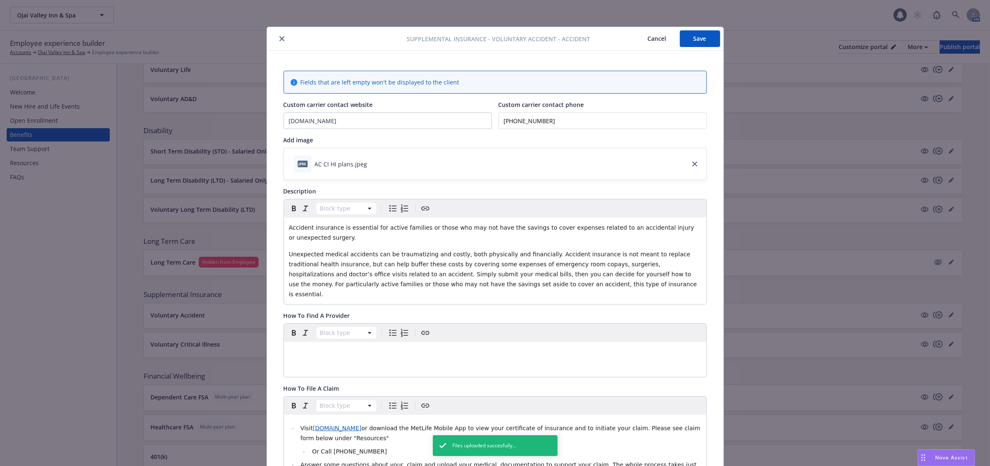
click at [691, 34] on button "Save" at bounding box center [700, 38] width 40 height 17
click at [279, 38] on icon "close" at bounding box center [281, 38] width 5 height 5
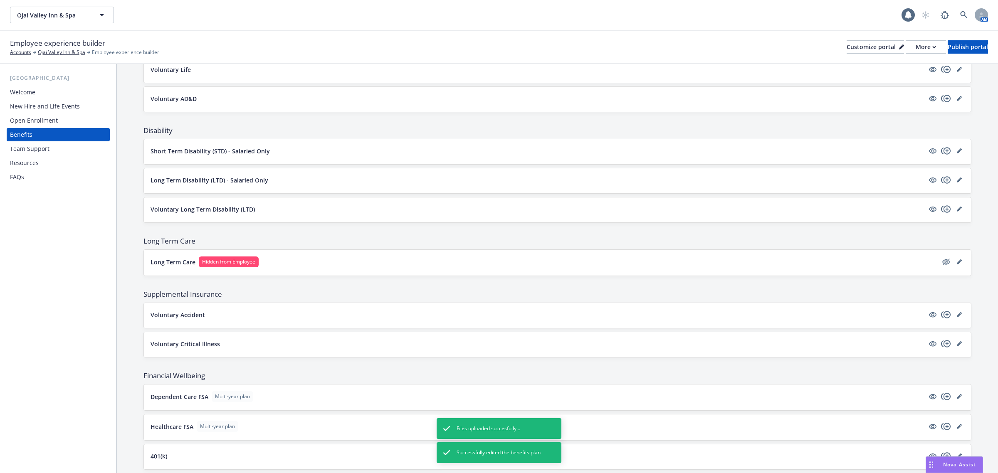
click at [936, 38] on div "Employee experience builder Accounts Ojai Valley Inn & Spa Employee experience …" at bounding box center [499, 47] width 978 height 18
click at [948, 45] on button "Publish portal" at bounding box center [968, 46] width 40 height 13
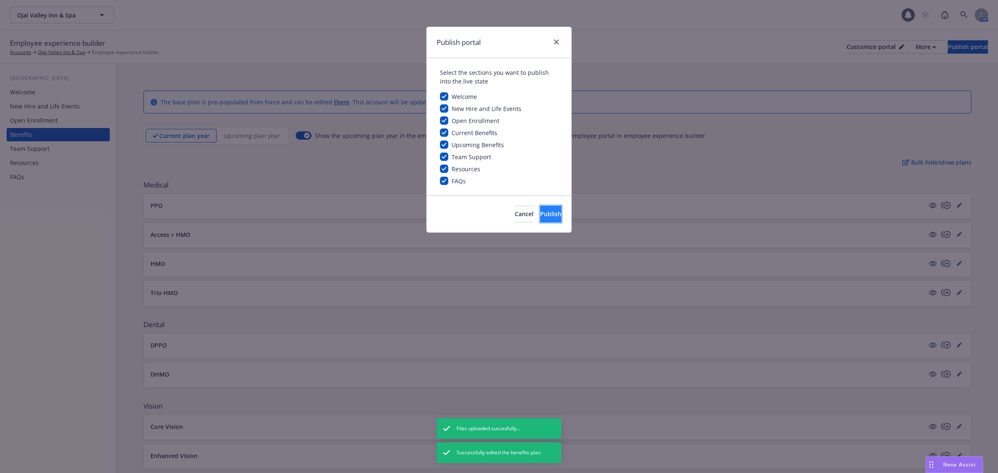
click at [545, 217] on span "Publish" at bounding box center [550, 214] width 21 height 8
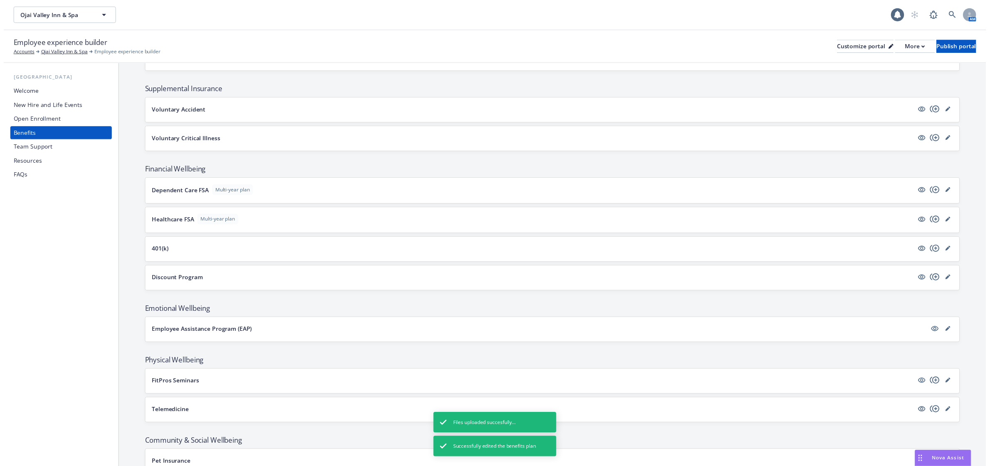
scroll to position [676, 0]
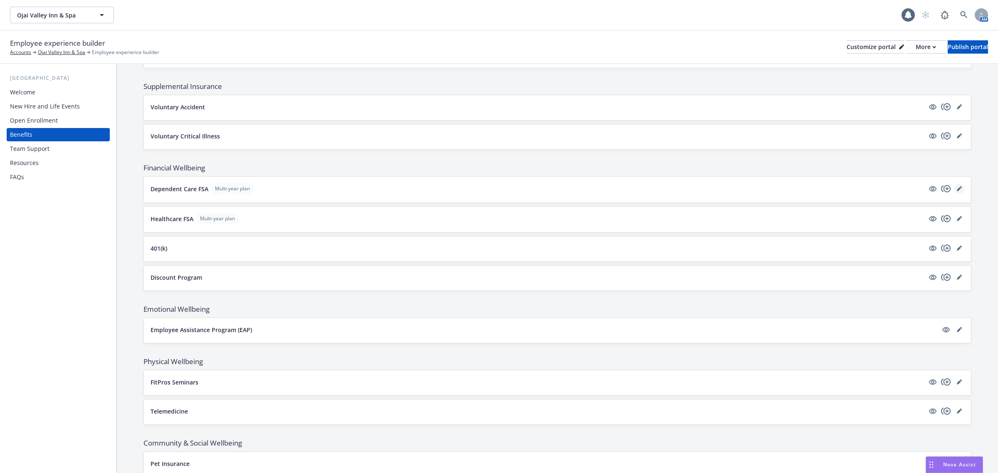
click at [954, 189] on link "editPencil" at bounding box center [959, 189] width 10 height 10
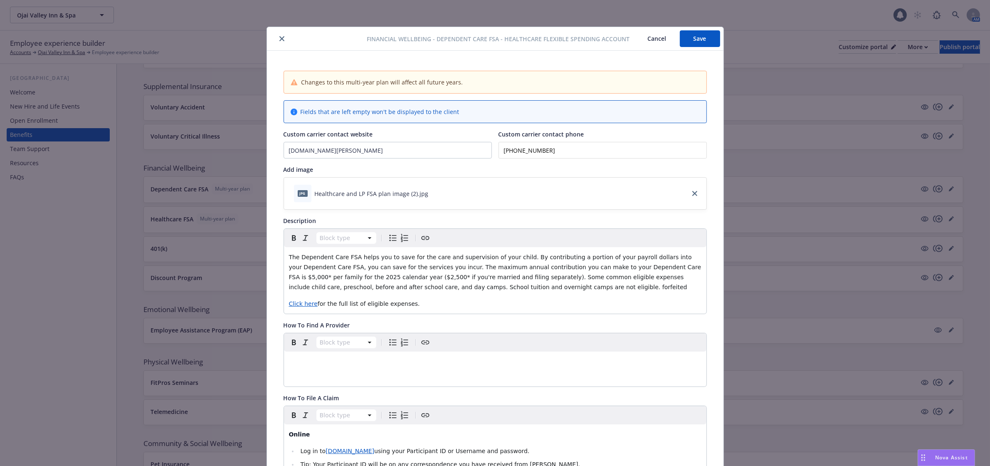
scroll to position [25, 0]
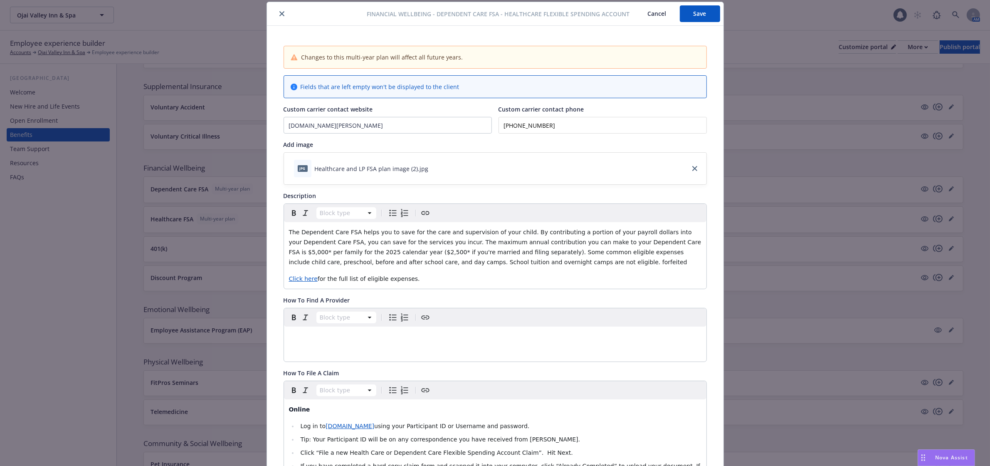
click at [624, 242] on span "The Dependent Care FSA helps you to save for the care and supervision of your c…" at bounding box center [496, 247] width 414 height 37
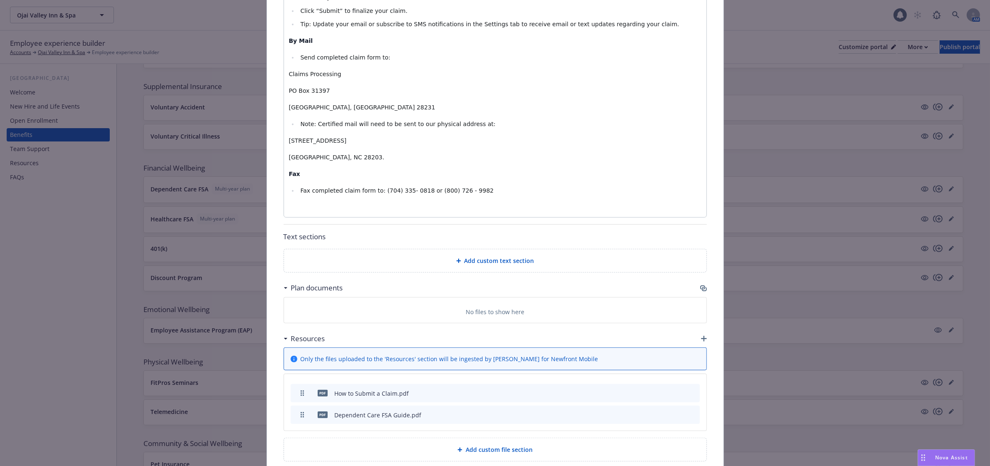
scroll to position [545, 0]
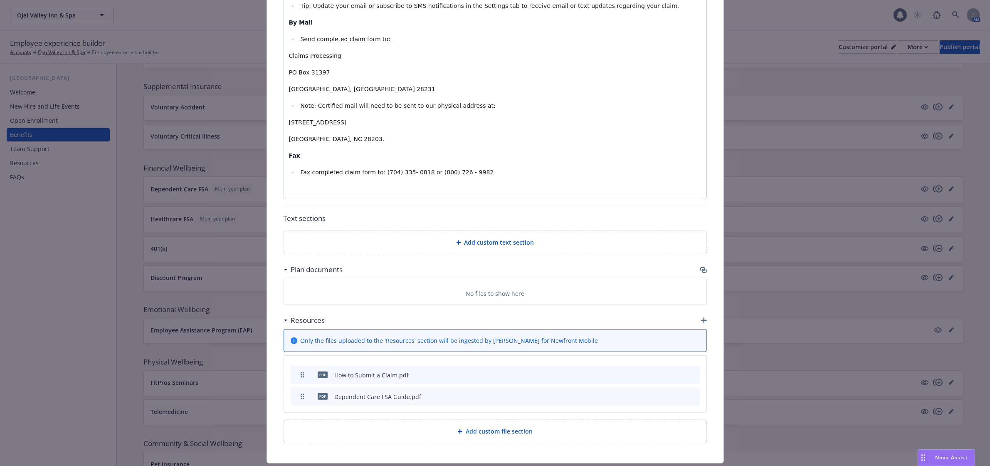
click at [700, 271] on icon "button" at bounding box center [702, 269] width 5 height 4
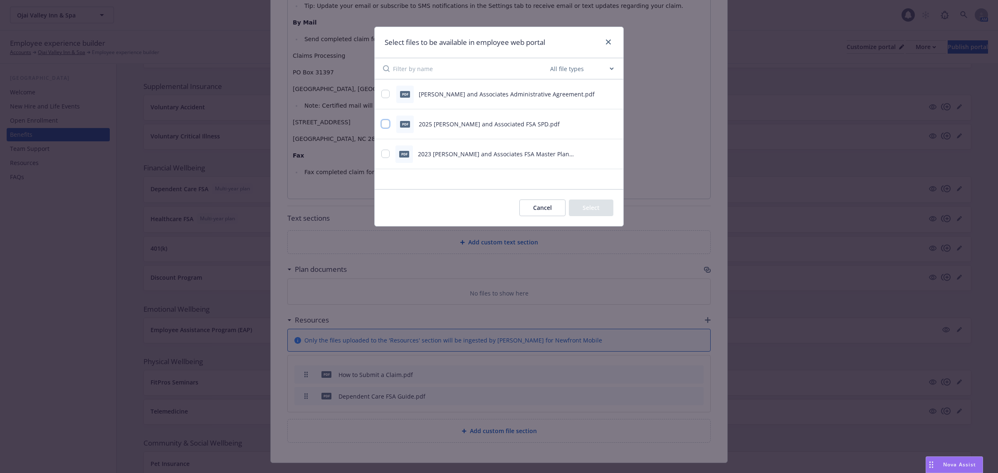
click at [386, 121] on input "checkbox" at bounding box center [385, 124] width 8 height 8
checkbox input "true"
click at [594, 207] on button "Select 1 file" at bounding box center [583, 208] width 60 height 17
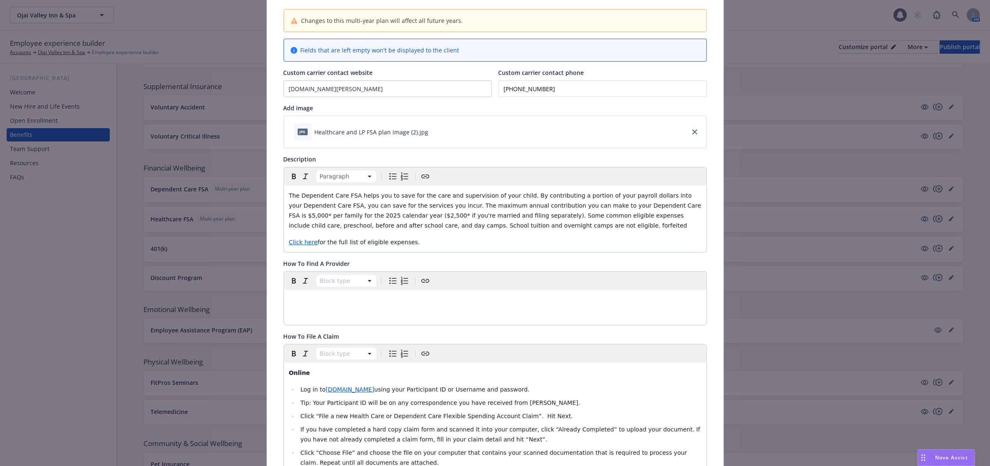
scroll to position [0, 0]
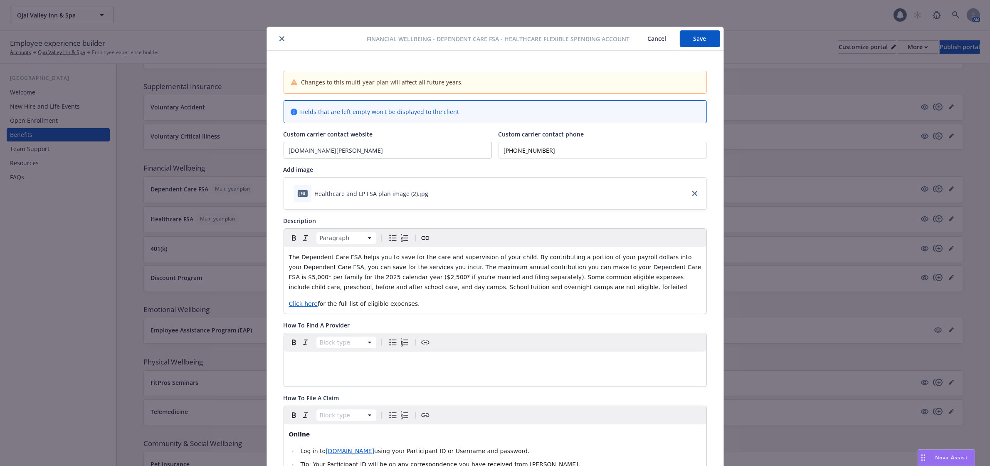
click at [687, 36] on button "Save" at bounding box center [700, 38] width 40 height 17
click at [279, 36] on icon "close" at bounding box center [281, 38] width 5 height 5
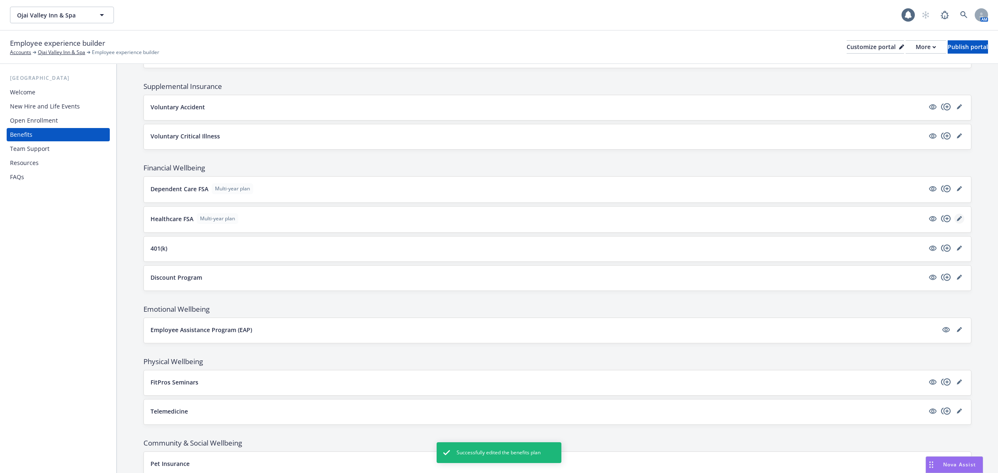
click at [957, 220] on icon "editPencil" at bounding box center [959, 218] width 5 height 5
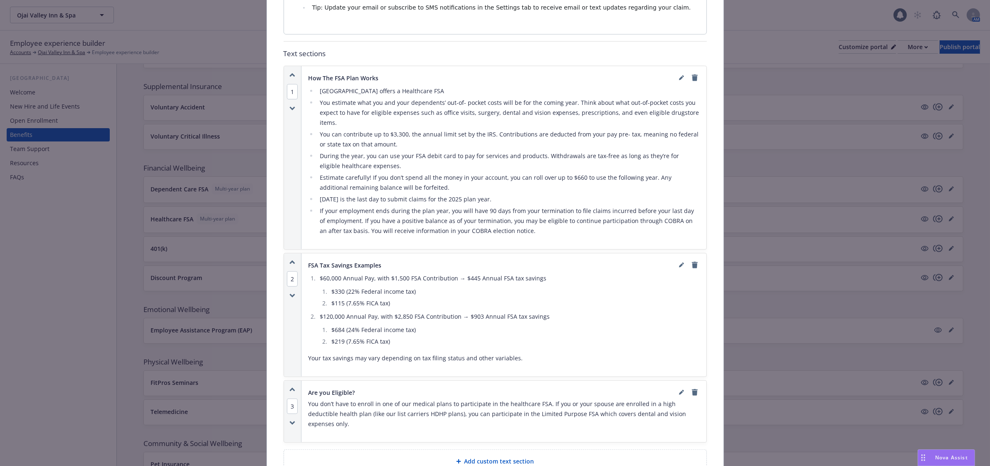
scroll to position [597, 0]
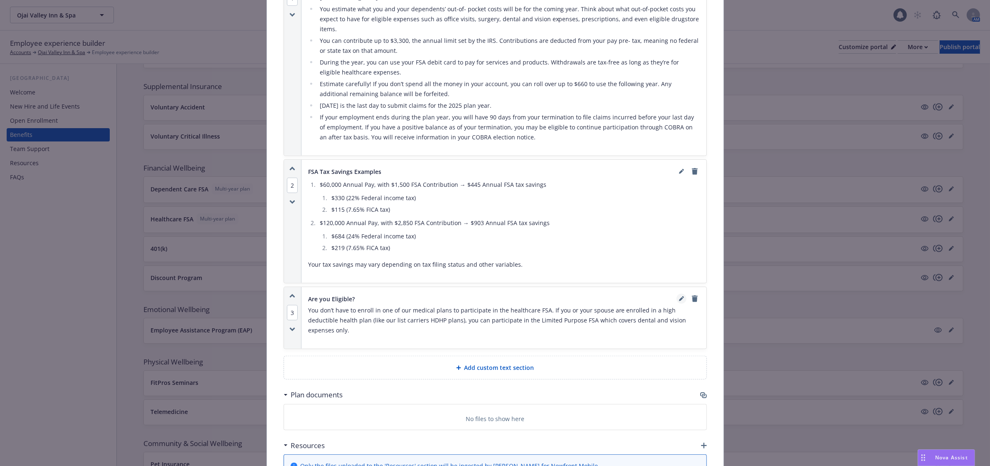
click at [679, 296] on icon "editPencil" at bounding box center [681, 298] width 5 height 5
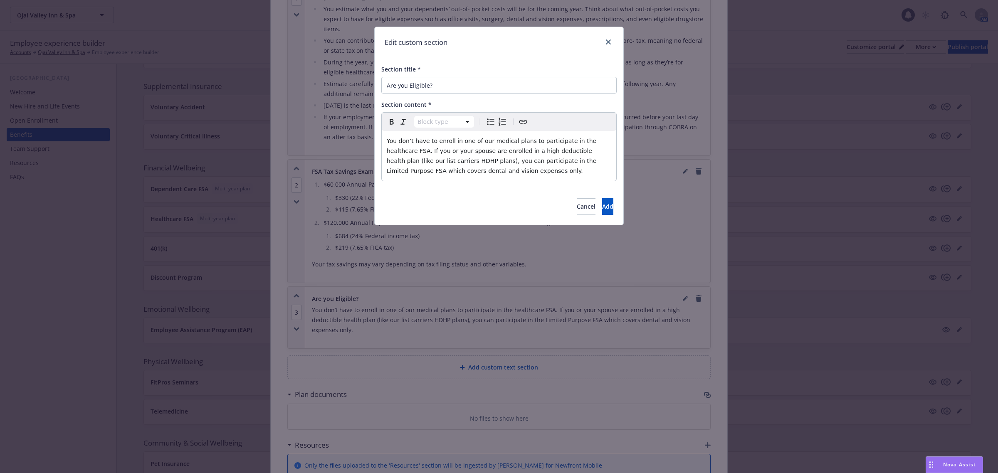
select select "paragraph"
click at [575, 140] on span "You don’t have to enroll in one of our medical plans to participate in the heal…" at bounding box center [493, 156] width 212 height 37
drag, startPoint x: 593, startPoint y: 151, endPoint x: 405, endPoint y: 157, distance: 187.6
click at [405, 157] on span "You don’t have to enroll in one of our medical plans to participate in the Heal…" at bounding box center [493, 156] width 212 height 37
click at [602, 206] on span "Add" at bounding box center [607, 207] width 11 height 8
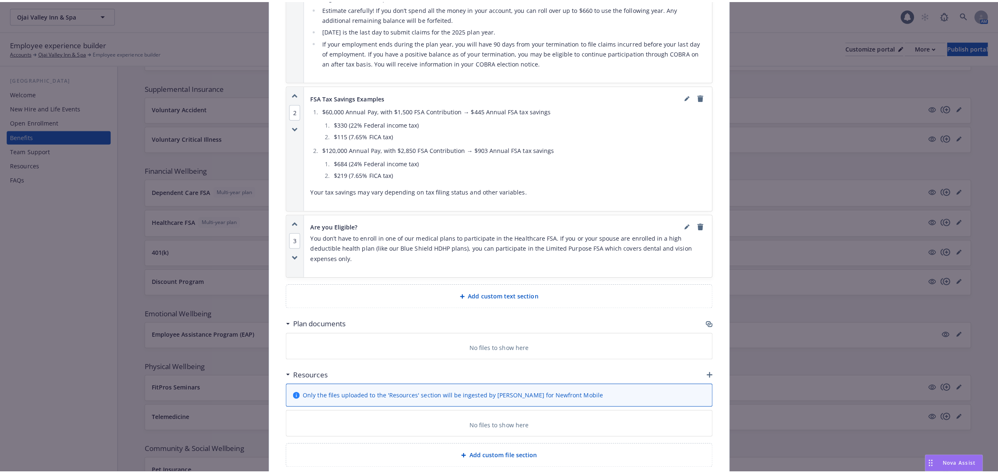
scroll to position [701, 0]
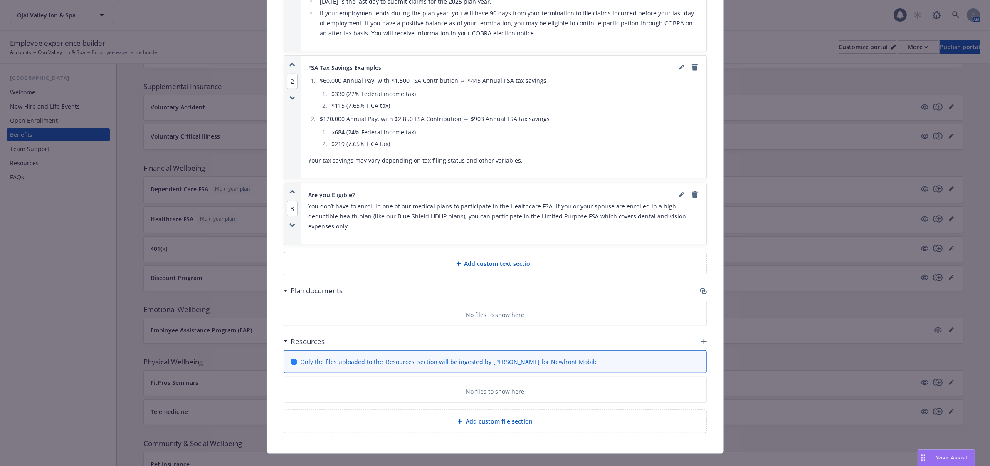
click at [694, 282] on div "Plan documents" at bounding box center [495, 290] width 423 height 17
drag, startPoint x: 705, startPoint y: 279, endPoint x: 699, endPoint y: 278, distance: 6.5
click at [702, 288] on icon "button" at bounding box center [703, 291] width 7 height 7
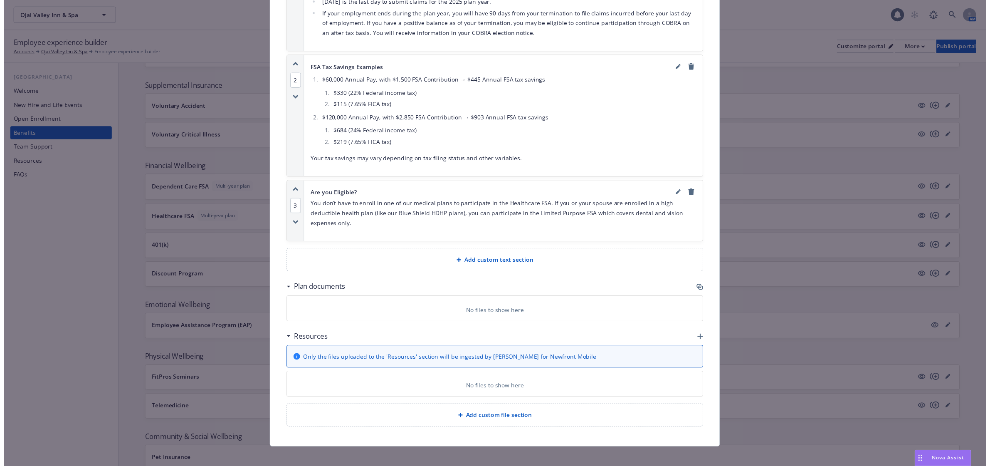
scroll to position [695, 0]
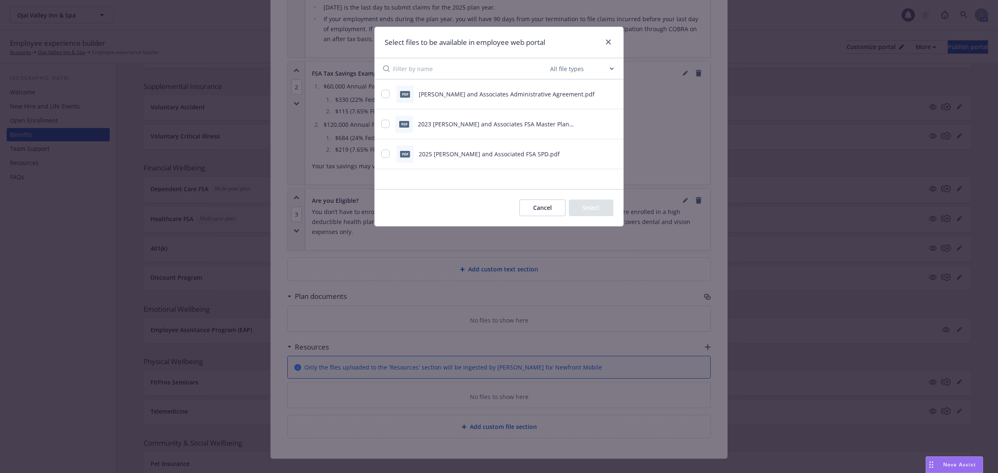
drag, startPoint x: 473, startPoint y: 152, endPoint x: 509, endPoint y: 174, distance: 41.7
click at [476, 152] on span "2025 Flores and Associated FSA SPD.pdf" at bounding box center [489, 154] width 141 height 8
click at [382, 153] on input "checkbox" at bounding box center [385, 154] width 8 height 8
checkbox input "true"
click at [587, 206] on button "Select 1 file" at bounding box center [583, 208] width 60 height 17
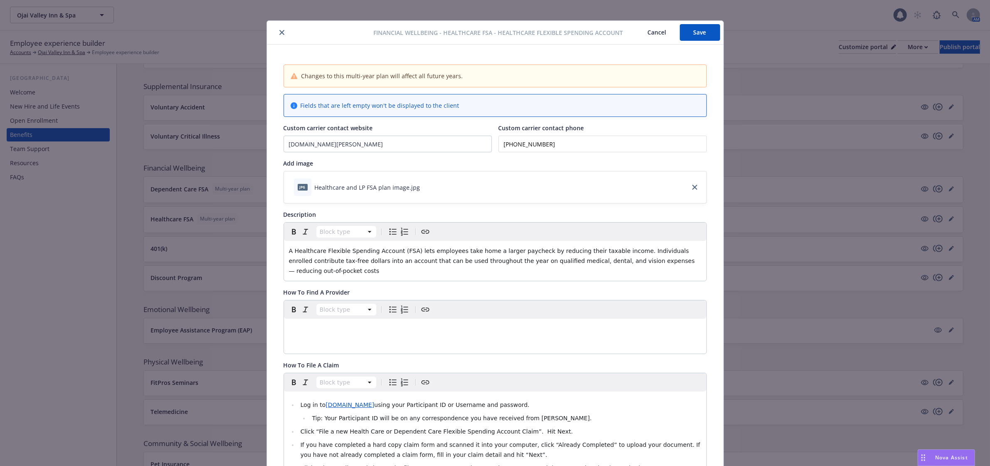
scroll to position [0, 0]
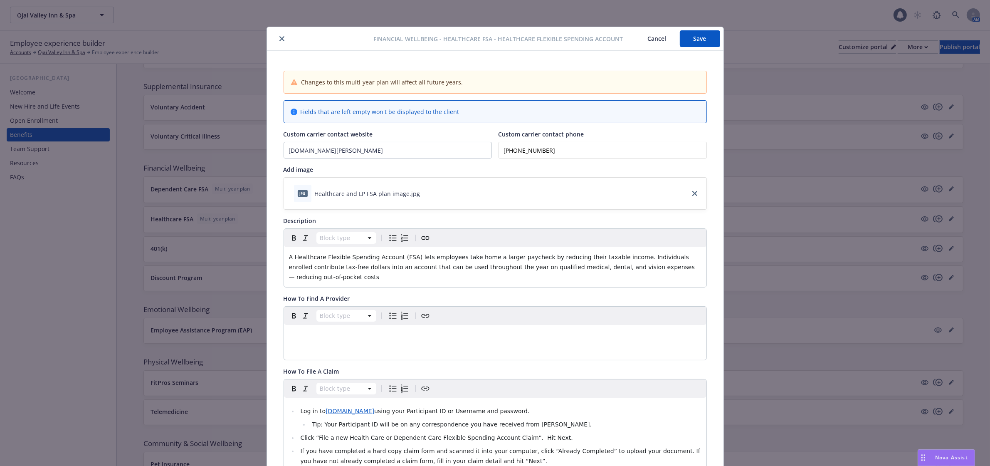
click at [696, 44] on button "Save" at bounding box center [700, 38] width 40 height 17
click at [279, 37] on icon "close" at bounding box center [281, 38] width 5 height 5
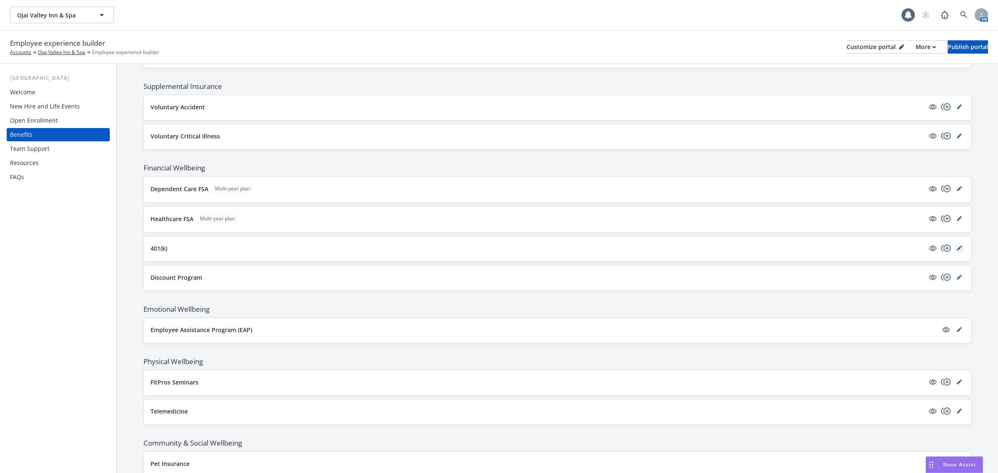
click at [954, 249] on link "editPencil" at bounding box center [959, 248] width 10 height 10
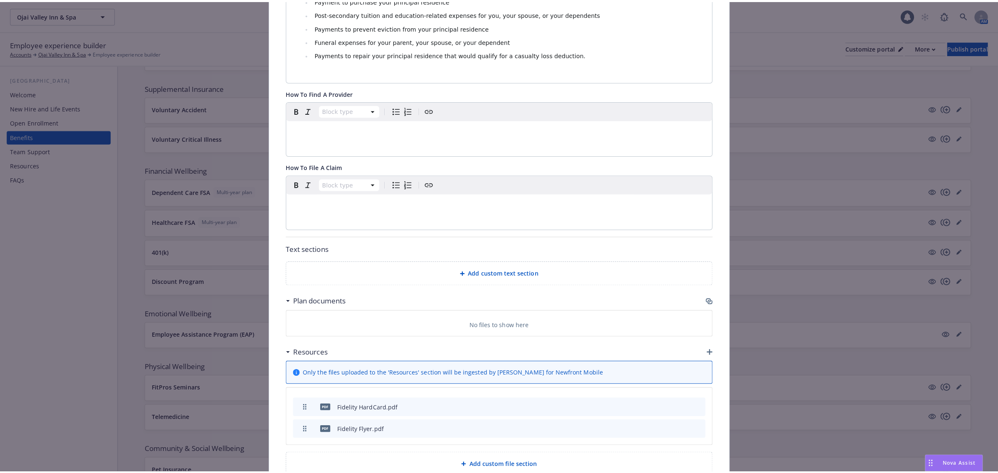
scroll to position [497, 0]
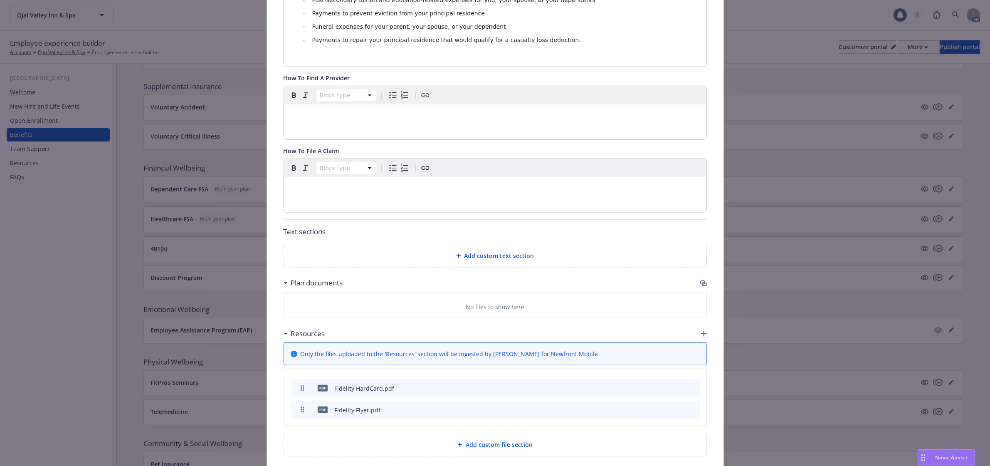
click at [702, 282] on icon "button" at bounding box center [704, 284] width 5 height 4
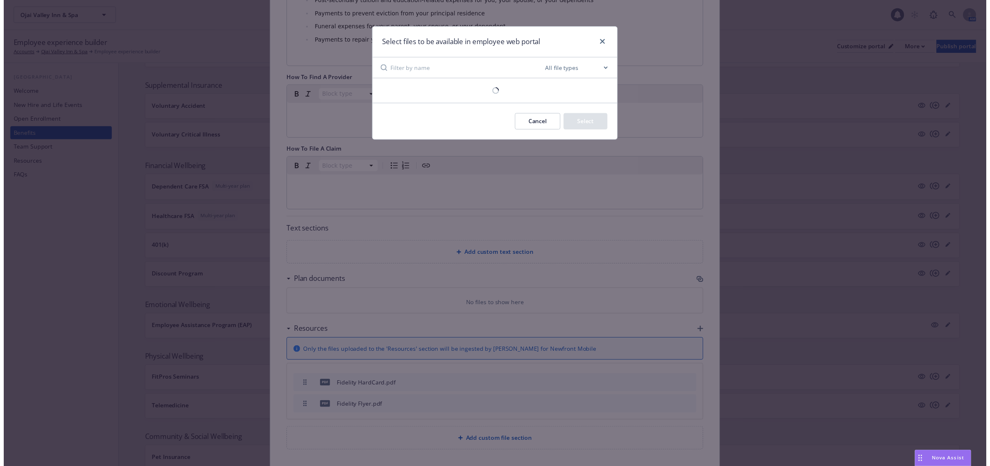
scroll to position [489, 0]
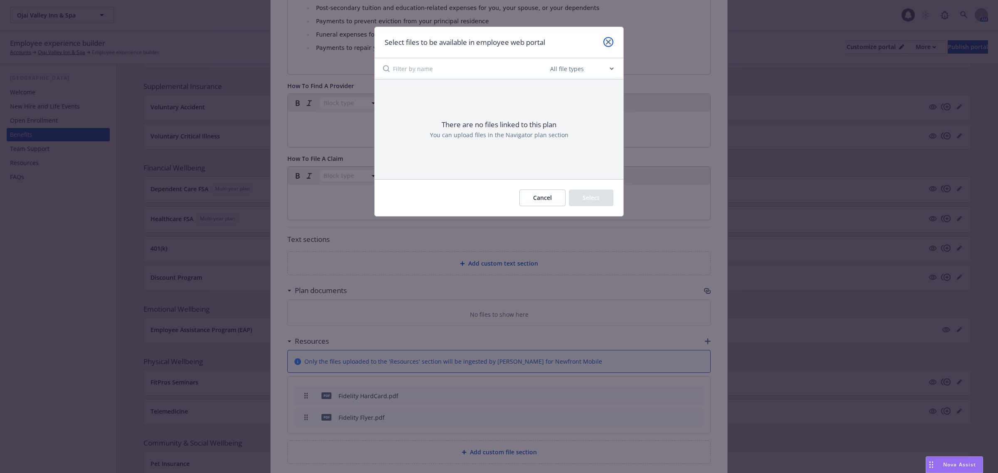
click at [610, 42] on icon "close" at bounding box center [608, 42] width 5 height 5
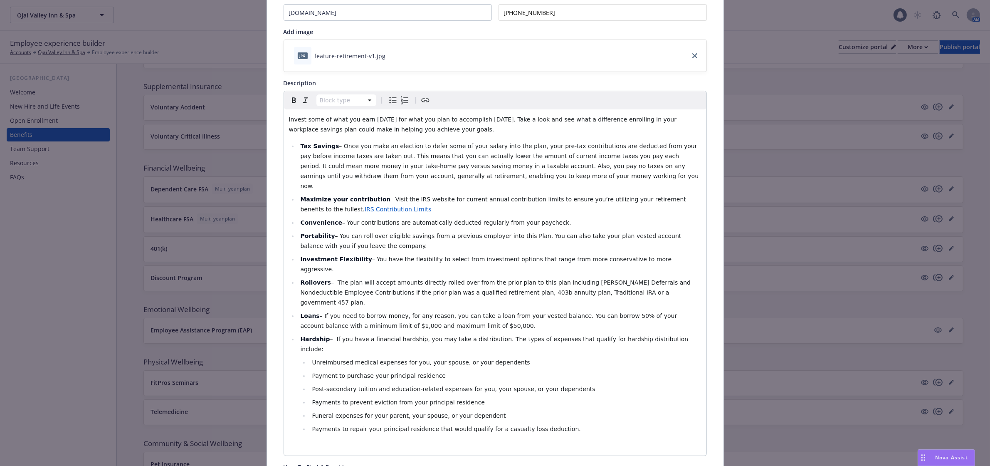
scroll to position [0, 0]
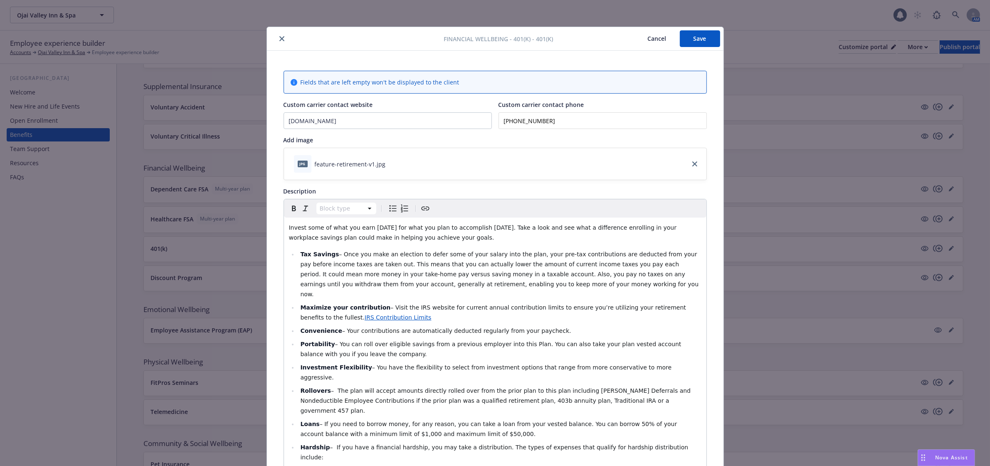
click at [669, 34] on button "Cancel" at bounding box center [657, 38] width 45 height 17
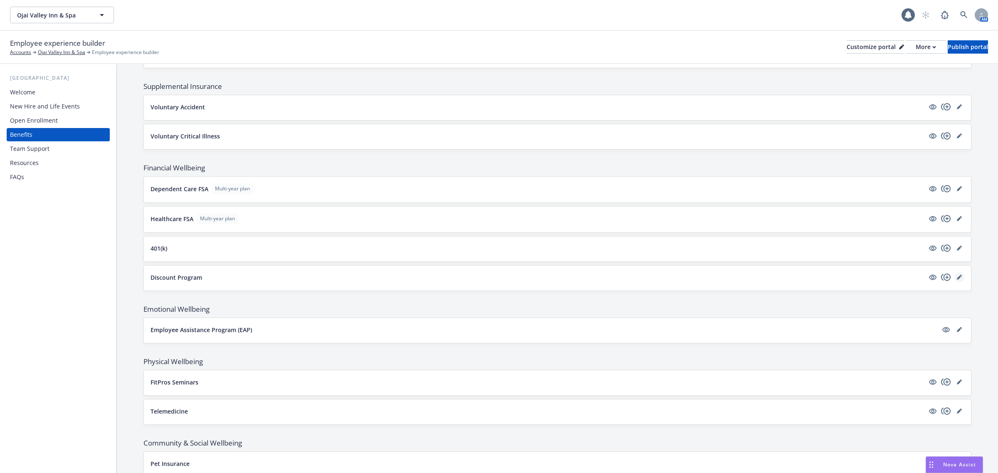
click at [954, 282] on link "editPencil" at bounding box center [959, 277] width 10 height 10
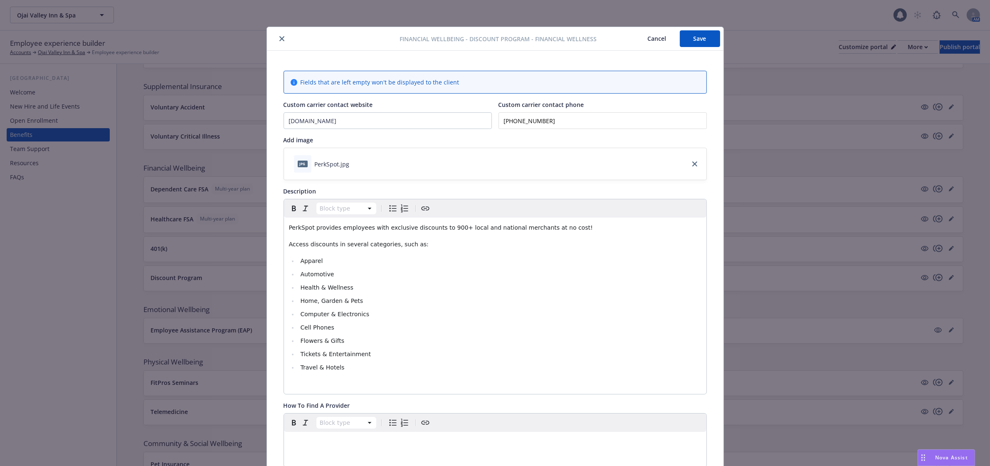
click at [281, 34] on div at bounding box center [335, 39] width 130 height 10
click at [279, 36] on icon "close" at bounding box center [281, 38] width 5 height 5
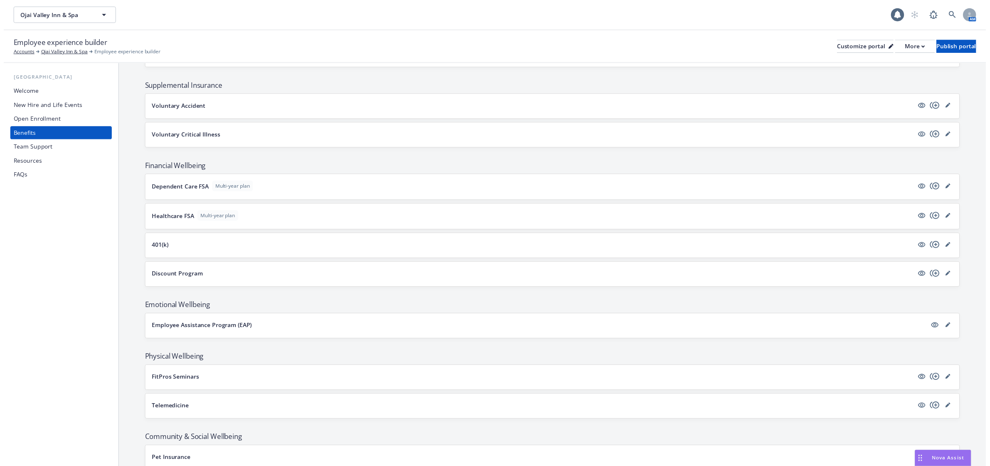
scroll to position [711, 0]
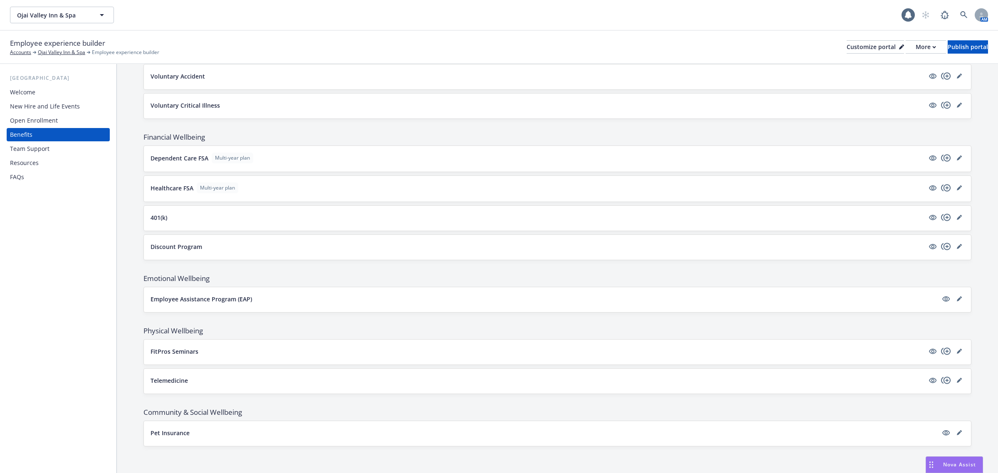
click at [951, 356] on div "FitPros Seminars" at bounding box center [558, 352] width 814 height 12
click at [957, 350] on icon "editPencil" at bounding box center [959, 351] width 5 height 5
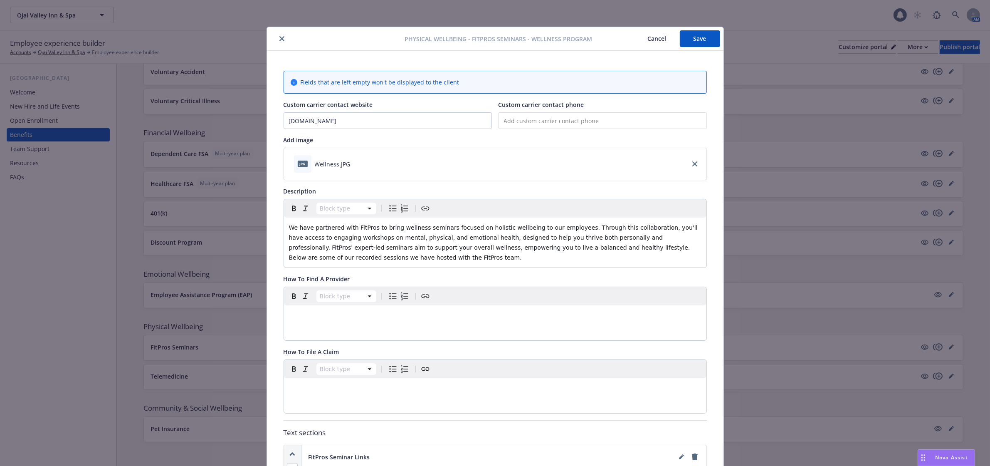
click at [278, 34] on button "close" at bounding box center [282, 39] width 10 height 10
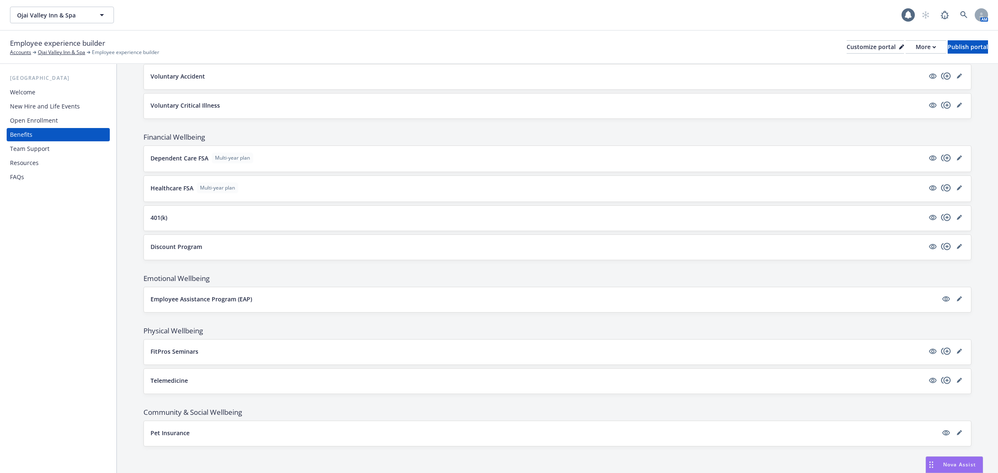
click at [34, 150] on div "Team Support" at bounding box center [30, 148] width 40 height 13
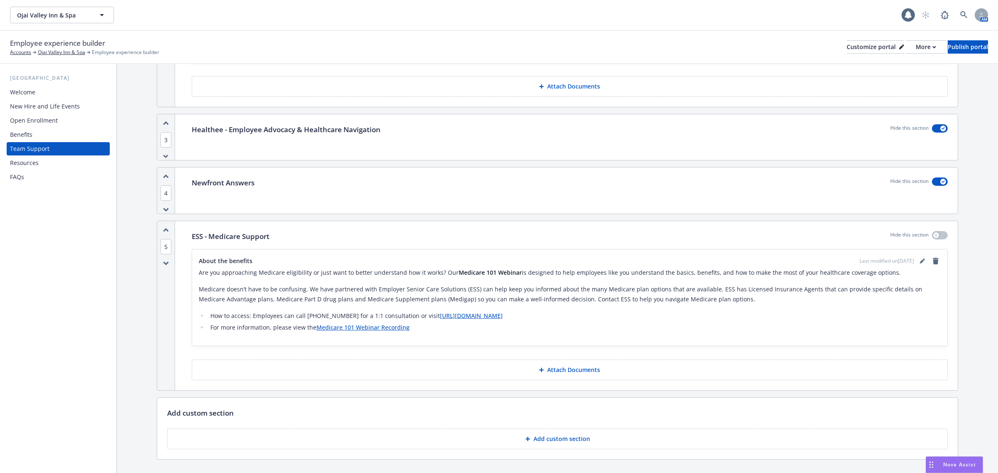
scroll to position [468, 0]
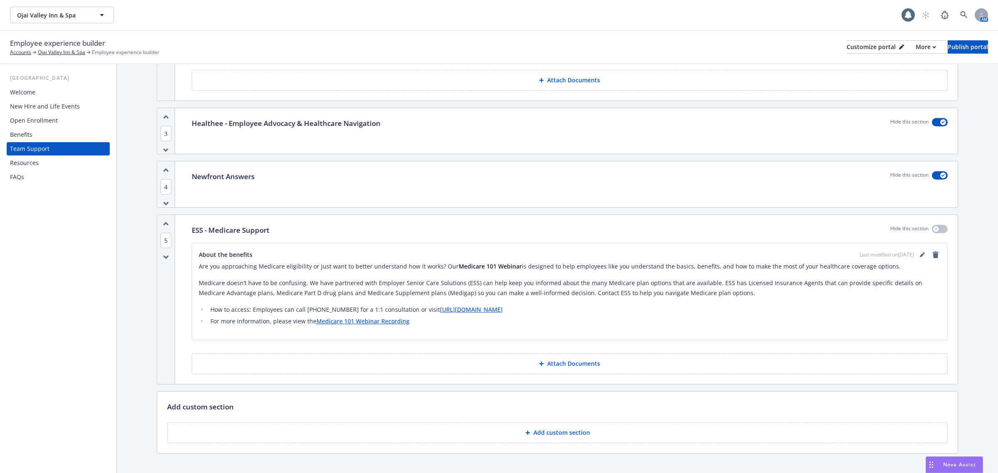
click at [69, 163] on div "Resources" at bounding box center [58, 162] width 96 height 13
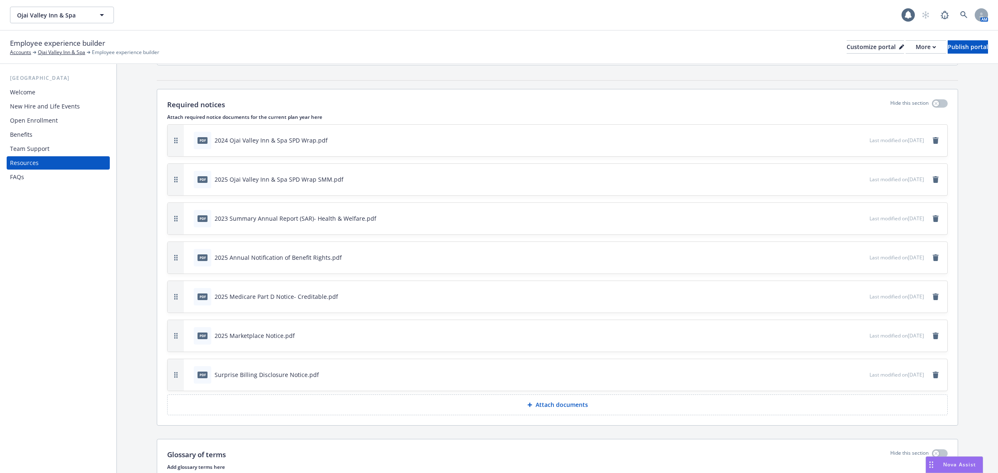
scroll to position [208, 0]
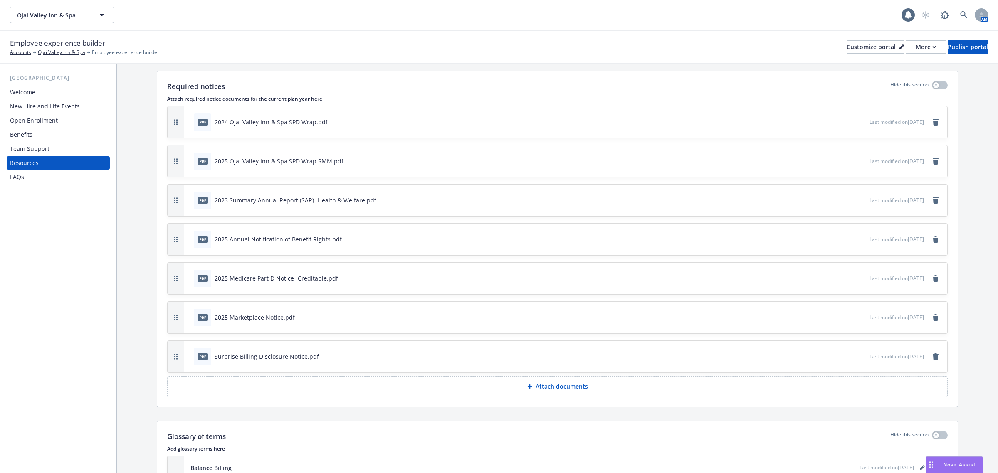
click at [44, 178] on div "FAQs" at bounding box center [58, 176] width 96 height 13
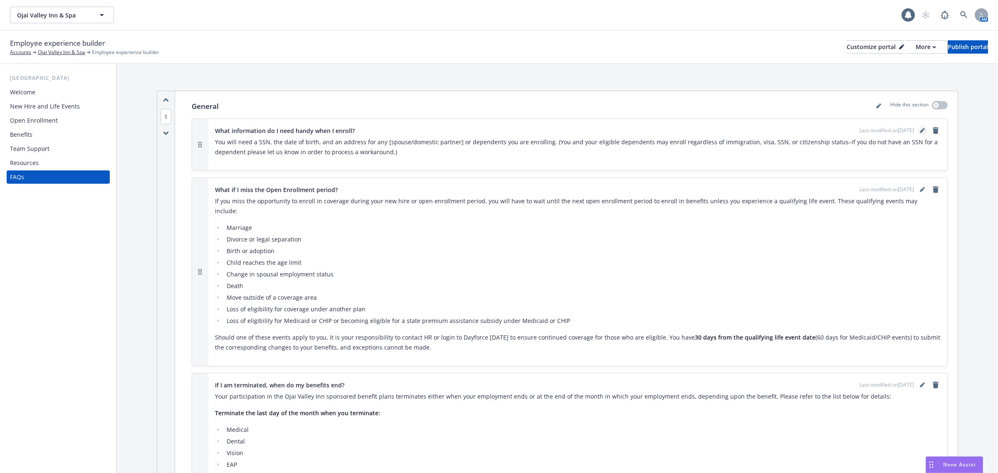
click at [920, 130] on icon "editPencil" at bounding box center [922, 131] width 4 height 4
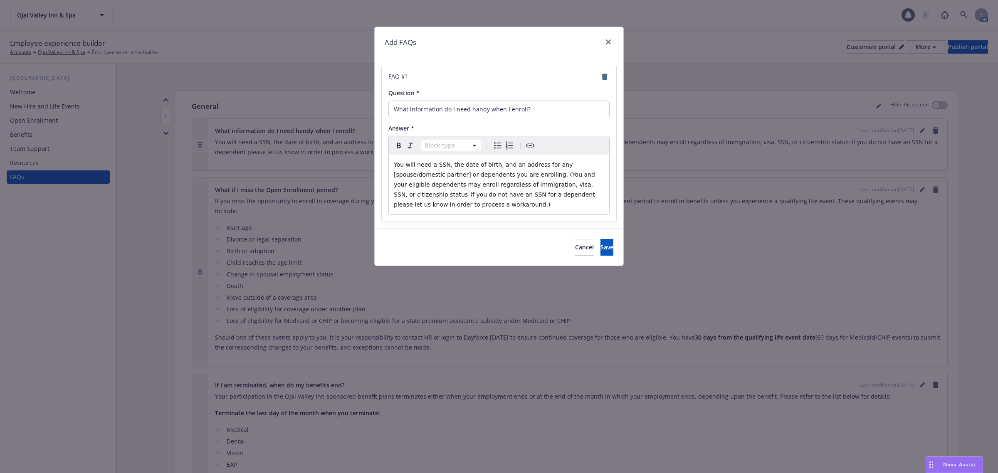
select select "paragraph"
click at [550, 167] on span "You will need a SSN, the date of birth, and an address for any [spouse/domestic…" at bounding box center [495, 184] width 203 height 47
click at [575, 165] on span "You will need a SSN, the date of birth, and an address for any Spouse/domestic …" at bounding box center [495, 184] width 203 height 47
click at [413, 176] on span "You will need a SSN, the date of birth, and an address for any Spouse/Domestic …" at bounding box center [495, 184] width 203 height 47
click at [396, 176] on span "You will need a SSN, the date of birth, and an address for any Spouse/Domestic …" at bounding box center [495, 184] width 203 height 47
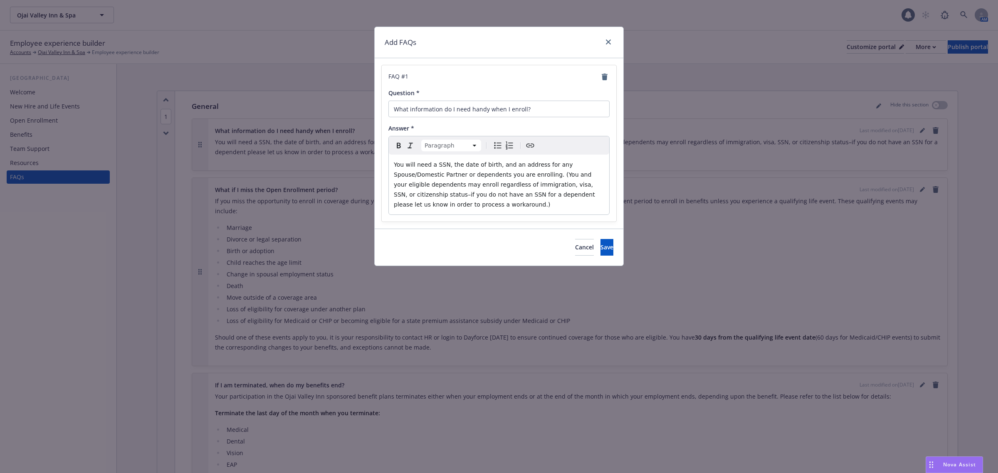
click at [501, 175] on span "You will need a SSN, the date of birth, and an address for any Spouse/Domestic …" at bounding box center [495, 184] width 203 height 47
click at [443, 206] on p "You will need a SSN, the date of birth, and an address for any Spouse/Domestic …" at bounding box center [499, 185] width 210 height 50
click at [600, 244] on span "Save" at bounding box center [606, 247] width 13 height 8
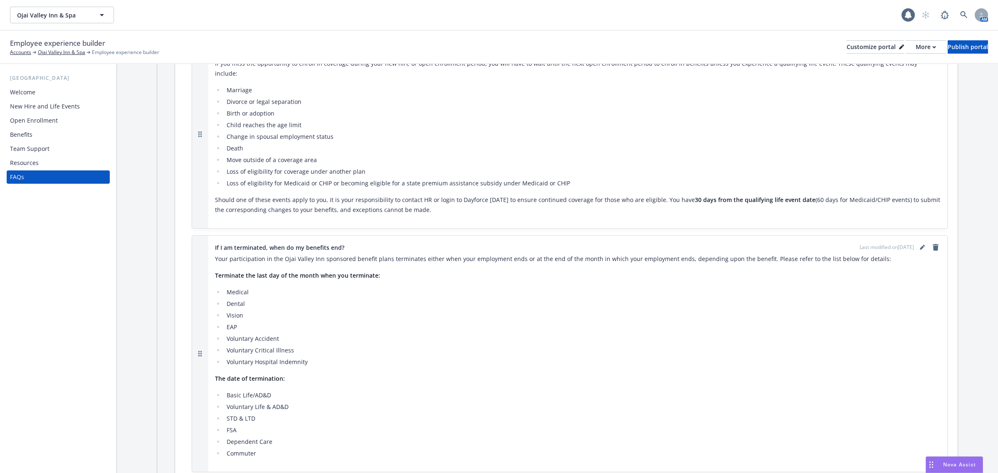
scroll to position [156, 0]
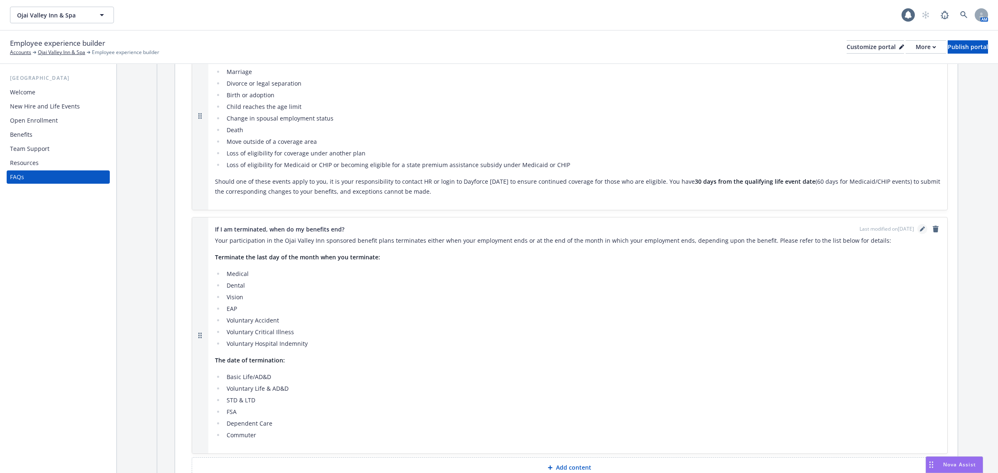
click at [920, 227] on icon "editPencil" at bounding box center [922, 229] width 5 height 5
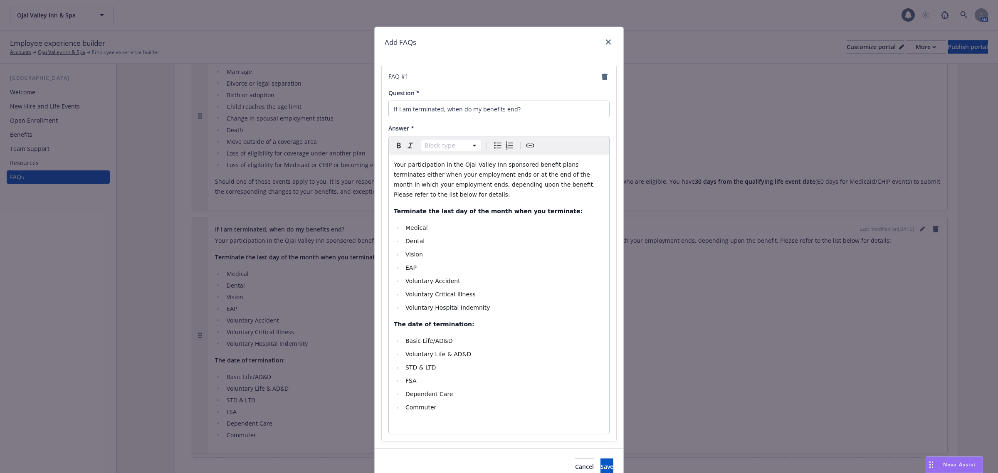
select select
drag, startPoint x: 491, startPoint y: 309, endPoint x: 398, endPoint y: 305, distance: 92.8
click at [398, 305] on ul "Medical Dental Vision EAP Voluntary Accident Voluntary Critical Illness Volunta…" at bounding box center [499, 268] width 210 height 90
click at [600, 461] on button "Save" at bounding box center [606, 453] width 13 height 17
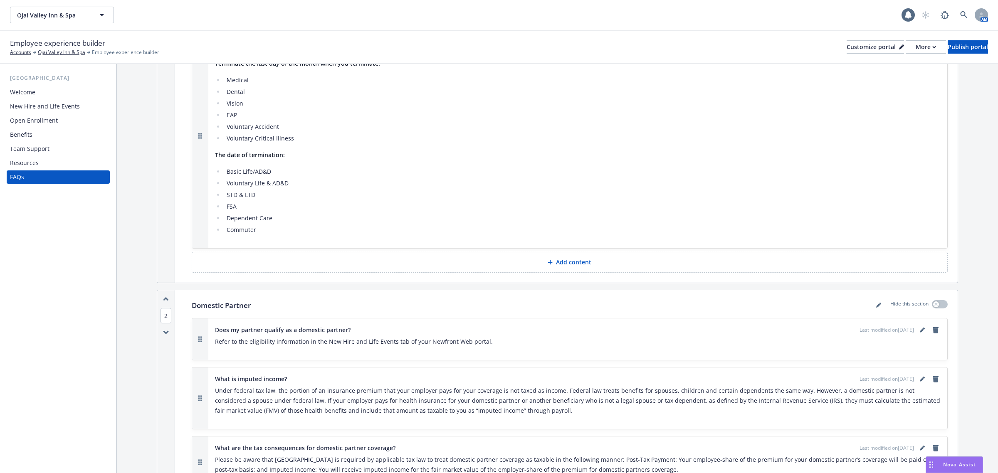
scroll to position [364, 0]
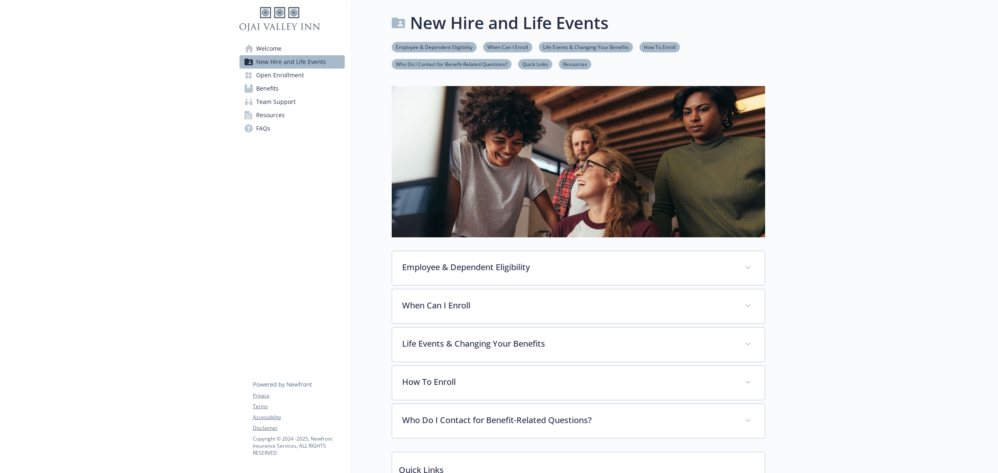
scroll to position [356, 0]
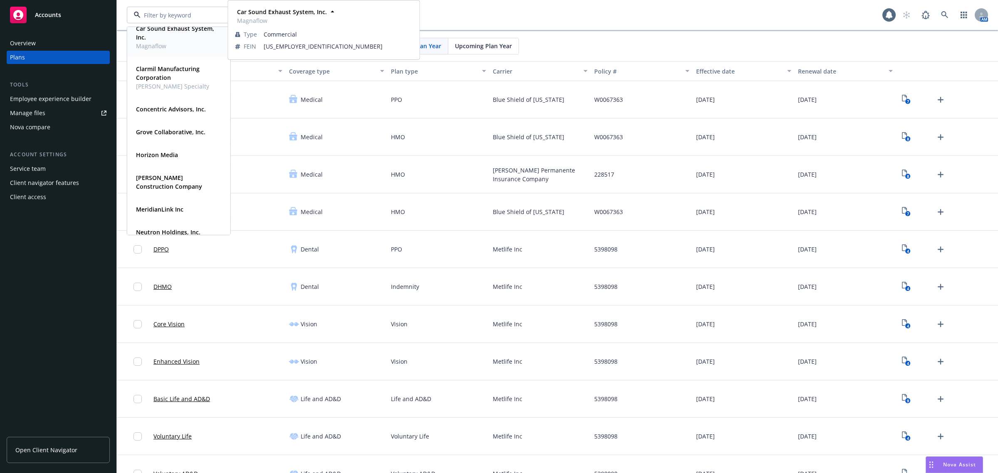
scroll to position [104, 0]
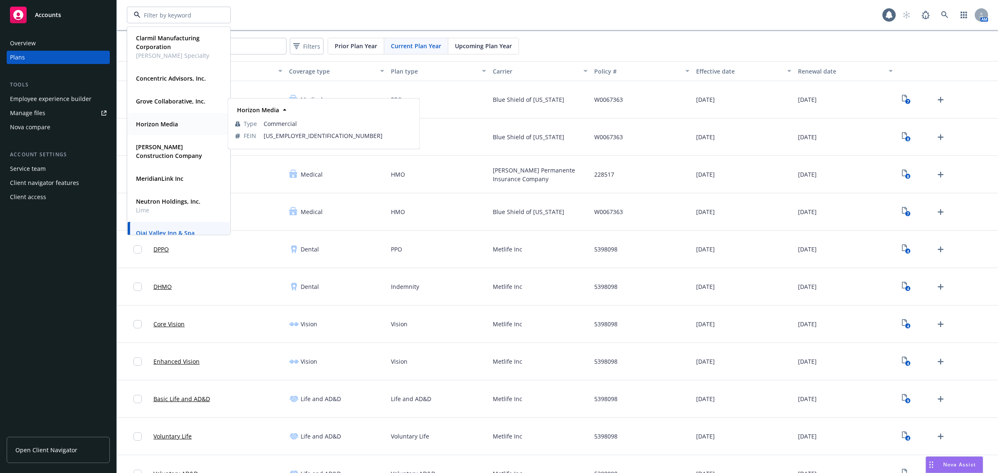
click at [175, 119] on div "Horizon Media" at bounding box center [156, 124] width 47 height 12
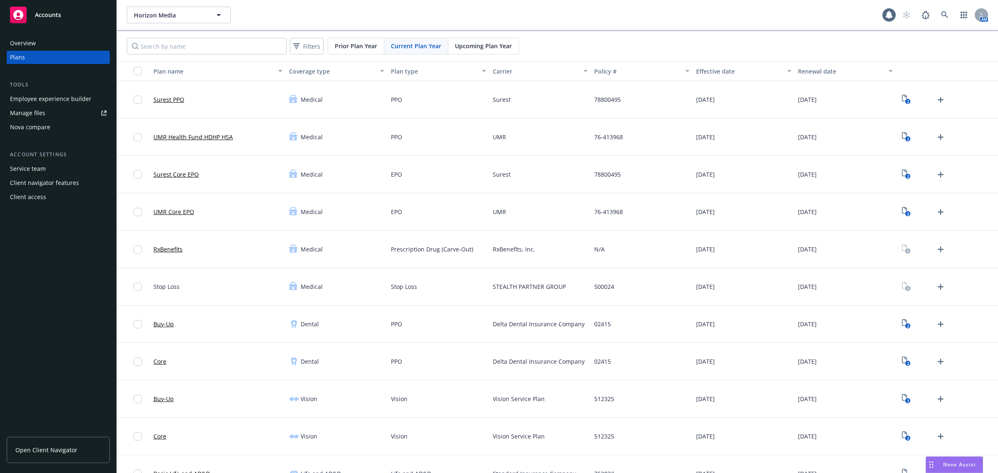
click at [943, 462] on span "Nova Assist" at bounding box center [959, 464] width 33 height 7
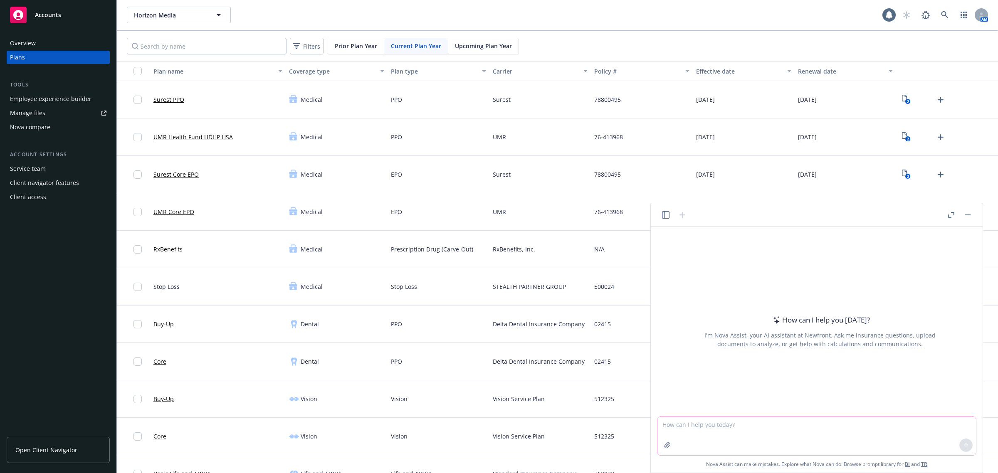
drag, startPoint x: 748, startPoint y: 431, endPoint x: 808, endPoint y: 405, distance: 64.8
click at [749, 431] on textarea at bounding box center [816, 436] width 319 height 38
type textarea "can you help me draft emails to carriers to request"
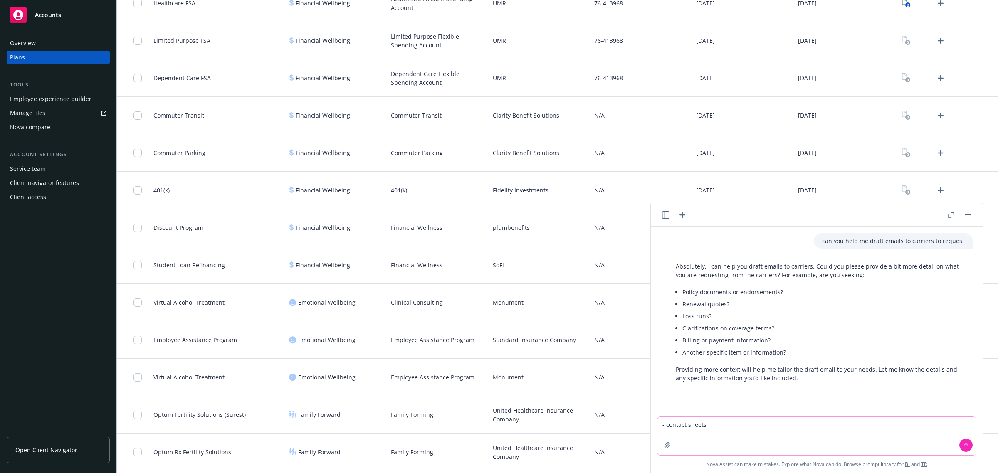
scroll to position [936, 0]
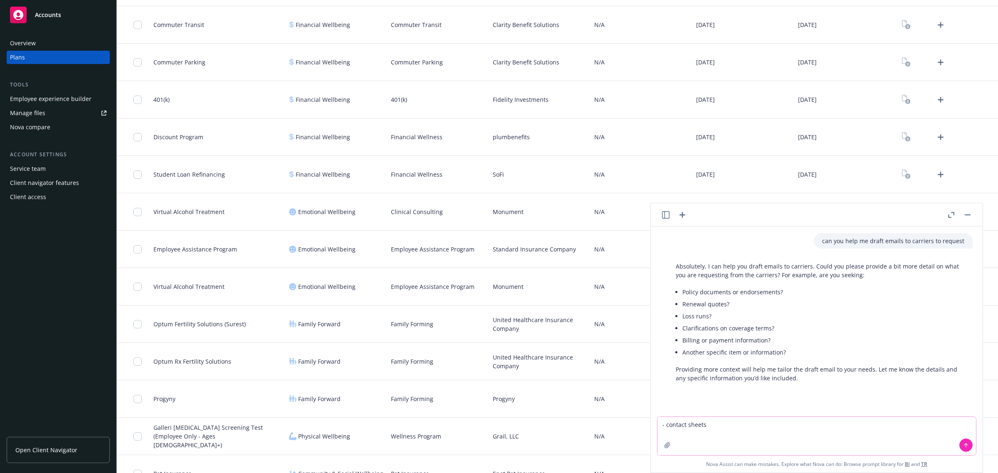
type textarea "- contact sheets"
click at [967, 217] on button "button" at bounding box center [968, 215] width 10 height 10
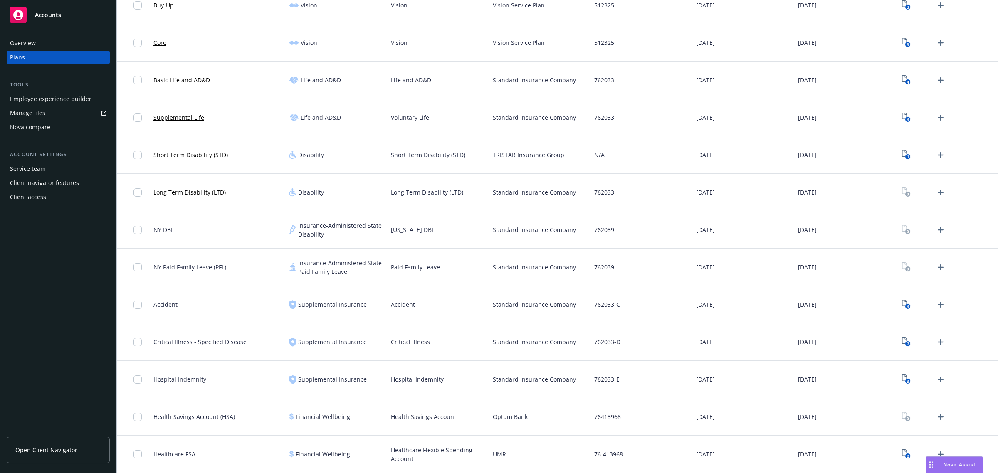
scroll to position [30, 0]
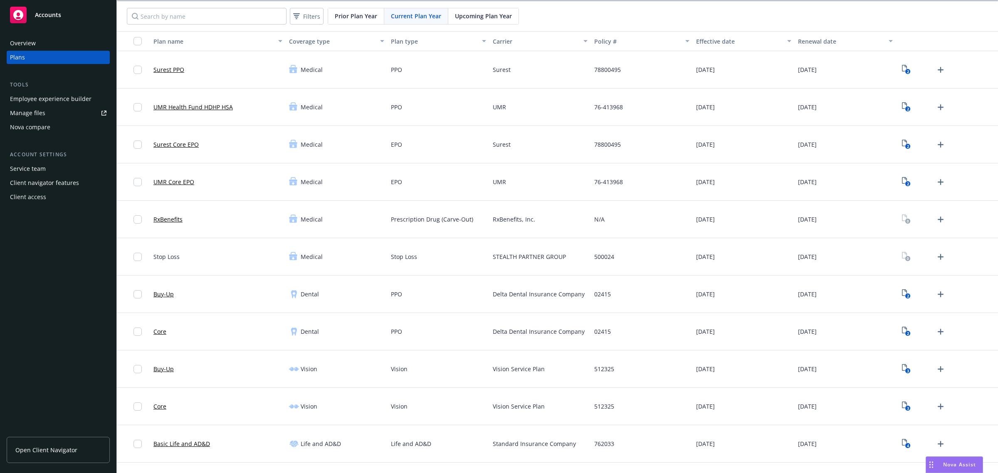
click at [54, 109] on link "Manage files" at bounding box center [58, 112] width 103 height 13
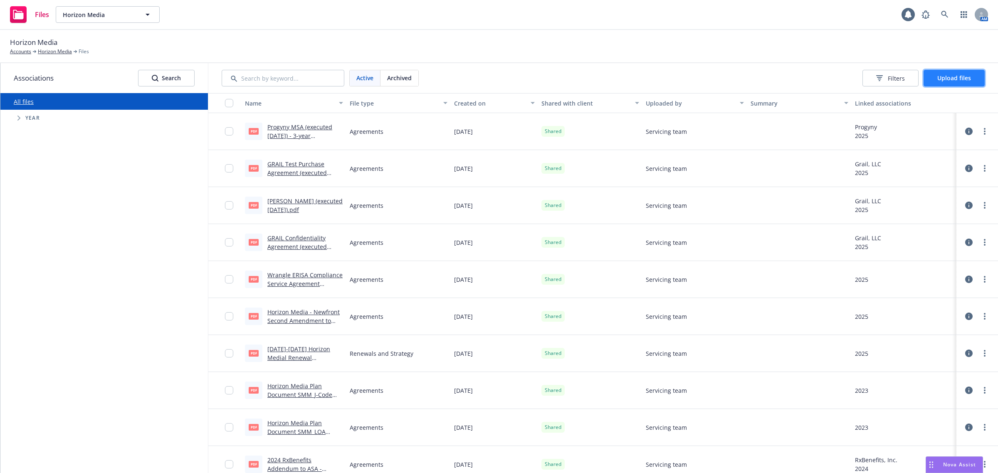
click at [968, 80] on span "Upload files" at bounding box center [954, 78] width 34 height 8
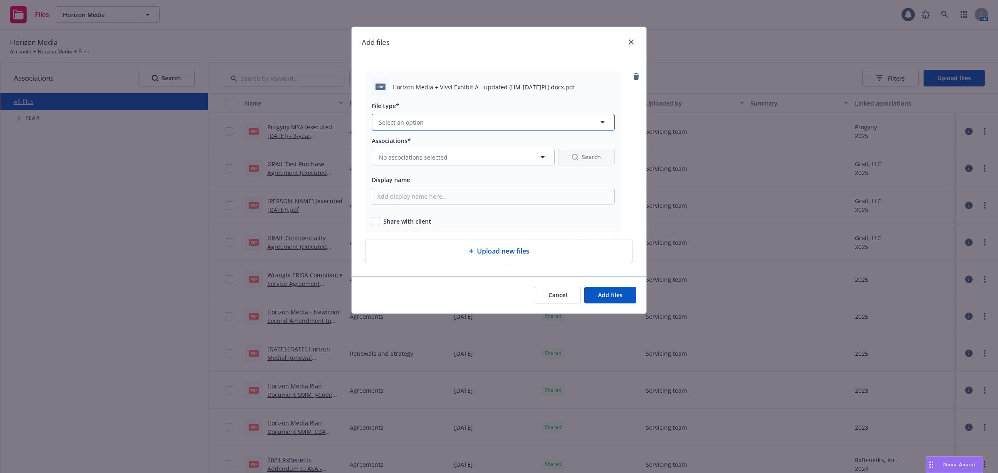
click at [477, 127] on button "Select an option" at bounding box center [493, 122] width 243 height 17
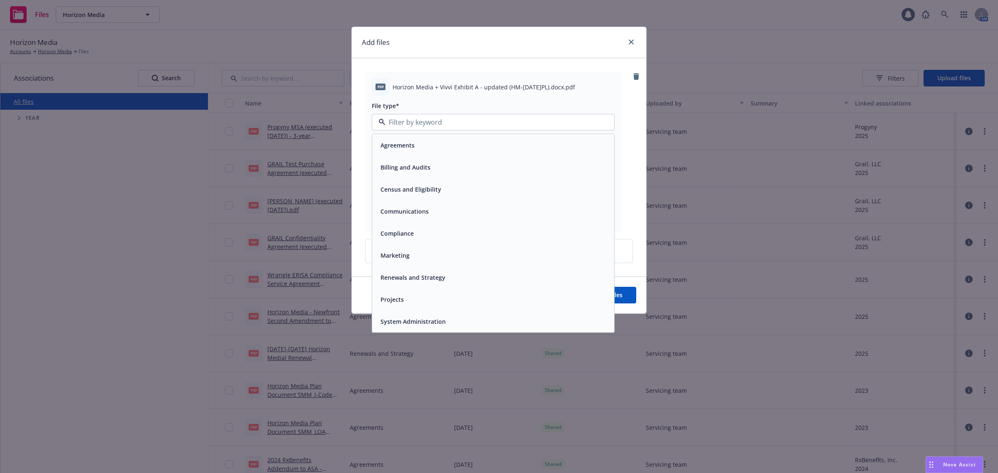
click at [477, 142] on div "Agreements" at bounding box center [493, 145] width 232 height 12
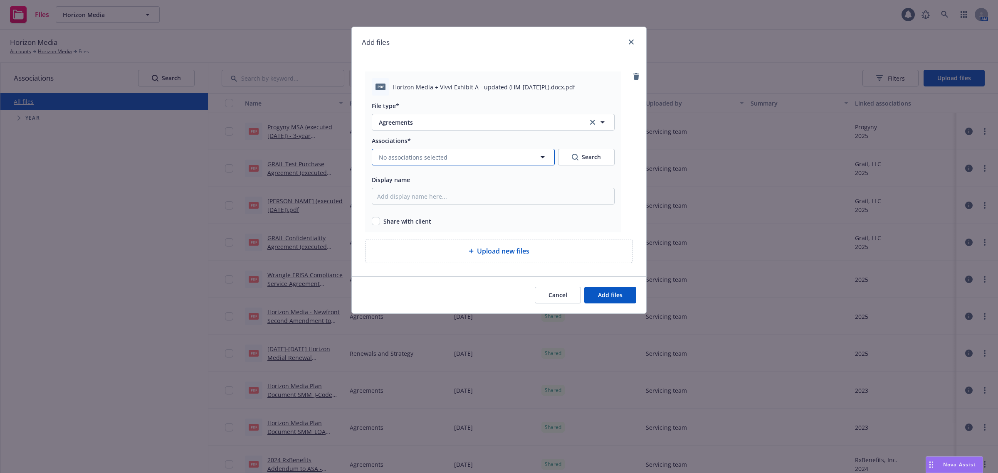
click at [479, 158] on button "No associations selected" at bounding box center [463, 157] width 183 height 17
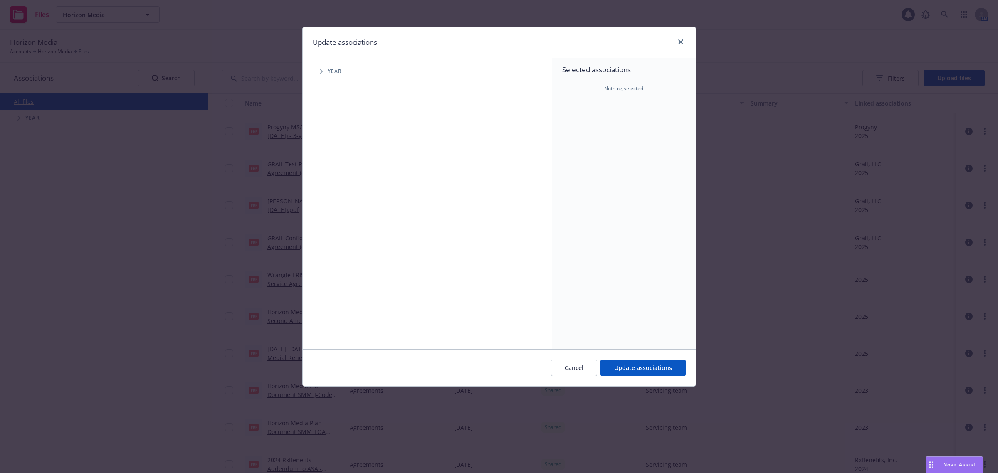
click at [317, 71] on div "Year" at bounding box center [431, 71] width 241 height 17
click at [321, 71] on icon "Tree Example" at bounding box center [321, 71] width 3 height 5
click at [363, 142] on span "2023" at bounding box center [356, 143] width 13 height 9
checkbox input "true"
click at [632, 363] on button "Update associations" at bounding box center [642, 368] width 85 height 17
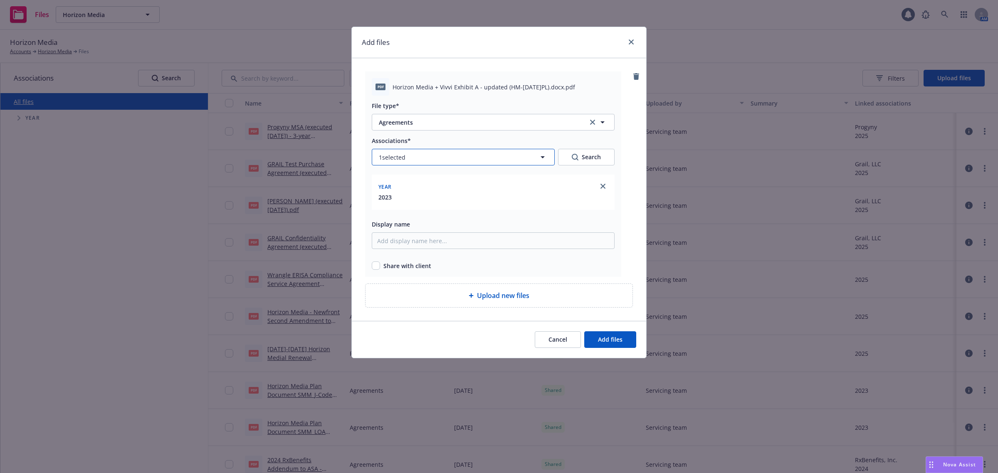
click at [494, 159] on button "1 selected" at bounding box center [463, 157] width 183 height 17
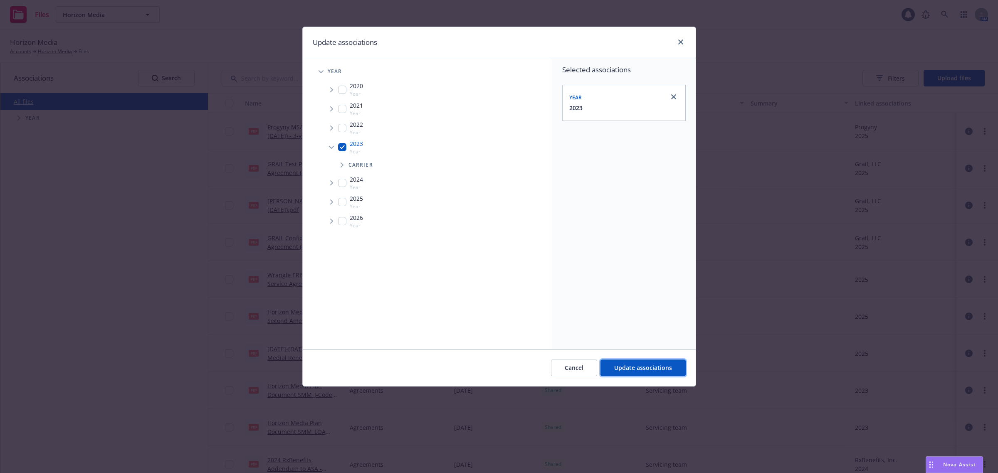
click at [658, 362] on button "Update associations" at bounding box center [642, 368] width 85 height 17
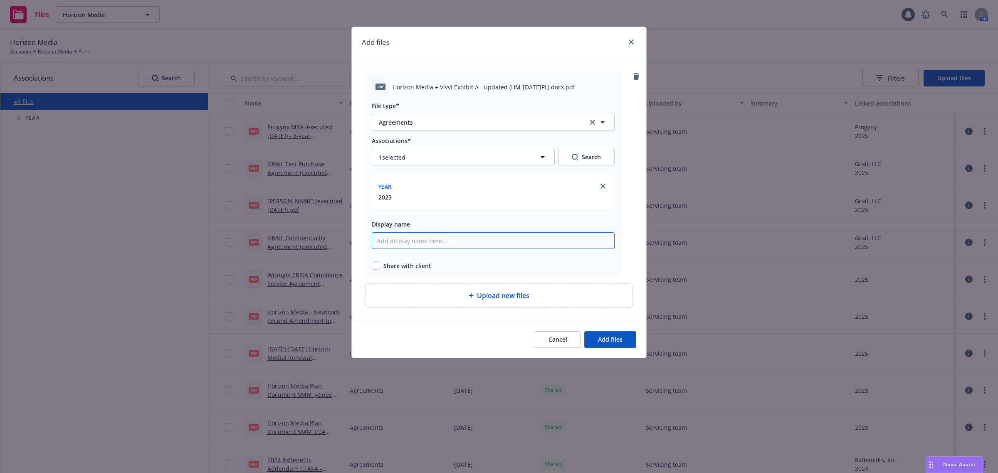
click at [504, 239] on input "Display name" at bounding box center [493, 240] width 243 height 17
click at [597, 339] on button "Add files" at bounding box center [610, 339] width 52 height 17
